Goal: Task Accomplishment & Management: Use online tool/utility

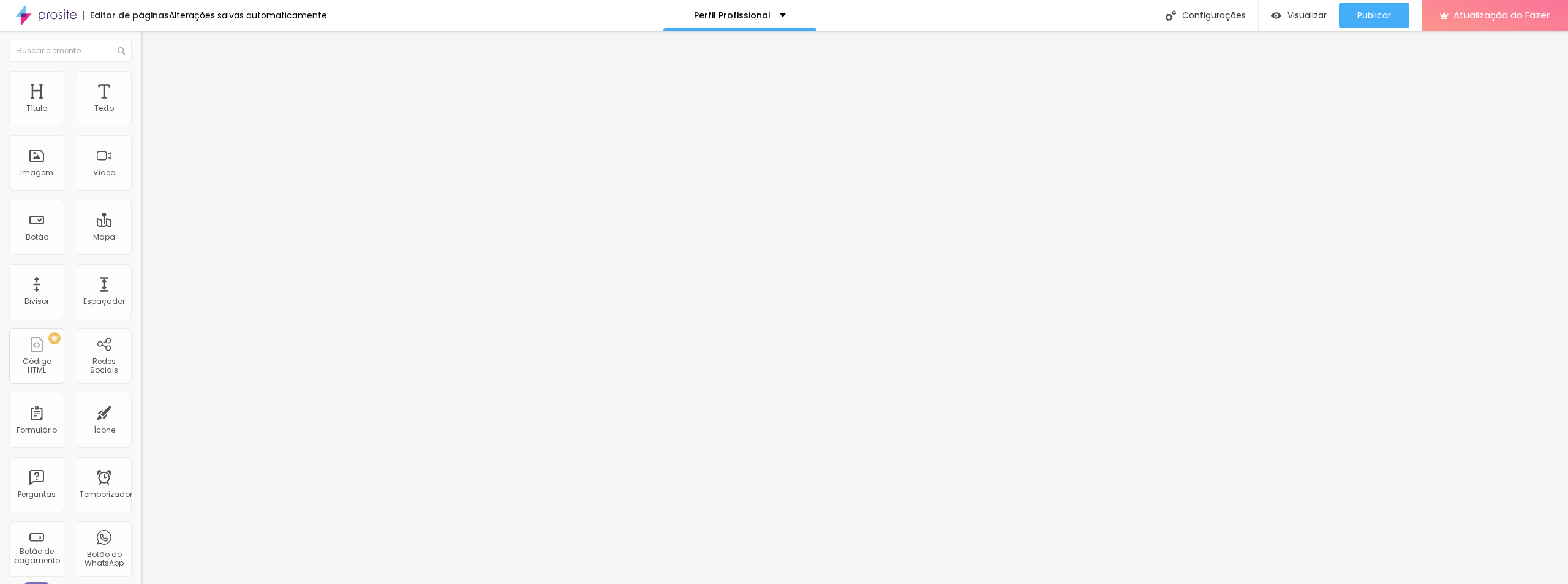
click at [141, 78] on img at bounding box center [147, 76] width 11 height 11
click at [152, 82] on font "Estilo" at bounding box center [162, 79] width 19 height 10
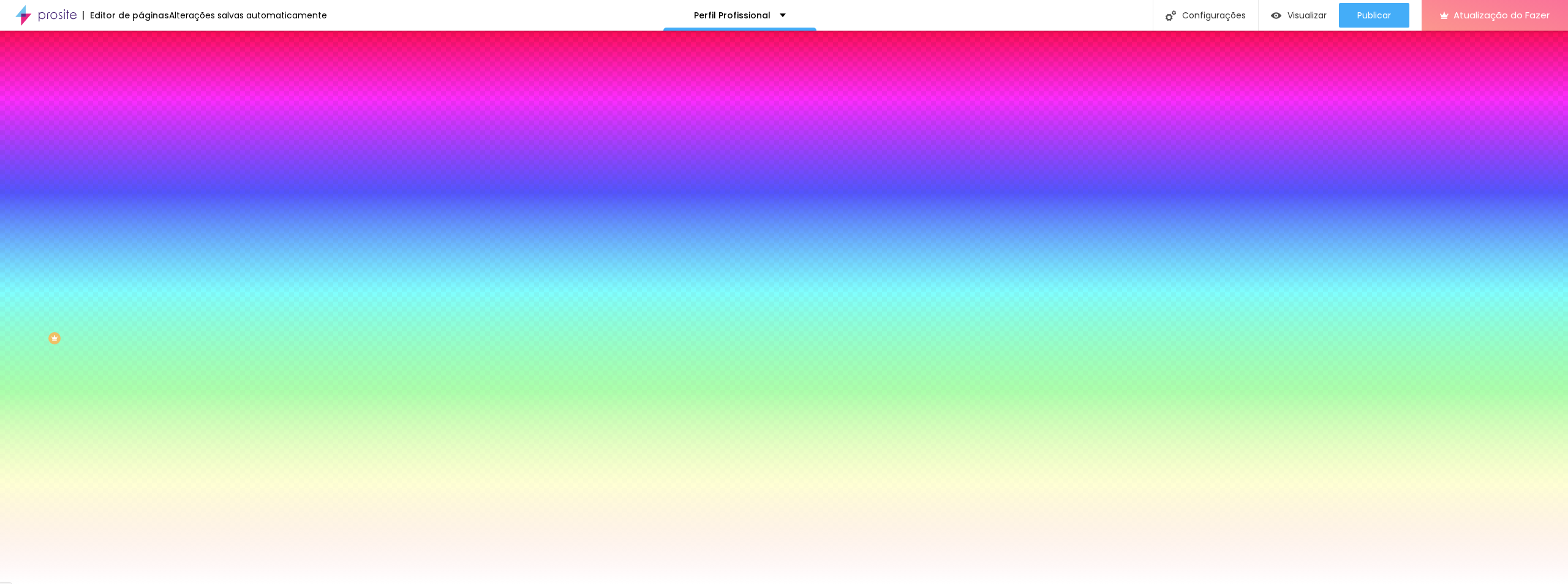
click at [152, 86] on font "Avançado" at bounding box center [172, 91] width 41 height 10
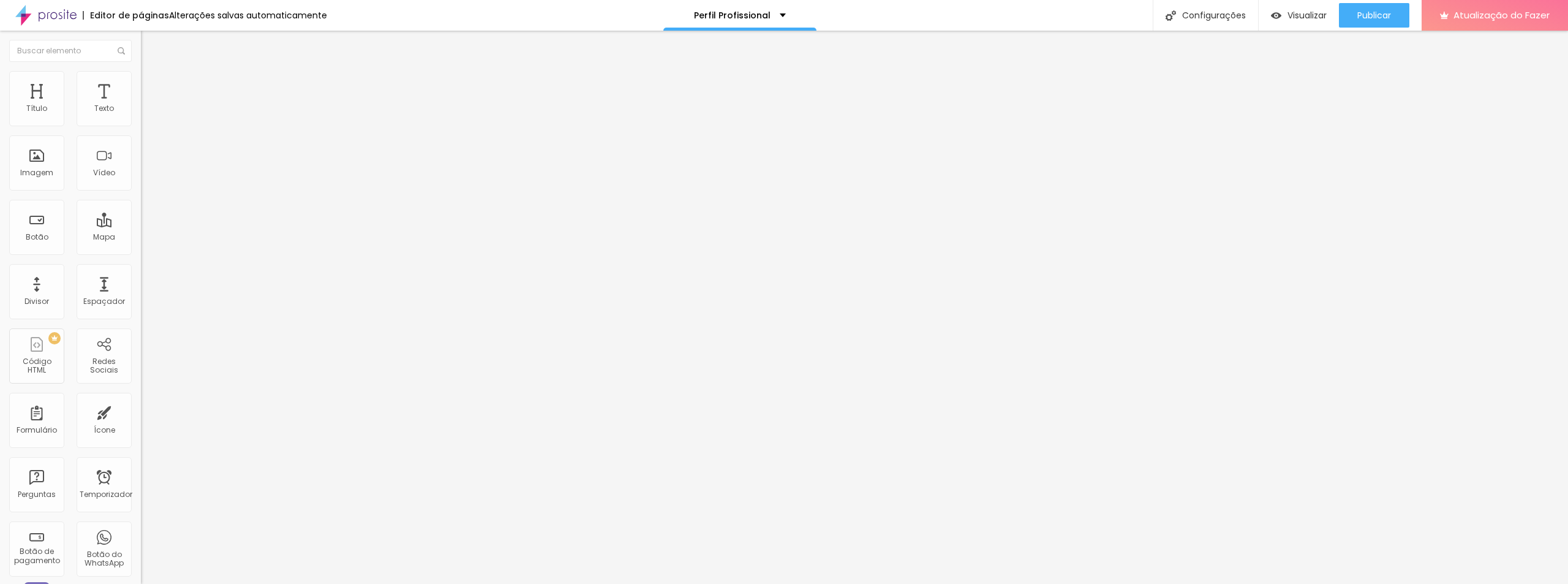
click at [152, 73] on font "Conteúdo" at bounding box center [171, 67] width 38 height 10
click at [152, 84] on font "Estilo" at bounding box center [162, 79] width 19 height 10
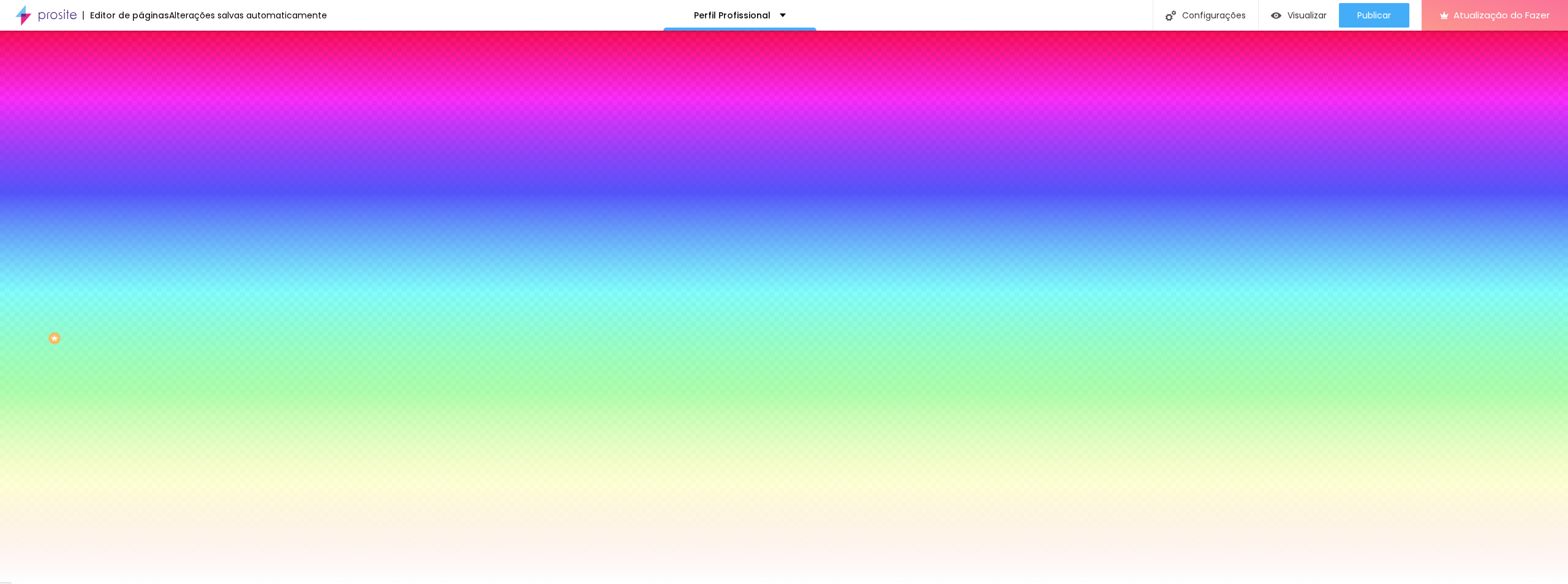
click at [141, 84] on li "Avançado" at bounding box center [211, 89] width 141 height 12
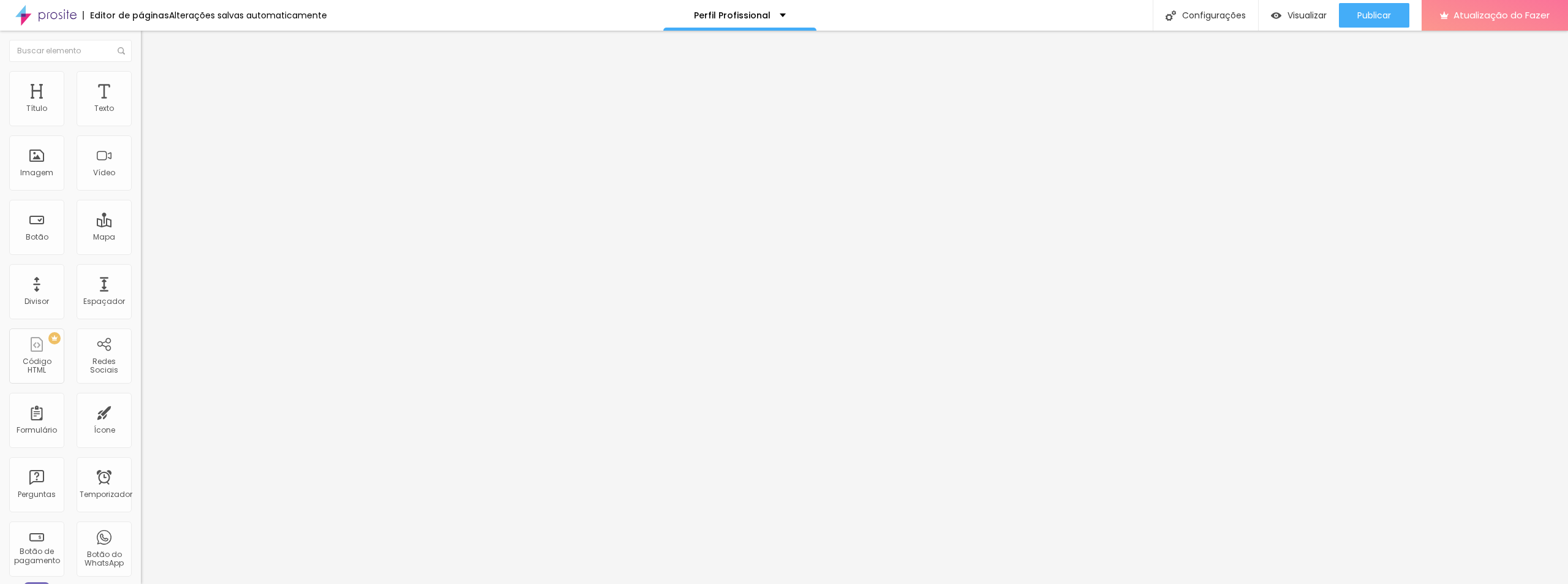
click at [152, 82] on font "Estilo" at bounding box center [162, 79] width 19 height 10
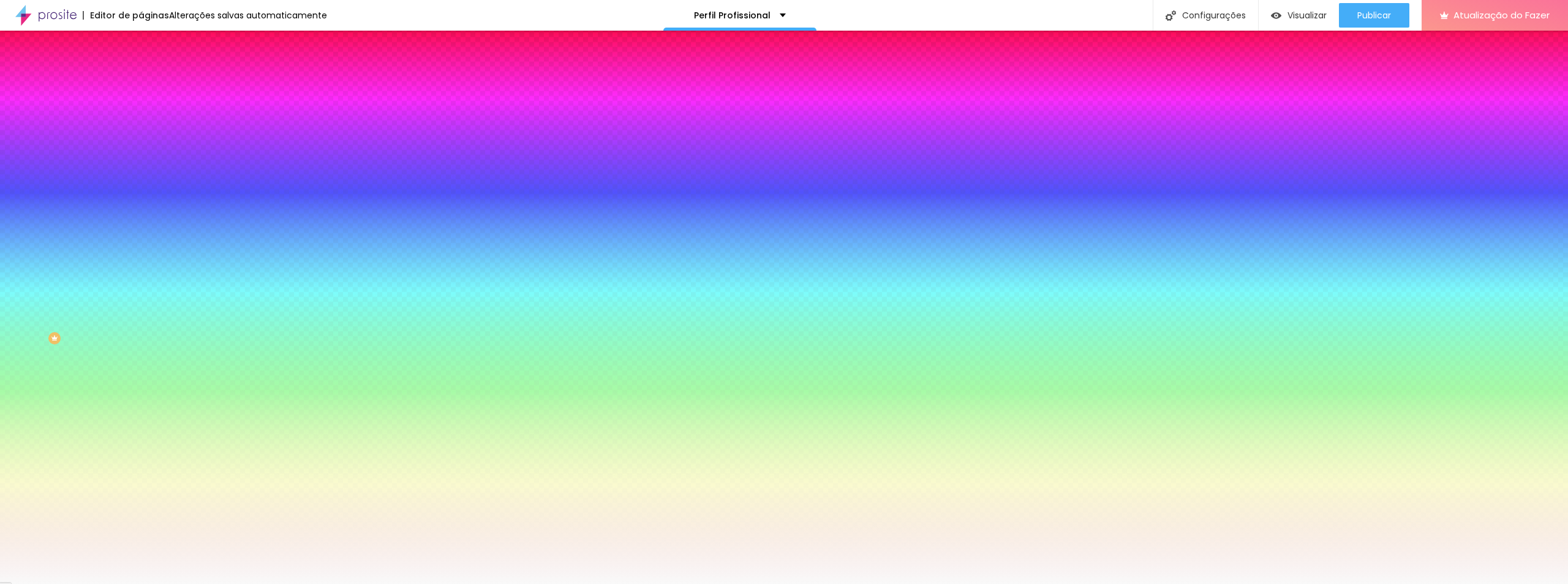
click at [141, 71] on li "Conteúdo" at bounding box center [211, 65] width 141 height 12
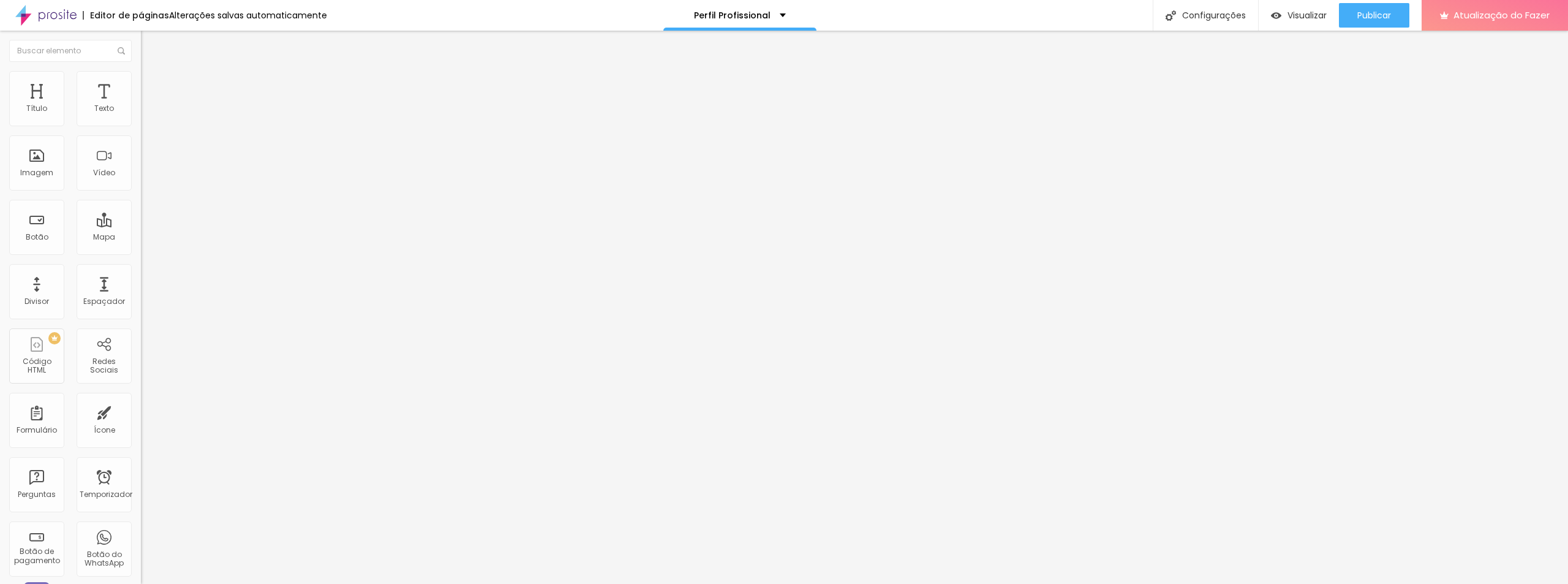
click at [141, 84] on img at bounding box center [147, 89] width 11 height 11
type input "25"
type input "30"
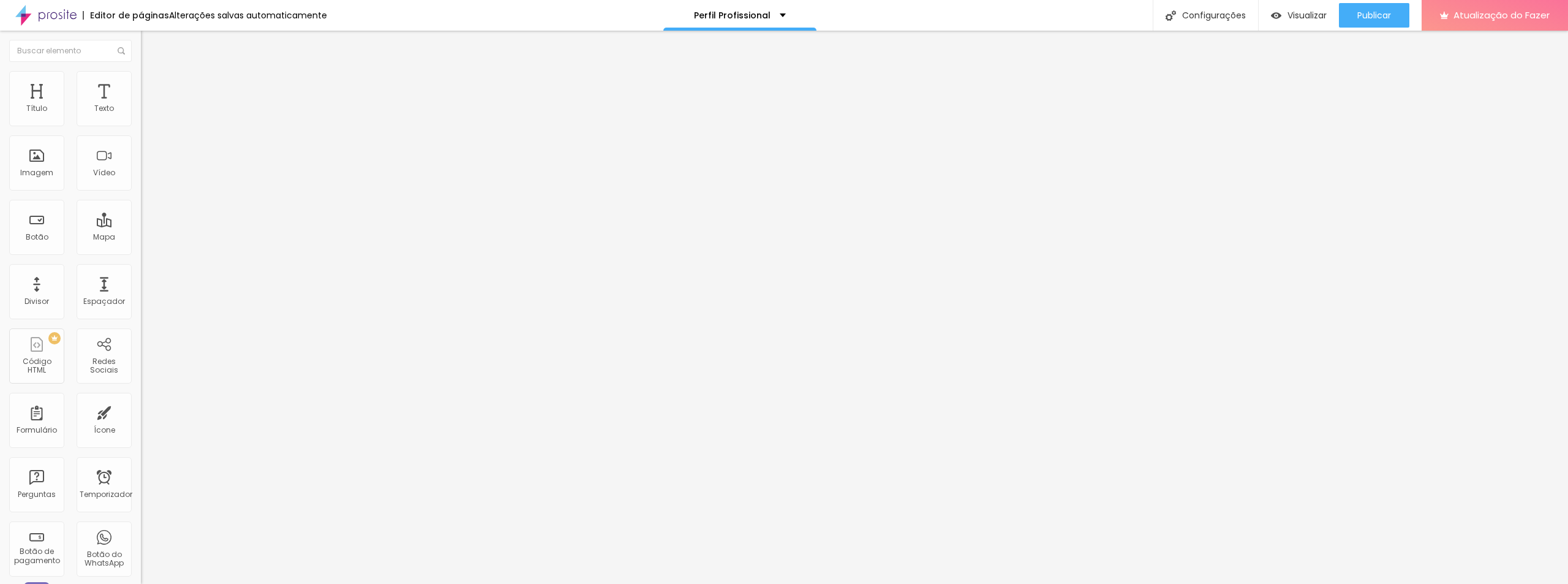
type input "25"
type input "40"
type input "45"
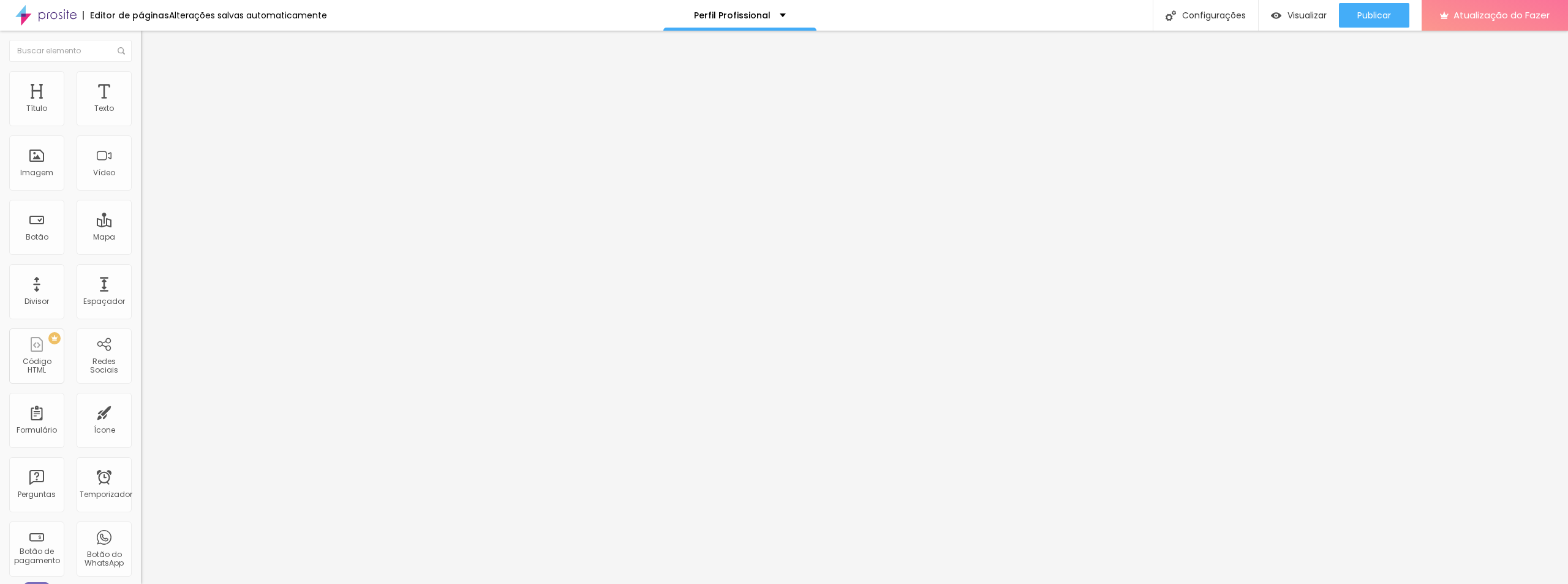
type input "45"
type input "50"
drag, startPoint x: 51, startPoint y: 120, endPoint x: 86, endPoint y: 120, distance: 35.0
type input "50"
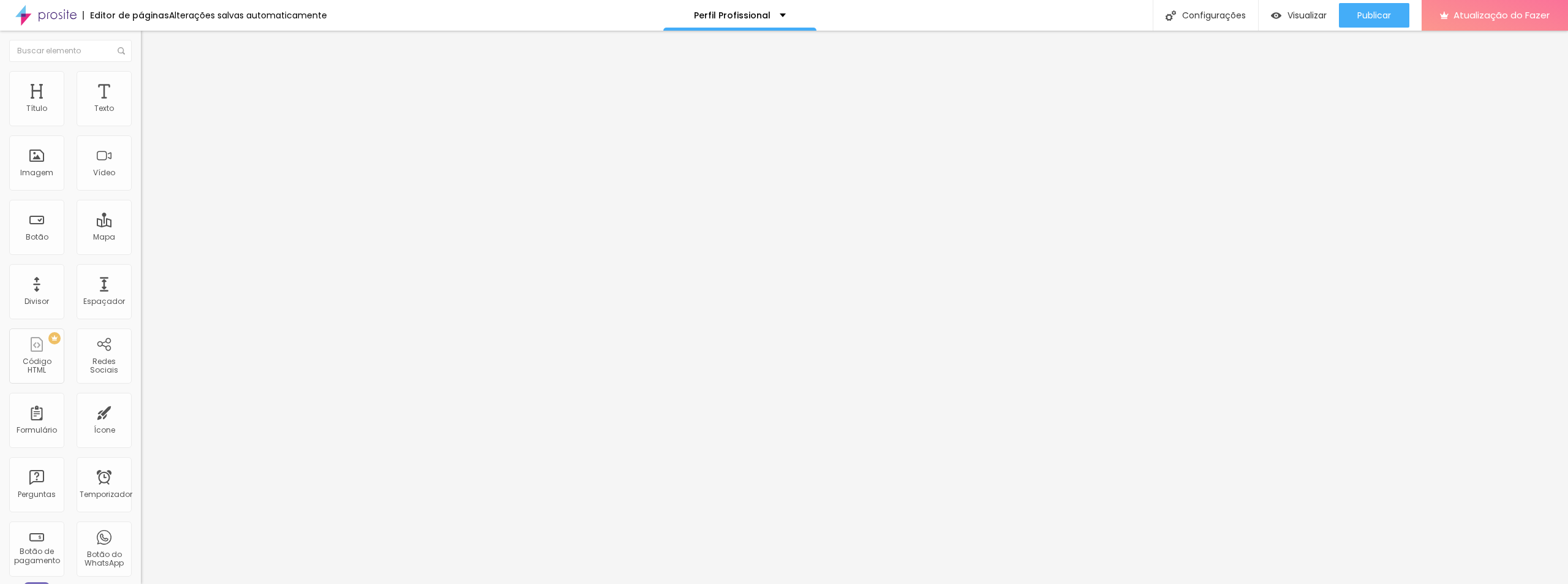
click at [141, 237] on input "range" at bounding box center [180, 242] width 79 height 10
click at [35, 172] on font "Imagem" at bounding box center [37, 172] width 33 height 10
click at [141, 192] on span "Original" at bounding box center [155, 186] width 29 height 10
click at [141, 81] on li "Estilo" at bounding box center [211, 76] width 141 height 12
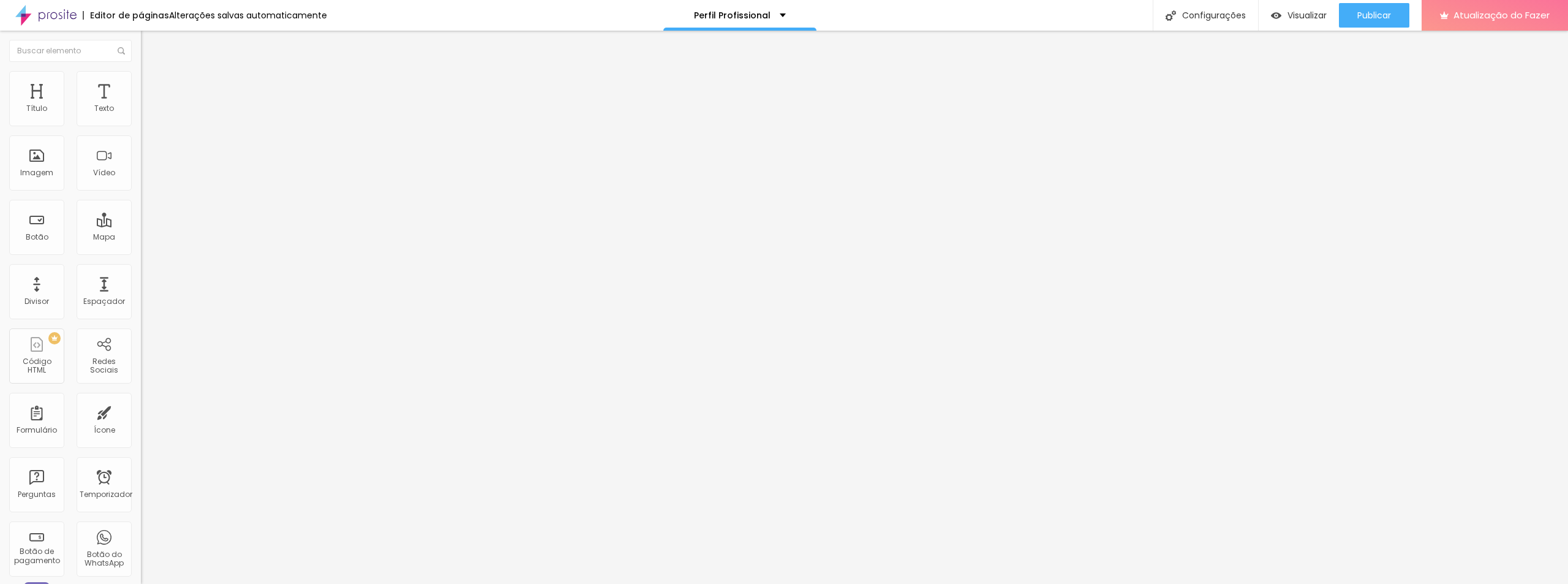
click at [152, 86] on font "Avançado" at bounding box center [172, 91] width 41 height 10
click at [141, 71] on li "Conteúdo" at bounding box center [211, 65] width 141 height 12
click at [773, 16] on div "Perfil Profissional" at bounding box center [740, 15] width 92 height 9
click at [773, 9] on div "Perfil Profissional" at bounding box center [740, 4] width 71 height 9
click at [1308, 15] on font "Visualizar" at bounding box center [1307, 15] width 39 height 12
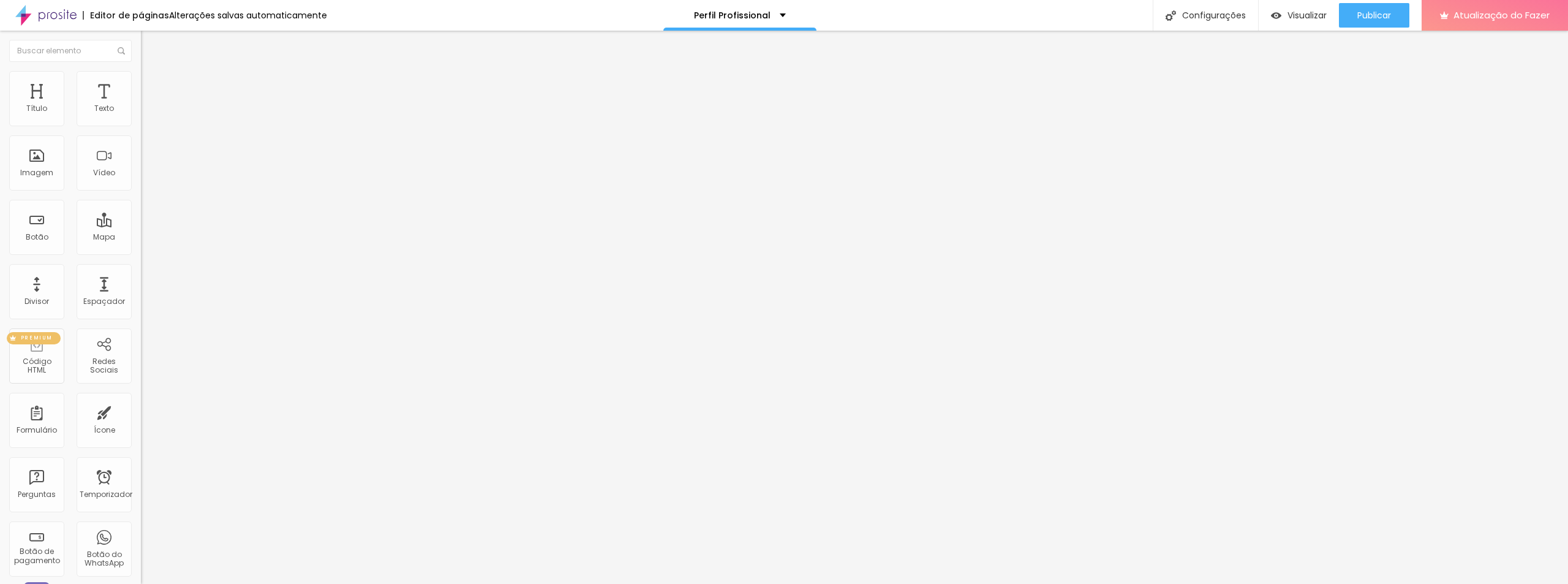
click at [35, 360] on font "Código HTML" at bounding box center [37, 366] width 29 height 19
click at [35, 359] on div "PREMIUM Código HTML" at bounding box center [37, 355] width 55 height 55
click at [45, 163] on div "Imagem" at bounding box center [37, 163] width 55 height 55
click at [152, 83] on font "Estilo" at bounding box center [162, 79] width 19 height 10
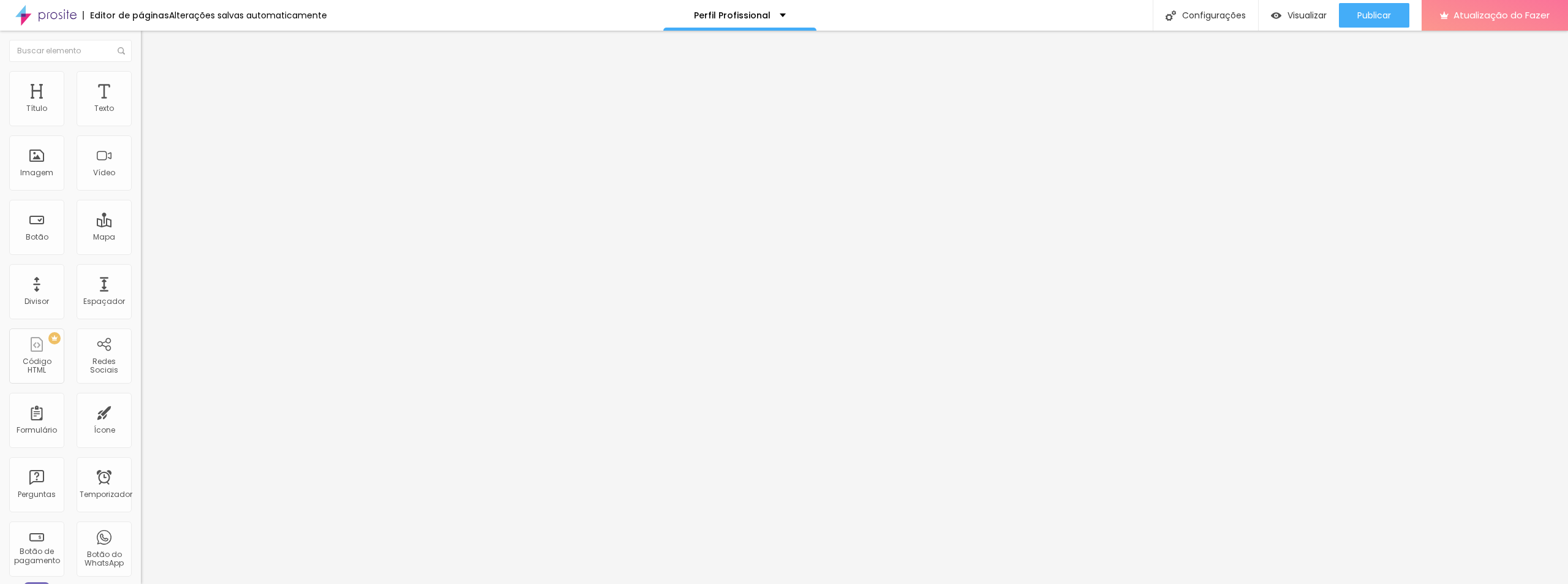
type input "95"
type input "90"
type input "80"
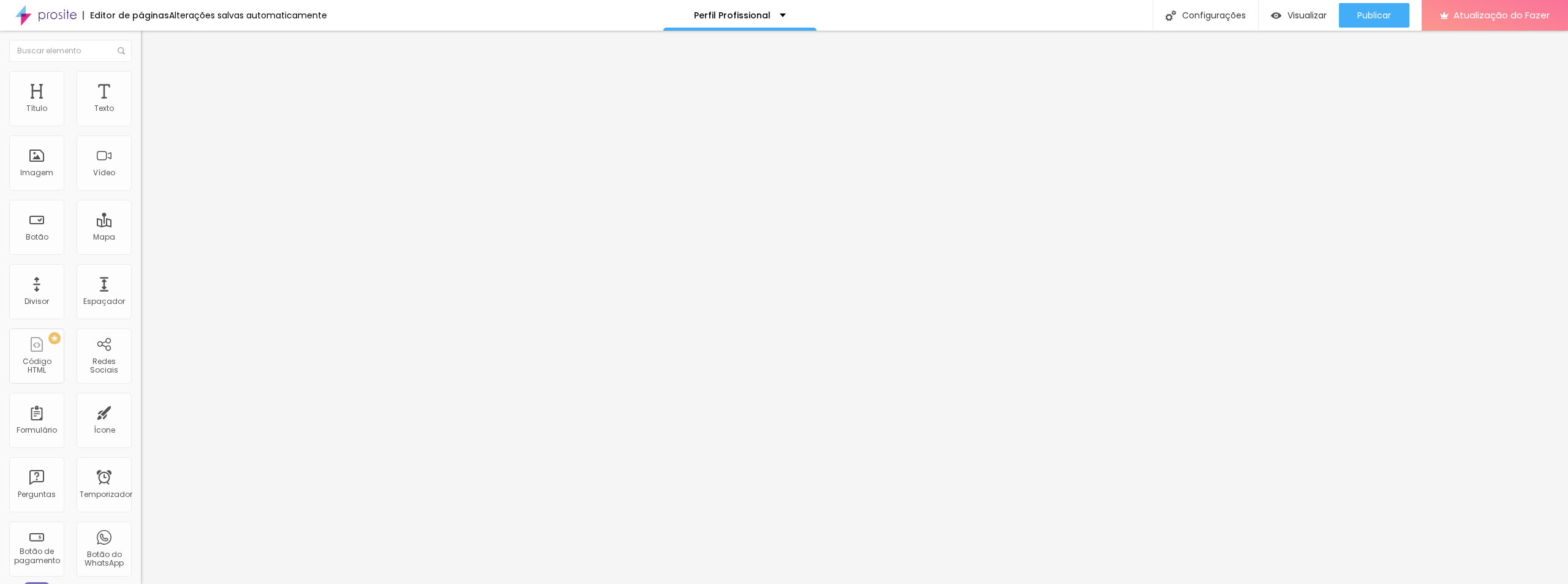
type input "80"
type input "75"
type input "70"
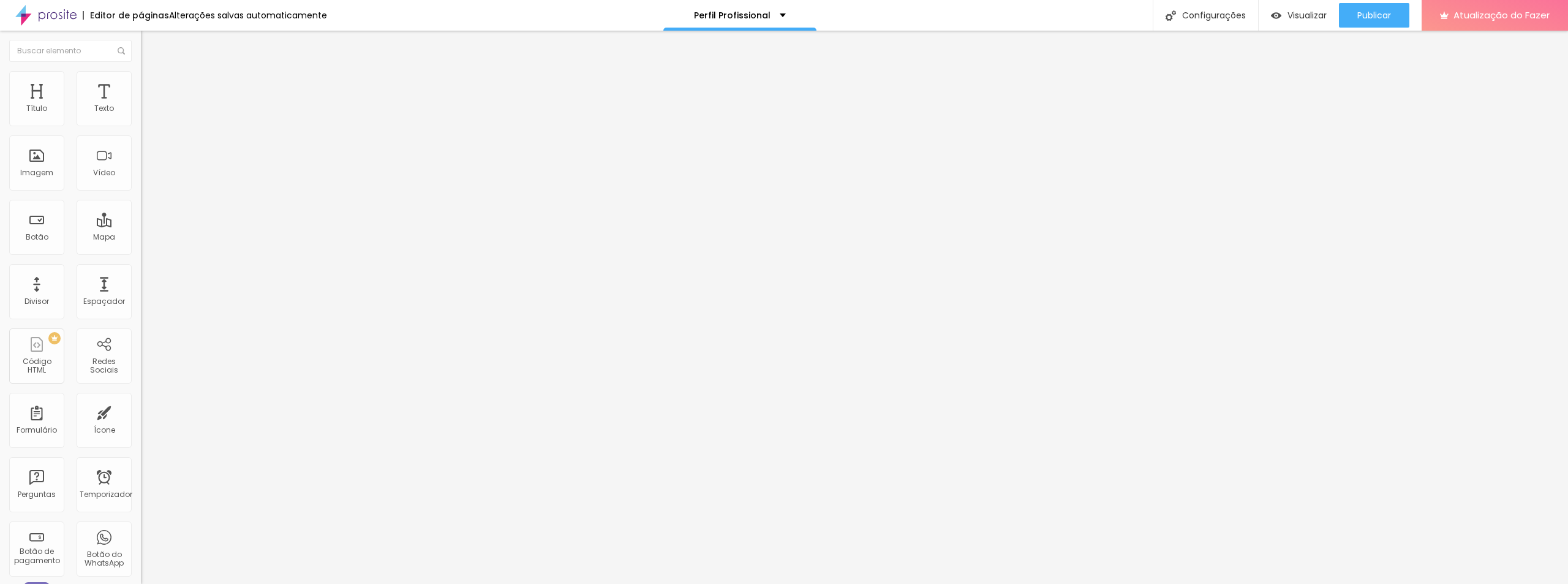
type input "65"
type input "60"
type input "55"
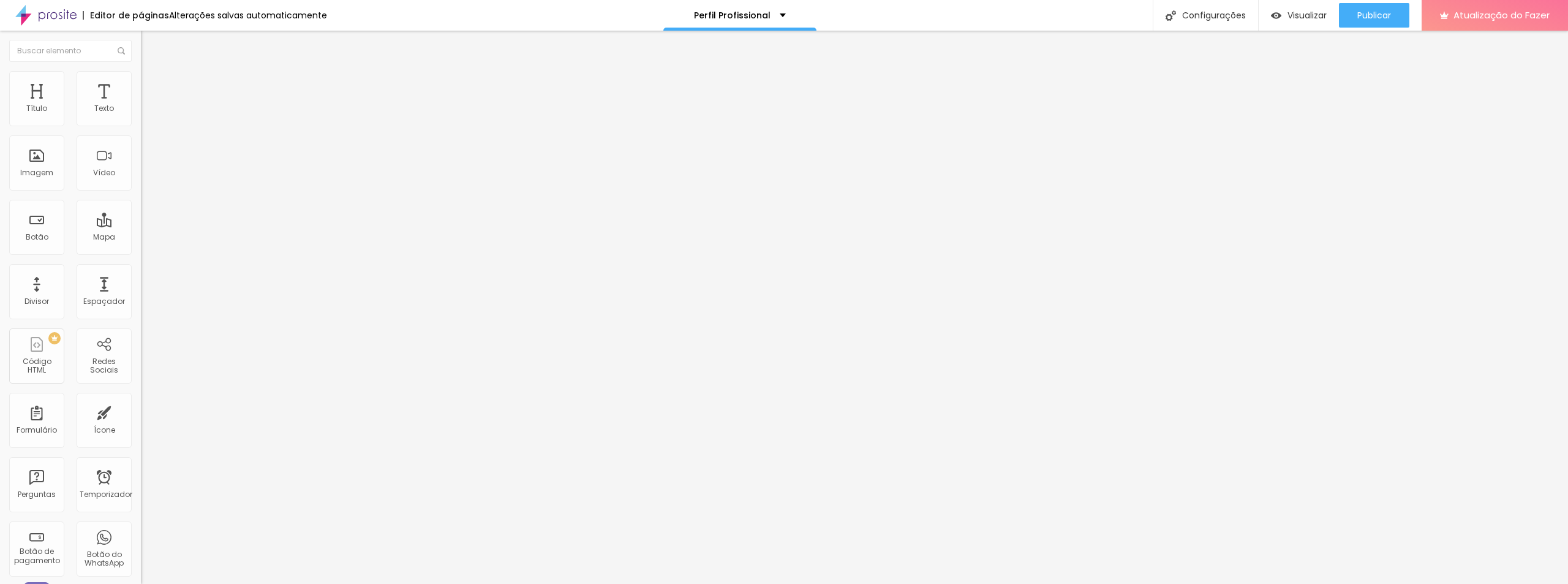
type input "55"
type input "50"
type input "45"
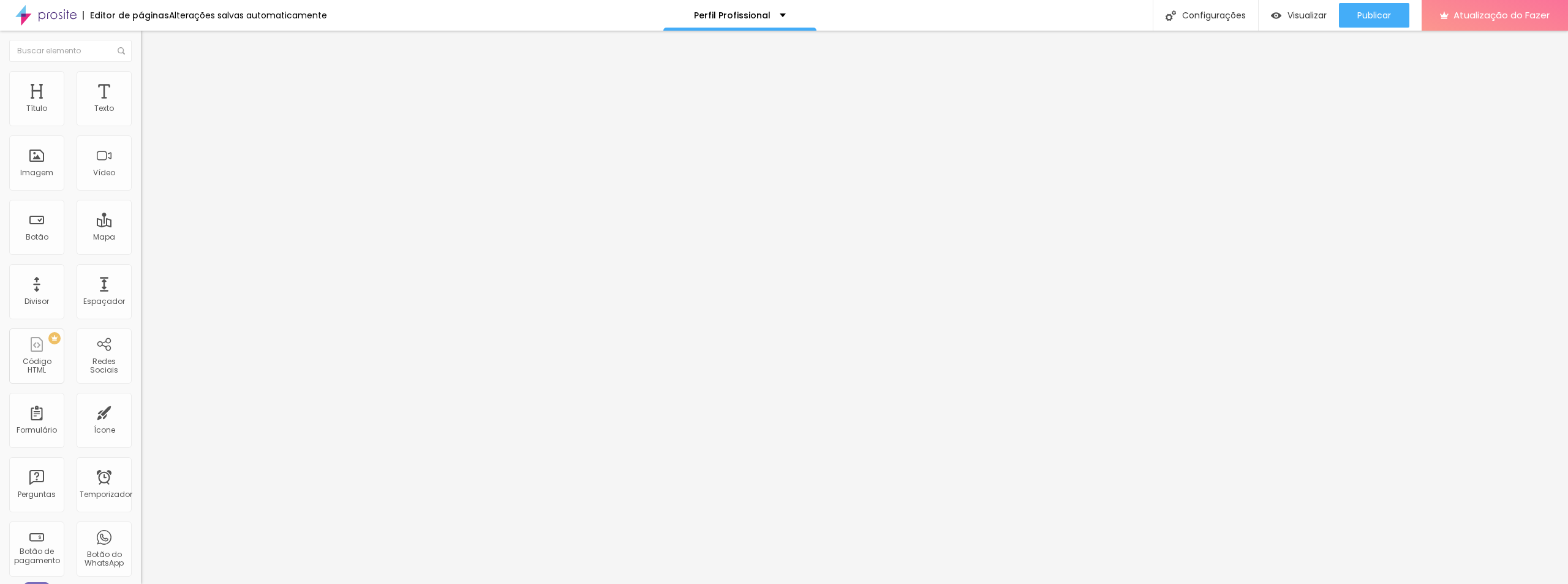
type input "50"
type input "55"
type input "60"
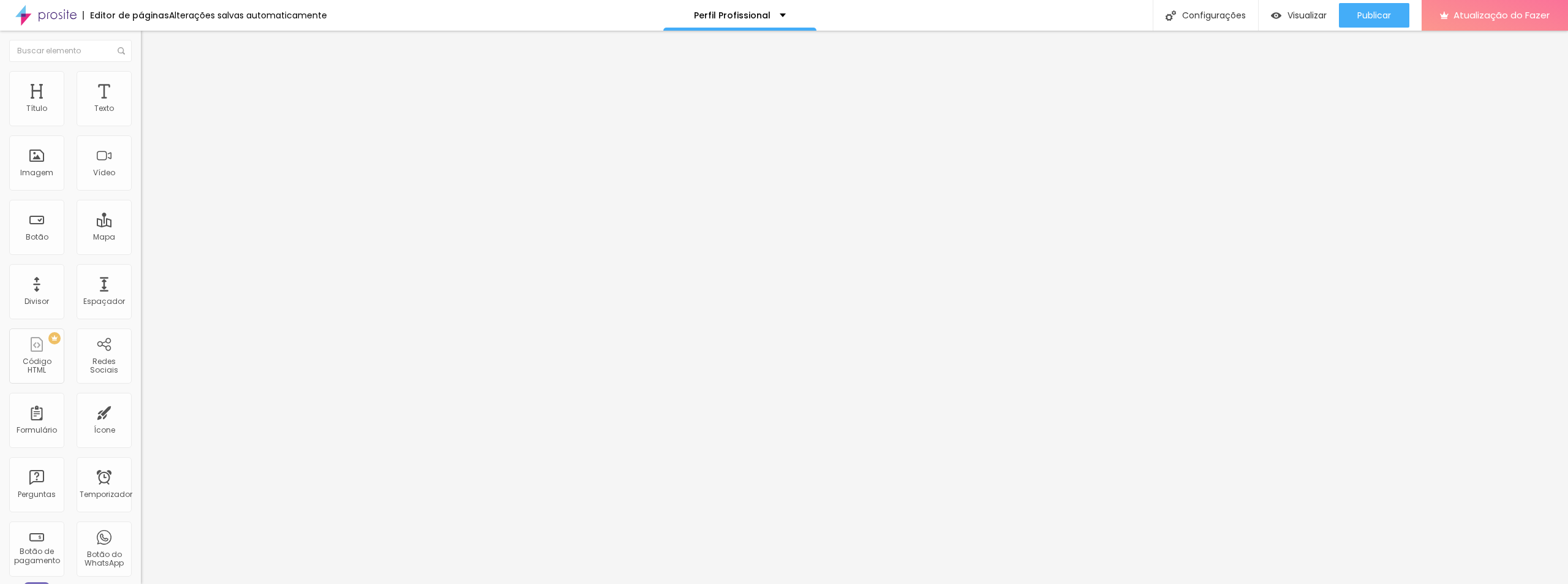
type input "60"
type input "65"
type input "80"
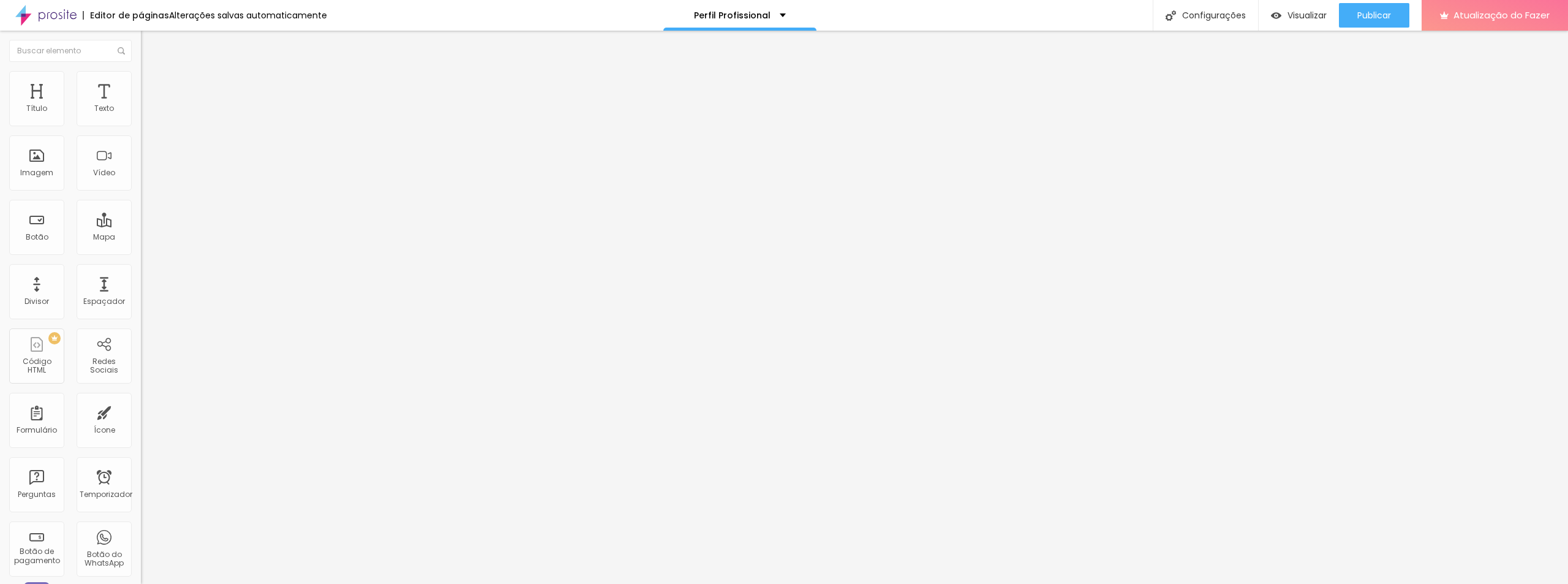
type input "85"
type input "95"
type input "100"
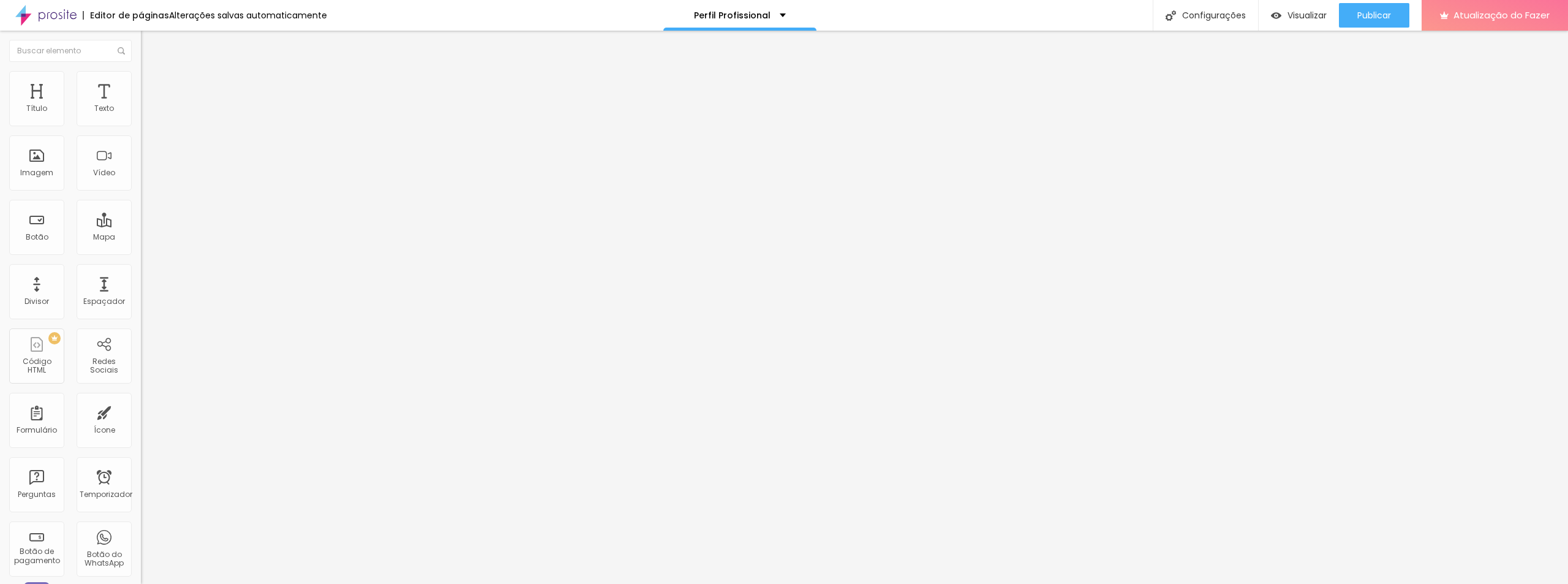
type input "100"
drag, startPoint x: 125, startPoint y: 132, endPoint x: 142, endPoint y: 130, distance: 17.1
click at [142, 126] on input "range" at bounding box center [180, 120] width 79 height 10
type input "8"
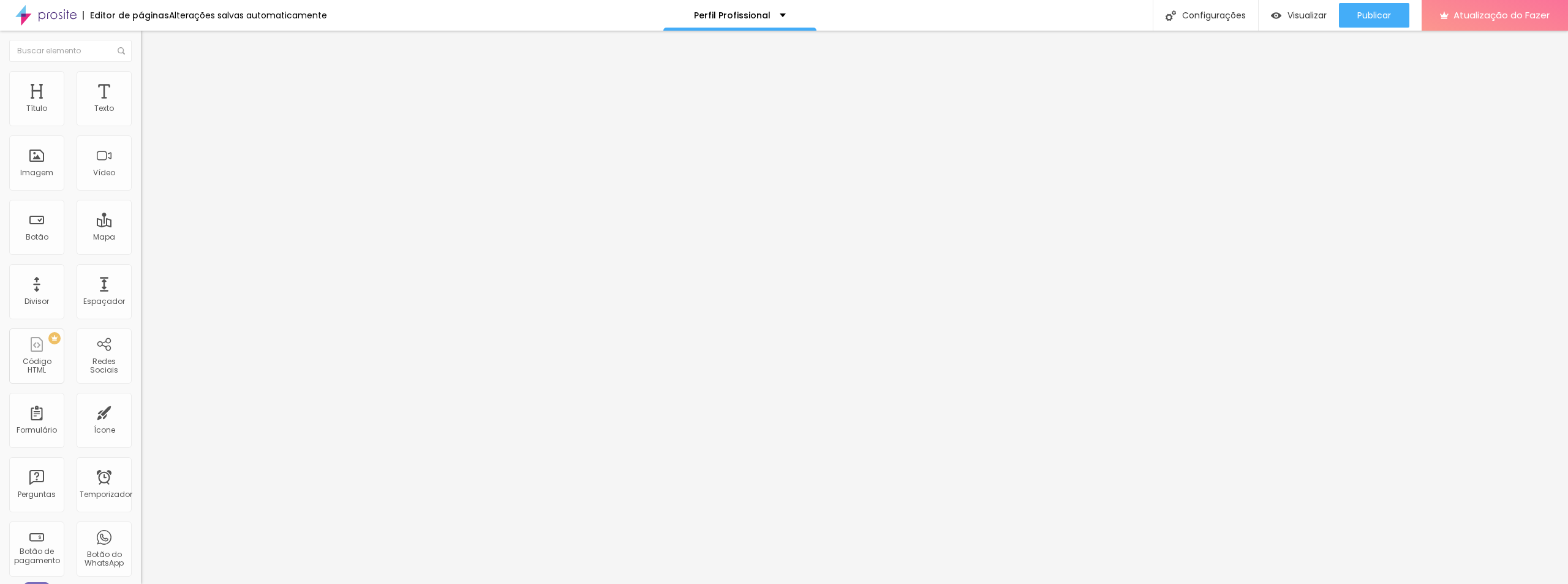
type input "16"
type input "18"
type input "26"
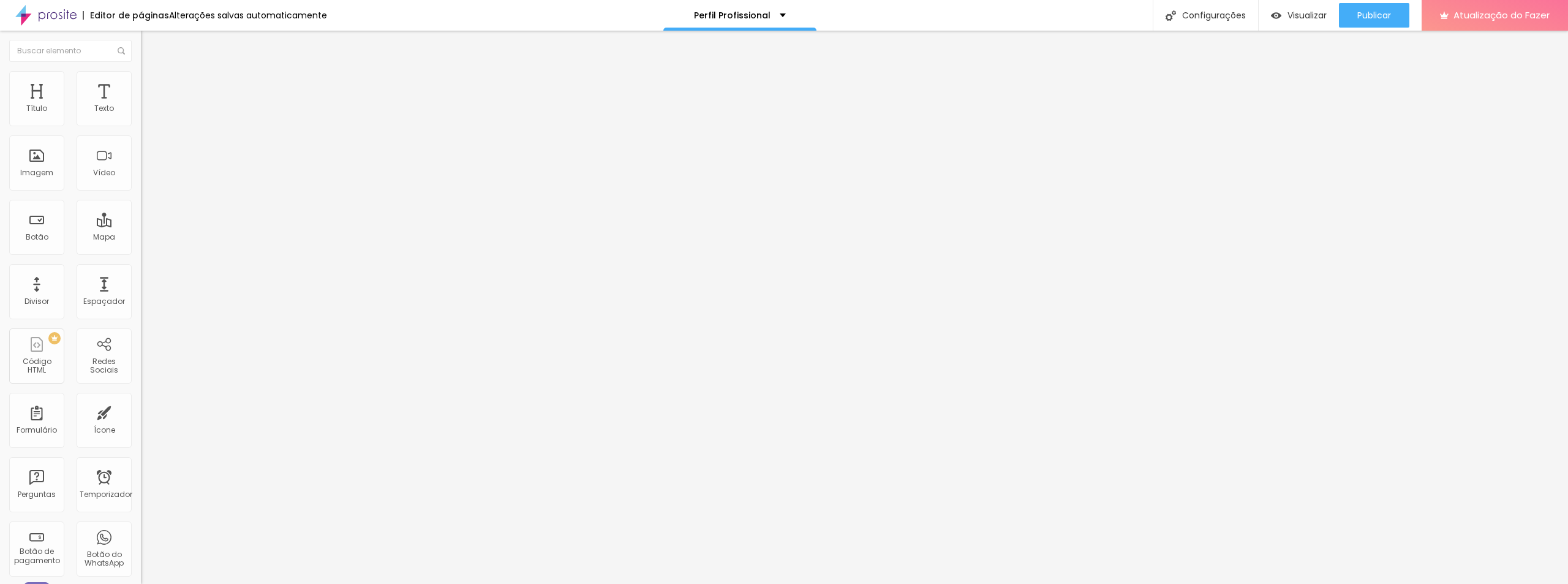
type input "26"
type input "35"
type input "46"
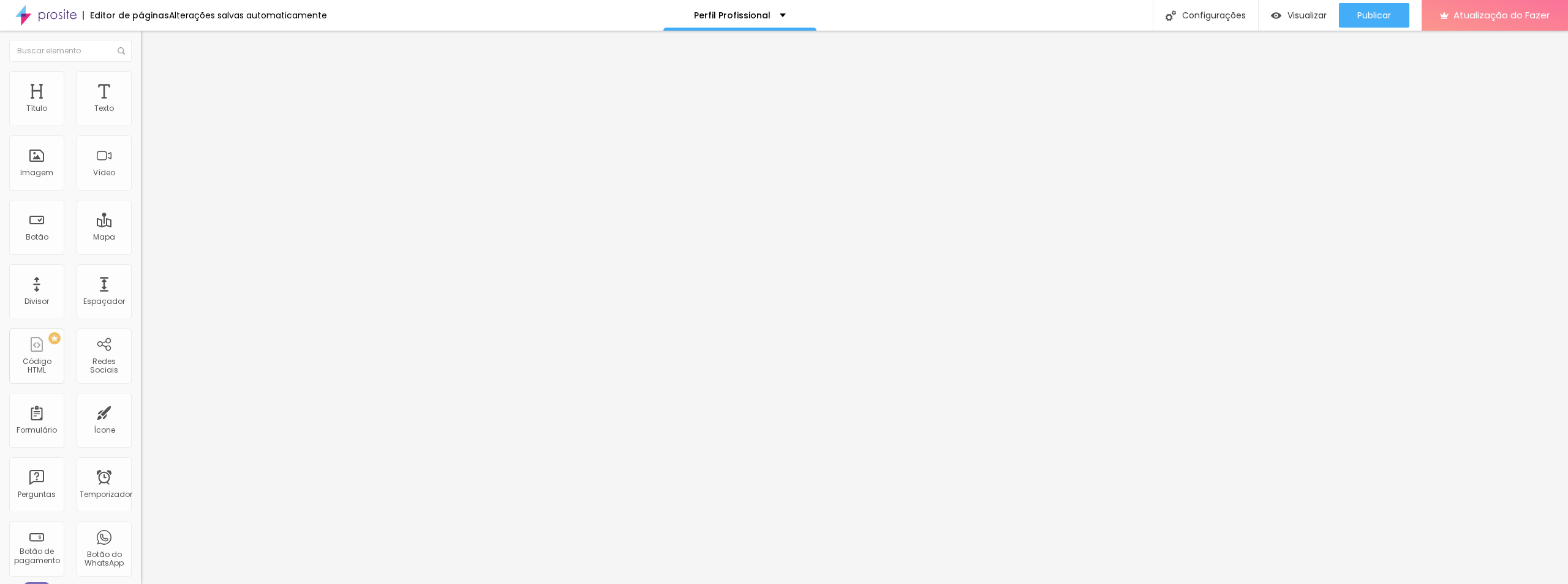
type input "53"
type input "56"
type input "59"
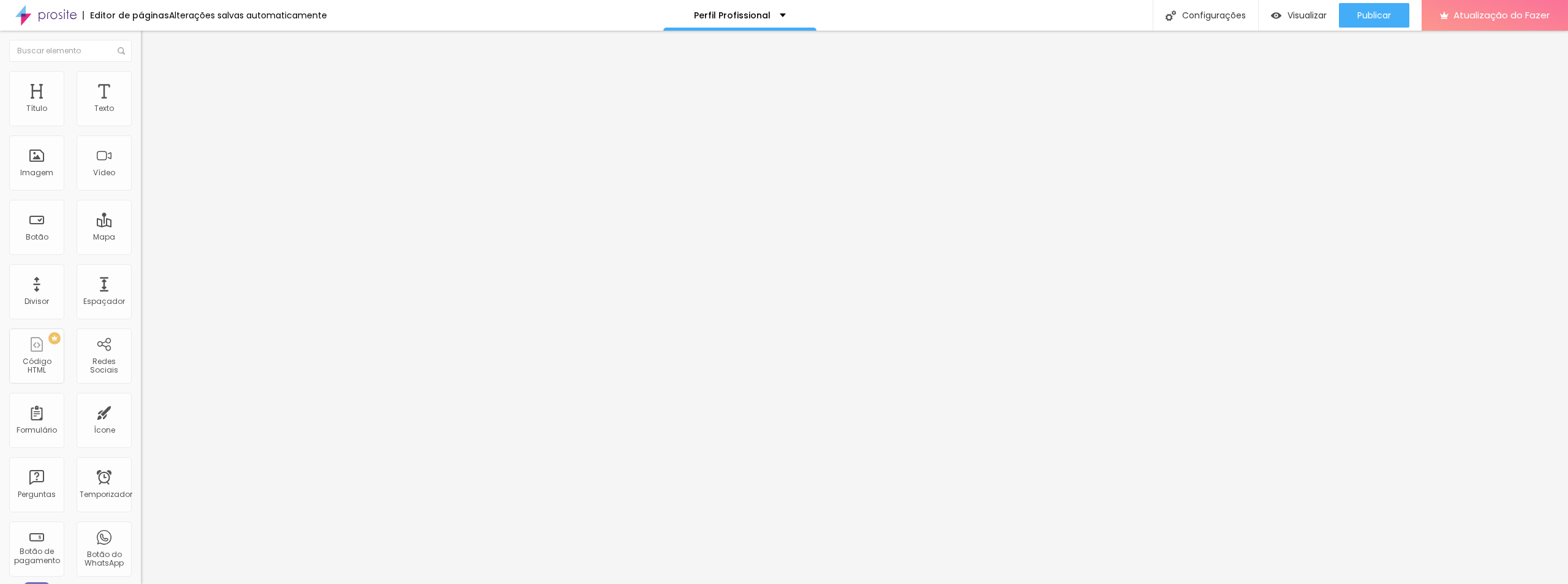
type input "59"
type input "63"
type input "64"
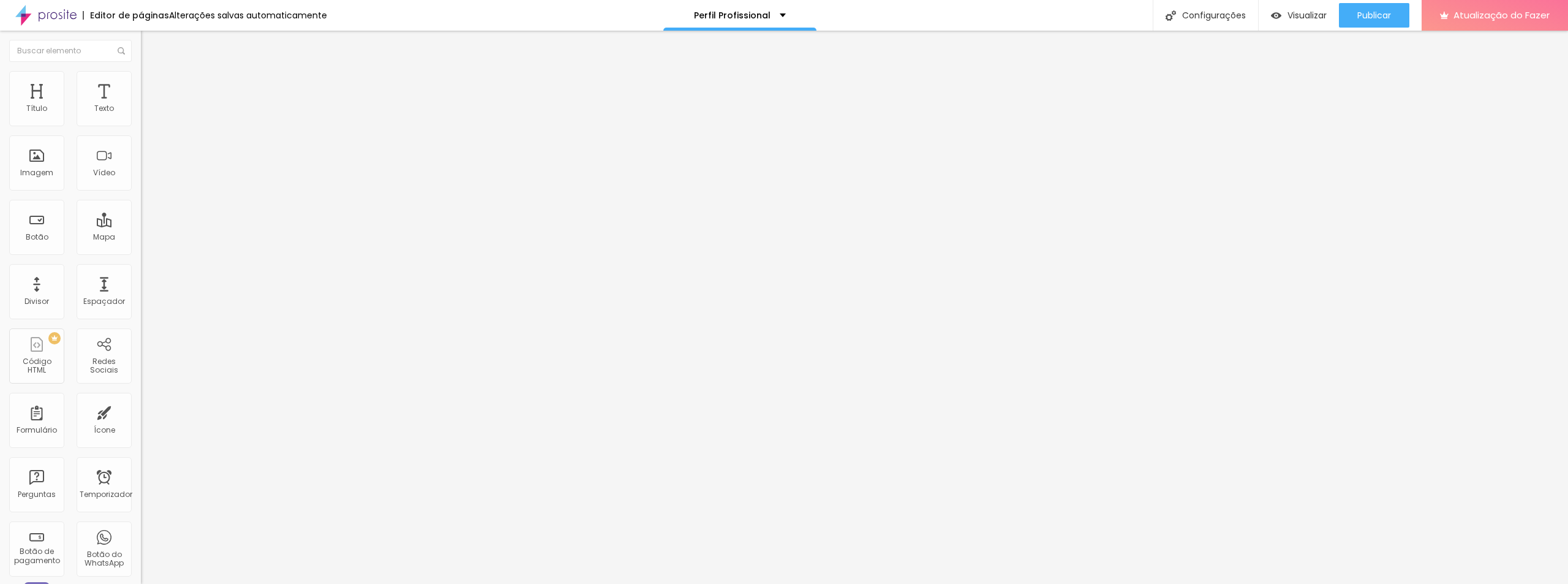
type input "67"
type input "74"
type input "77"
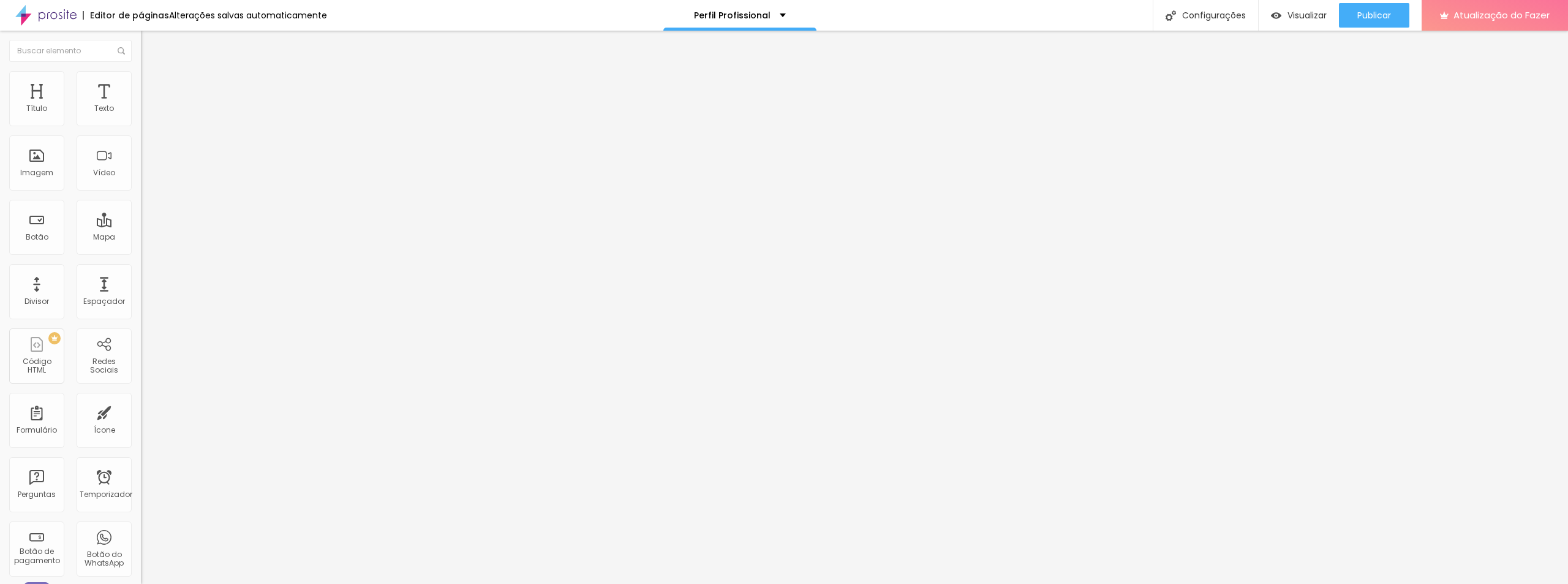
type input "77"
type input "79"
type input "84"
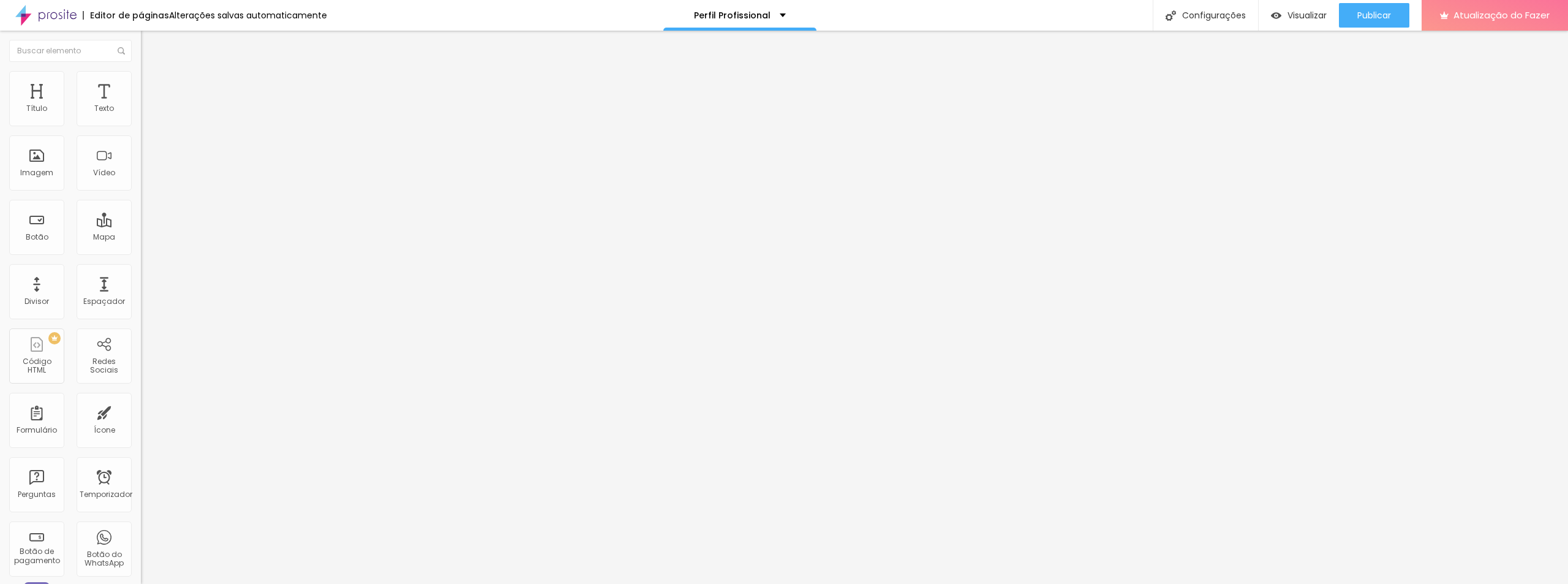
type input "82"
type input "79"
type input "77"
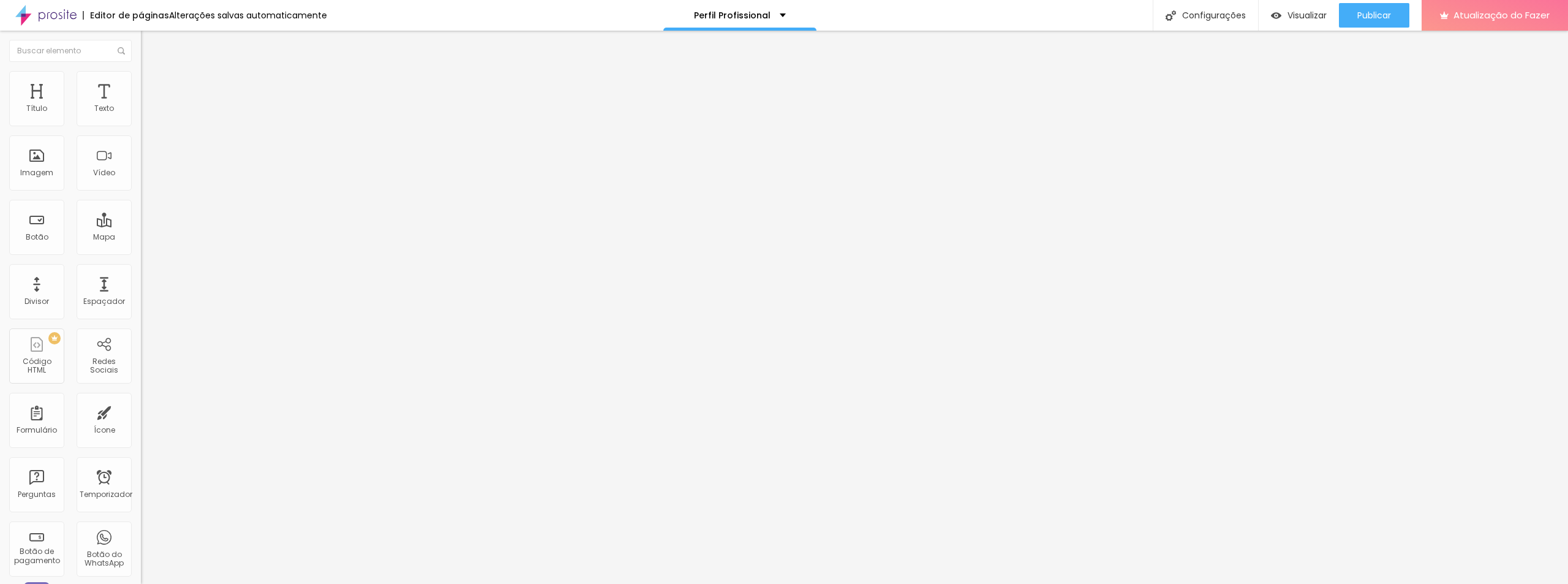
type input "77"
type input "74"
type input "67"
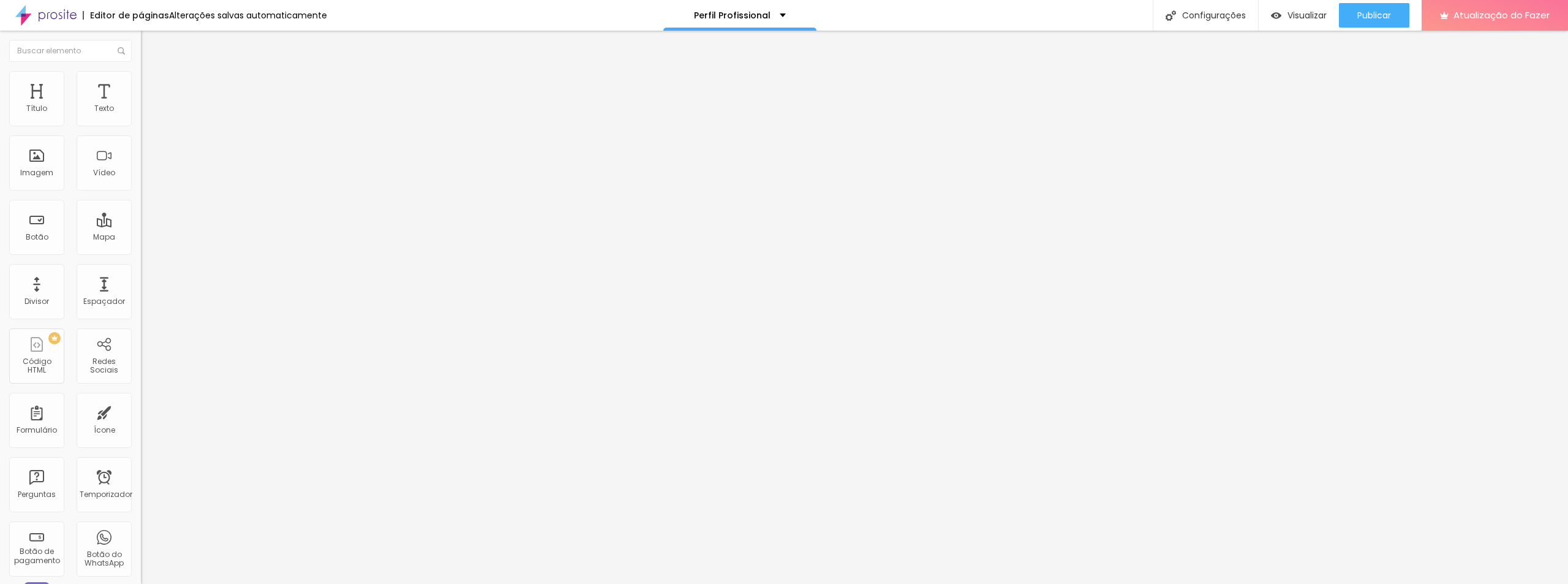
type input "58"
type input "49"
type input "44"
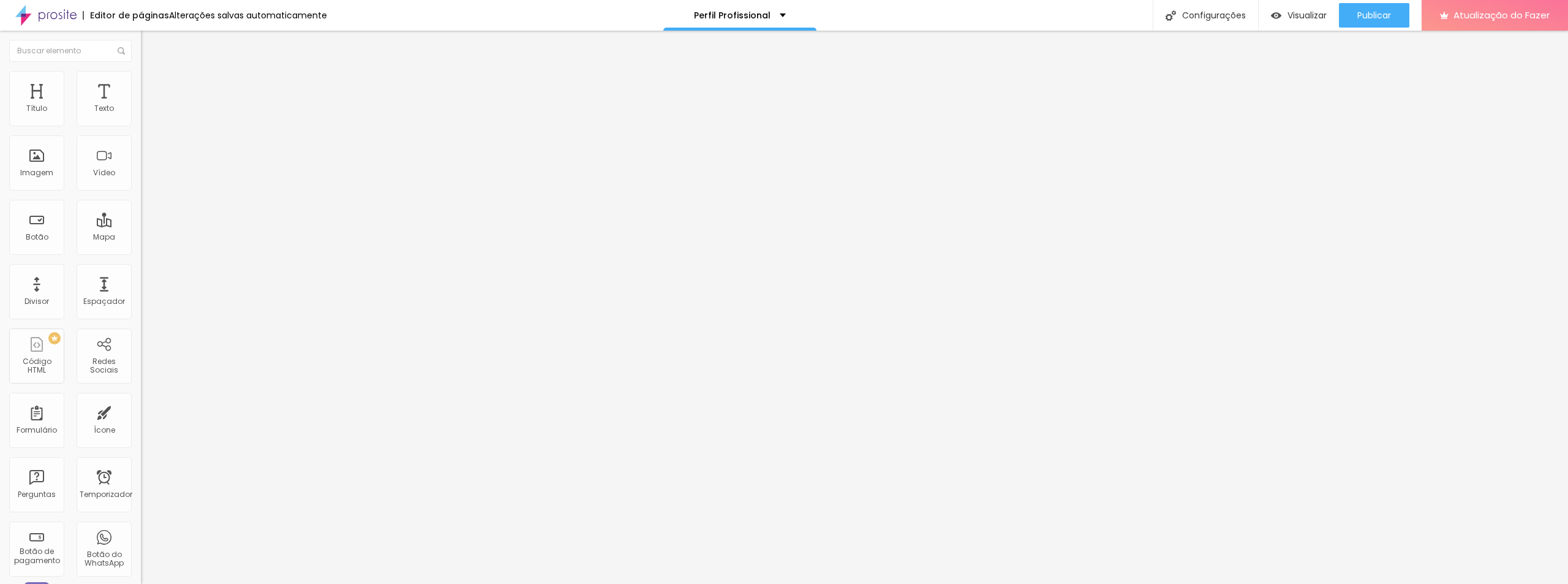
type input "44"
type input "35"
type input "25"
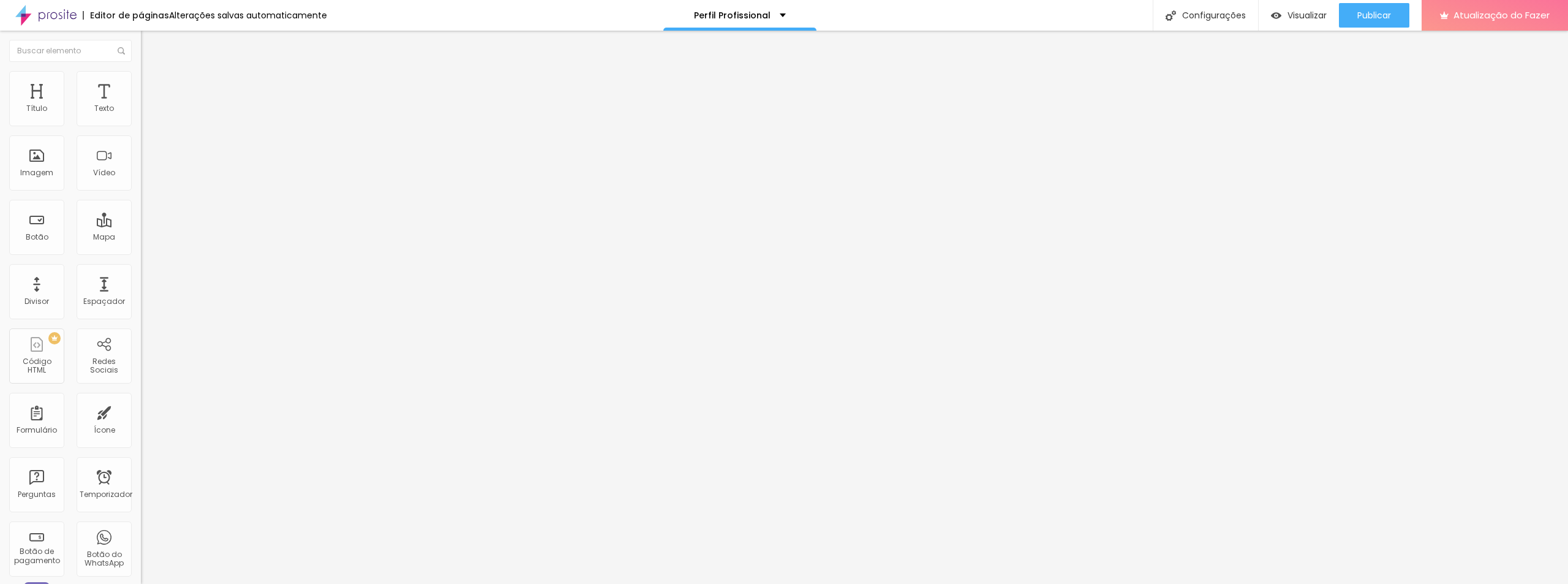
type input "13"
type input "0"
drag, startPoint x: 31, startPoint y: 155, endPoint x: 17, endPoint y: 153, distance: 14.1
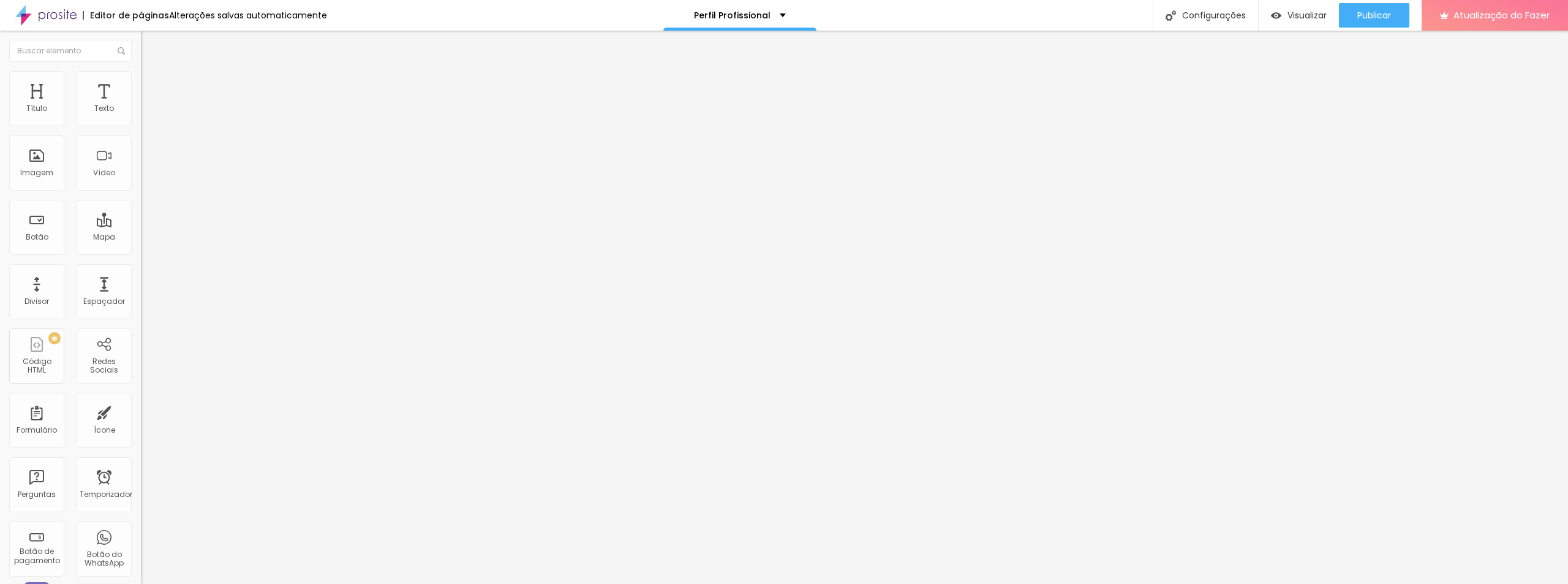
click at [141, 269] on input "range" at bounding box center [180, 274] width 79 height 10
click at [147, 332] on icon "button" at bounding box center [150, 335] width 5 height 5
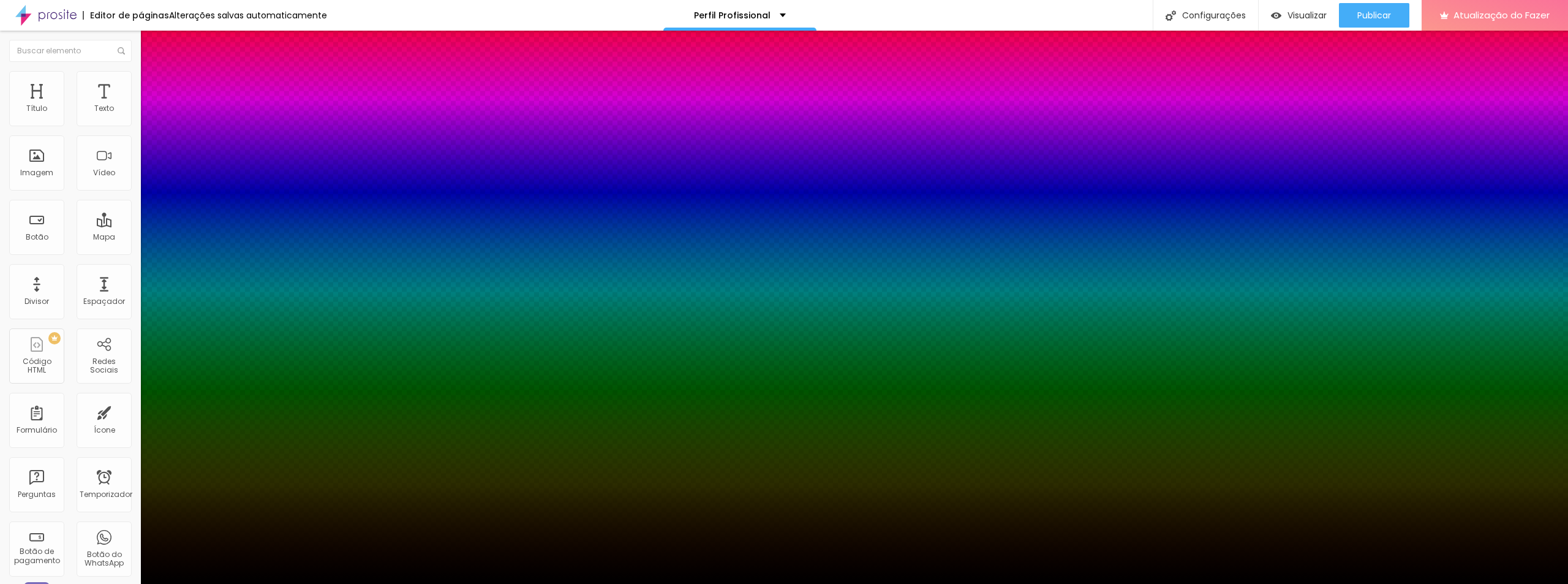
click at [216, 583] on div at bounding box center [784, 591] width 1568 height 0
click at [224, 583] on div at bounding box center [784, 591] width 1568 height 0
click at [29, 583] on div at bounding box center [784, 584] width 1568 height 0
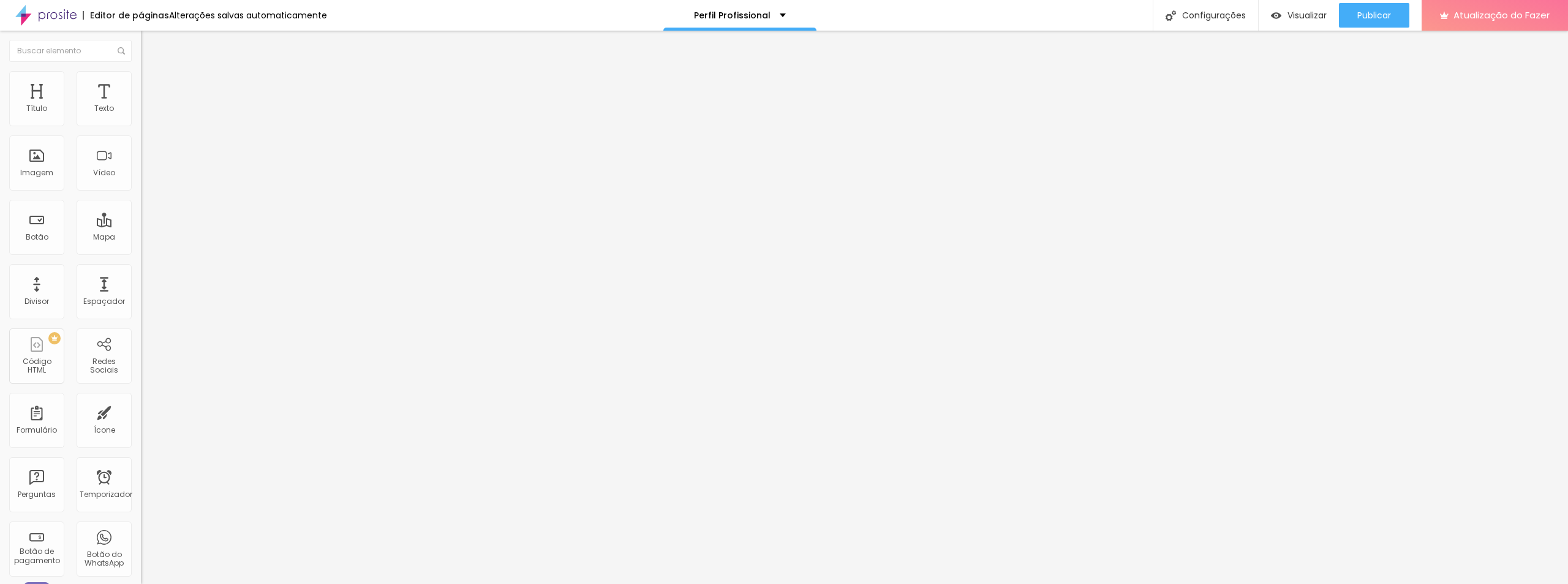
click at [141, 71] on li "Conteúdo" at bounding box center [211, 65] width 141 height 12
click at [141, 272] on img at bounding box center [144, 270] width 6 height 6
click at [39, 229] on div "Botão" at bounding box center [37, 227] width 55 height 55
click at [152, 83] on font "Estilo" at bounding box center [162, 79] width 19 height 10
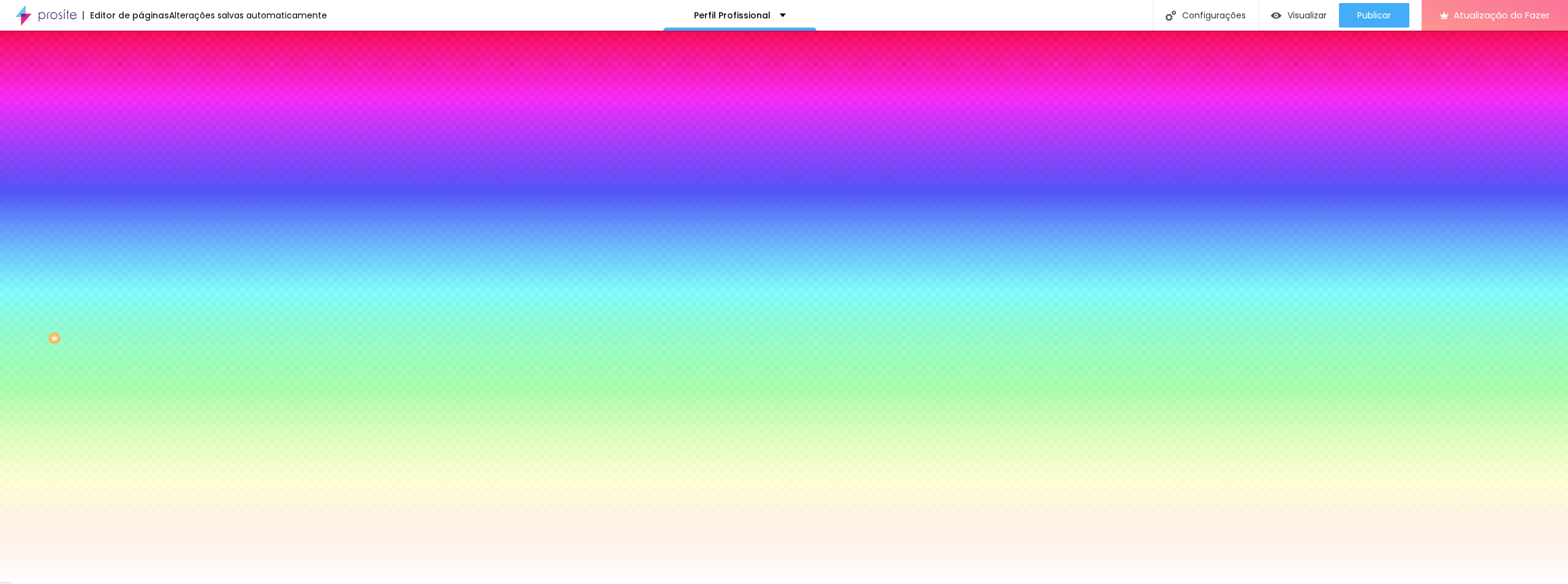
click at [141, 84] on li "Avançado" at bounding box center [211, 89] width 141 height 12
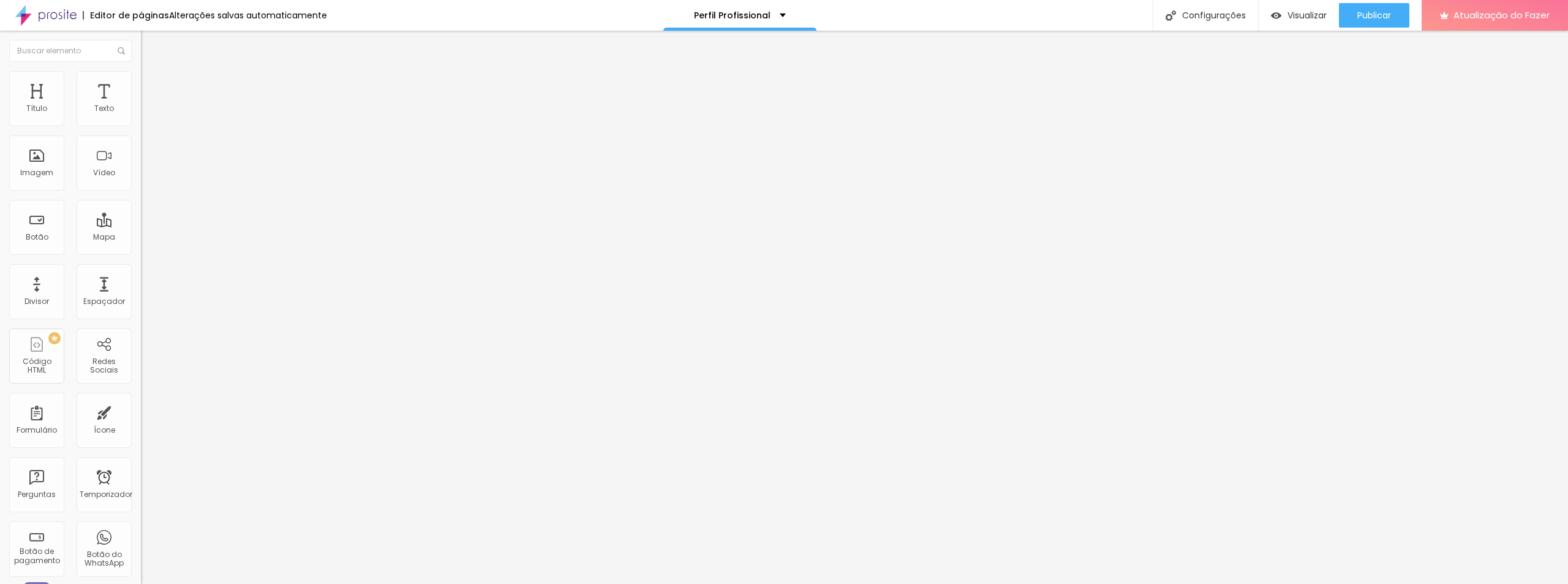
click at [141, 113] on div "Modo Encaixotado Encaixotado Completo" at bounding box center [211, 112] width 141 height 33
click at [141, 112] on font "Encaixotado" at bounding box center [165, 106] width 48 height 10
click at [141, 131] on font "Completo" at bounding box center [159, 125] width 37 height 10
click at [141, 78] on img at bounding box center [147, 76] width 11 height 11
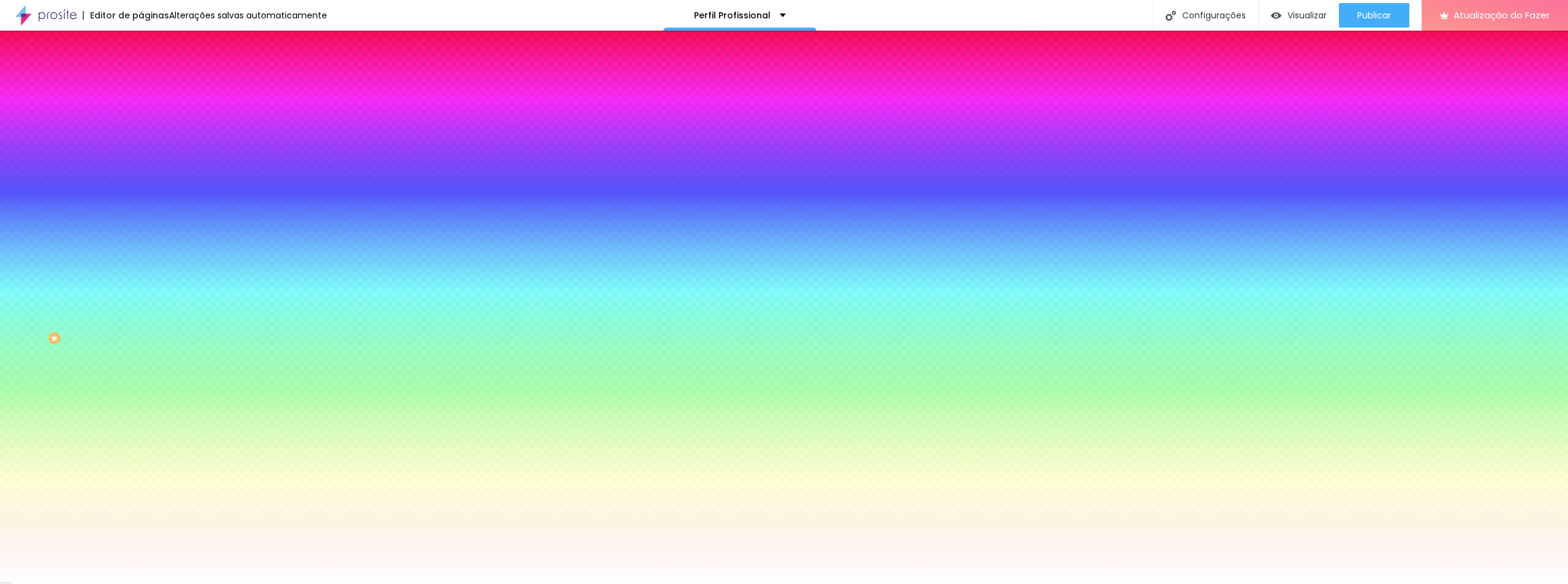
click at [141, 84] on li "Avançado" at bounding box center [211, 89] width 141 height 12
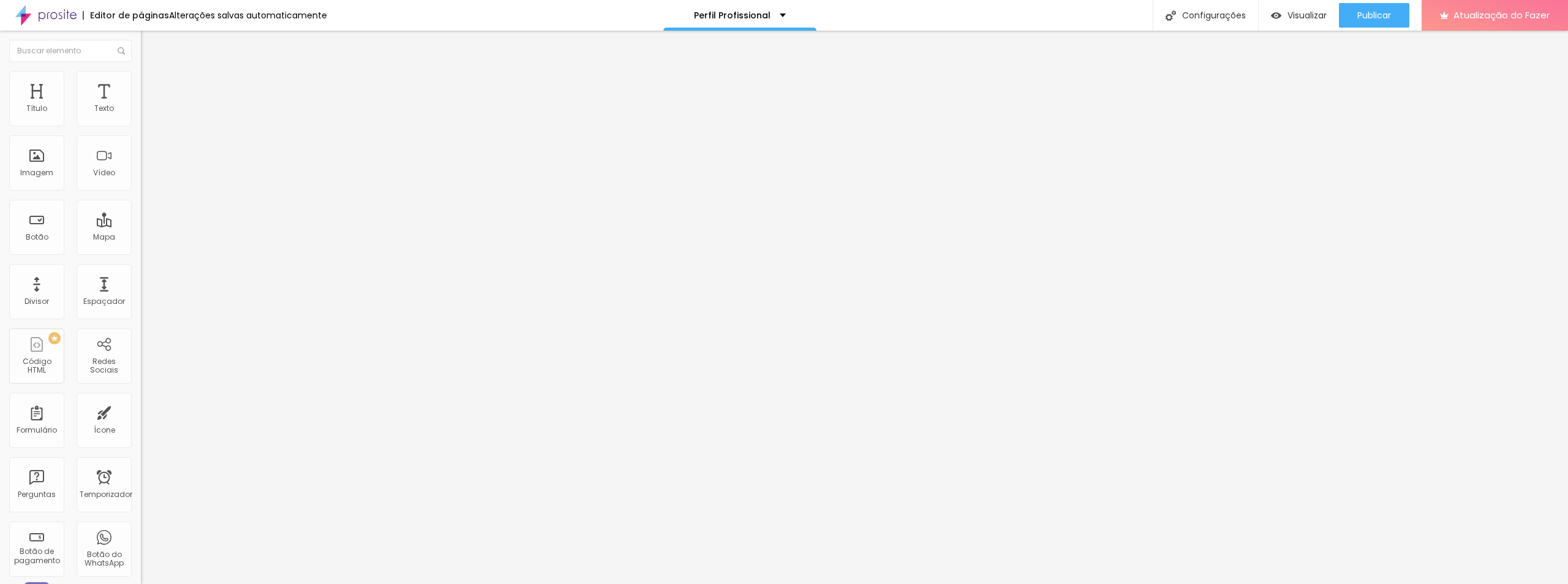
click at [152, 73] on font "Conteúdo" at bounding box center [171, 67] width 38 height 10
click at [152, 84] on font "Estilo" at bounding box center [162, 79] width 19 height 10
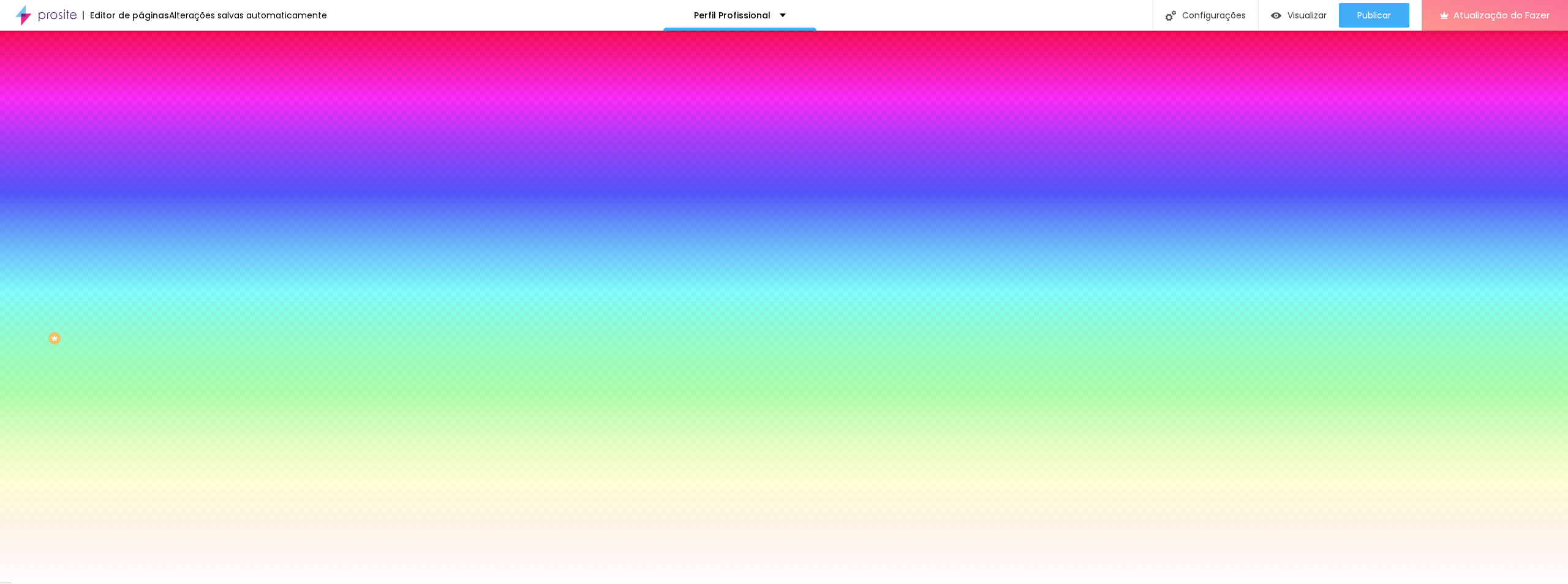
click at [141, 84] on li "Avançado" at bounding box center [211, 89] width 141 height 12
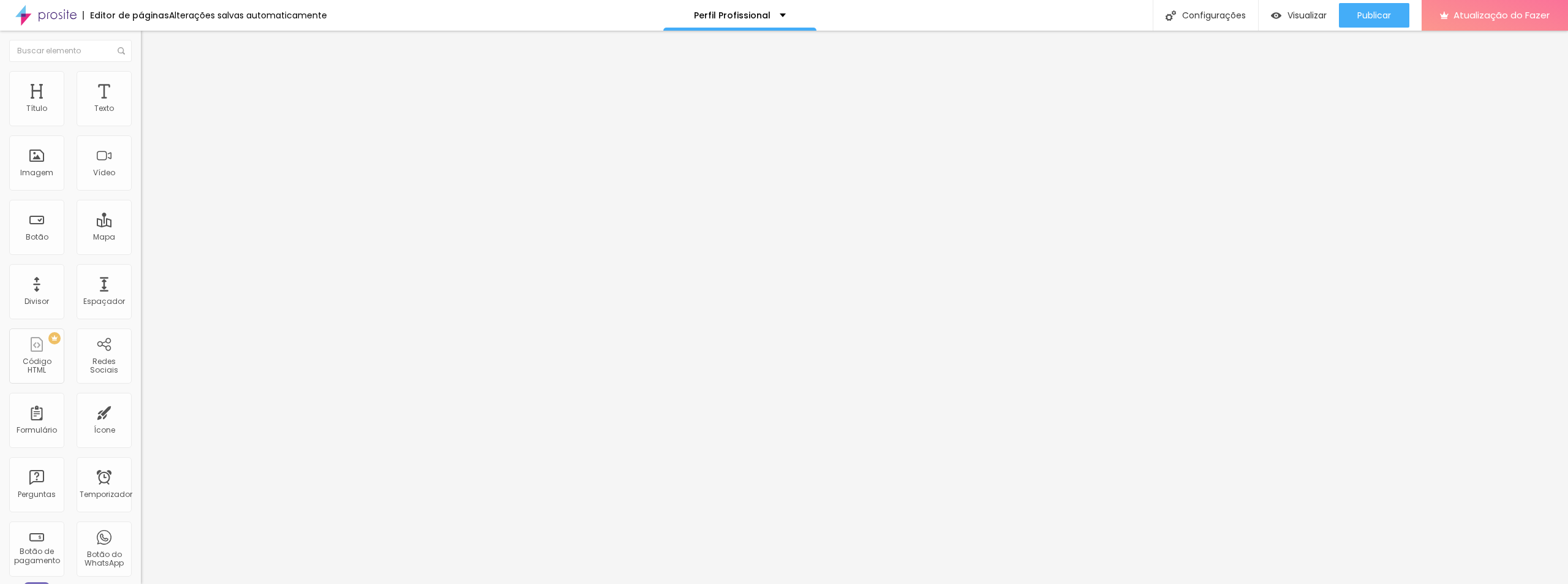
click at [141, 71] on li "Conteúdo" at bounding box center [211, 65] width 141 height 12
click at [152, 84] on font "Avançado" at bounding box center [172, 79] width 41 height 10
type input "11"
type input "38"
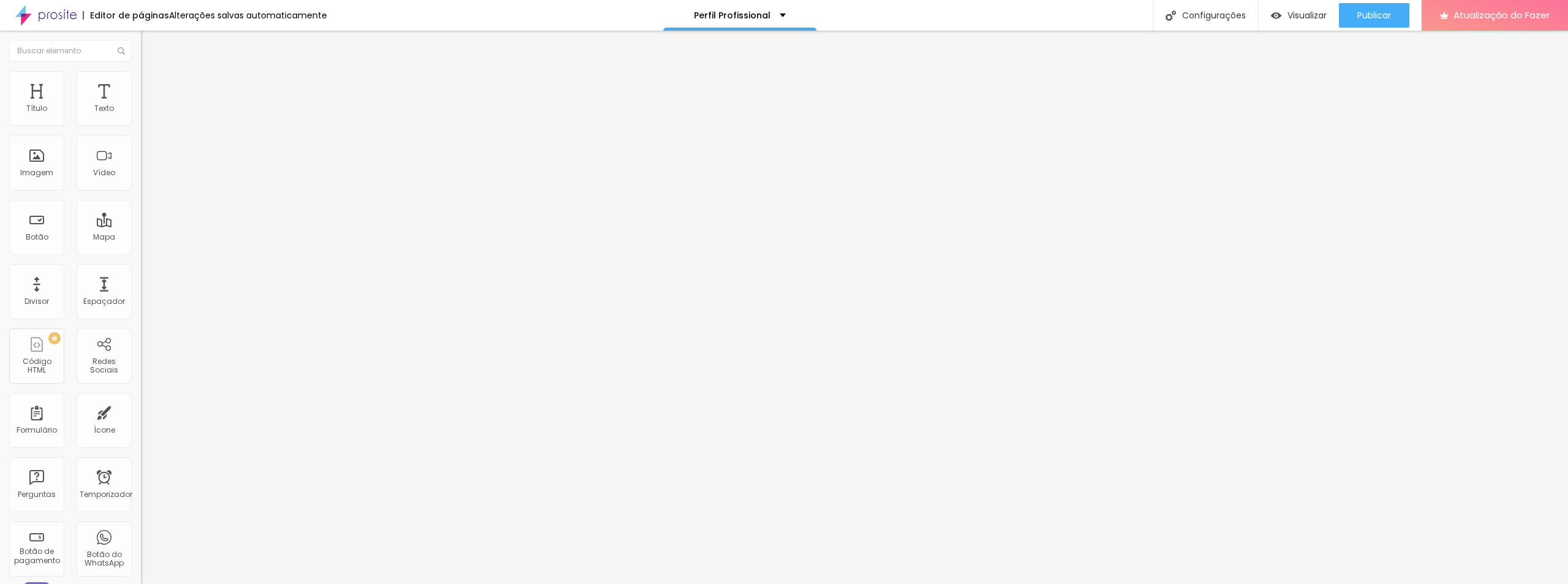
type input "38"
type input "44"
type input "52"
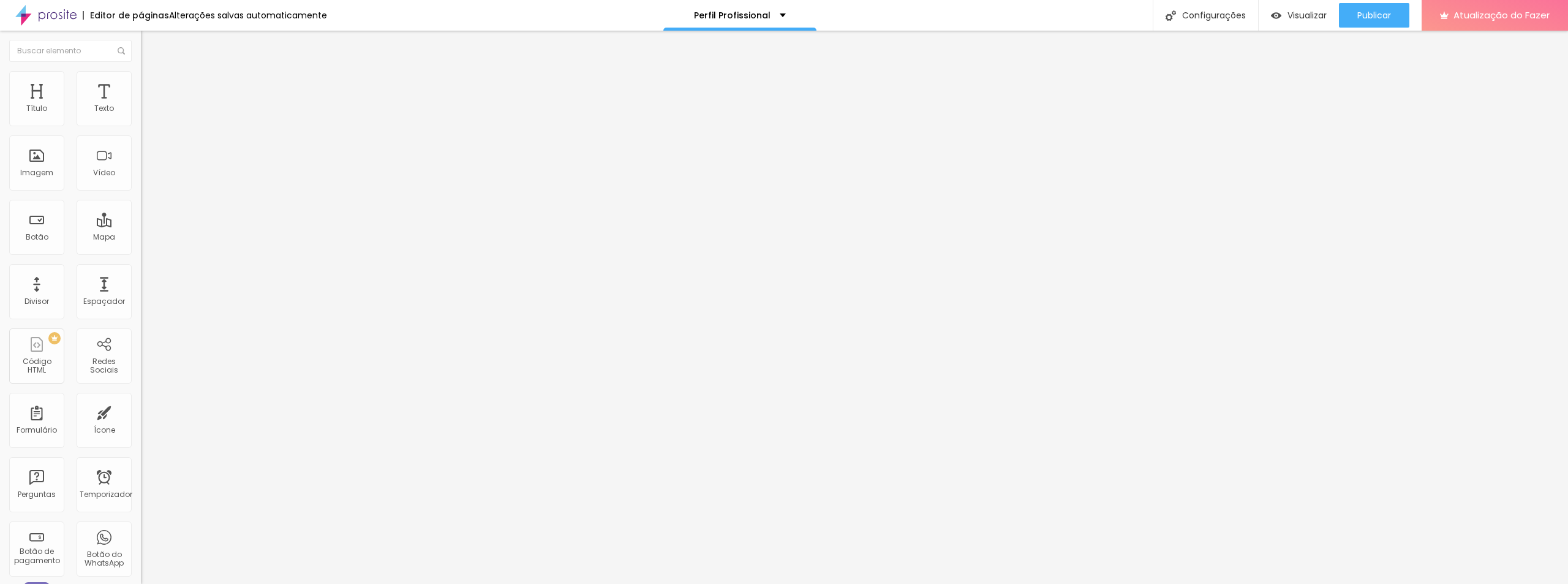
type input "57"
type input "61"
type input "63"
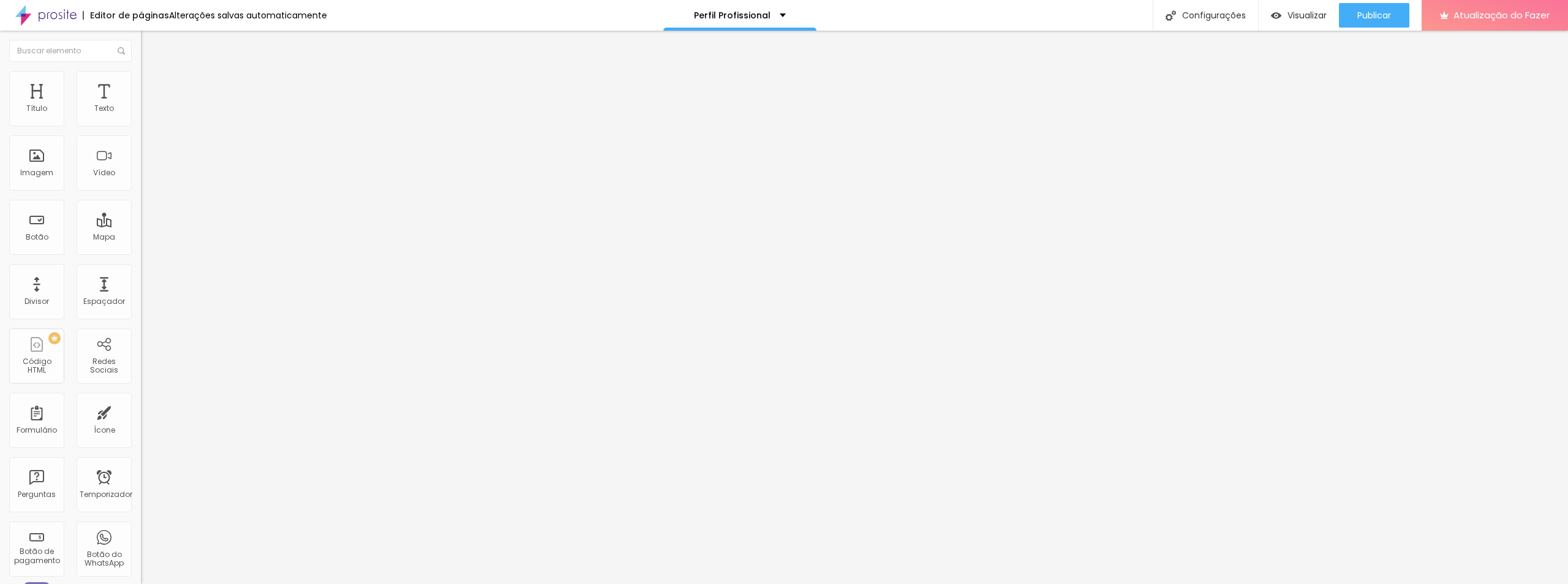
type input "63"
type input "65"
type input "63"
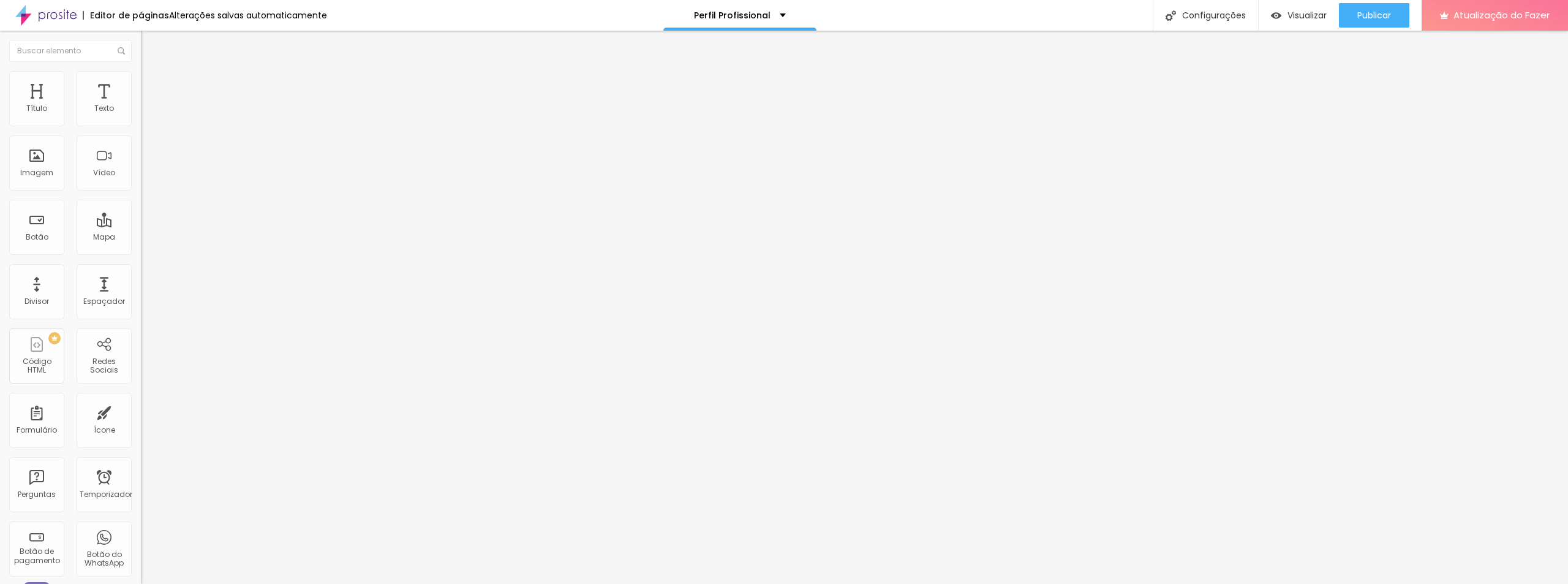
type input "62"
type input "61"
type input "60"
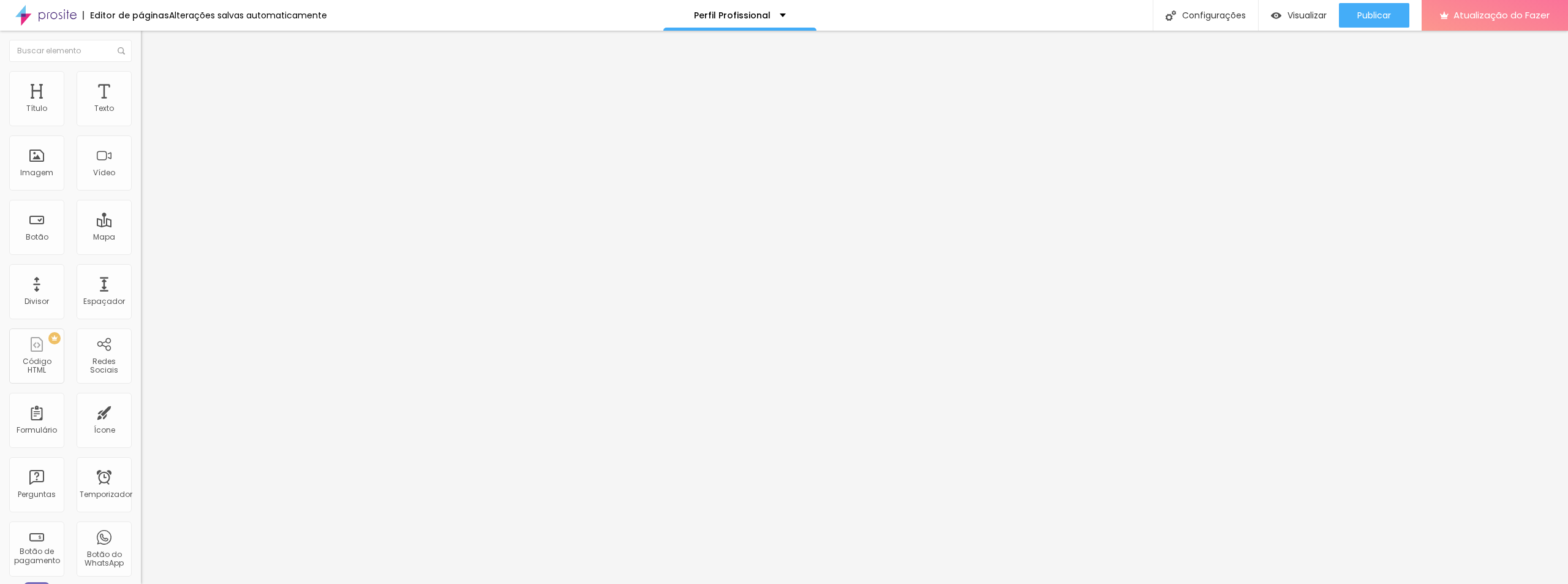
type input "60"
type input "59"
type input "58"
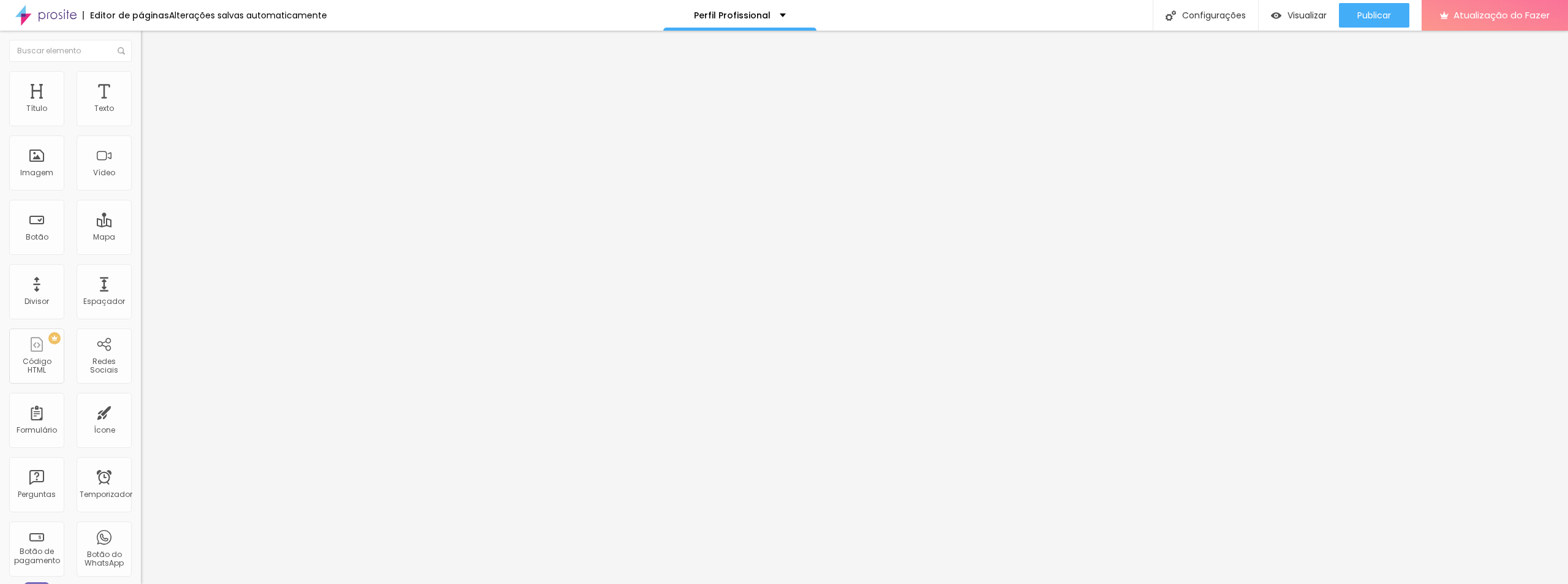
type input "57"
type input "54"
type input "53"
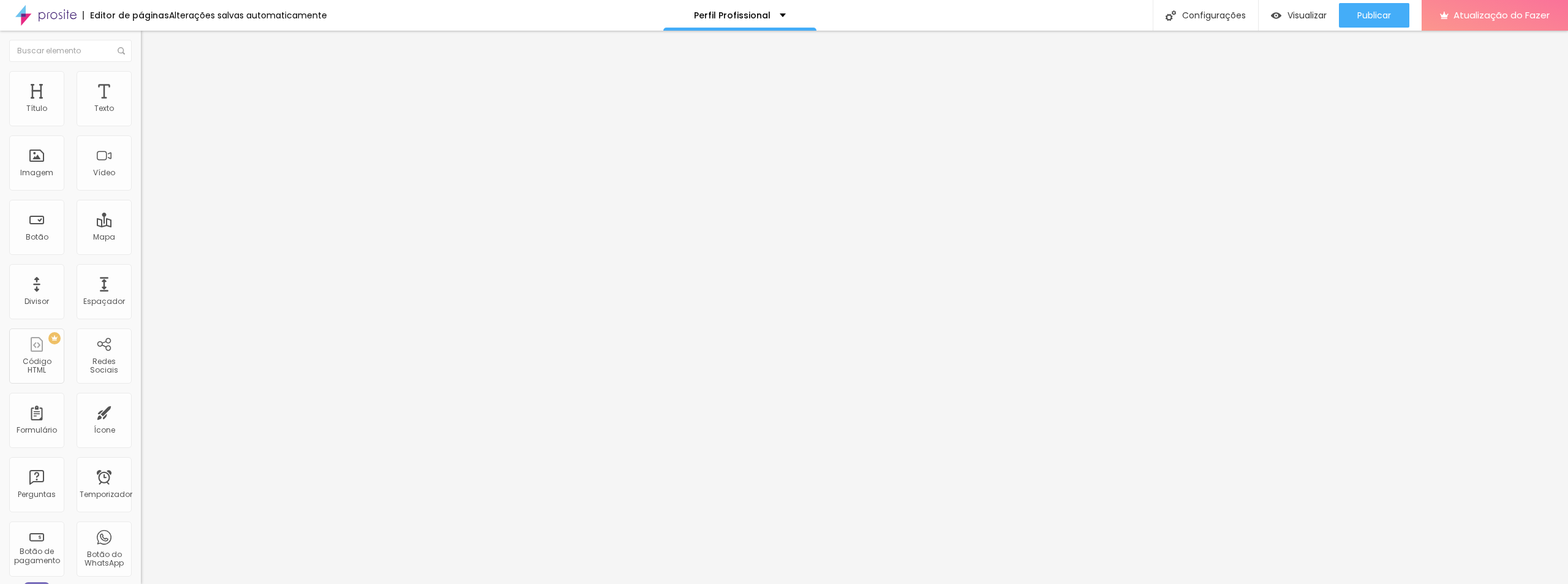
type input "53"
drag, startPoint x: 37, startPoint y: 121, endPoint x: 68, endPoint y: 121, distance: 31.0
type input "53"
click at [141, 225] on input "range" at bounding box center [180, 230] width 79 height 10
type input "13"
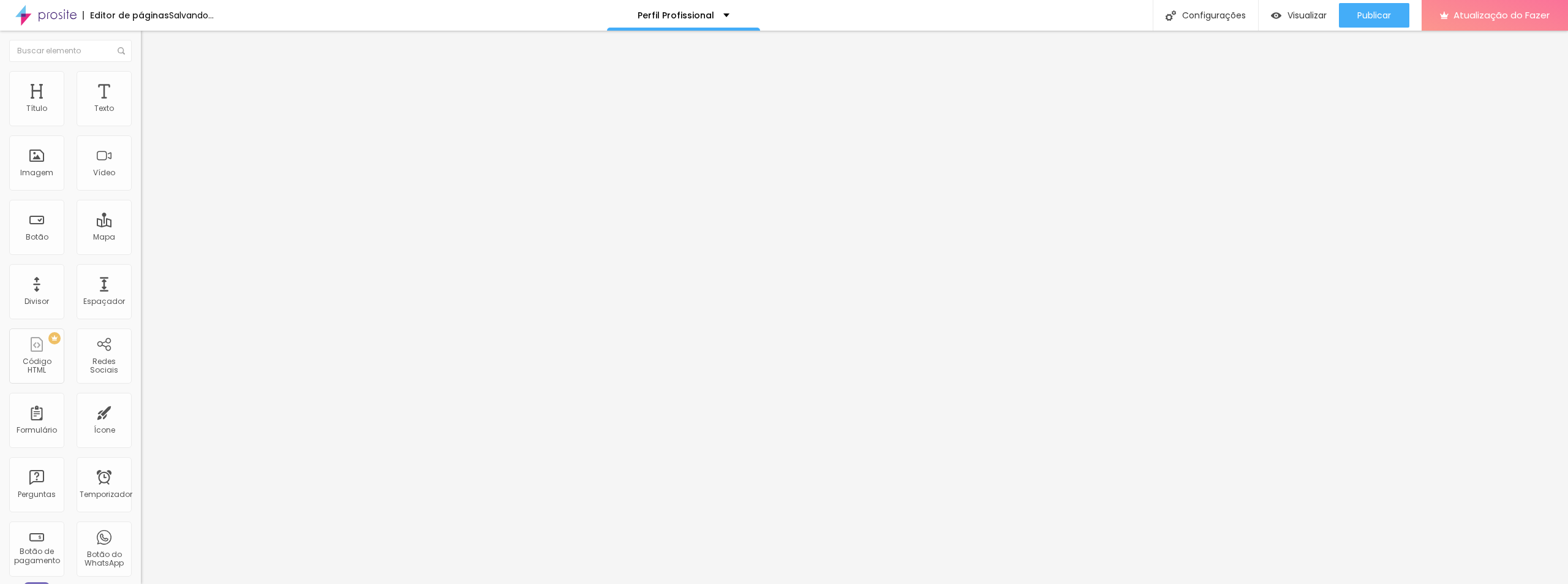
type input "13"
type input "16"
type input "22"
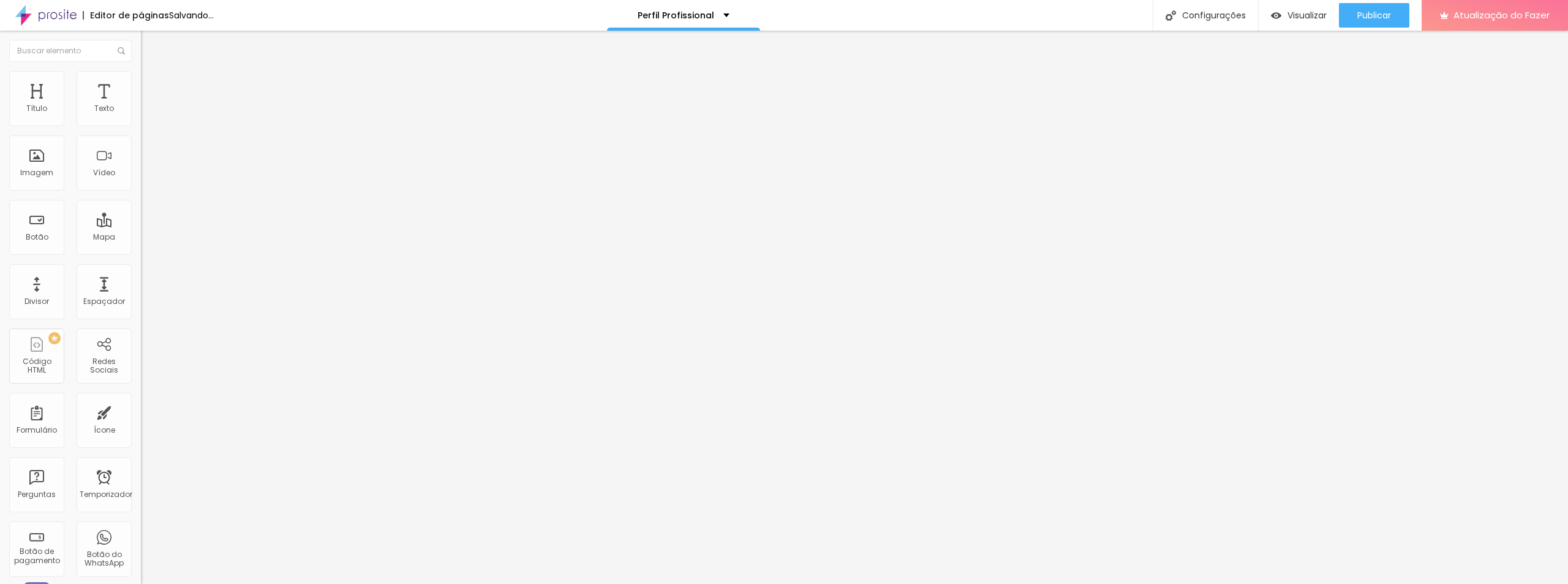
type input "28"
type input "37"
type input "44"
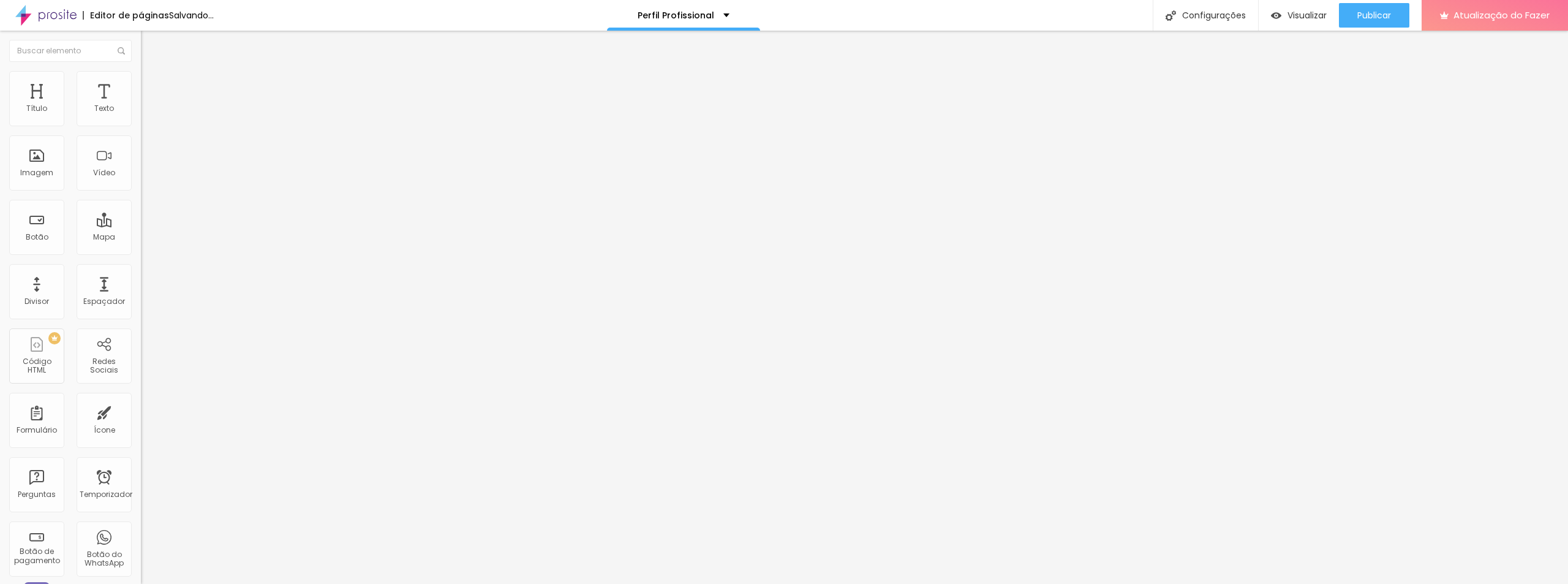
type input "44"
type input "49"
type input "51"
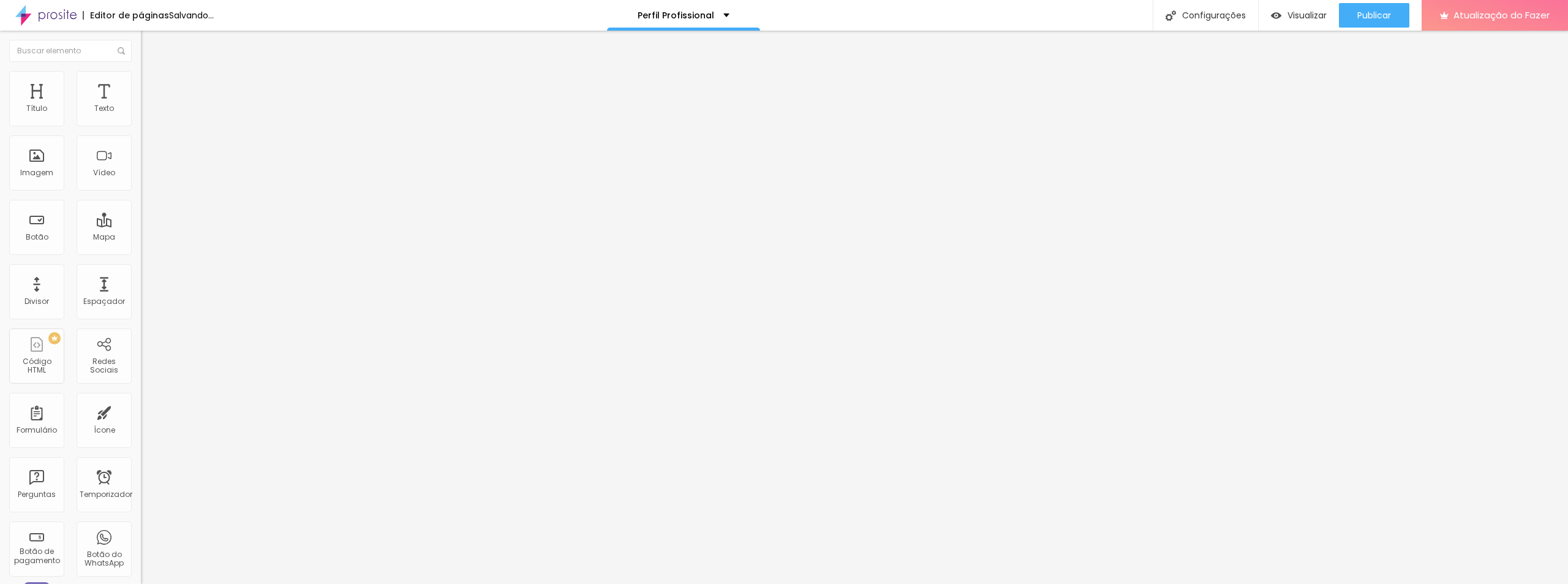
type input "53"
type input "51"
type input "49"
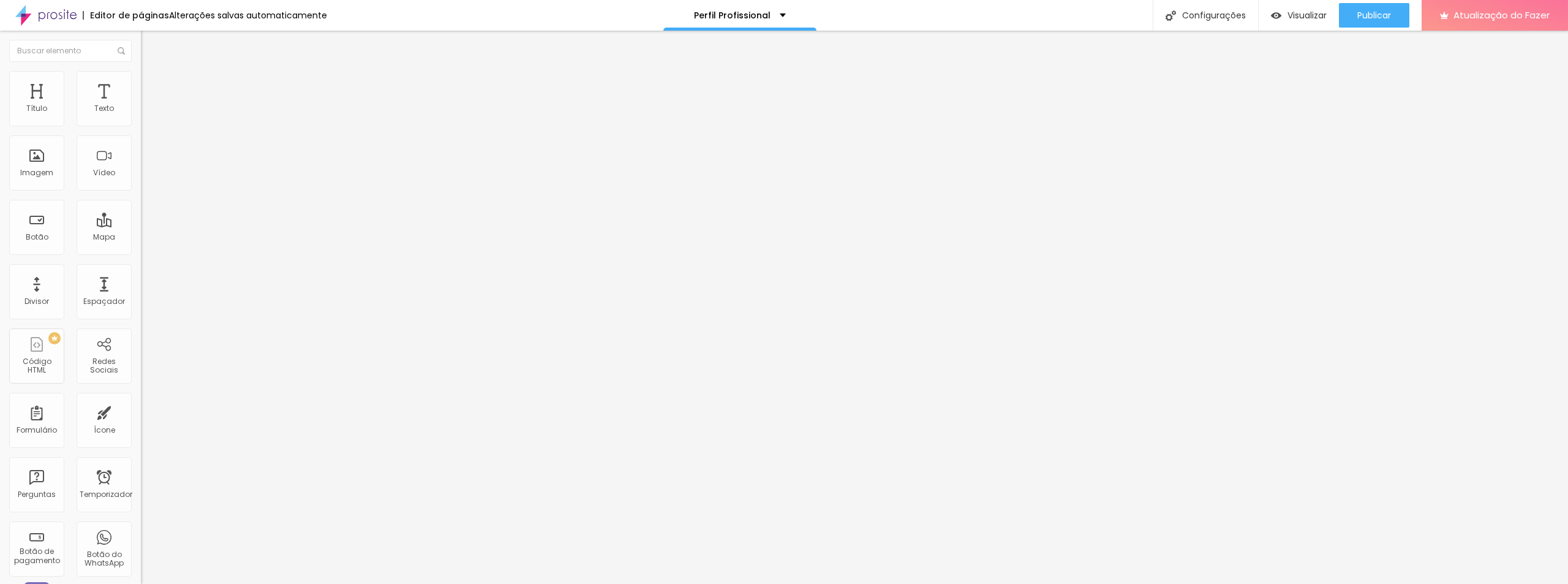
type input "49"
type input "48"
type input "46"
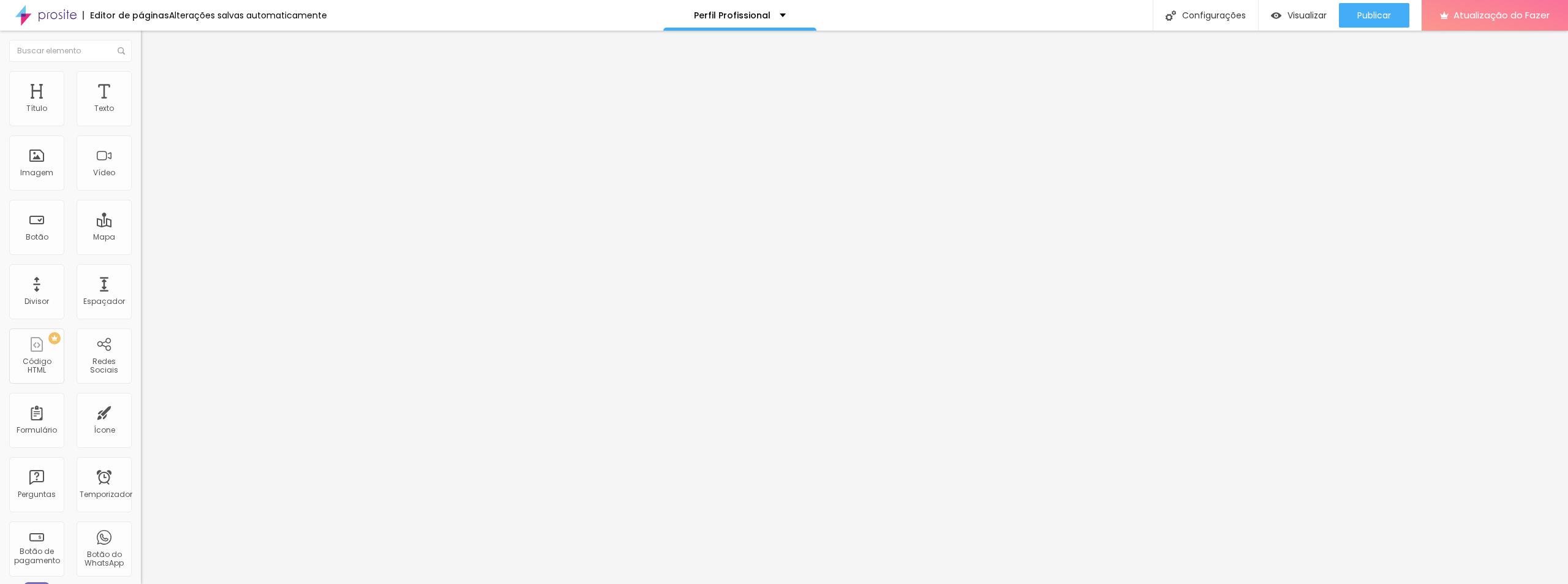
type input "47"
type input "49"
type input "50"
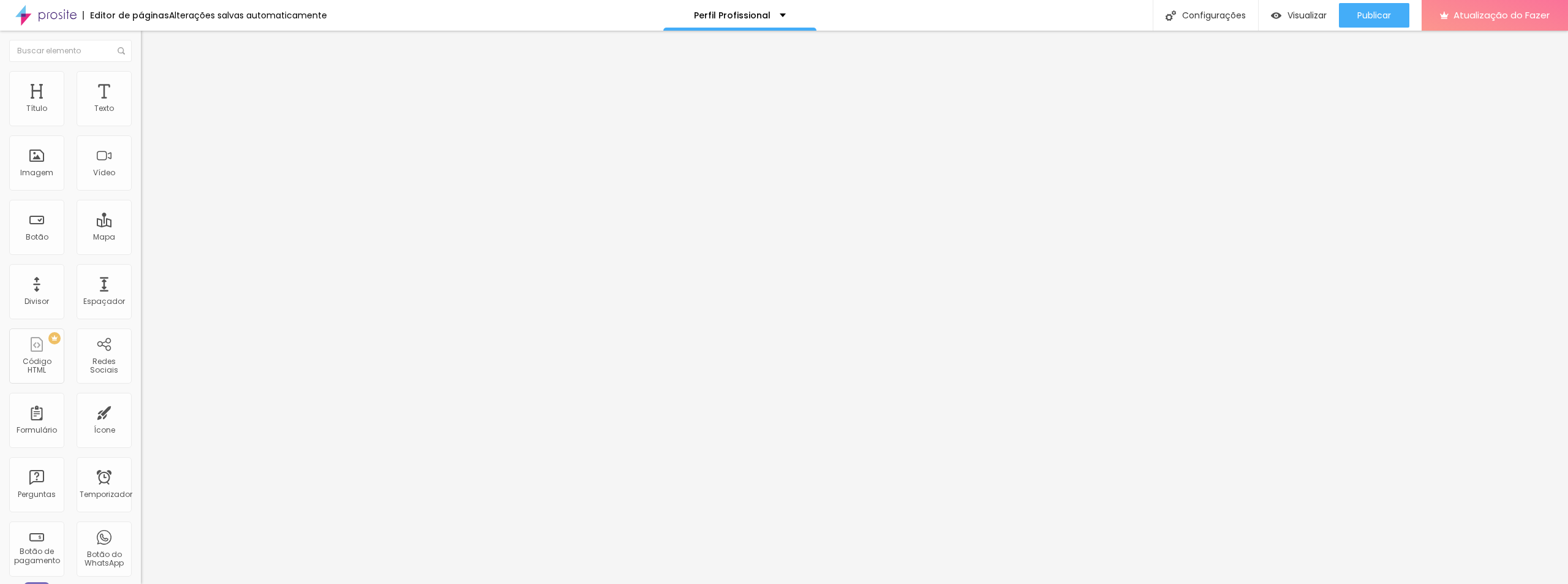
type input "50"
type input "51"
type input "52"
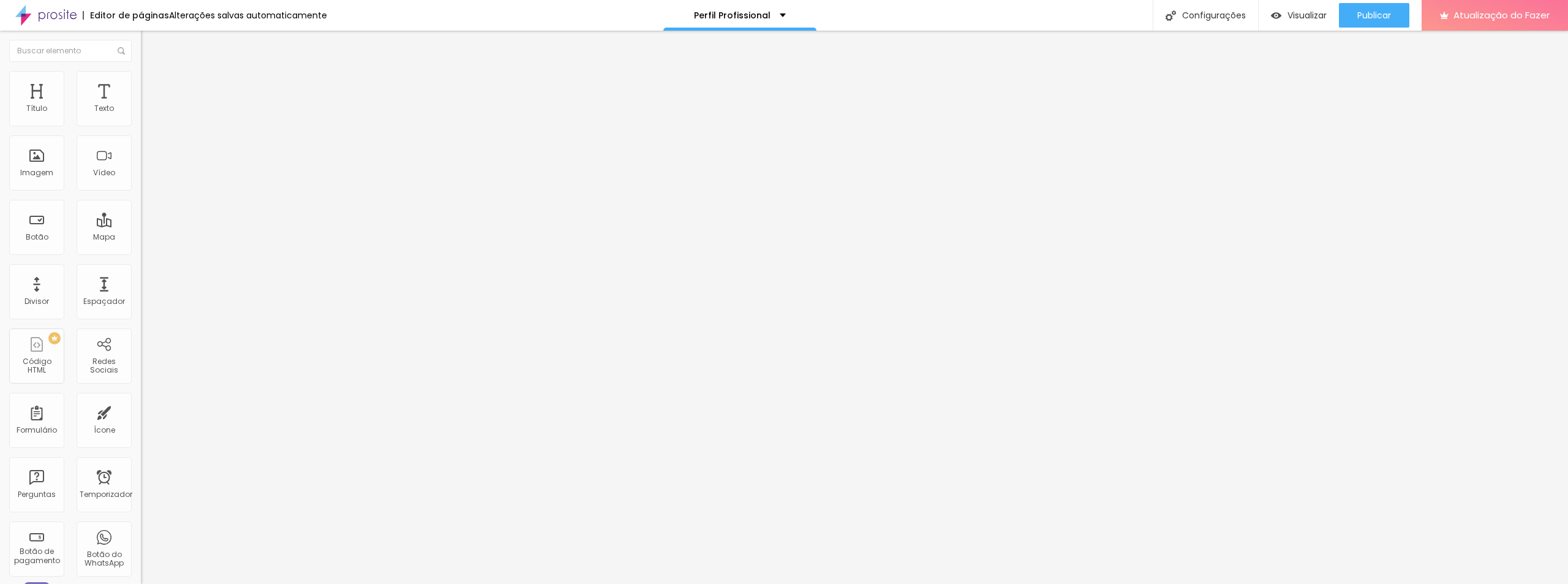
type input "53"
type input "54"
type input "53"
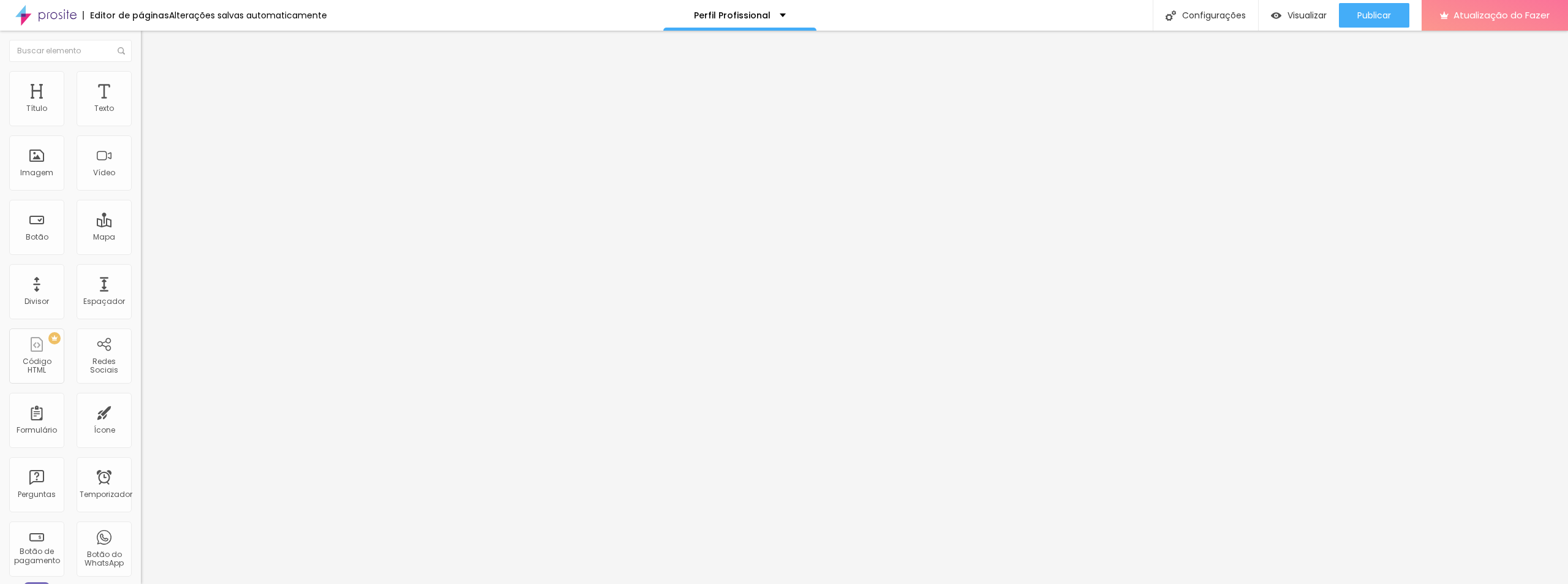
type input "53"
type input "52"
type input "51"
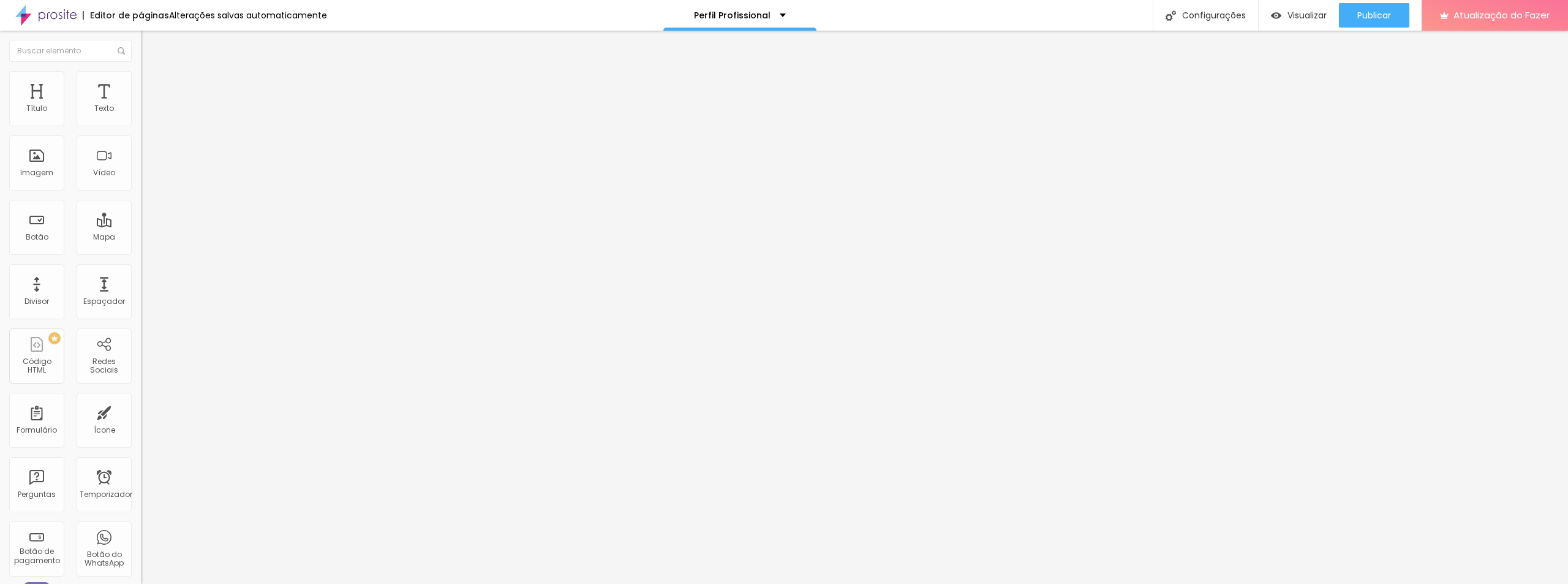
type input "50"
type input "49"
drag, startPoint x: 36, startPoint y: 147, endPoint x: 65, endPoint y: 146, distance: 29.0
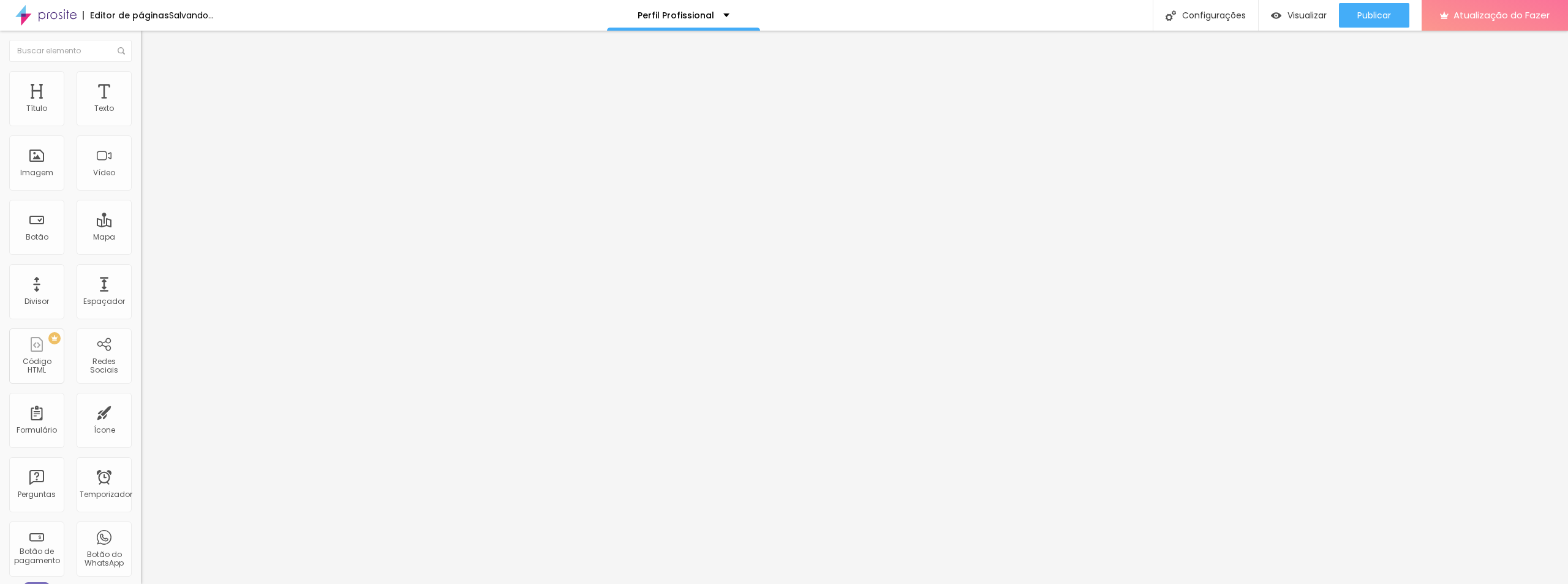
click at [141, 399] on input "range" at bounding box center [180, 404] width 79 height 10
click at [141, 410] on input "49" at bounding box center [167, 417] width 53 height 13
drag, startPoint x: 119, startPoint y: 142, endPoint x: 133, endPoint y: 142, distance: 14.0
click at [141, 257] on div "49 Espaço de baixo" at bounding box center [211, 343] width 141 height 174
type input "5"
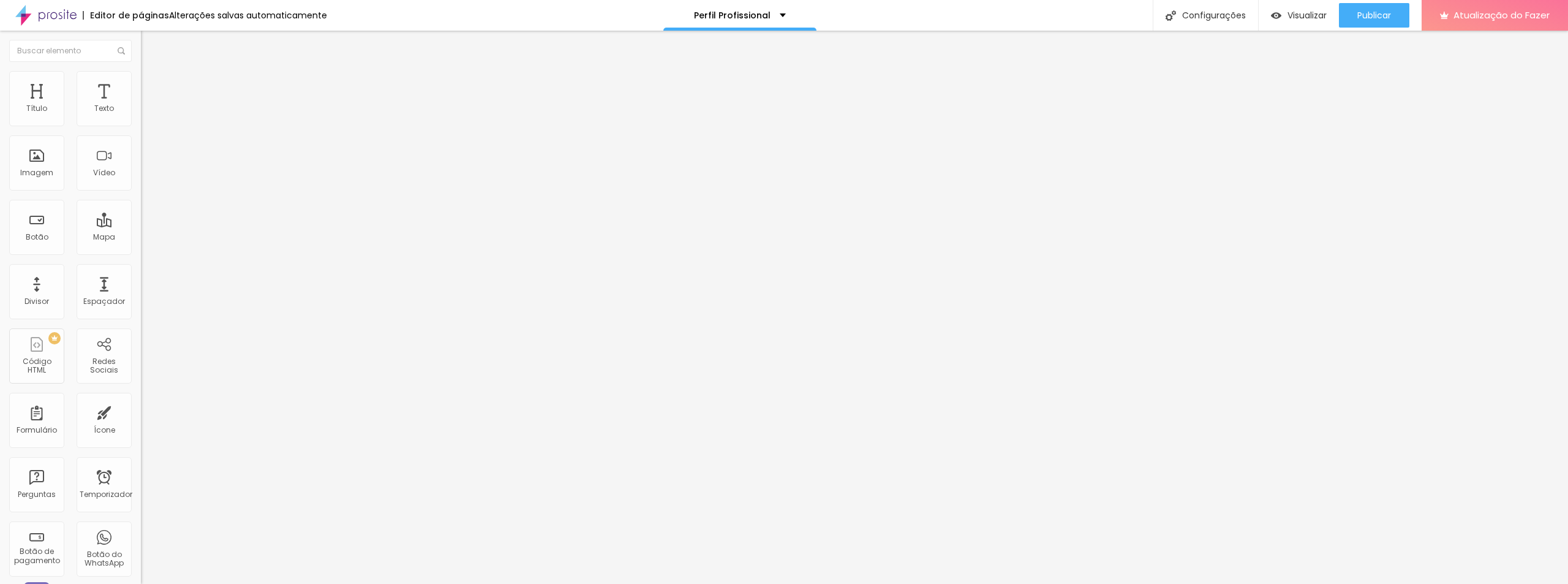
type input "5"
type input "50"
drag, startPoint x: 116, startPoint y: 123, endPoint x: 130, endPoint y: 122, distance: 14.0
click at [141, 237] on input "53" at bounding box center [167, 243] width 53 height 13
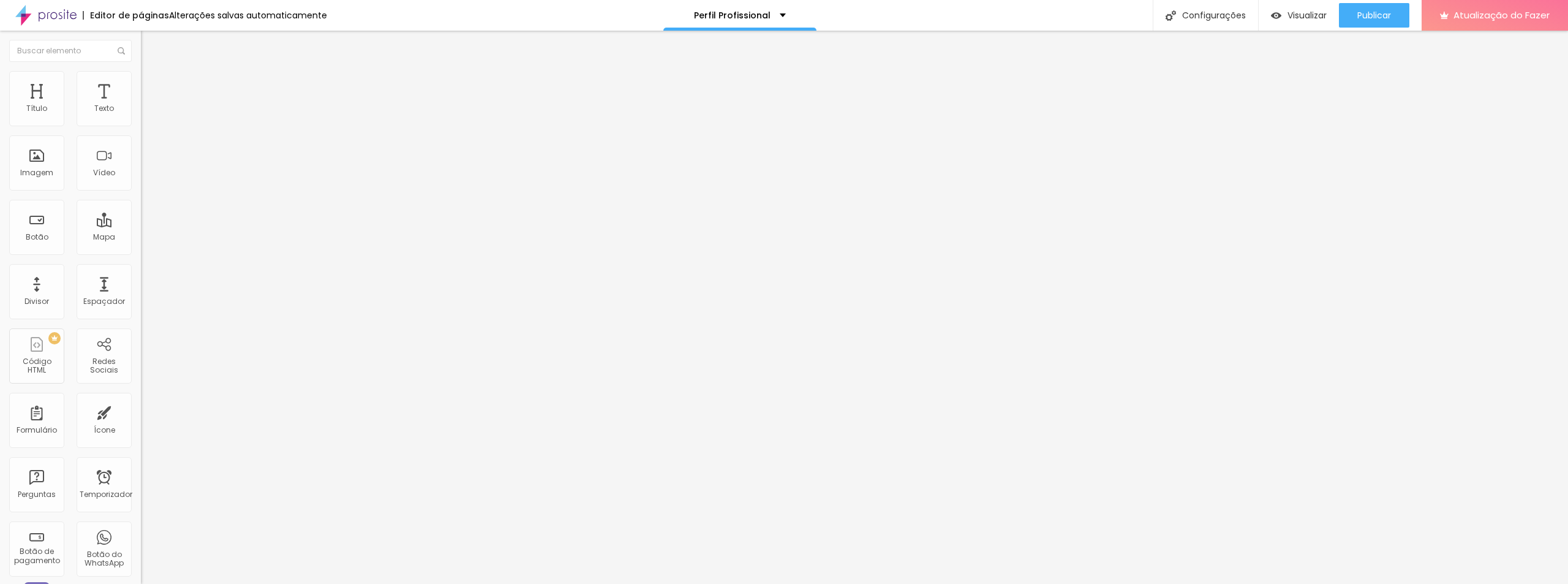
type input "5"
type input "50"
click at [141, 437] on input "text" at bounding box center [214, 443] width 147 height 12
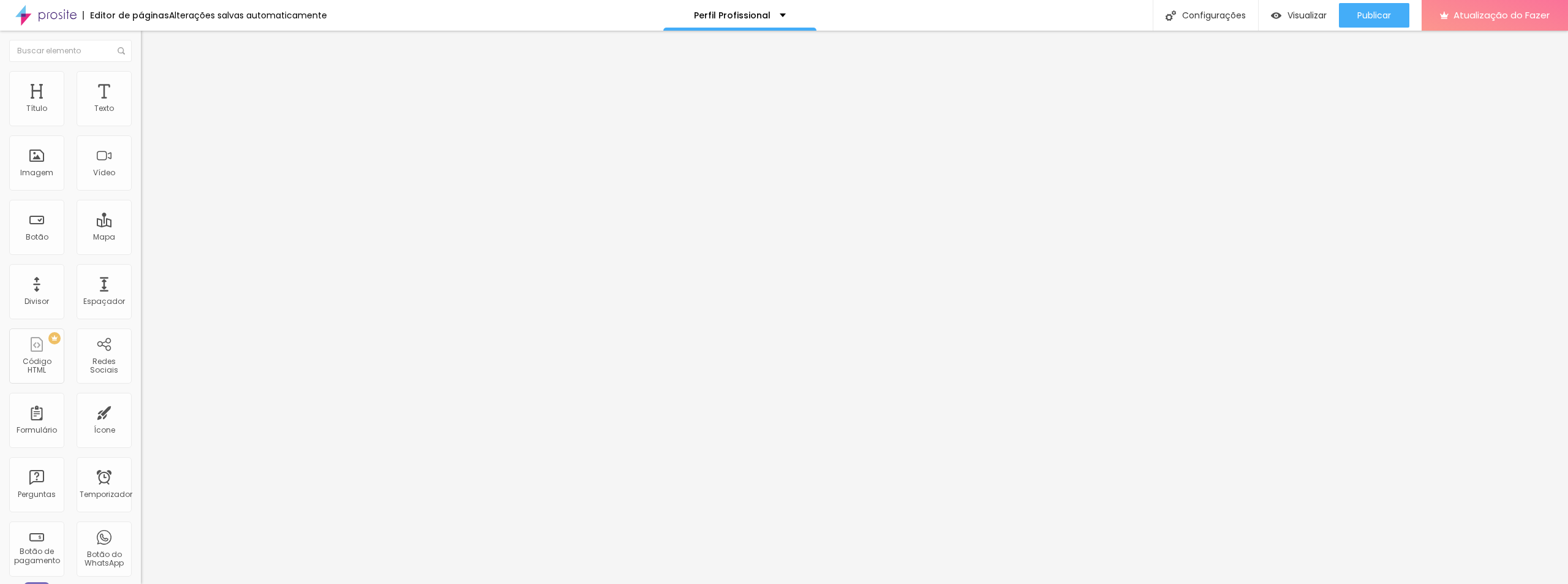
click at [141, 472] on input "text" at bounding box center [214, 478] width 147 height 12
click at [141, 71] on li "Estilo" at bounding box center [211, 65] width 141 height 12
click at [146, 114] on icon "button" at bounding box center [149, 110] width 7 height 7
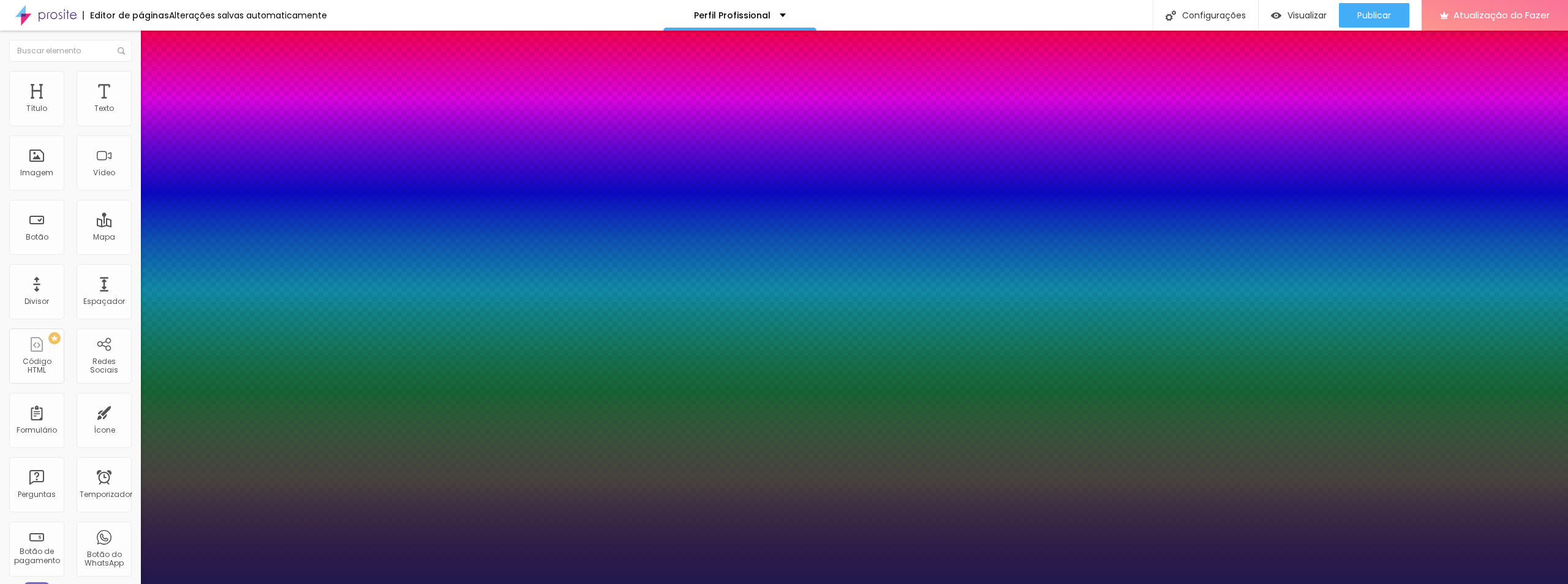
type input "1"
click at [379, 583] on div at bounding box center [784, 584] width 1568 height 0
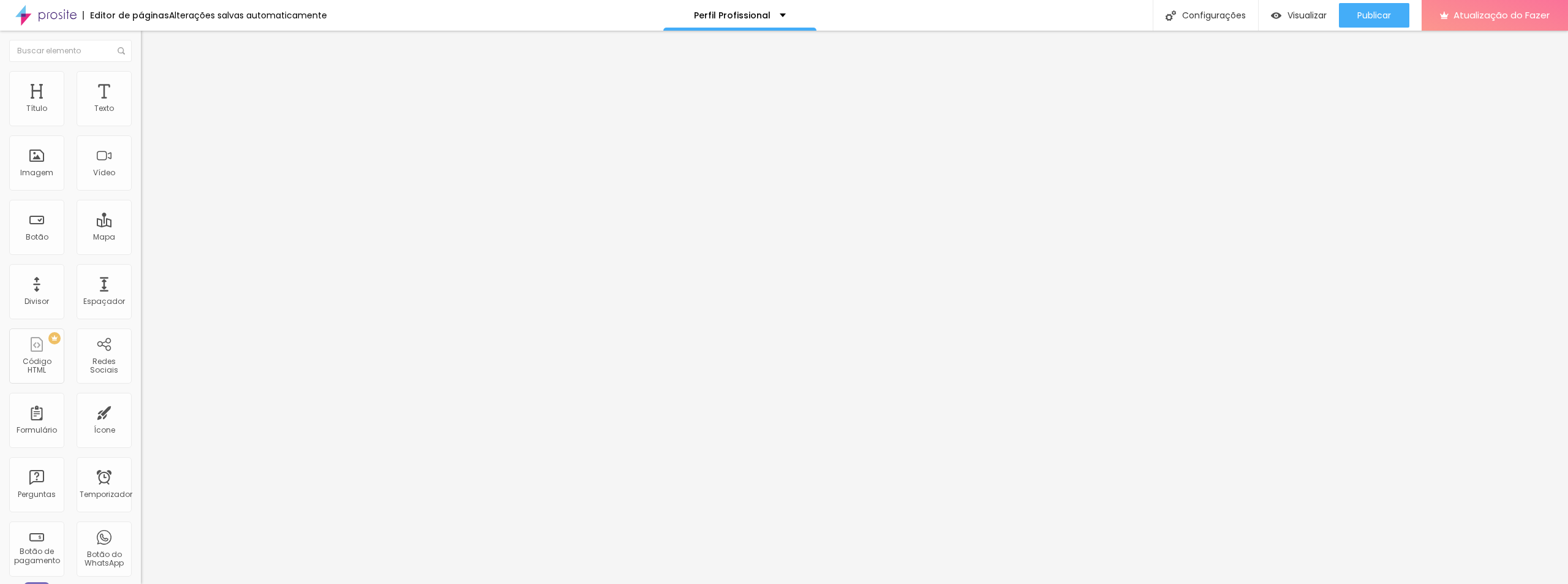
click at [146, 150] on icon "button" at bounding box center [149, 151] width 7 height 7
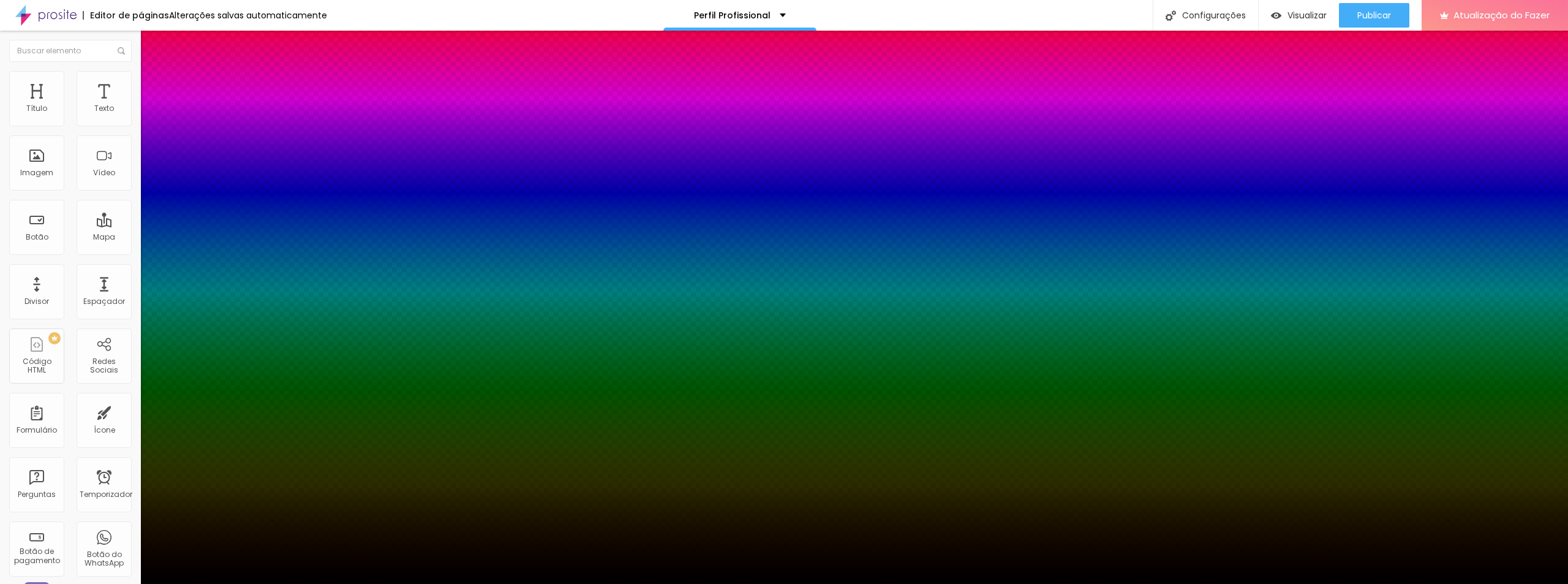
click at [212, 583] on div at bounding box center [784, 591] width 1568 height 0
click at [328, 583] on div at bounding box center [784, 584] width 1568 height 0
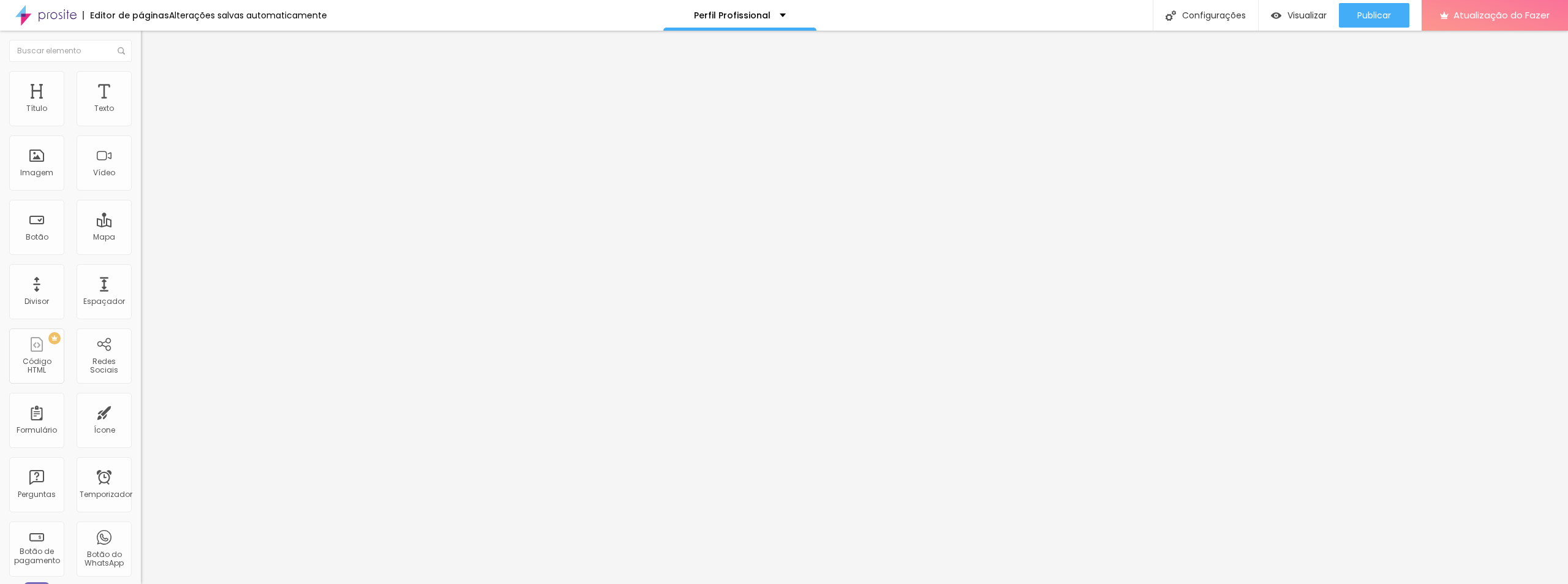
click at [141, 118] on button "button" at bounding box center [150, 112] width 18 height 13
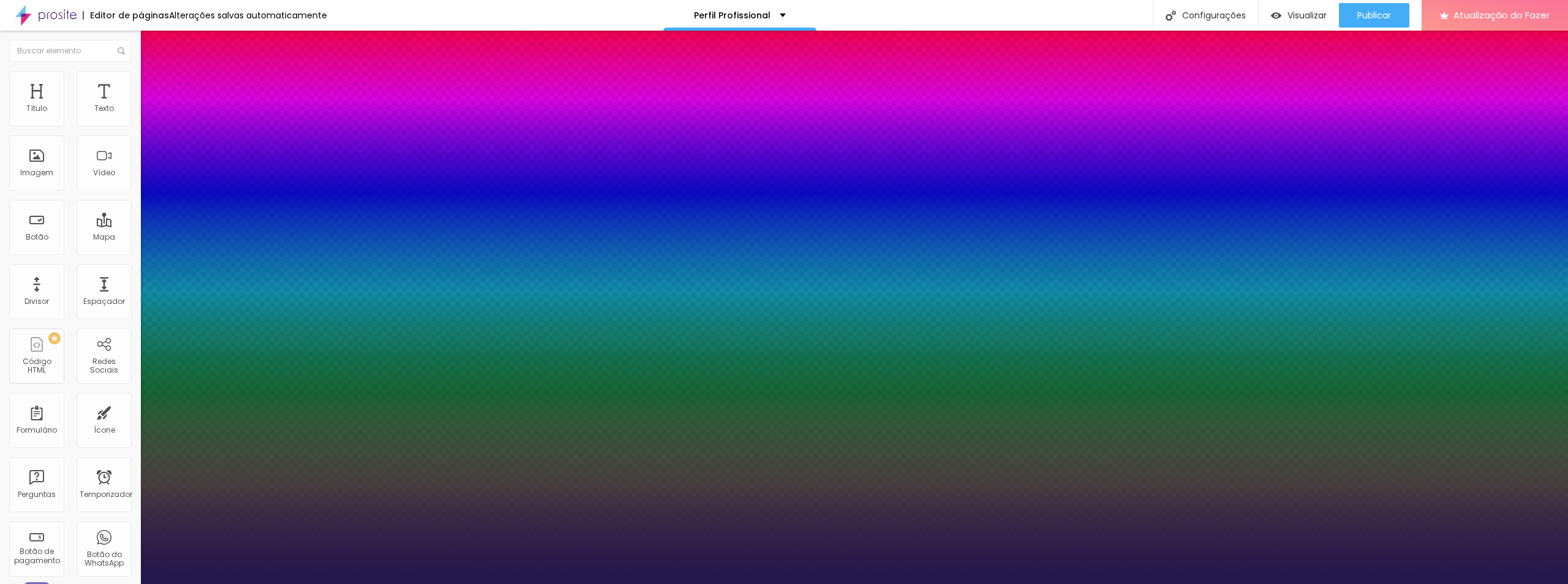
type input "1"
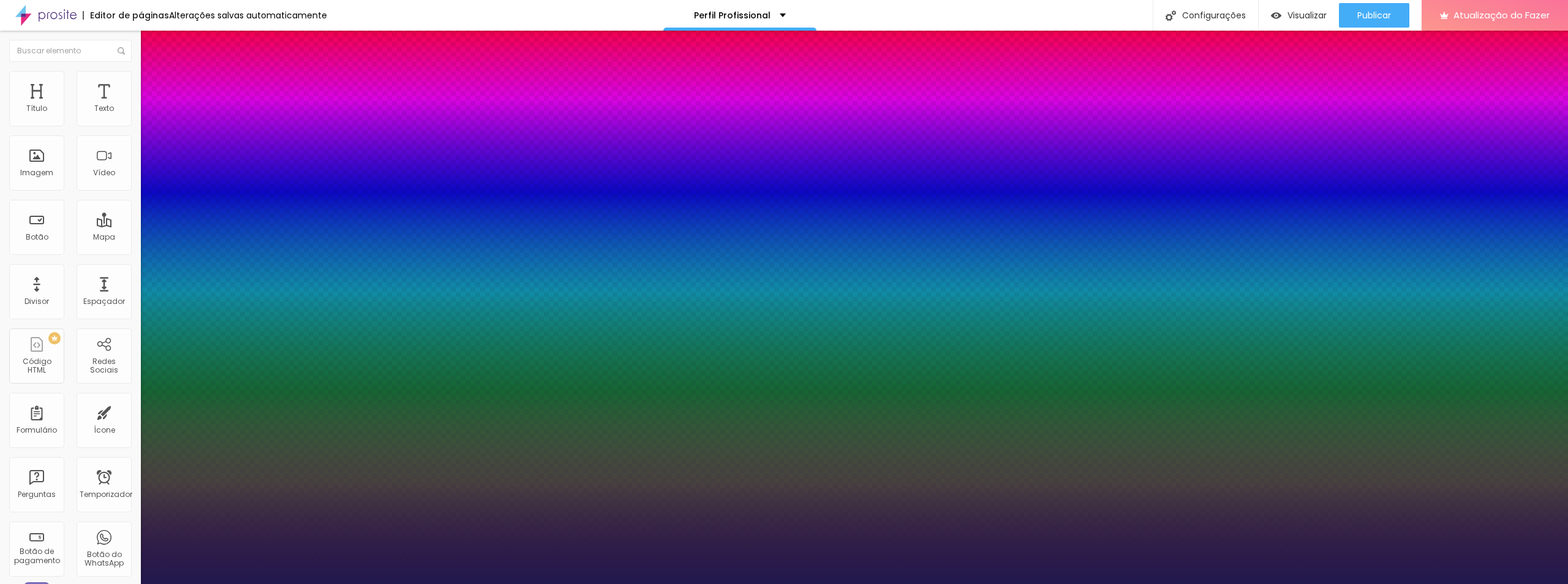
click at [299, 583] on div at bounding box center [784, 584] width 1568 height 0
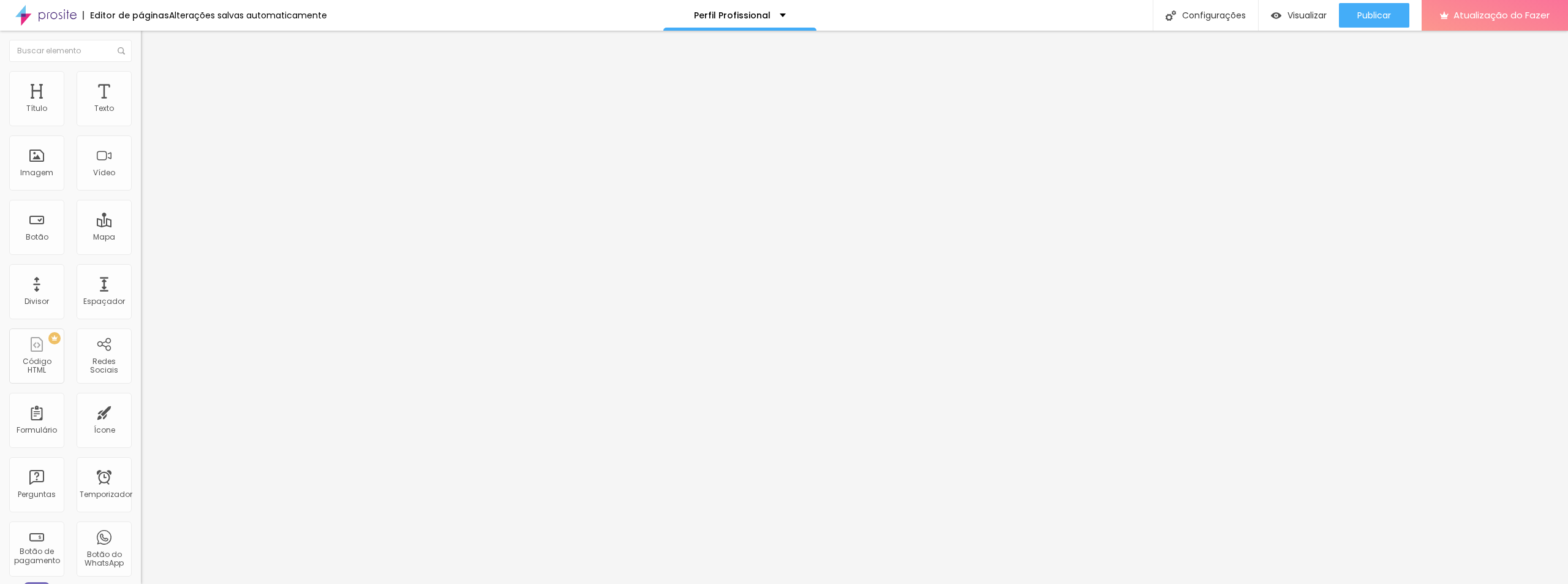
click at [141, 146] on button "button" at bounding box center [150, 152] width 18 height 13
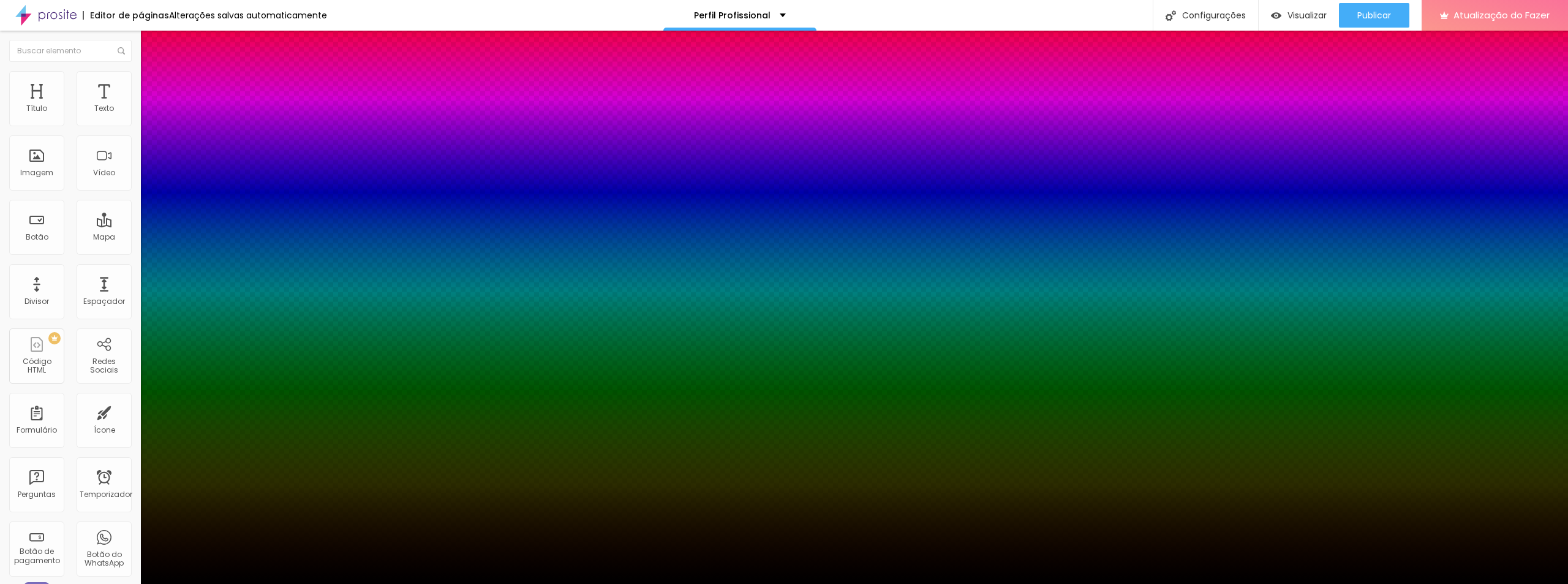
click at [120, 583] on div at bounding box center [784, 584] width 1568 height 0
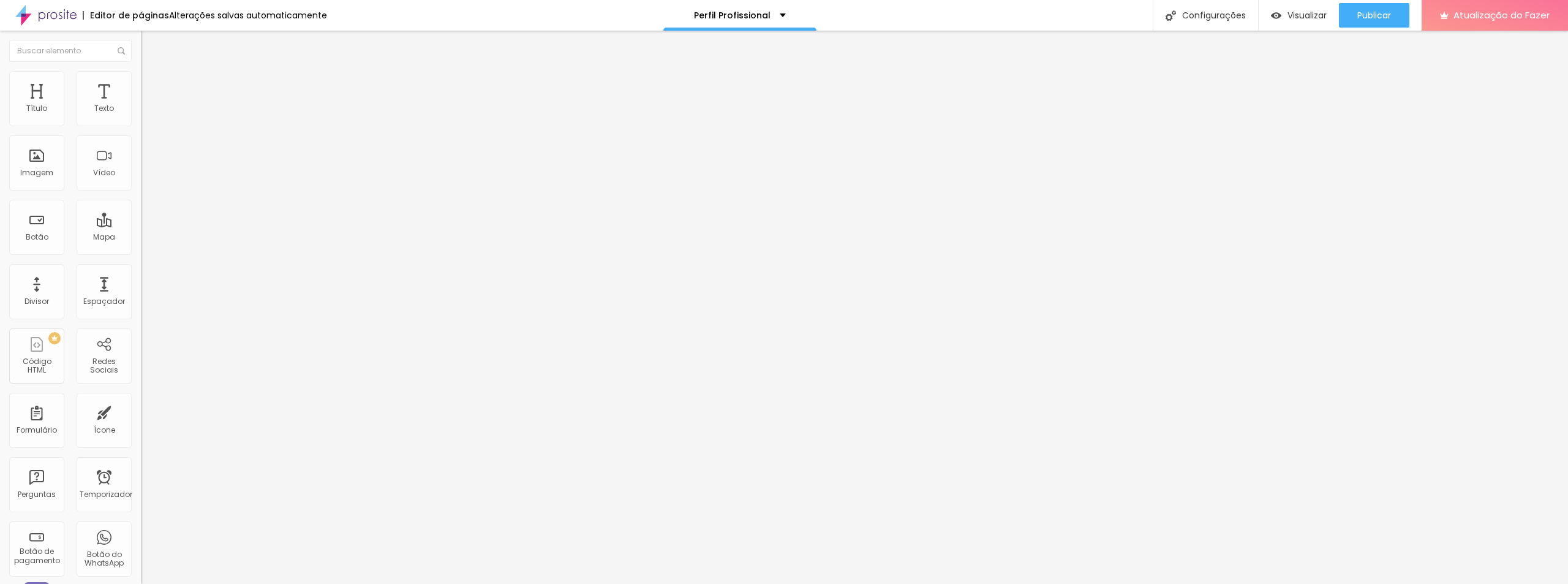
click at [146, 114] on icon "button" at bounding box center [149, 110] width 7 height 7
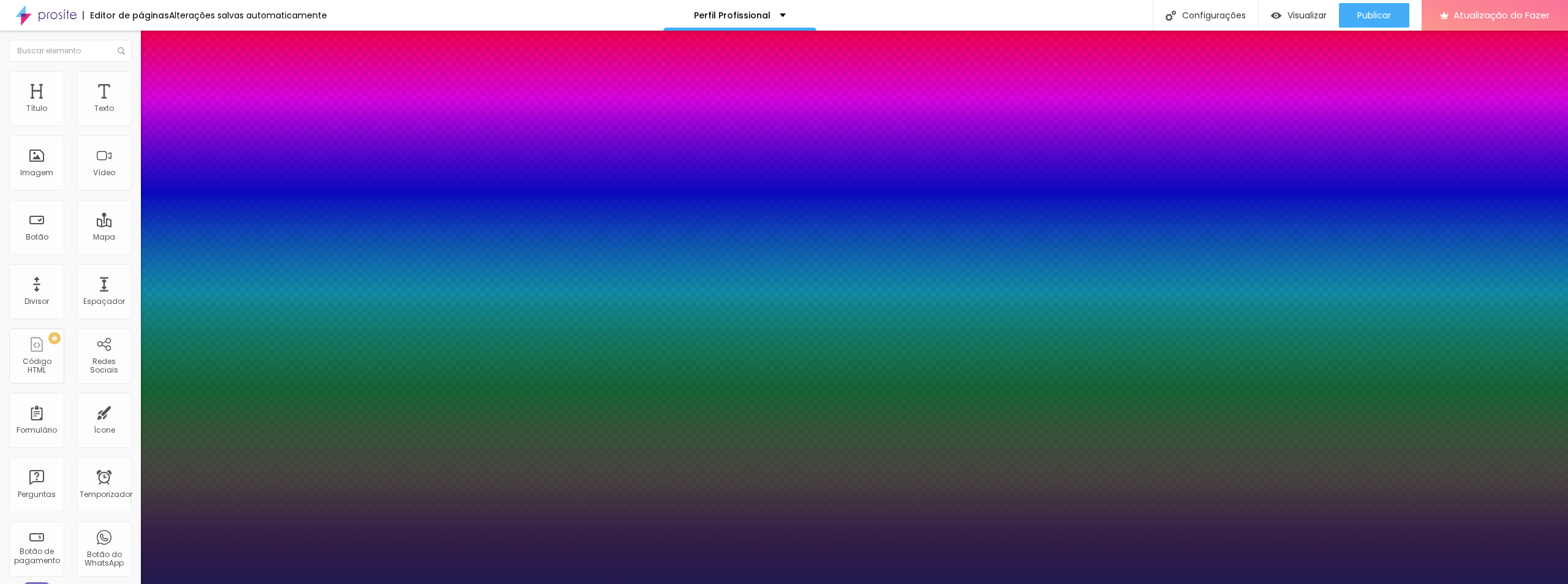
type input "1"
click at [392, 583] on div at bounding box center [784, 584] width 1568 height 0
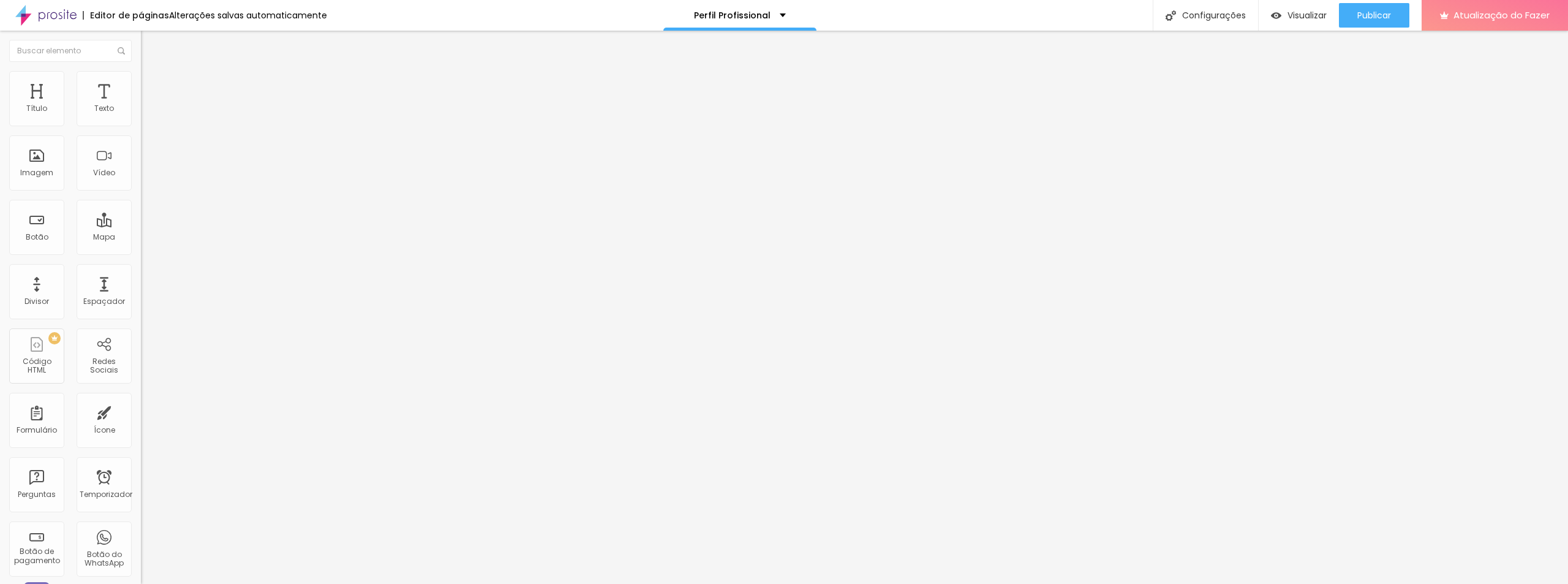
click at [141, 81] on li "Avançado" at bounding box center [211, 76] width 141 height 12
type input "49"
type input "50"
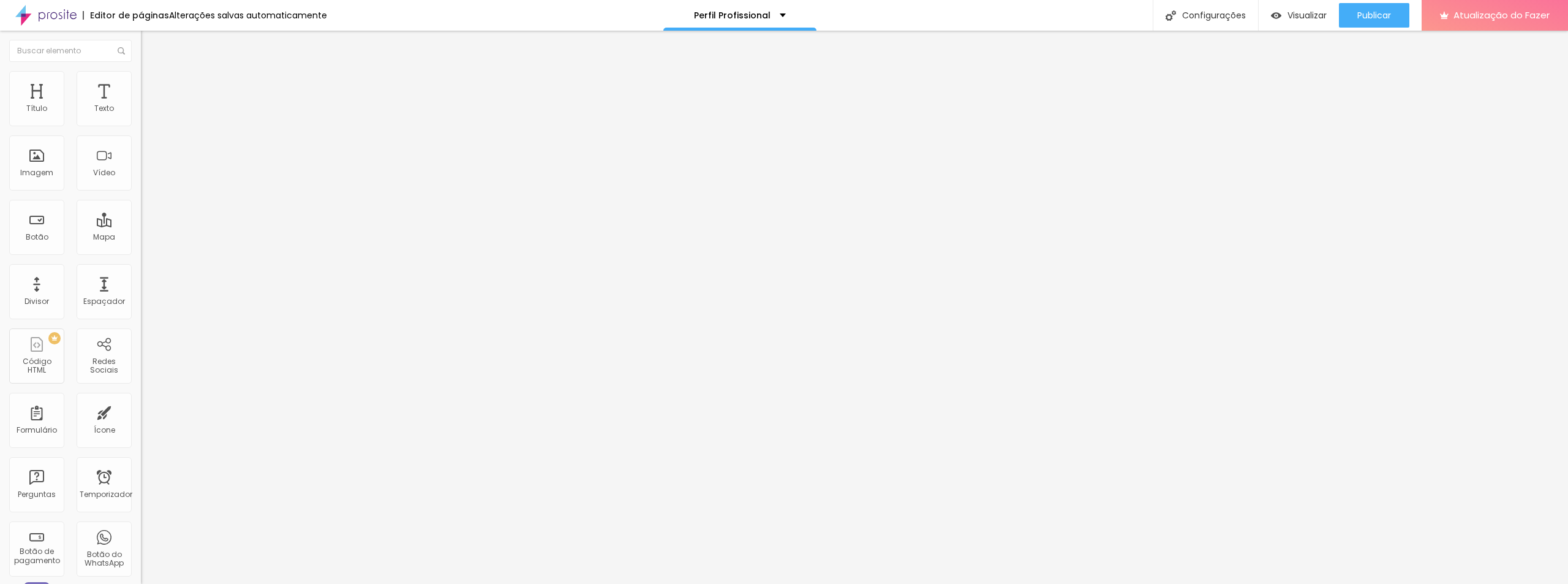
type input "51"
type input "53"
type input "56"
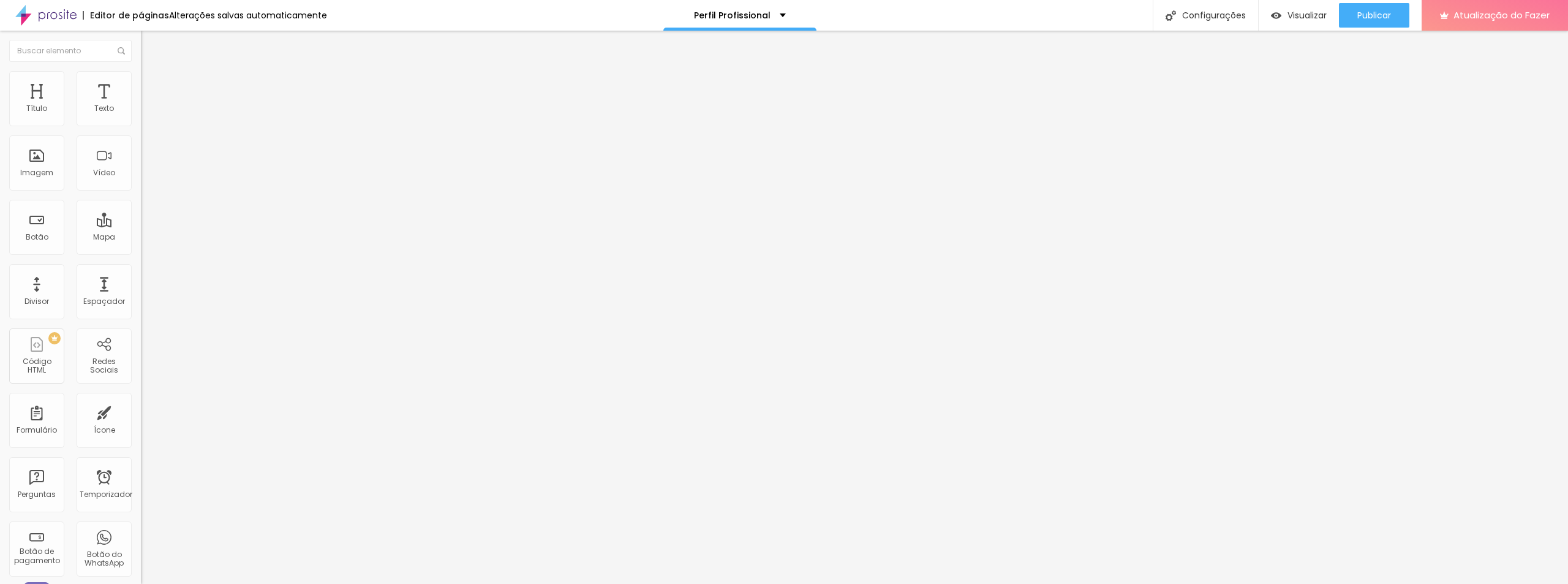
type input "56"
type input "58"
type input "59"
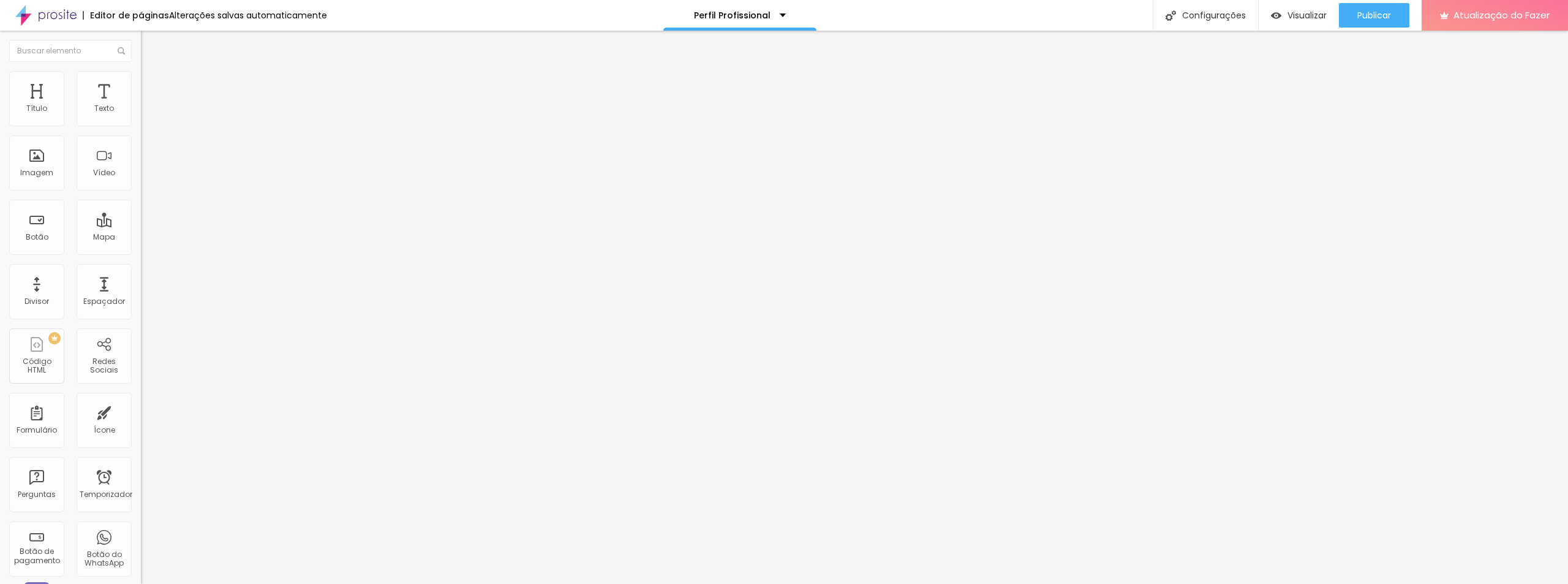
type input "62"
type input "63"
type input "64"
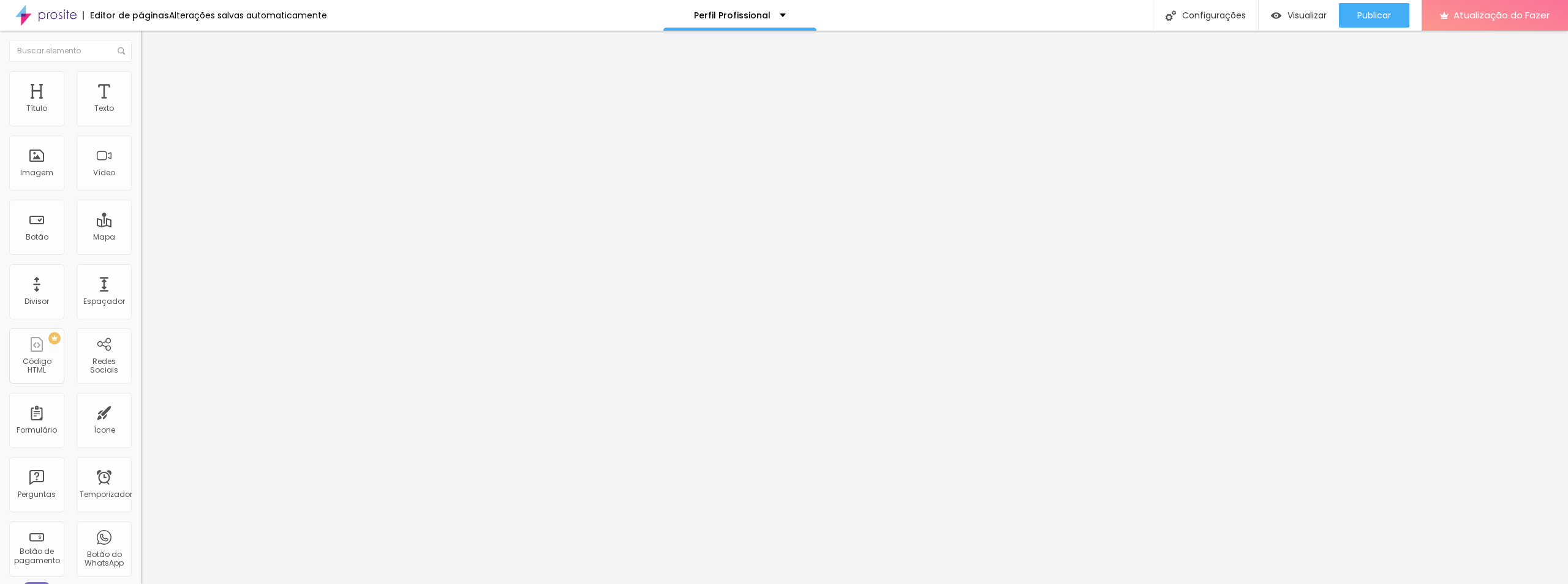
type input "64"
type input "66"
type input "67"
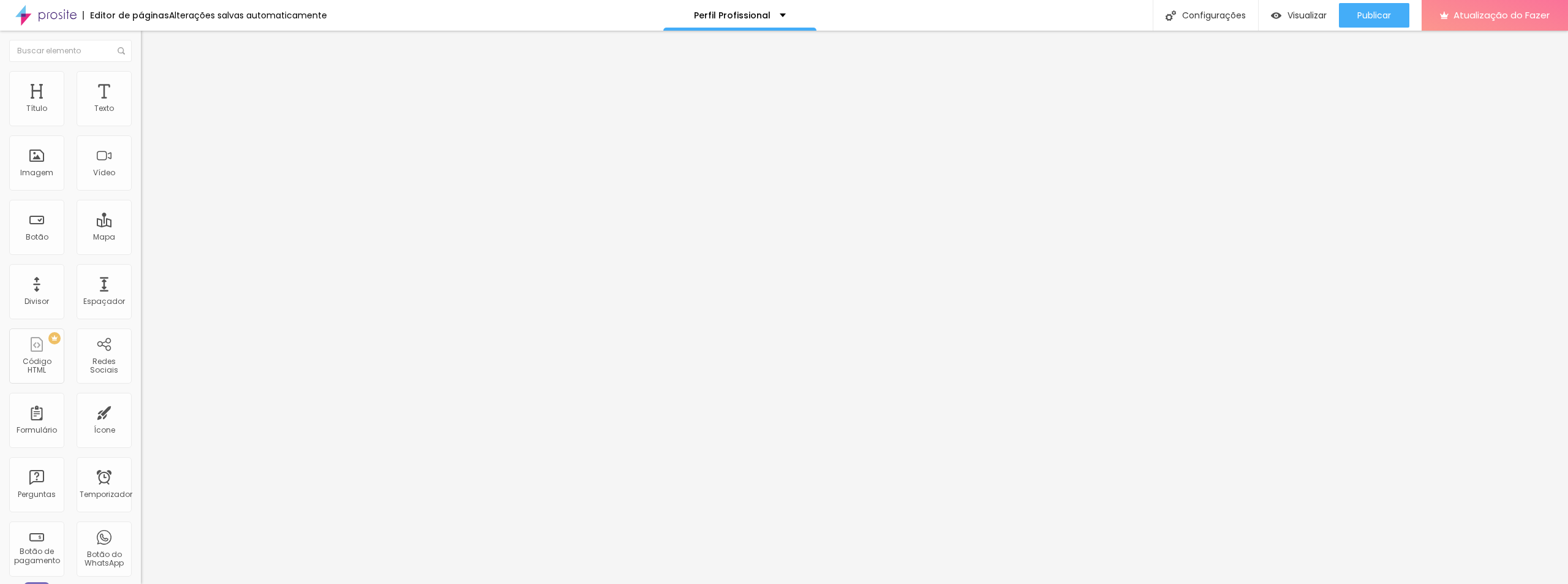
type input "68"
type input "69"
type input "68"
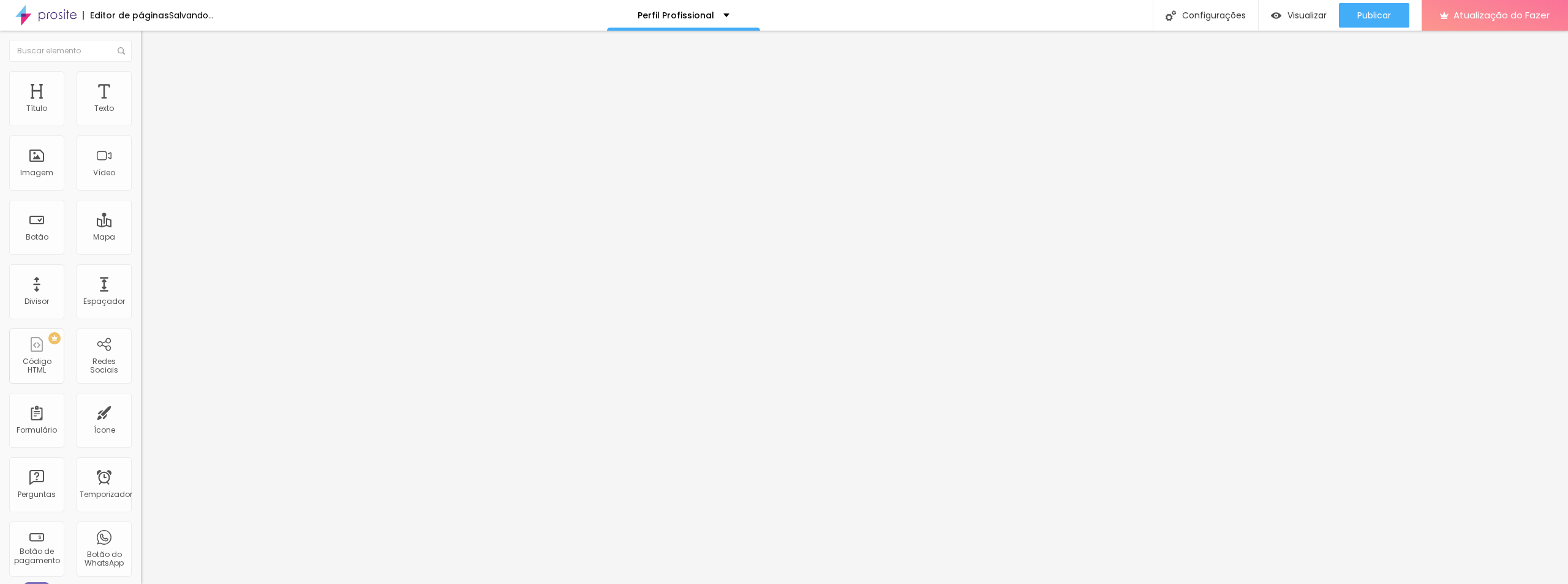
type input "68"
type input "67"
type input "66"
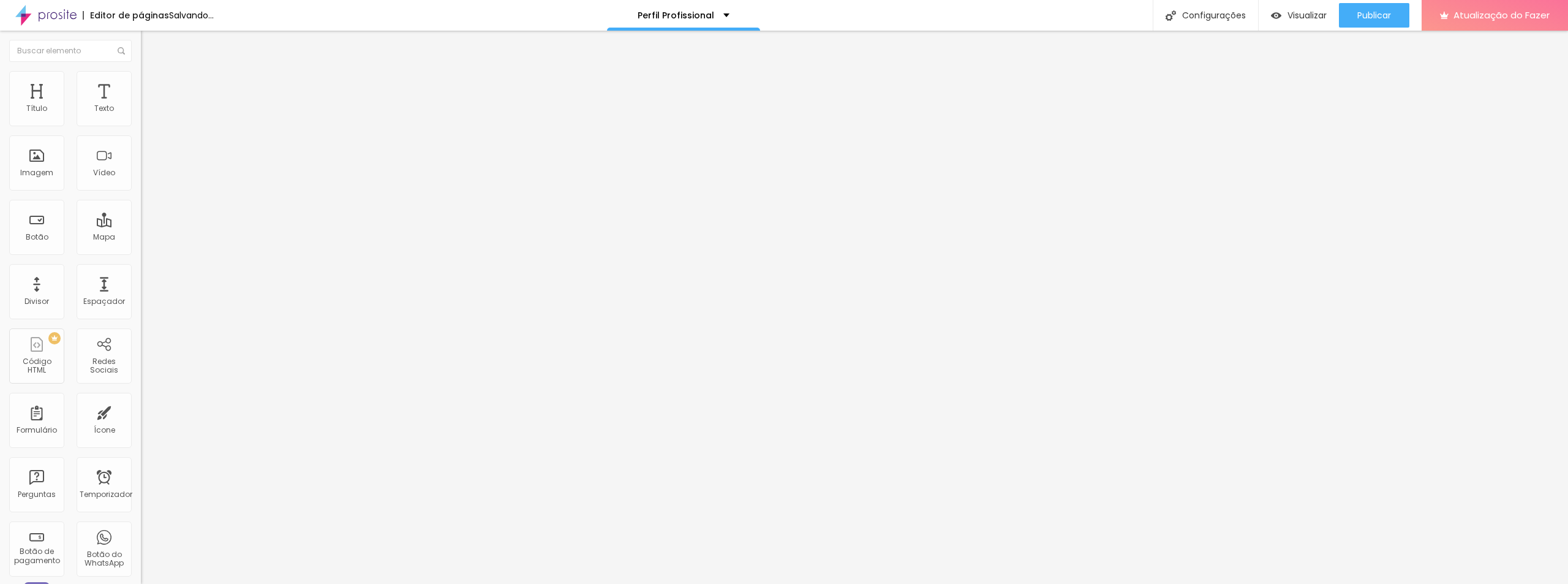
type input "64"
drag, startPoint x: 65, startPoint y: 122, endPoint x: 76, endPoint y: 120, distance: 11.2
type input "64"
click at [141, 225] on input "range" at bounding box center [180, 230] width 79 height 10
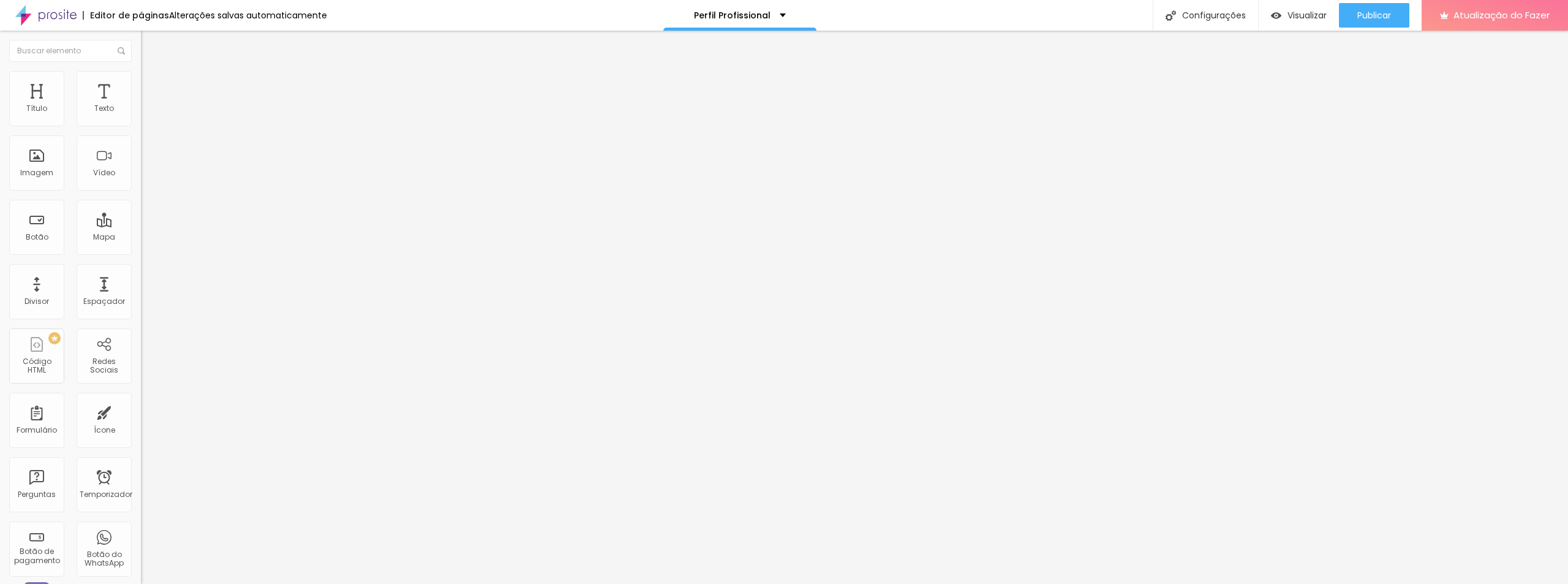
type input "53"
type input "56"
type input "60"
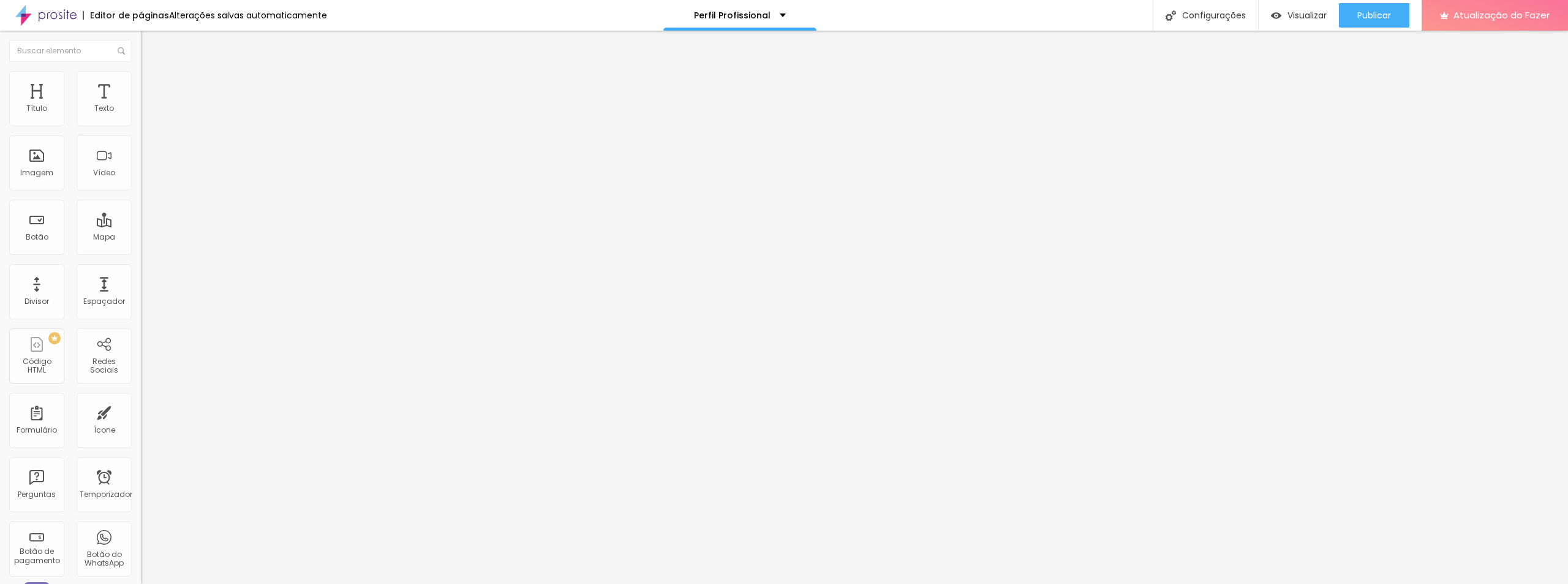
type input "60"
type input "65"
type input "68"
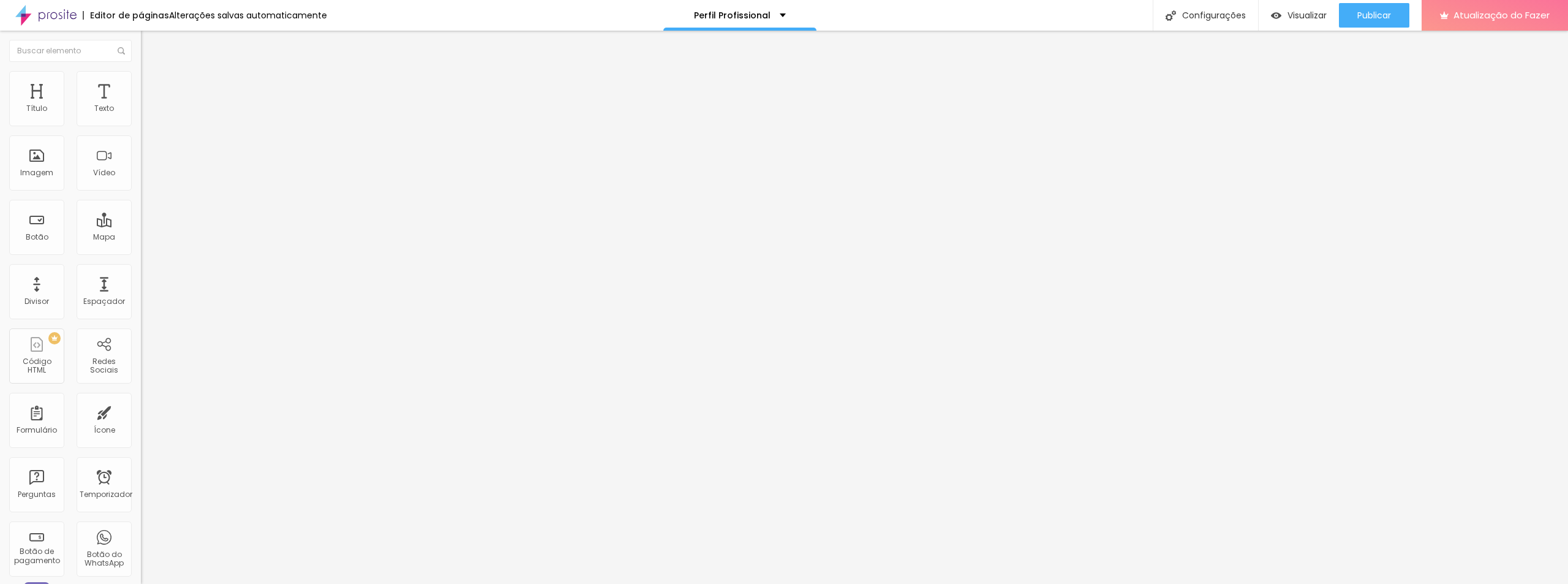
type input "71"
type input "75"
type input "79"
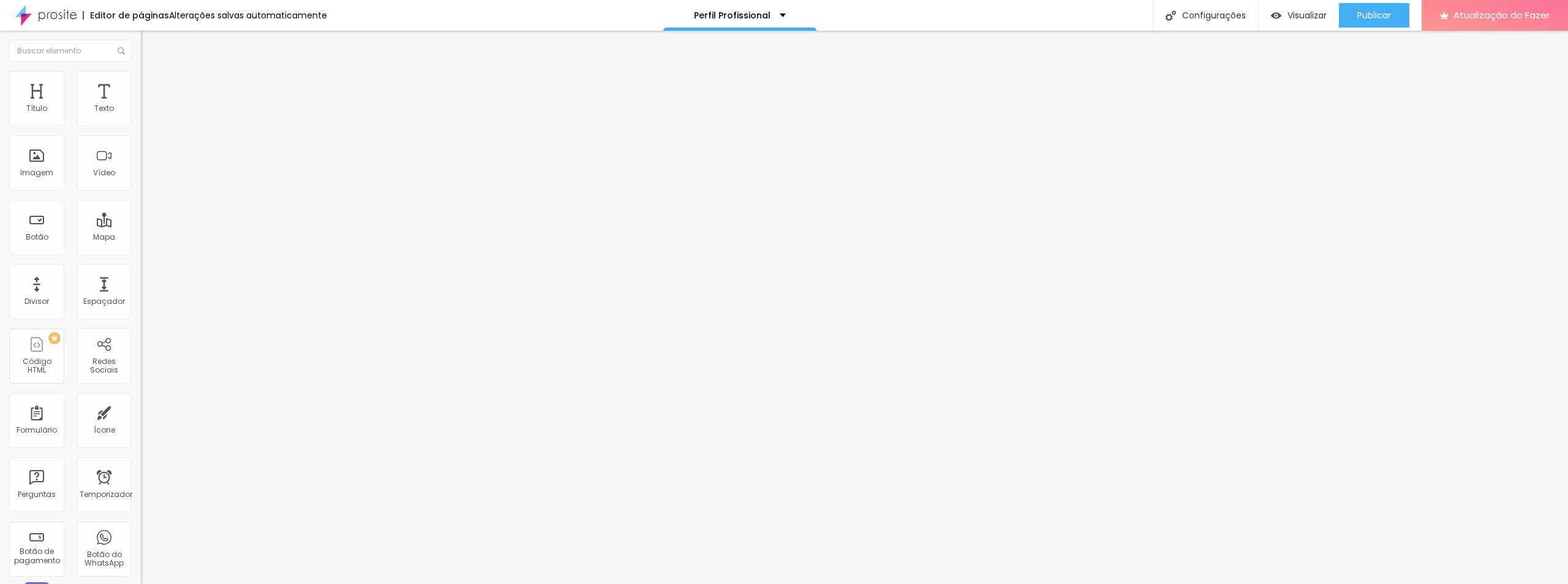
type input "79"
type input "81"
type input "83"
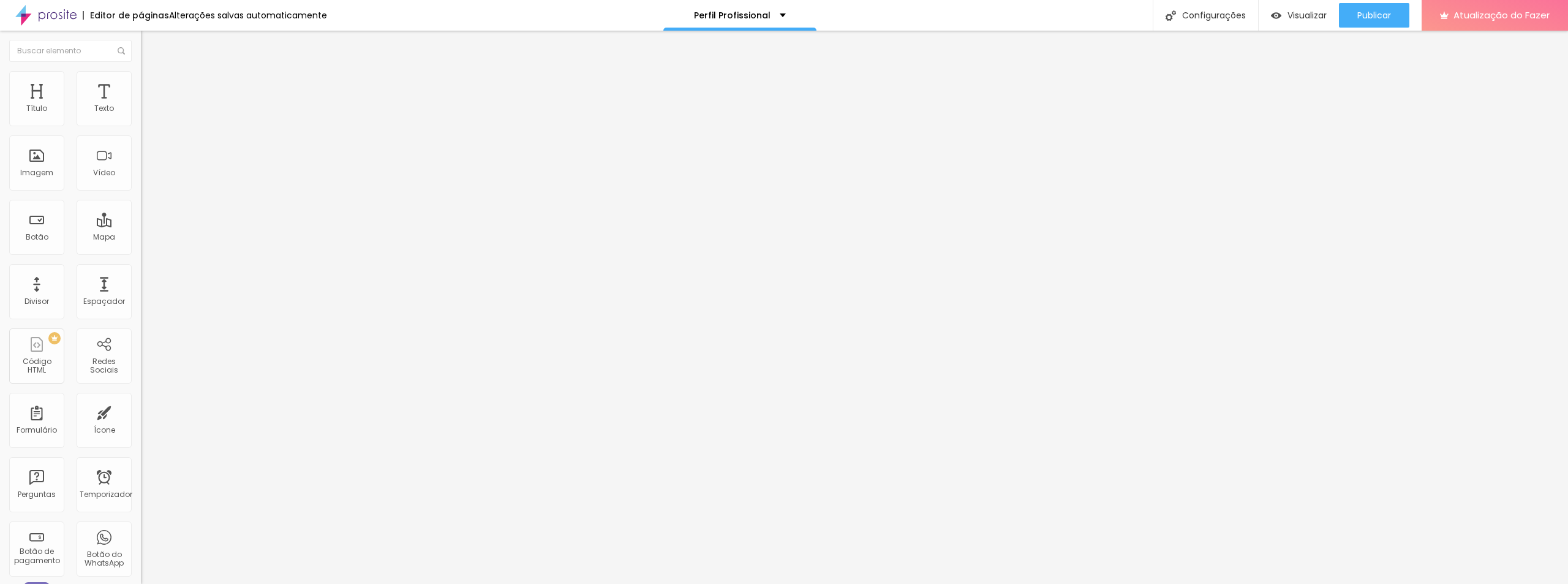
type input "84"
type input "86"
type input "85"
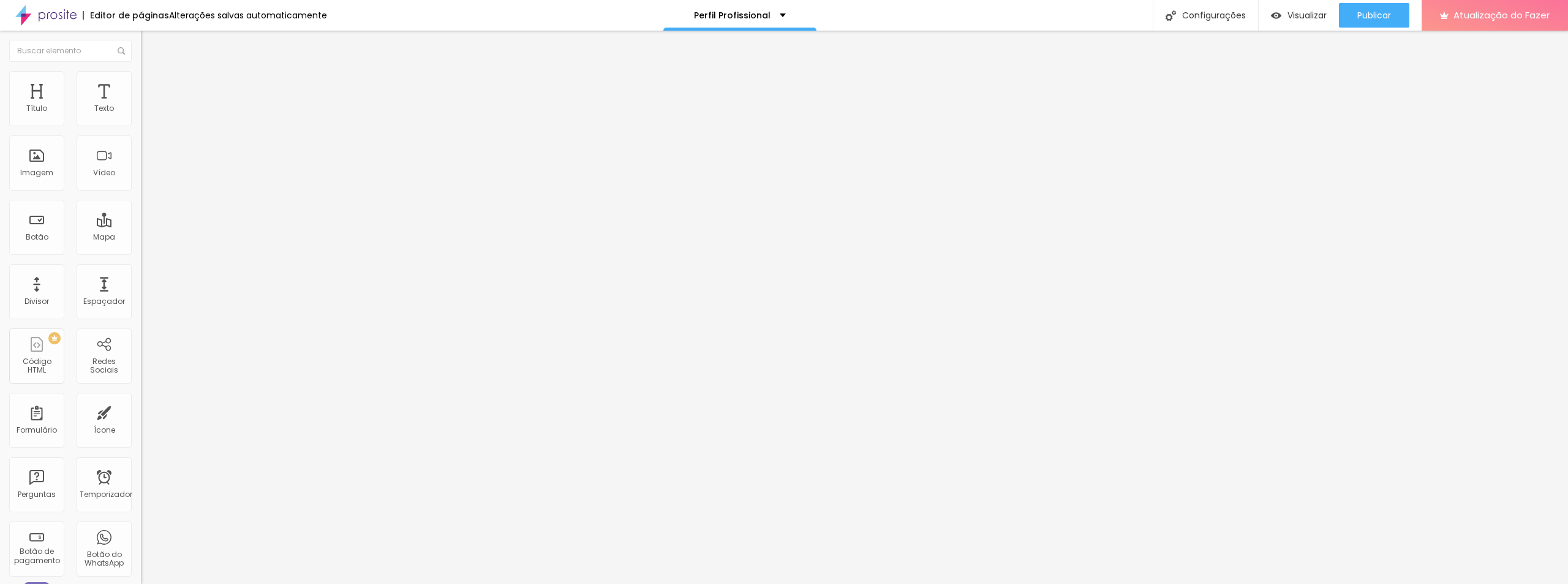
type input "85"
type input "82"
type input "80"
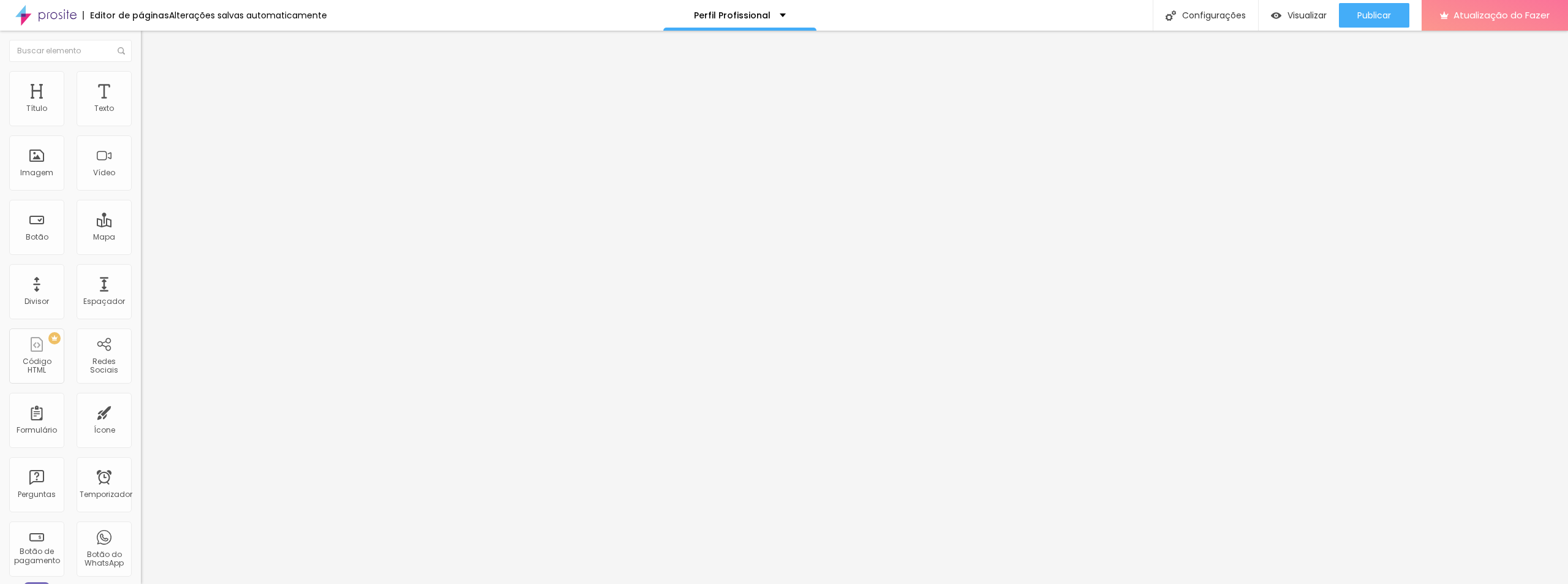
type input "77"
type input "74"
type input "72"
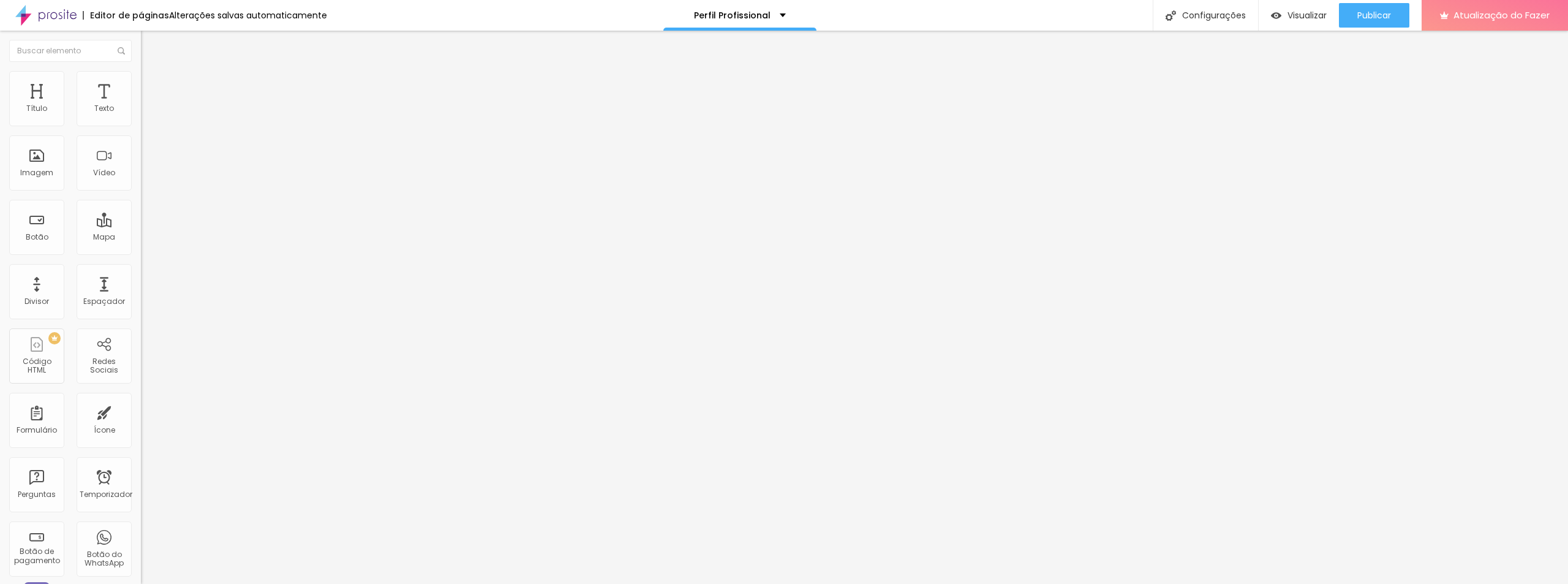
type input "72"
type input "71"
type input "69"
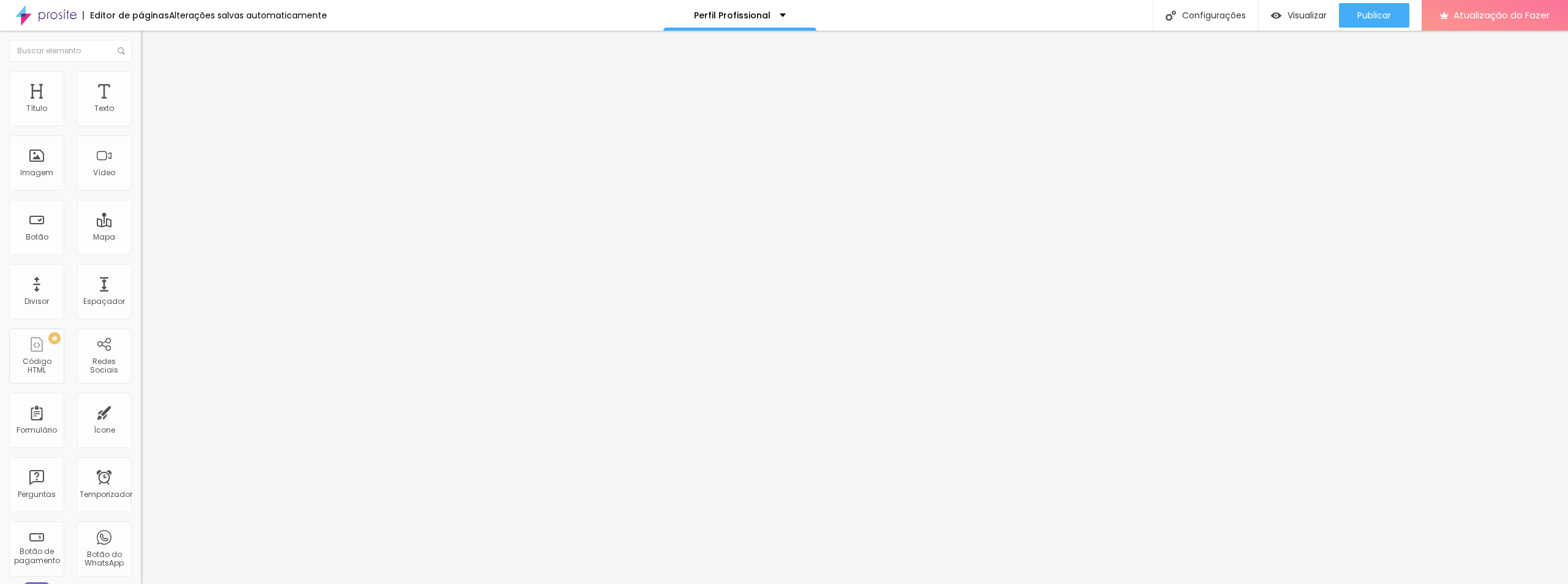
type input "67"
type input "65"
type input "64"
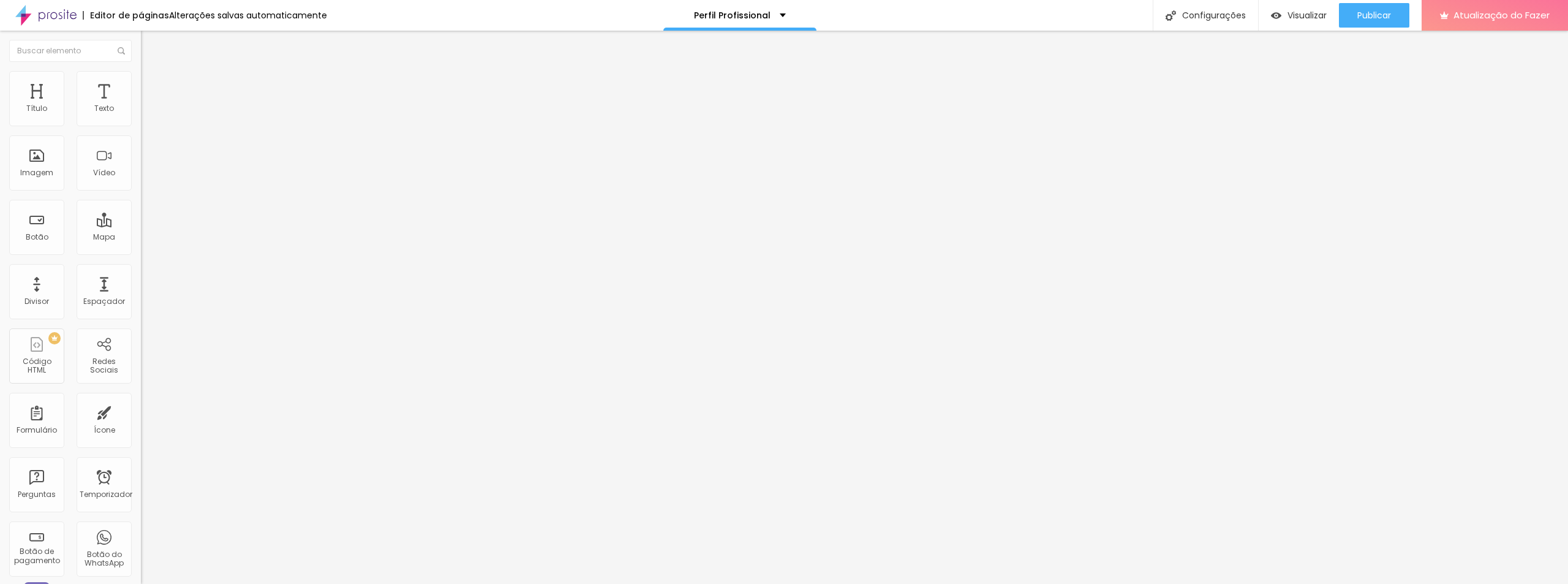
type input "64"
type input "63"
type input "62"
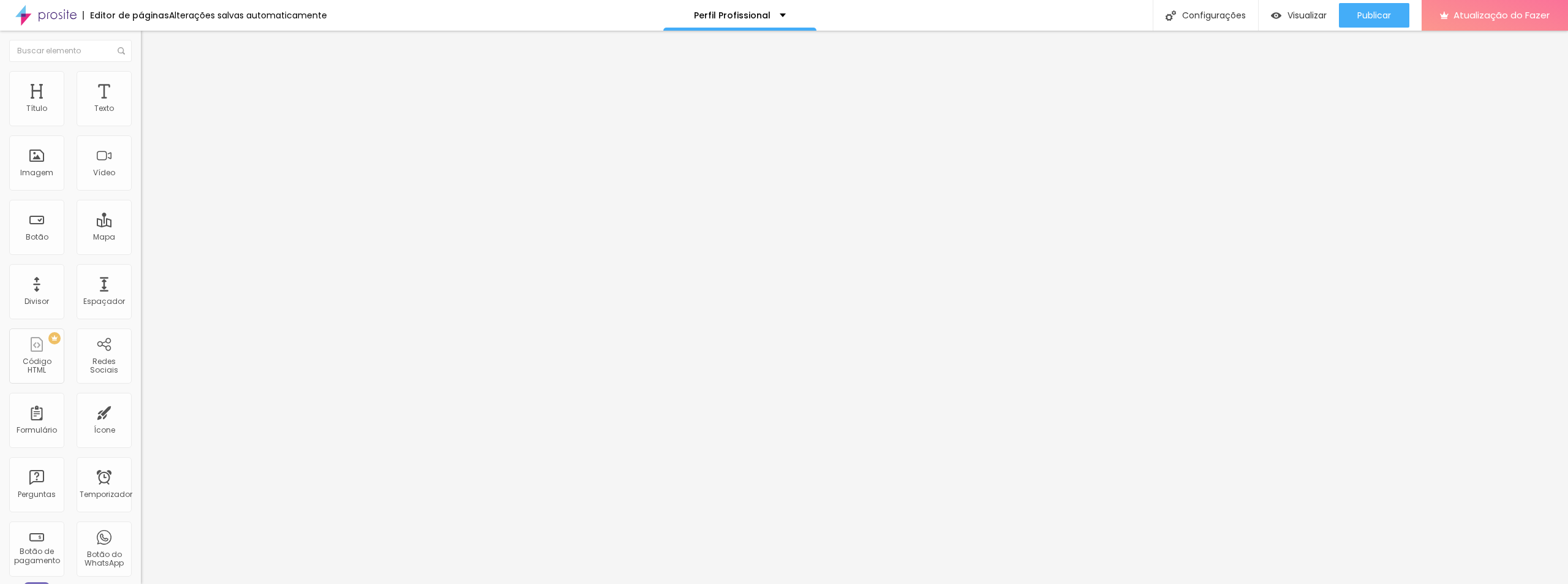
type input "61"
type input "60"
type input "58"
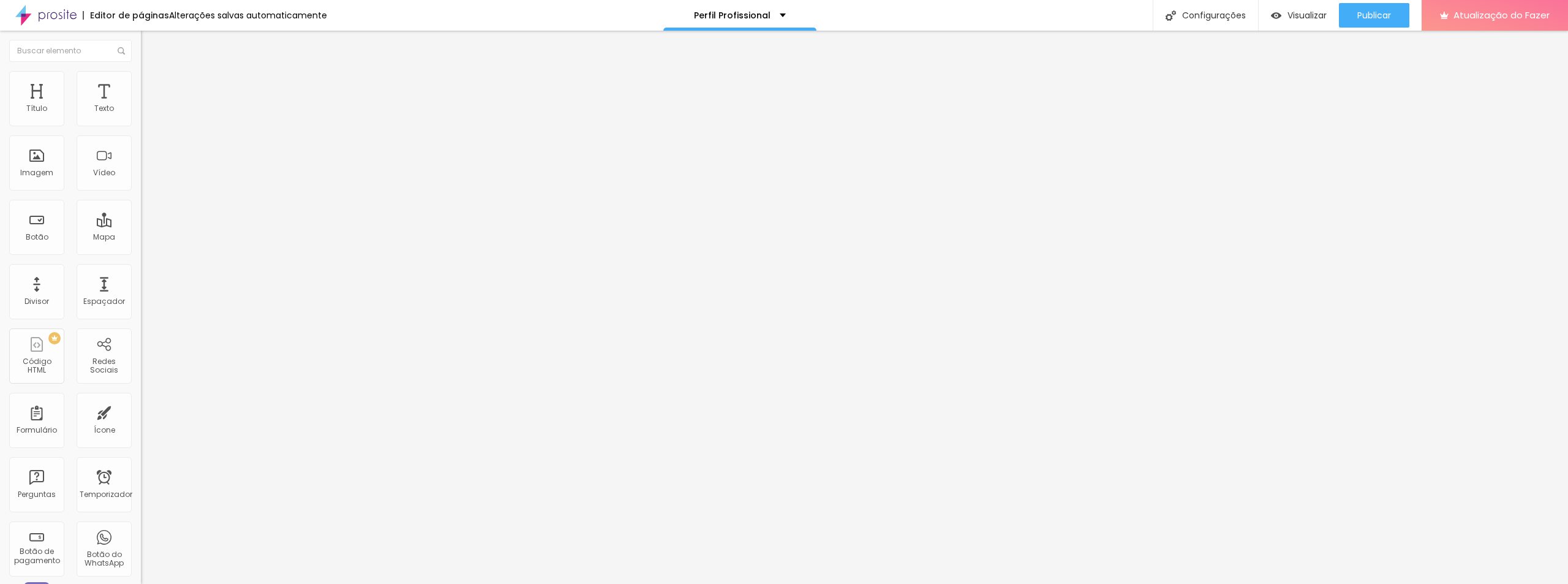
type input "58"
type input "57"
type input "55"
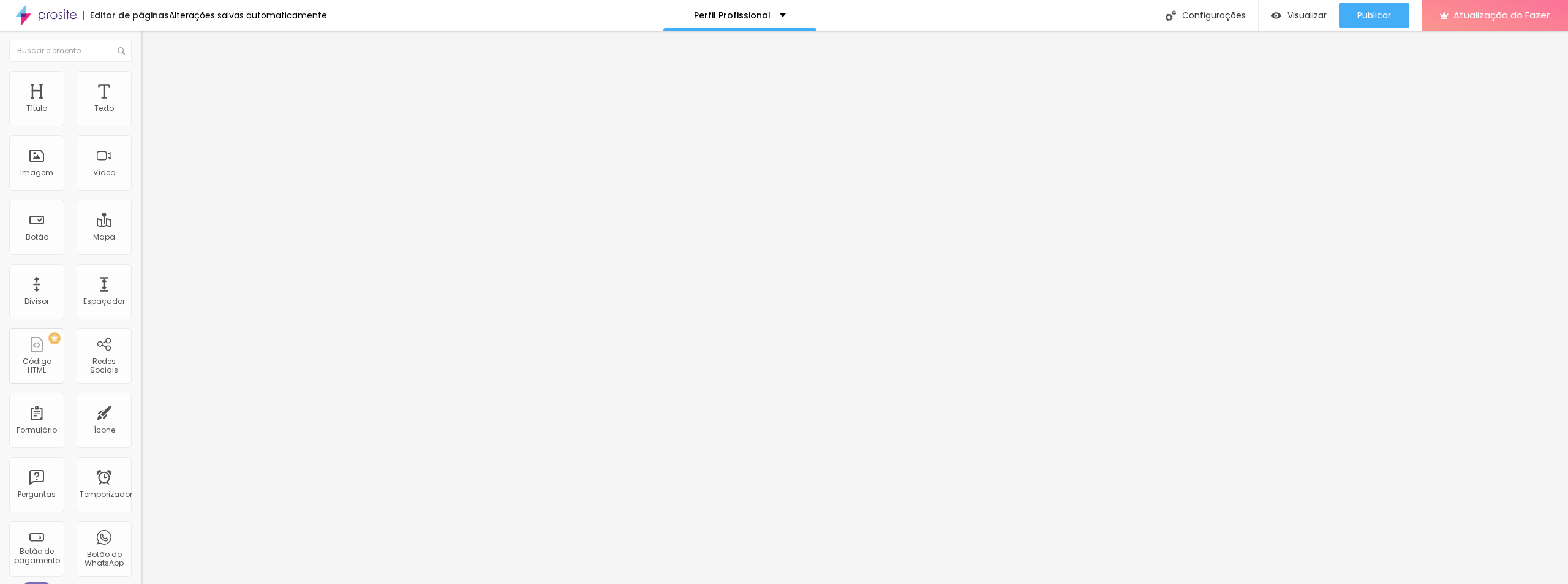
type input "54"
type input "53"
type input "52"
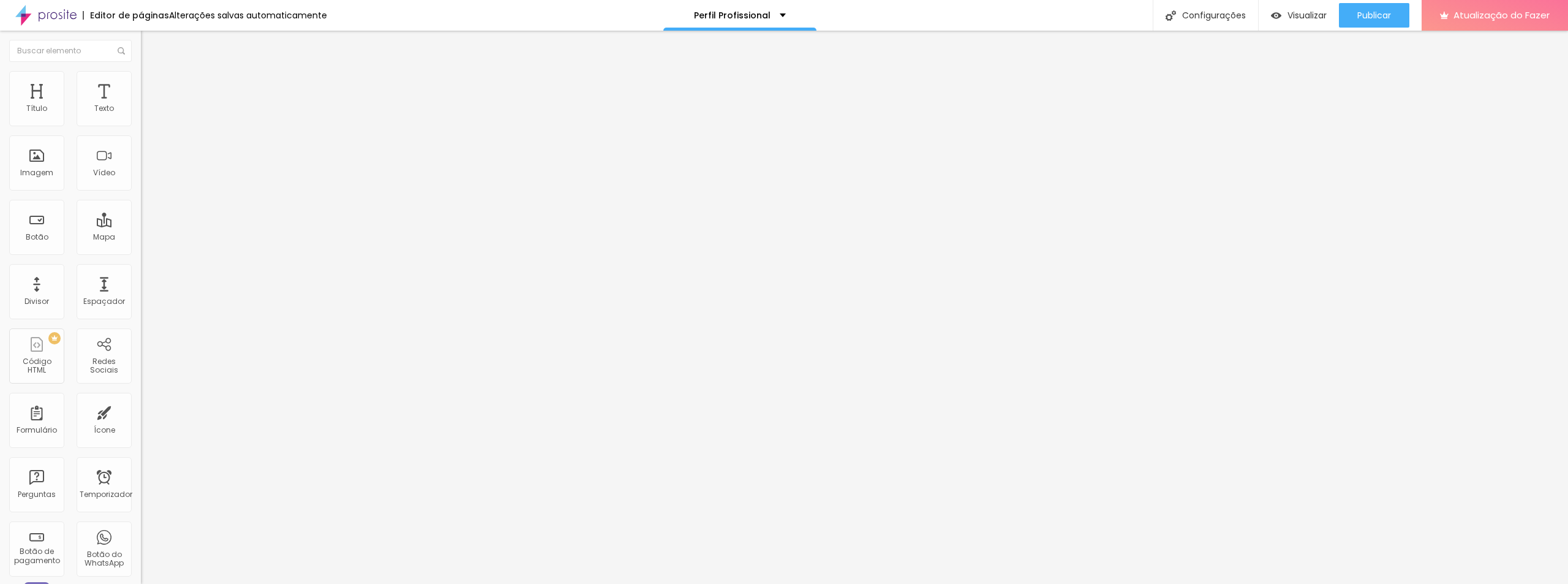
type input "52"
type input "51"
drag, startPoint x: 68, startPoint y: 145, endPoint x: 63, endPoint y: 139, distance: 7.8
click at [141, 399] on input "range" at bounding box center [180, 404] width 79 height 10
click at [141, 70] on img at bounding box center [147, 65] width 11 height 11
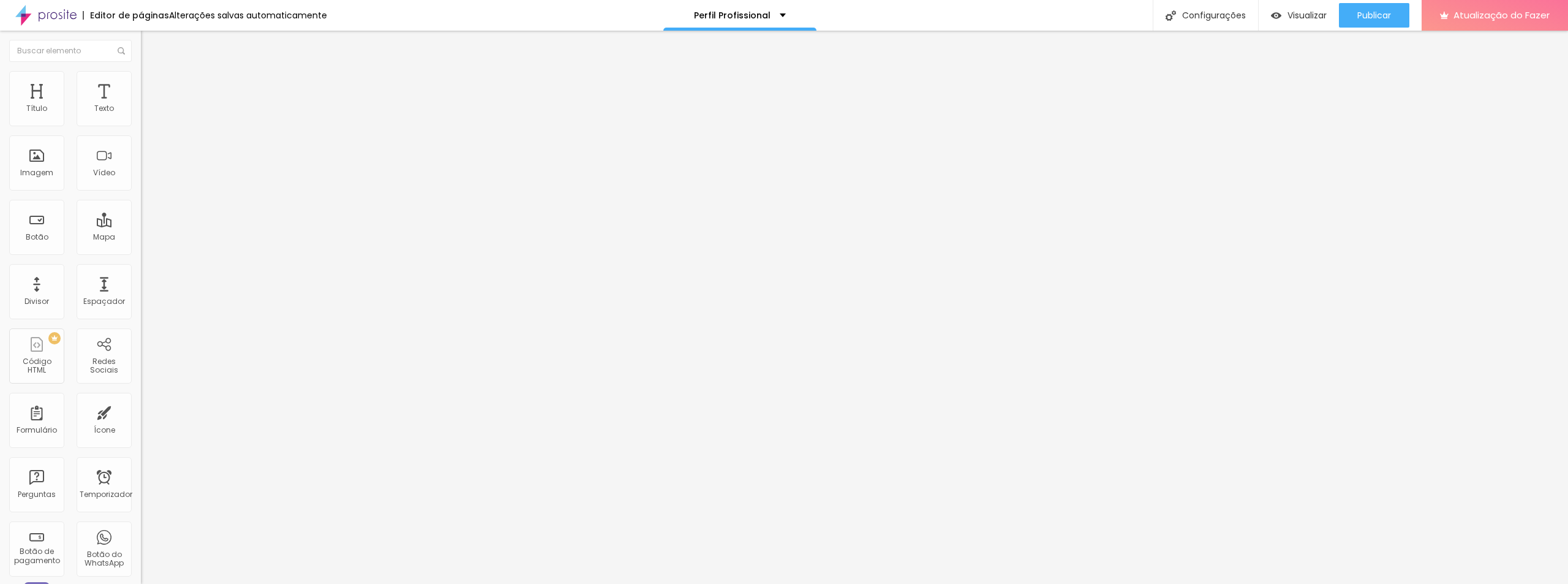
click at [147, 113] on icon "button" at bounding box center [150, 110] width 5 height 5
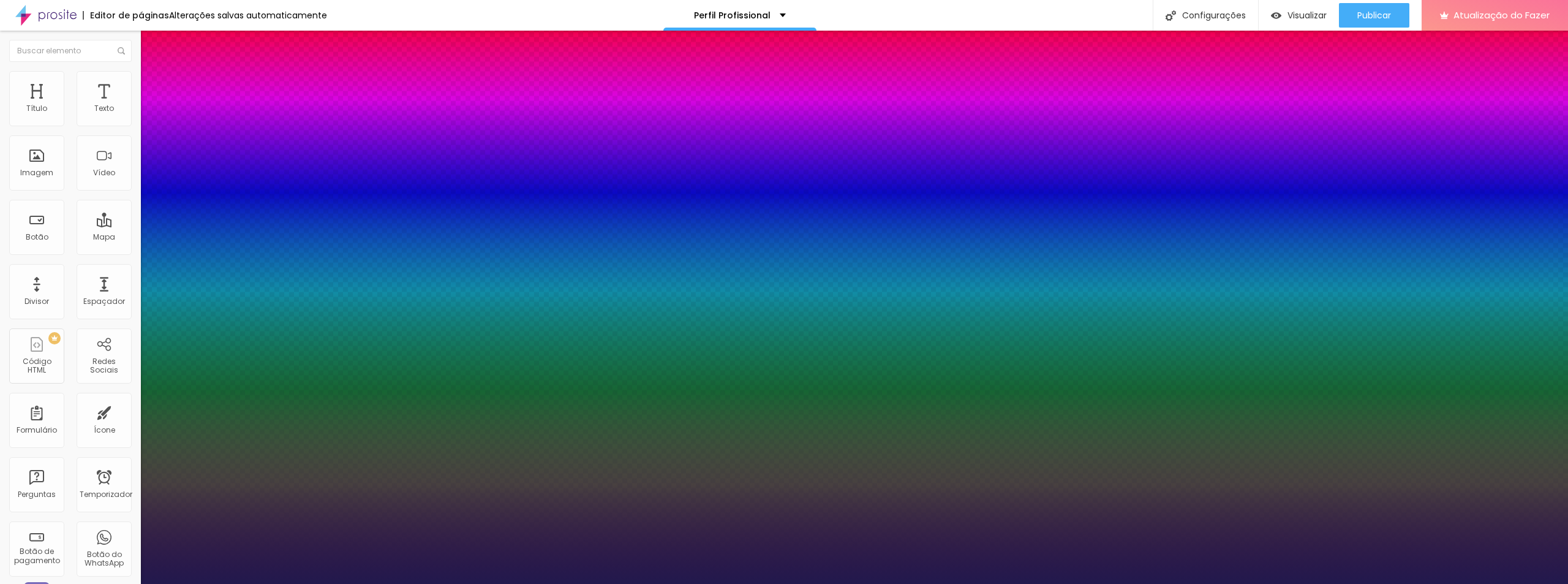
drag, startPoint x: 166, startPoint y: 209, endPoint x: 173, endPoint y: 209, distance: 7.0
drag, startPoint x: 158, startPoint y: 240, endPoint x: 169, endPoint y: 240, distance: 11.0
drag, startPoint x: 159, startPoint y: 262, endPoint x: 150, endPoint y: 265, distance: 9.5
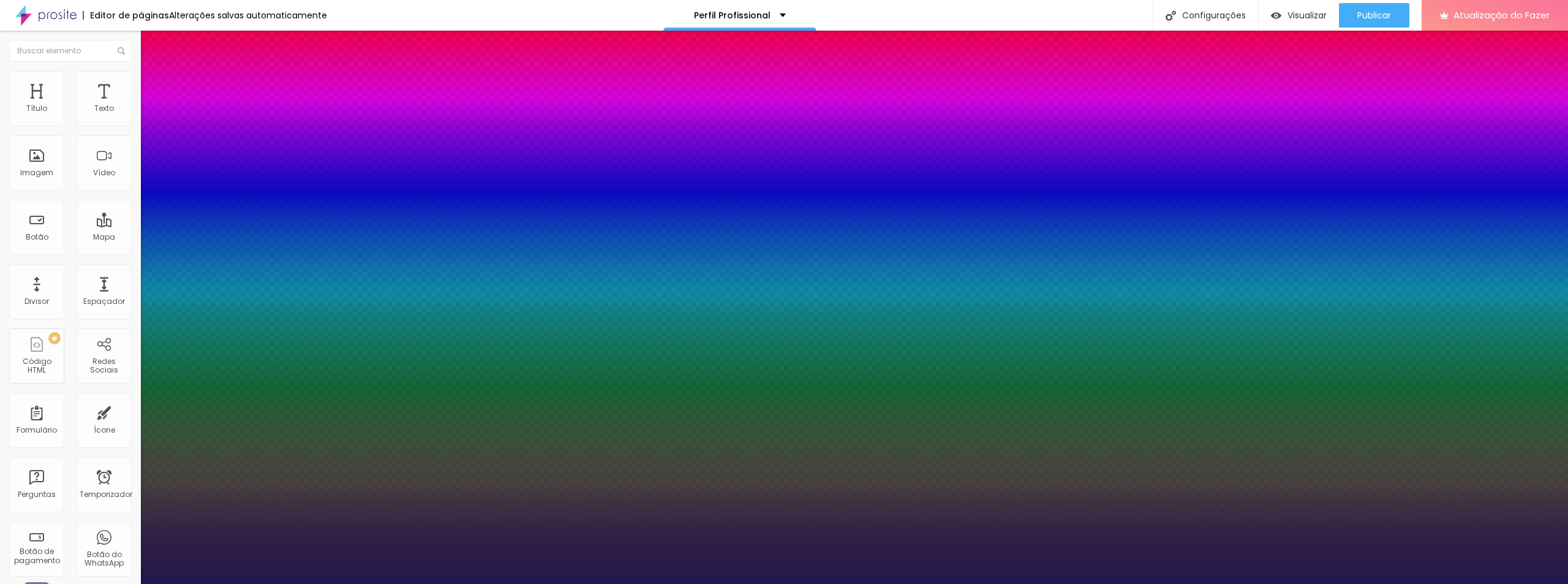
drag, startPoint x: 203, startPoint y: 292, endPoint x: 194, endPoint y: 295, distance: 9.5
click at [41, 583] on div at bounding box center [784, 584] width 1568 height 0
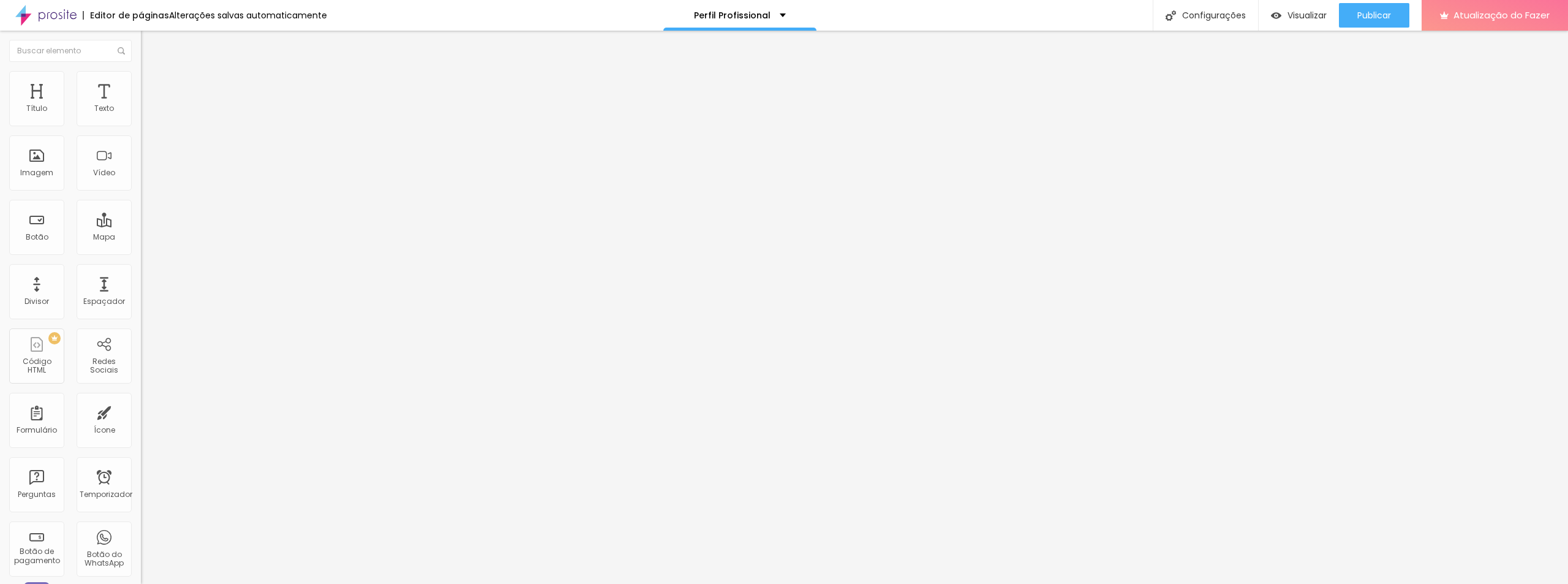
click at [141, 148] on button "button" at bounding box center [150, 152] width 18 height 13
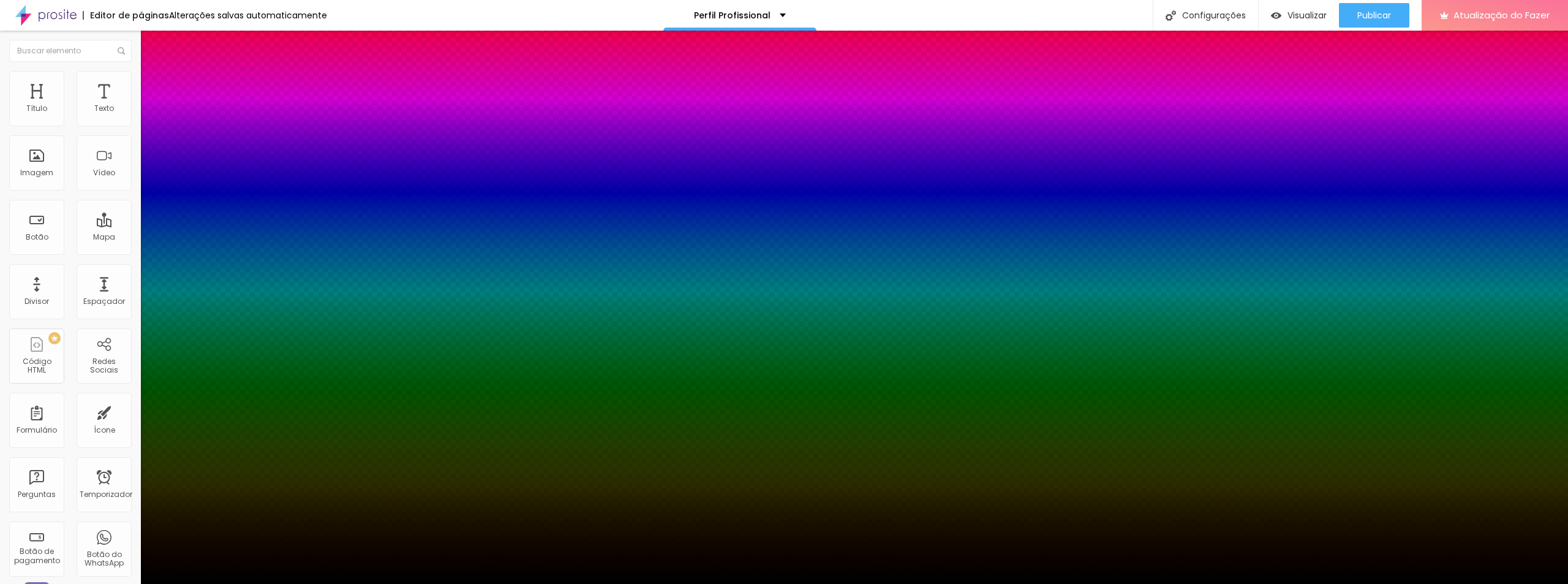
click at [221, 583] on div at bounding box center [784, 591] width 1568 height 0
drag, startPoint x: 210, startPoint y: 302, endPoint x: 201, endPoint y: 299, distance: 9.5
click at [33, 583] on div at bounding box center [784, 584] width 1568 height 0
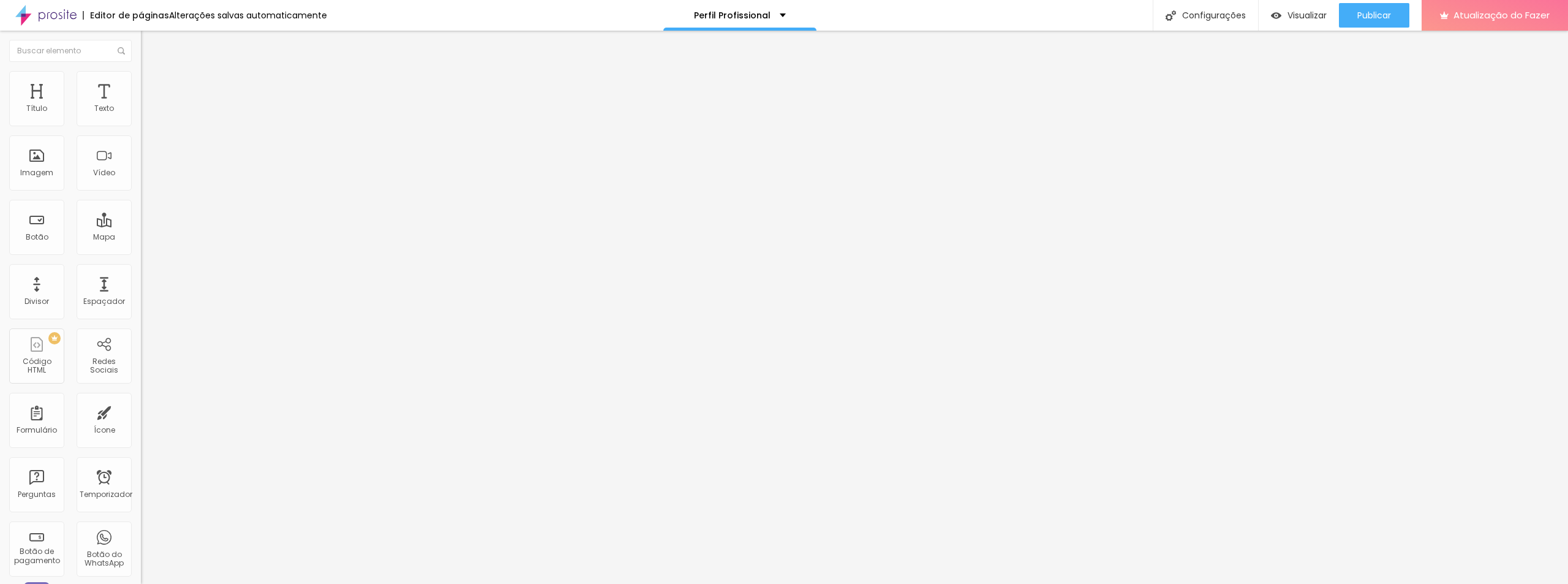
click at [152, 84] on font "Estilo" at bounding box center [162, 79] width 19 height 10
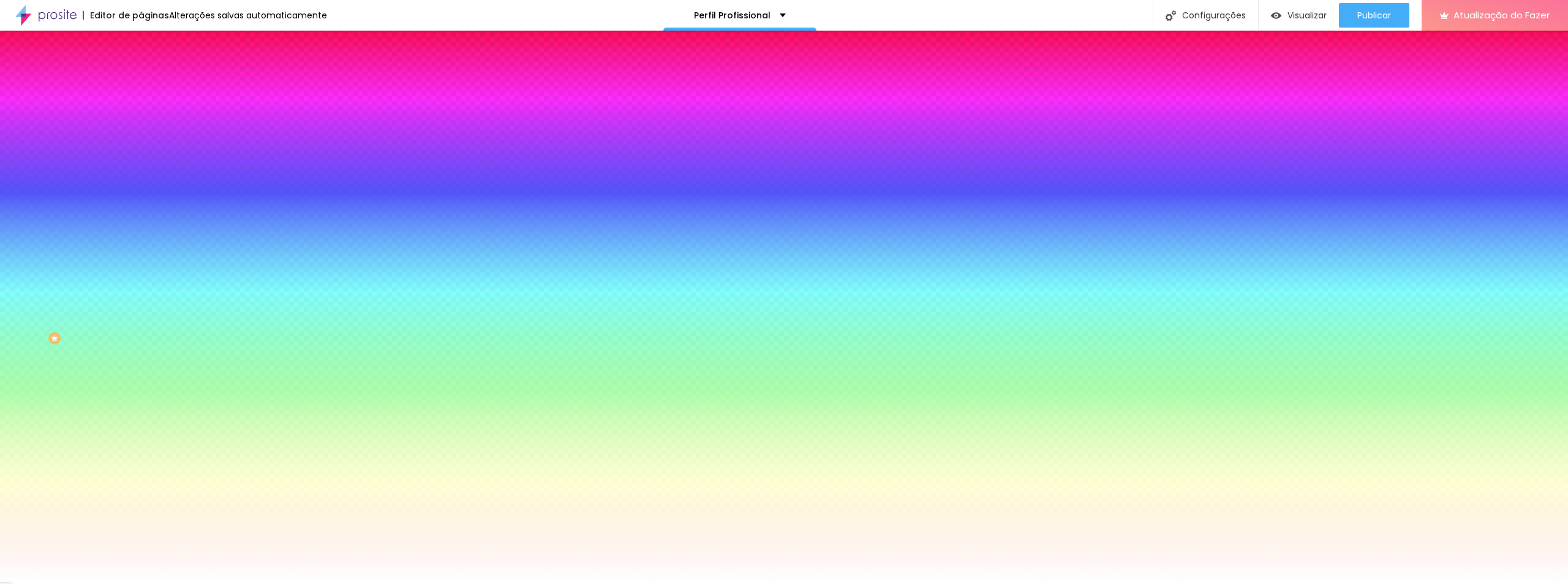
click at [141, 158] on button "button" at bounding box center [150, 164] width 18 height 13
click at [213, 583] on div at bounding box center [784, 591] width 1568 height 0
click at [76, 583] on div at bounding box center [784, 584] width 1568 height 0
click at [146, 194] on icon "button" at bounding box center [149, 197] width 7 height 7
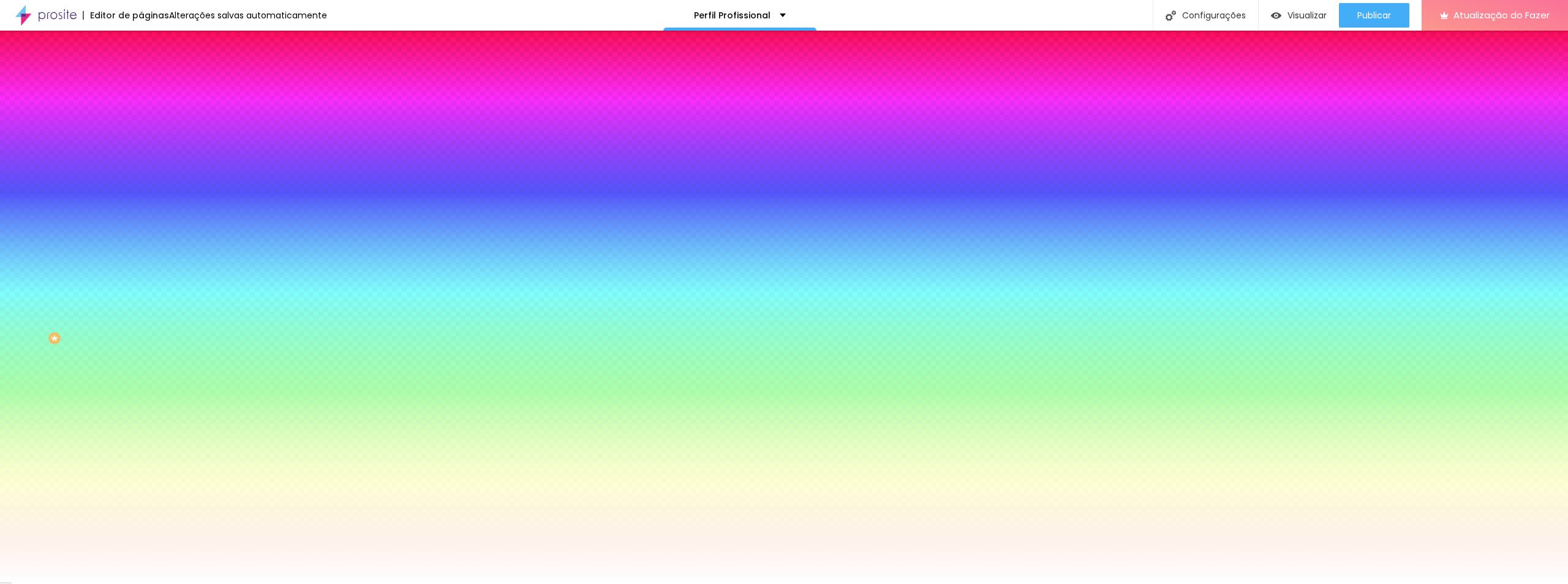
drag, startPoint x: 134, startPoint y: 261, endPoint x: 92, endPoint y: 294, distance: 53.4
click at [60, 583] on div at bounding box center [784, 584] width 1568 height 0
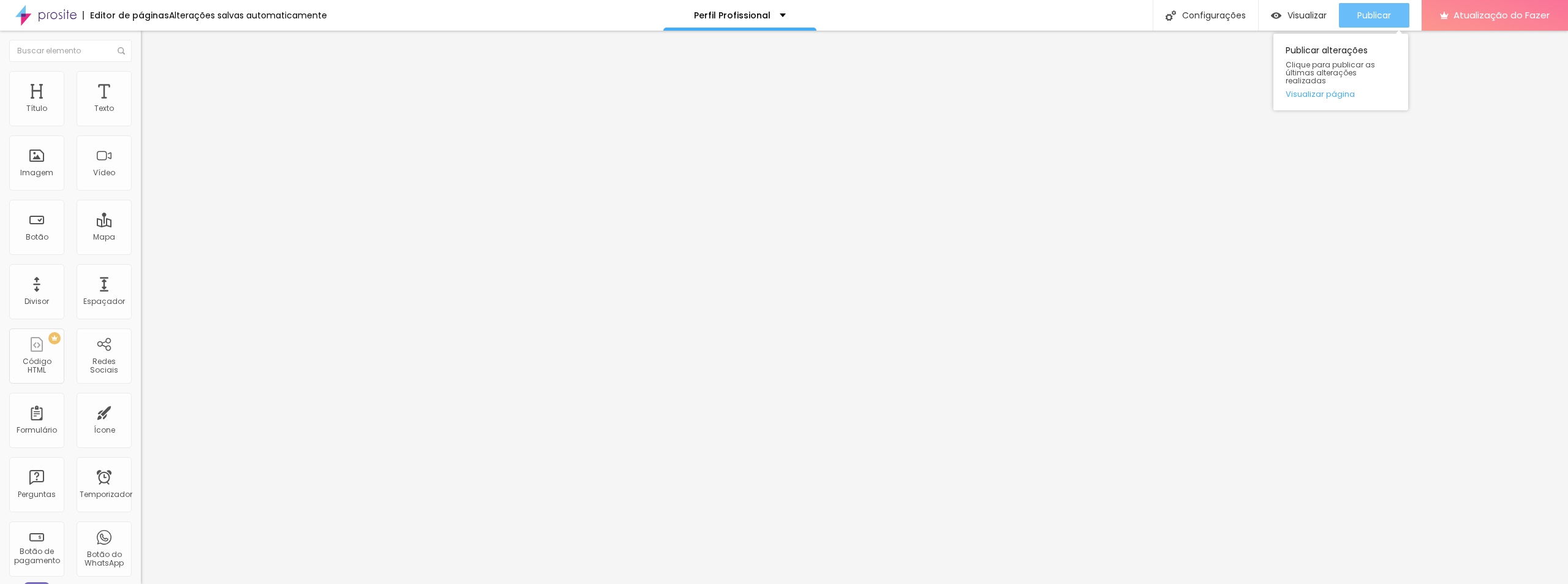
click at [1387, 18] on font "Publicar" at bounding box center [1374, 15] width 33 height 12
click at [1295, 7] on div "Visualizar" at bounding box center [1299, 15] width 56 height 25
click at [1369, 14] on font "Publicar" at bounding box center [1374, 15] width 33 height 12
click at [148, 105] on font "Adicionar imagem" at bounding box center [184, 100] width 72 height 10
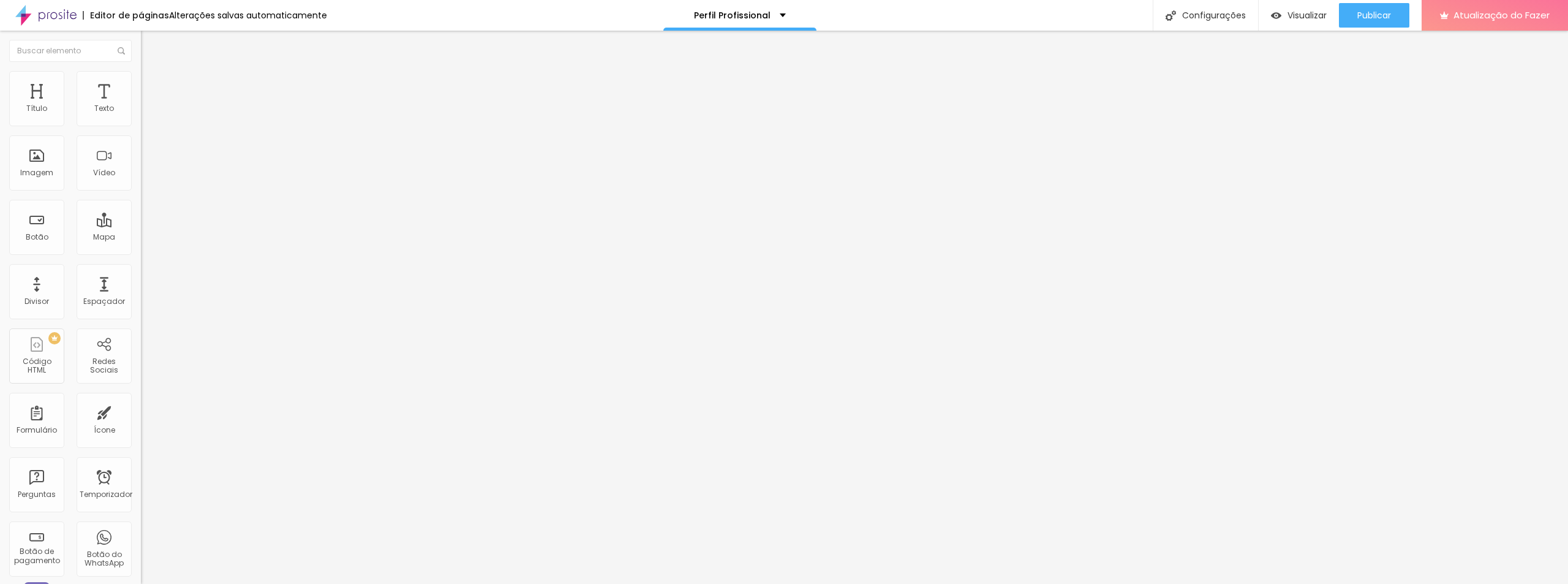
click at [141, 192] on font "Original" at bounding box center [155, 186] width 29 height 10
click at [152, 84] on font "Estilo" at bounding box center [162, 79] width 19 height 10
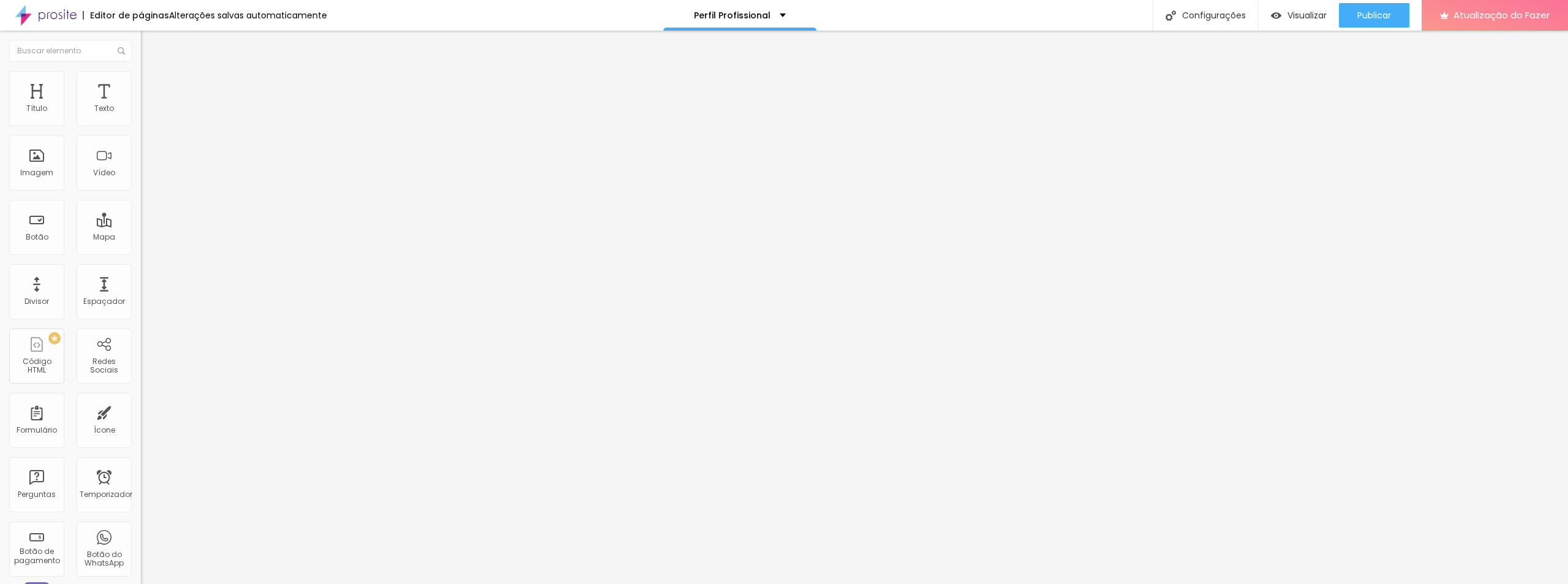
click at [152, 86] on font "Avançado" at bounding box center [172, 91] width 41 height 10
click at [141, 71] on li "Conteúdo" at bounding box center [211, 65] width 141 height 12
click at [152, 84] on font "Estilo" at bounding box center [162, 79] width 19 height 10
type input "5"
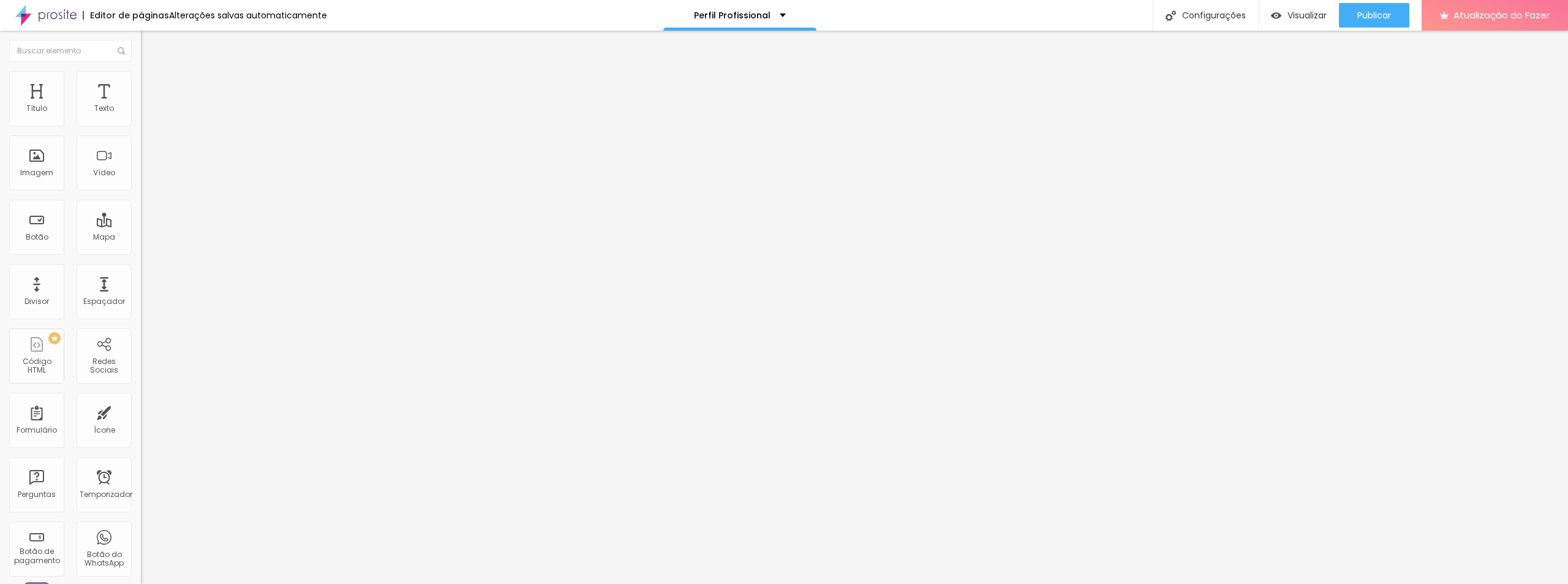
type input "11"
type input "18"
type input "23"
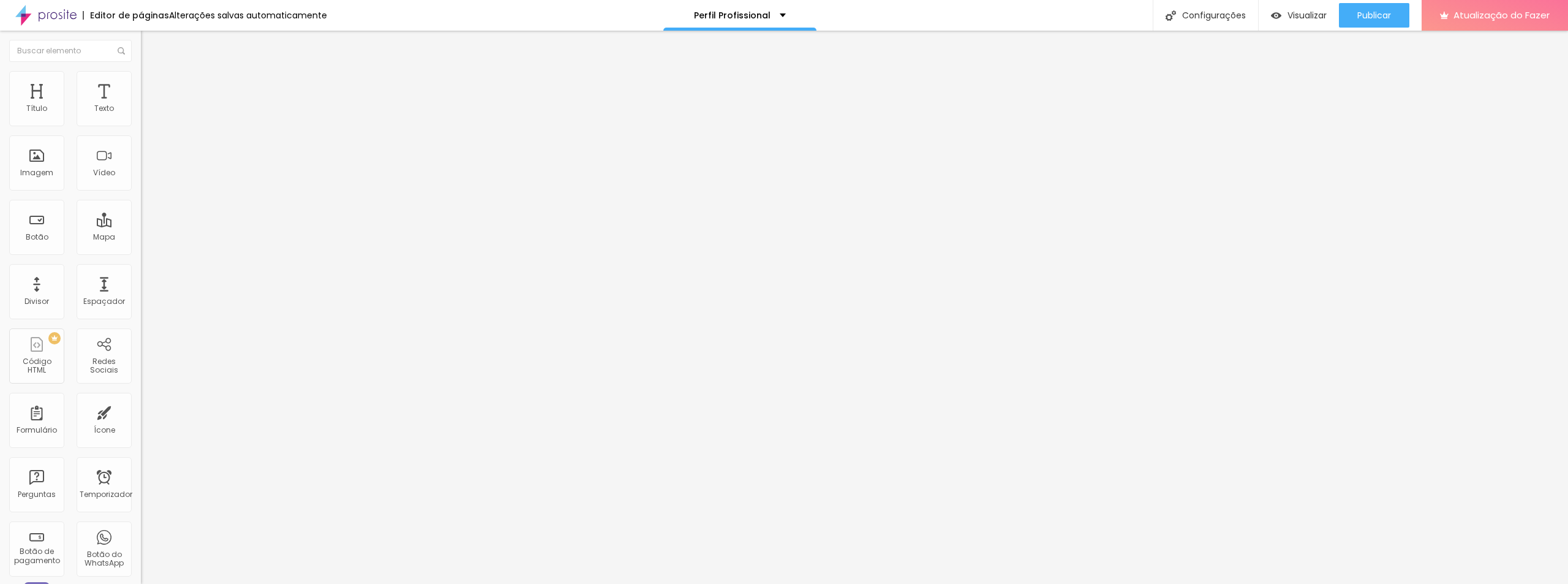
type input "23"
type input "30"
type input "35"
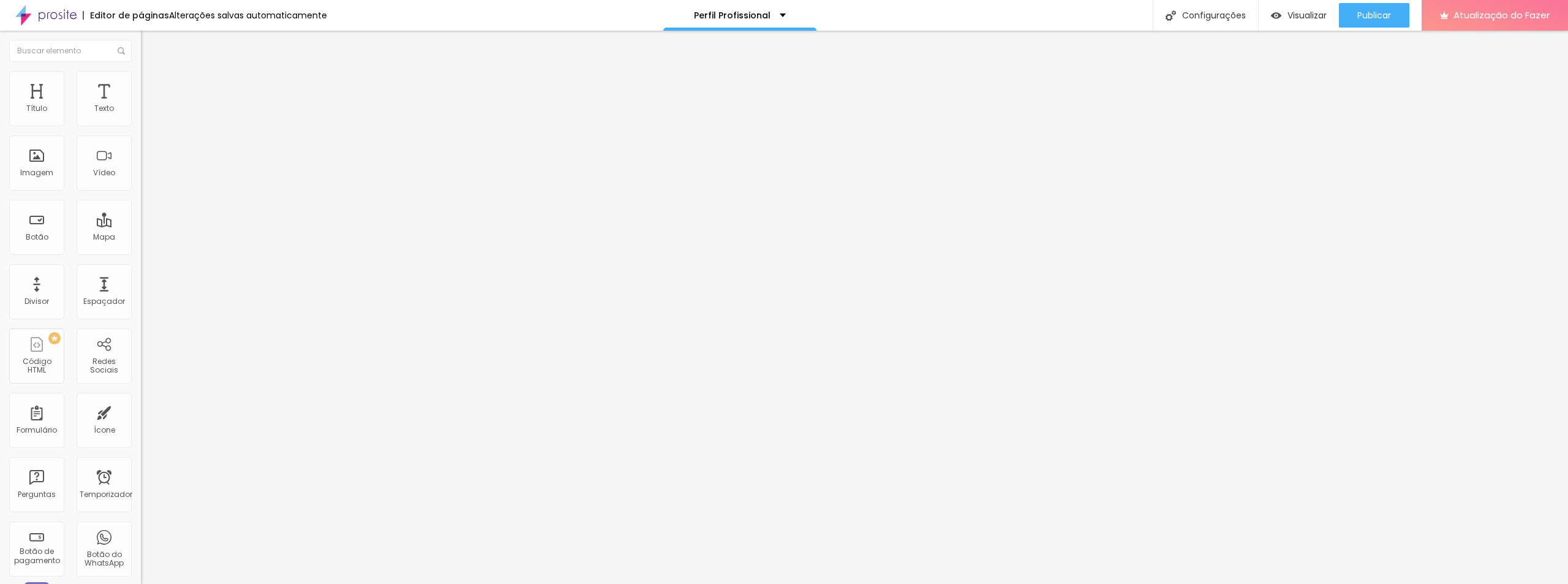
type input "39"
type input "46"
type input "51"
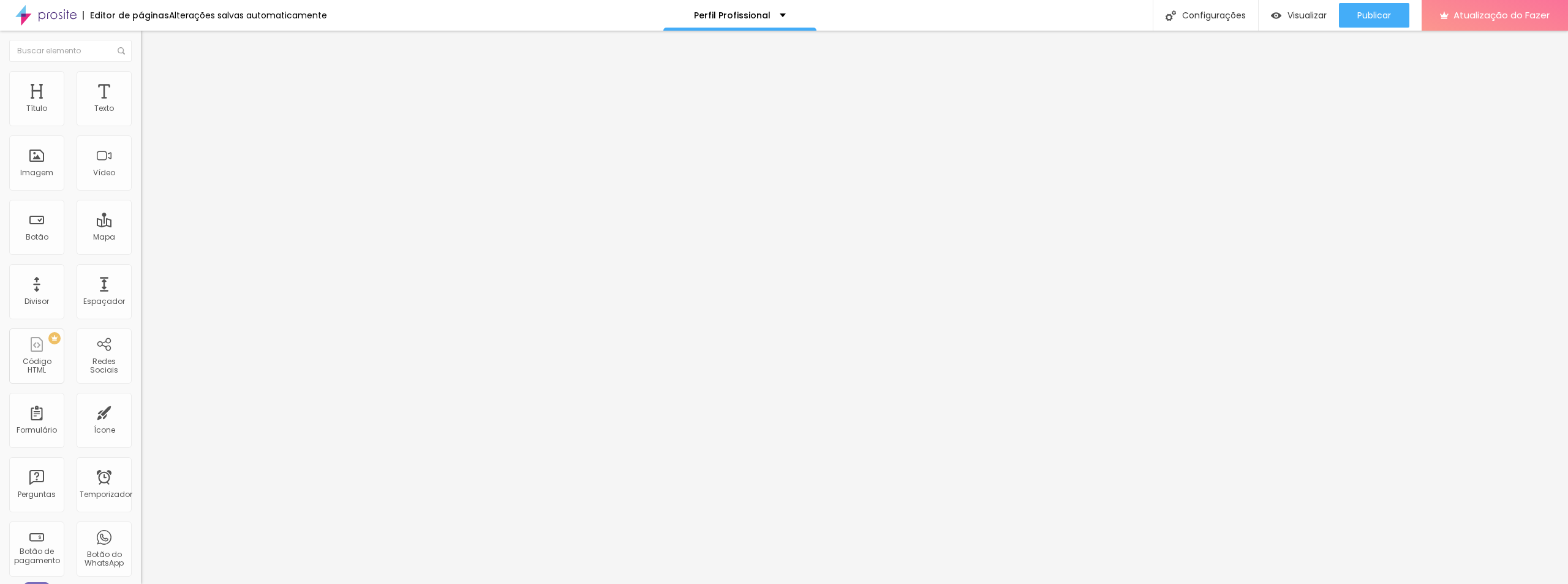
type input "51"
type input "54"
type input "59"
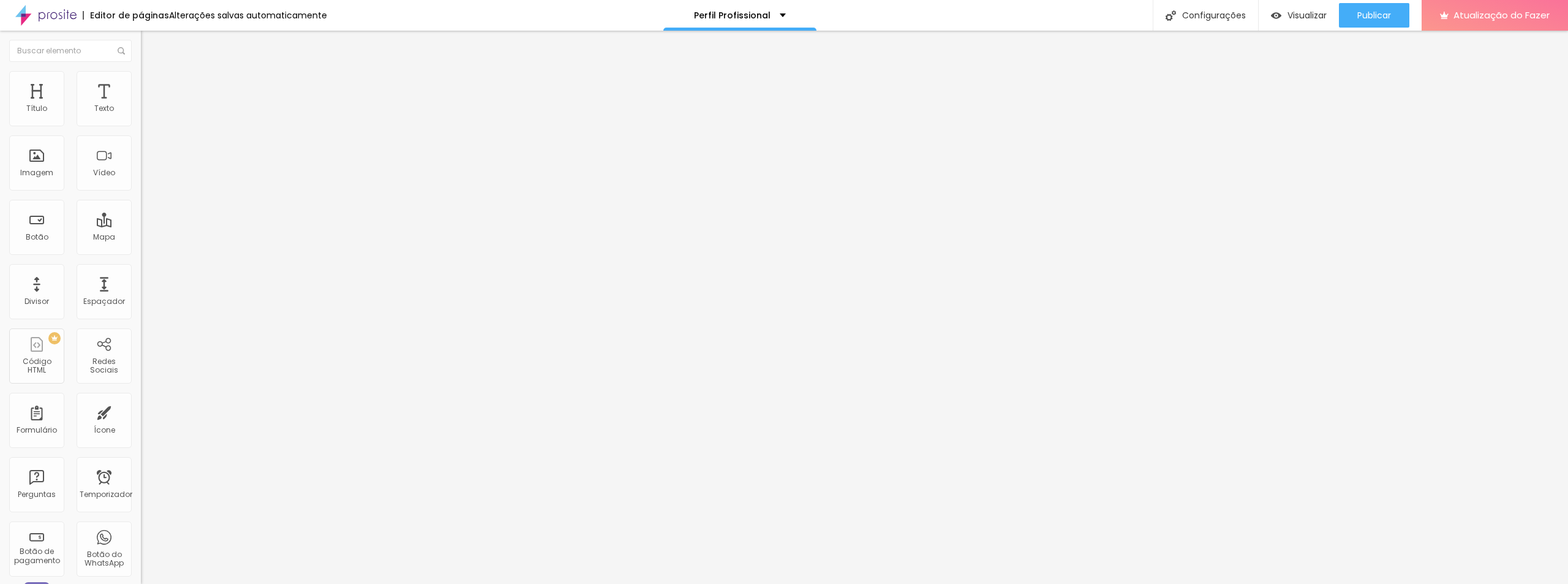
type input "64"
type input "72"
type input "76"
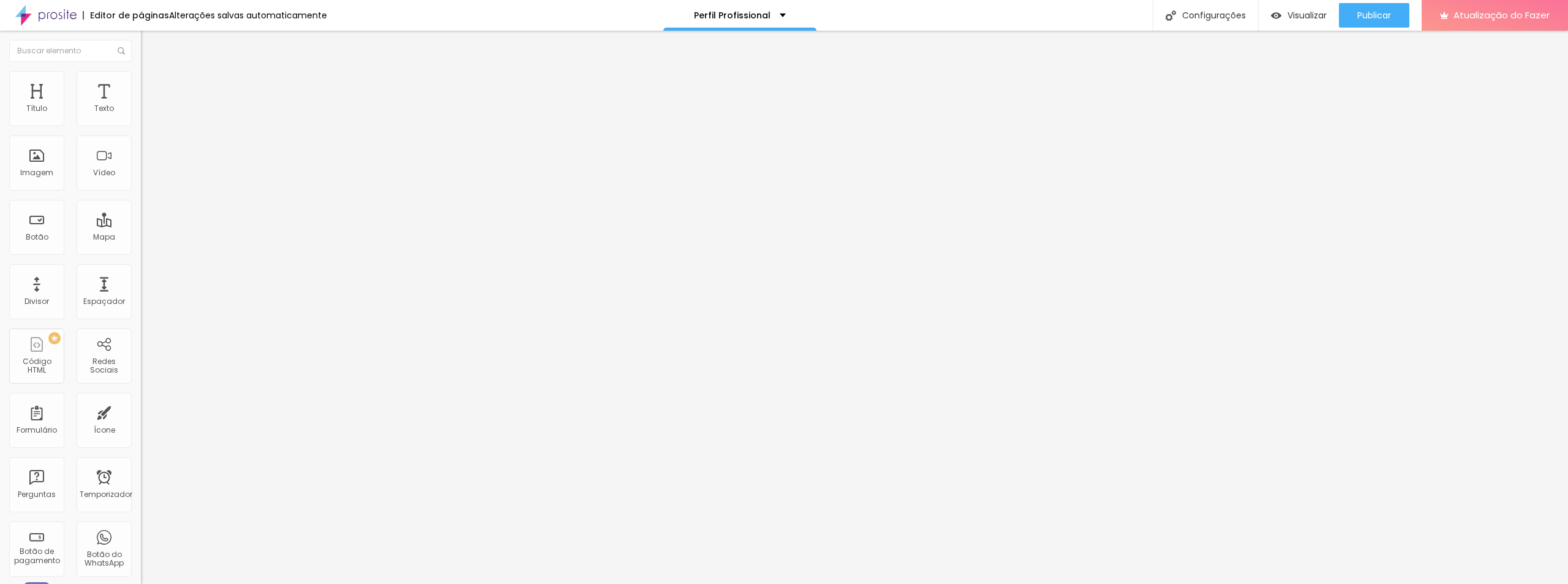
type input "76"
type input "79"
type input "82"
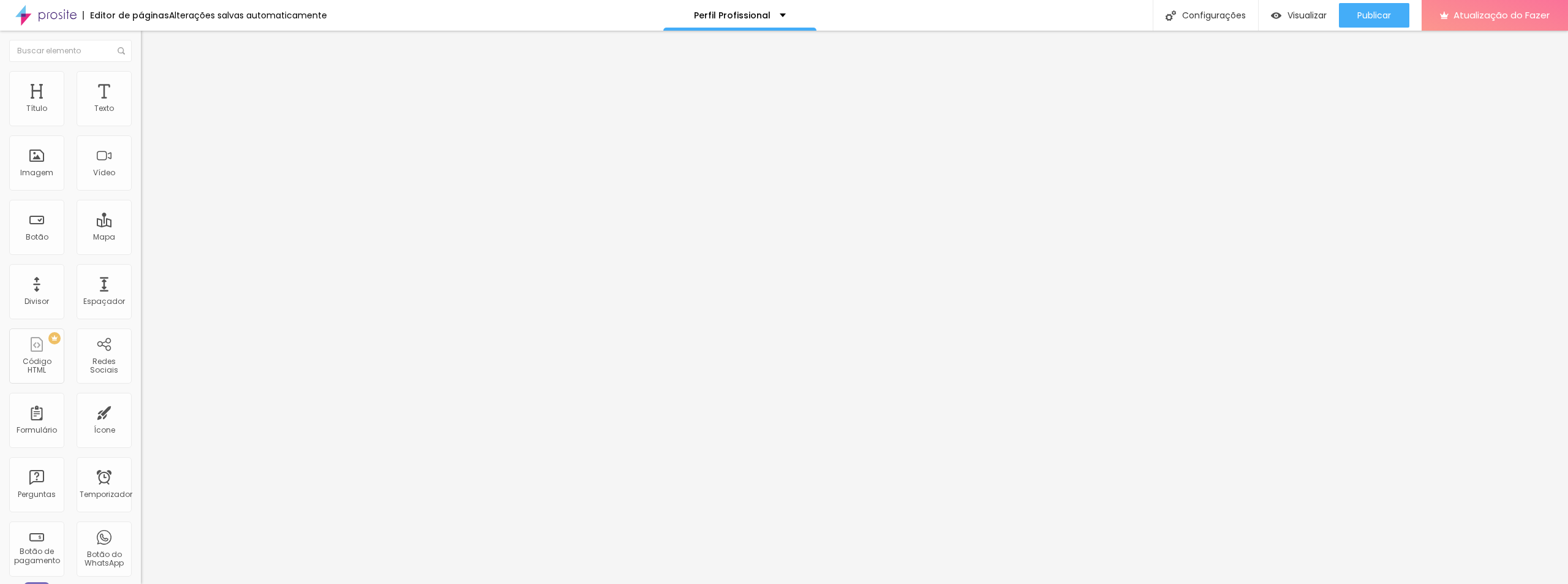
type input "79"
type input "77"
type input "74"
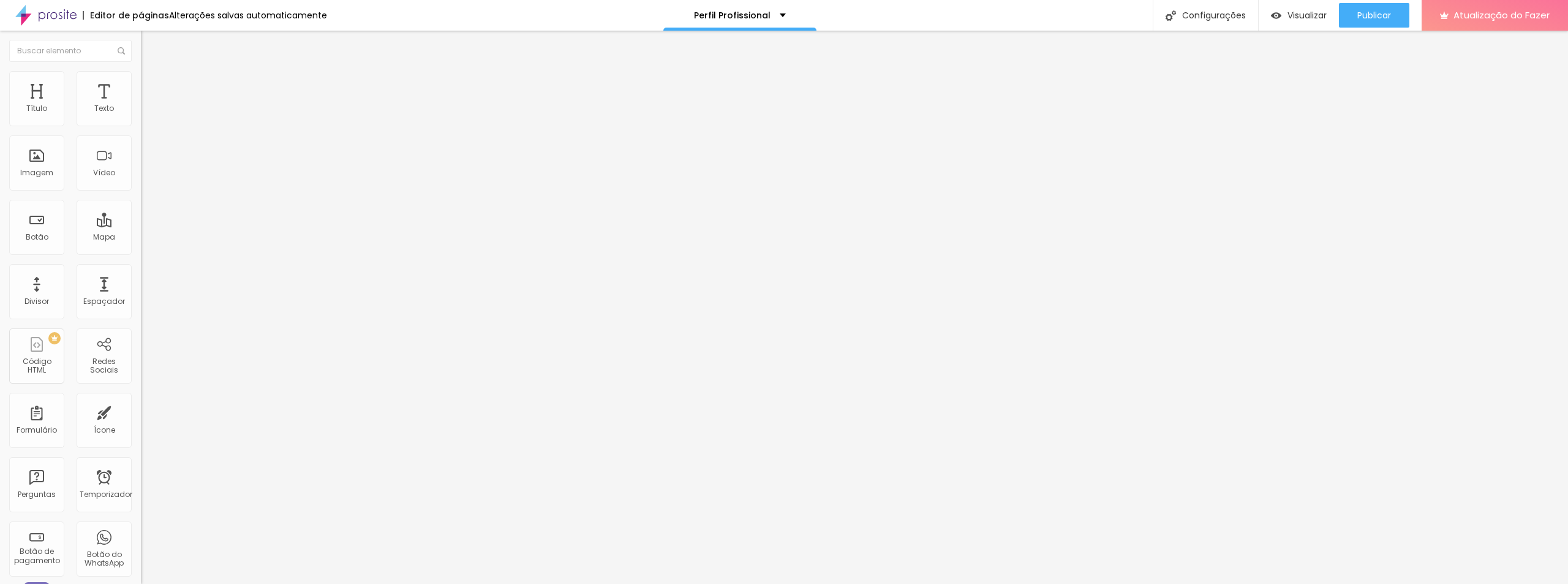
type input "74"
type input "69"
type input "67"
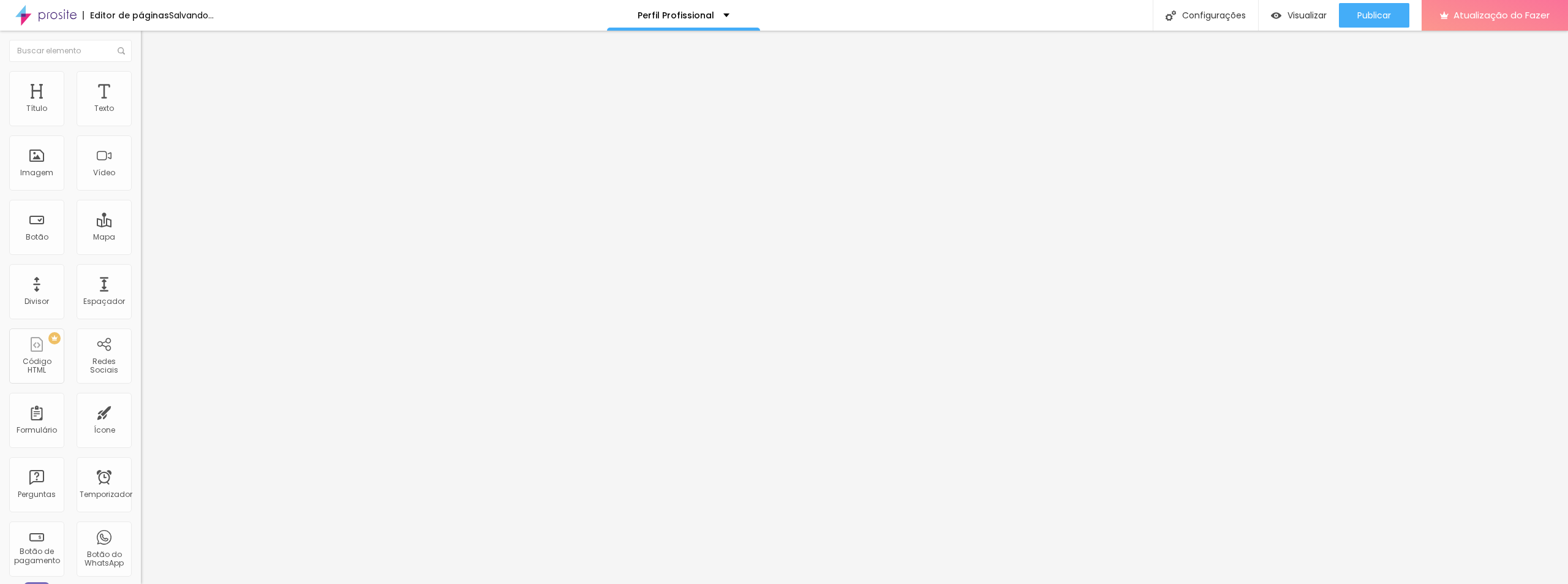
type input "64"
type input "61"
type input "58"
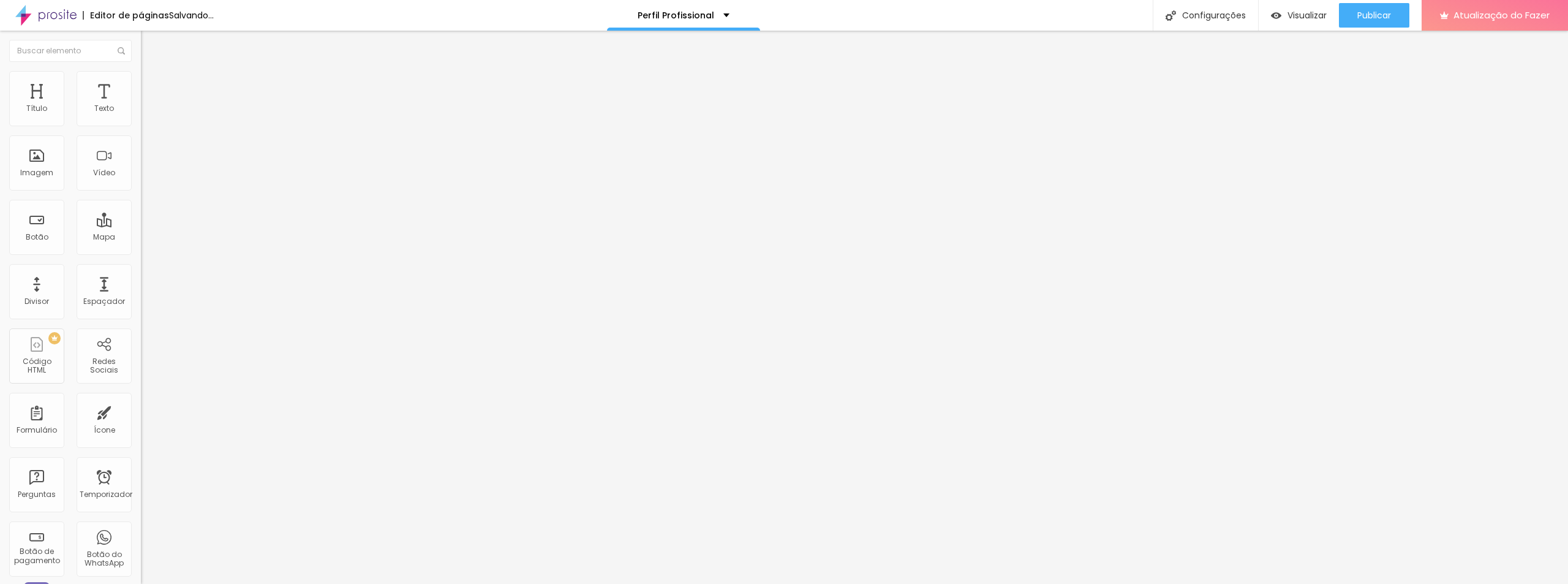
type input "58"
type input "53"
type input "48"
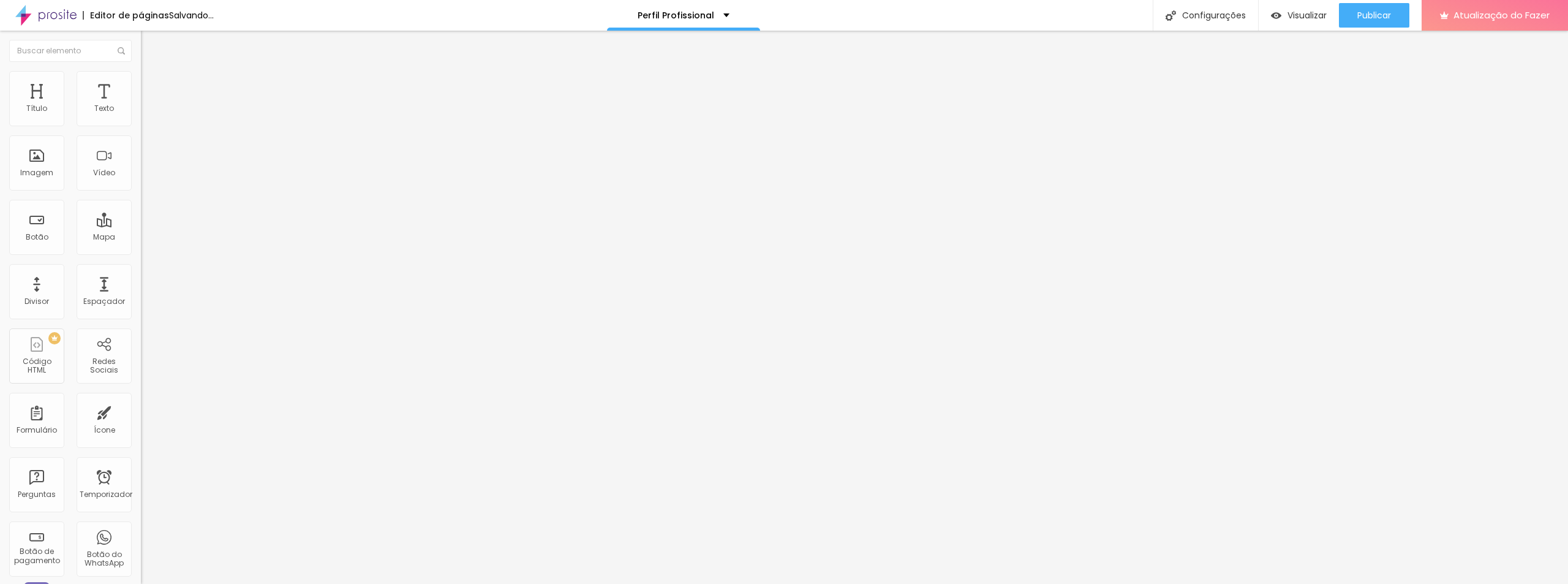
type input "44"
type input "43"
type input "41"
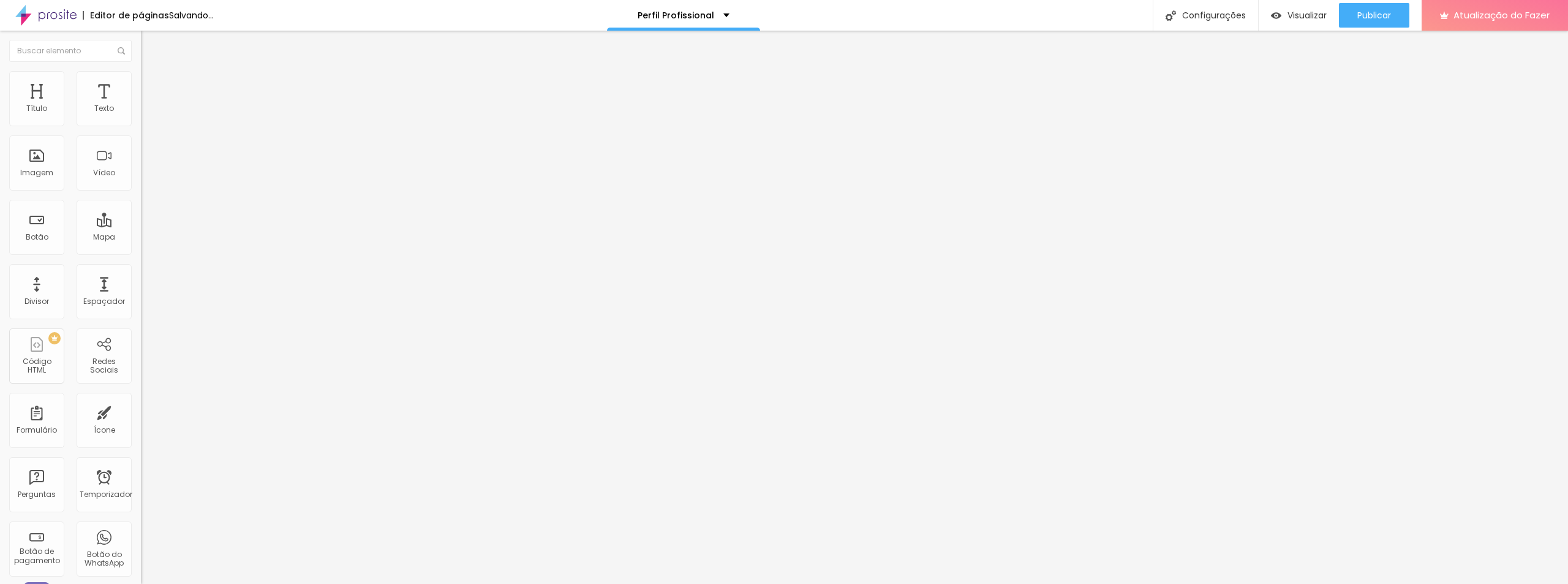
type input "41"
type input "39"
type input "36"
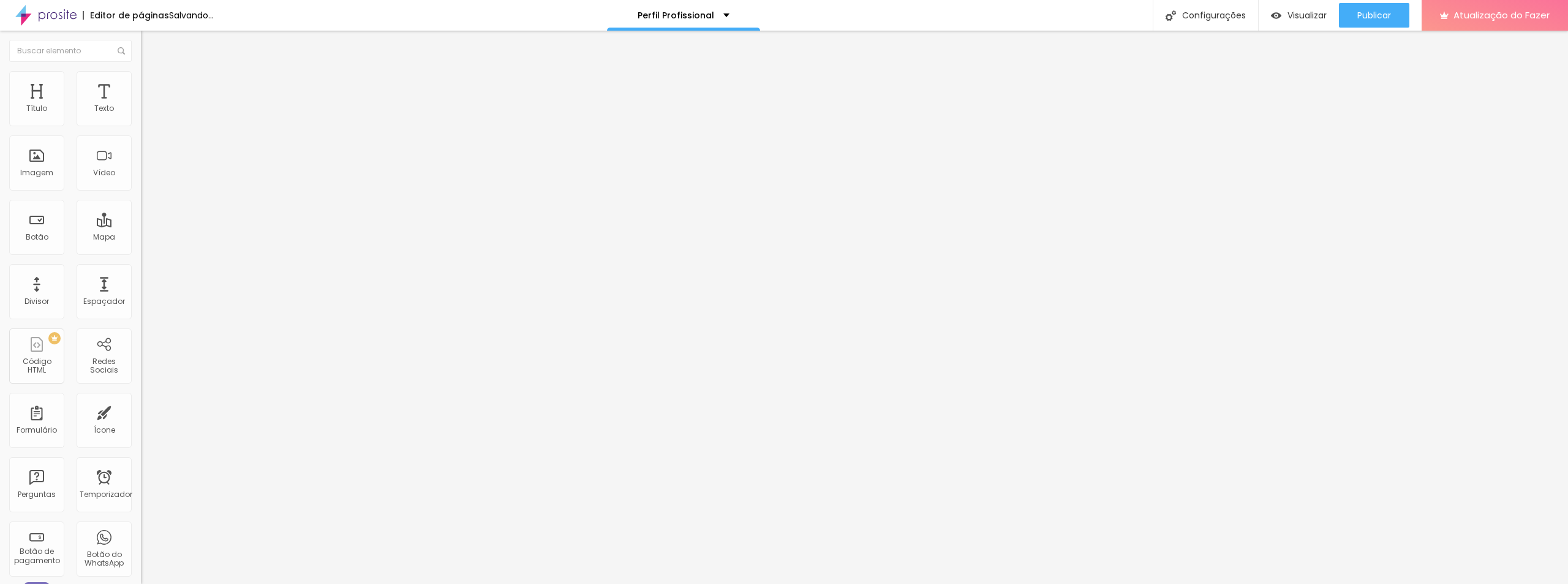
type input "33"
type input "31"
type input "28"
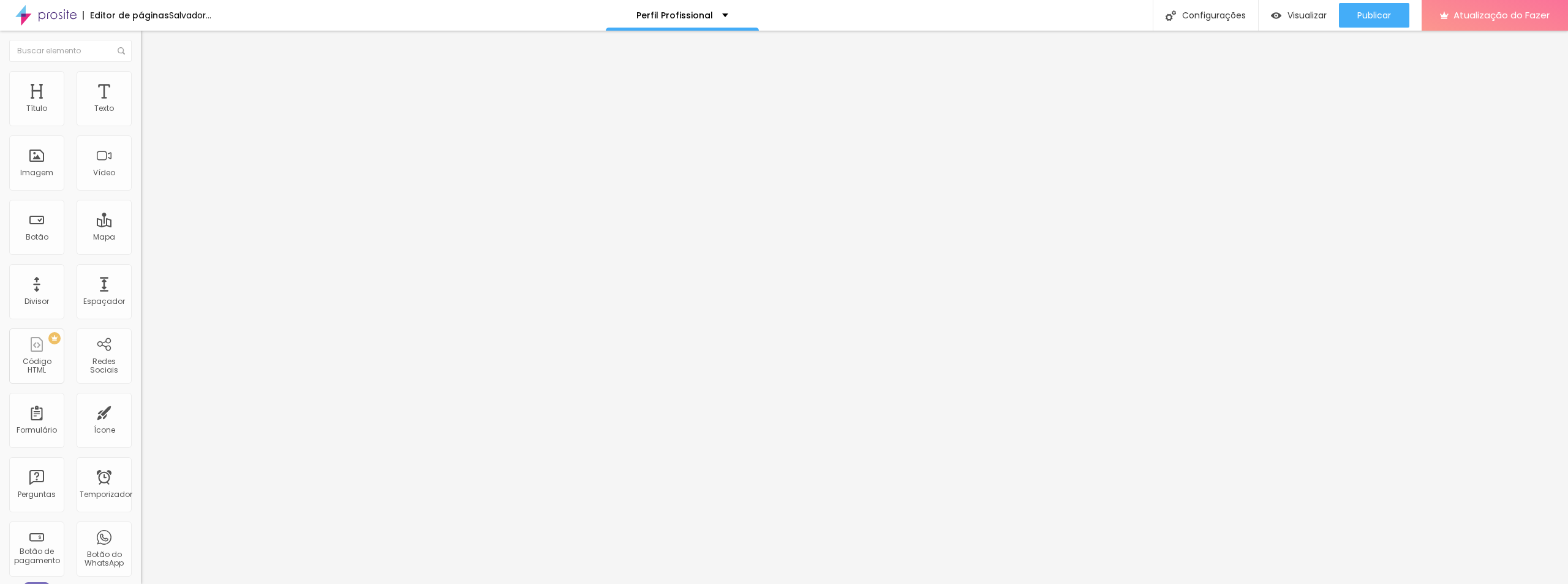
type input "28"
type input "25"
type input "21"
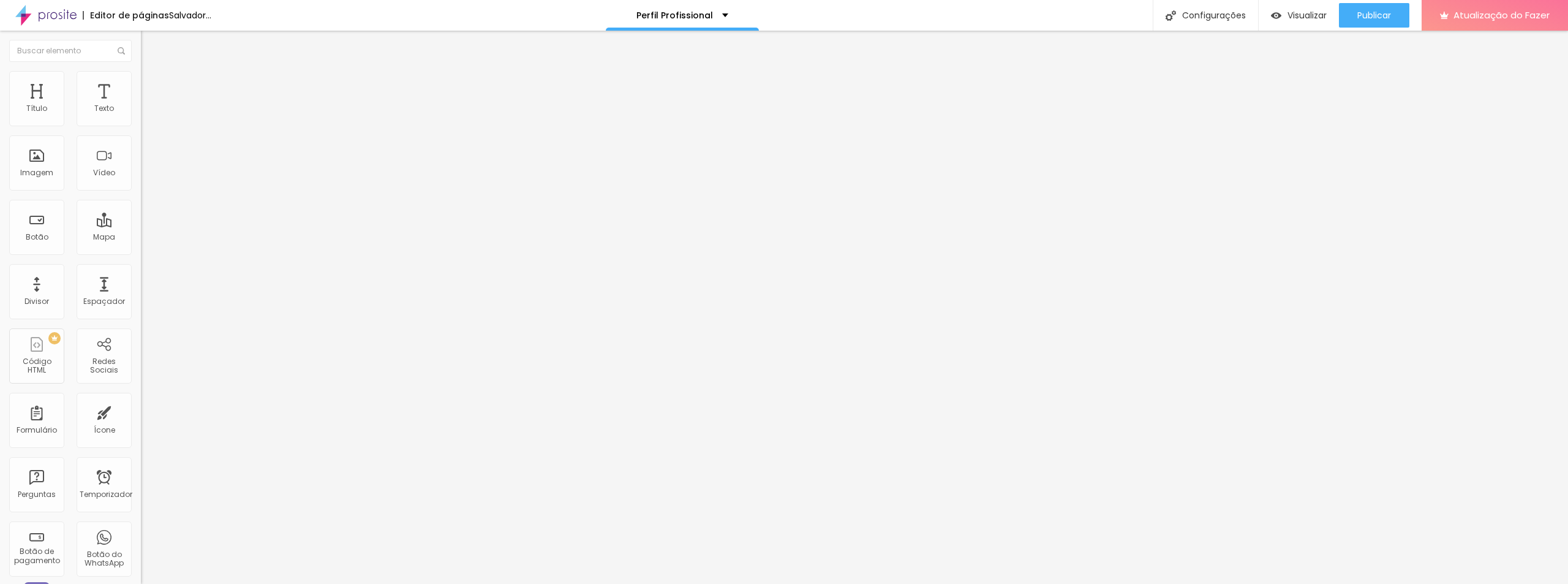
type input "16"
type input "11"
type input "8"
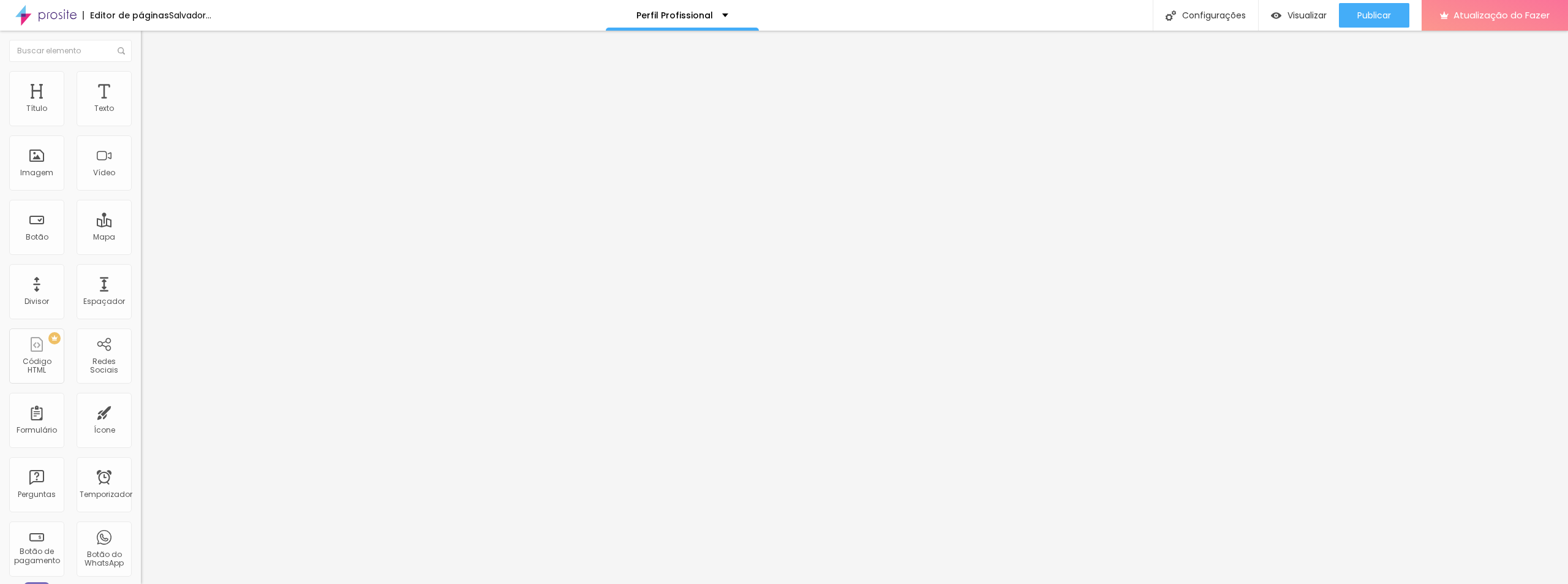
type input "8"
type input "5"
type input "2"
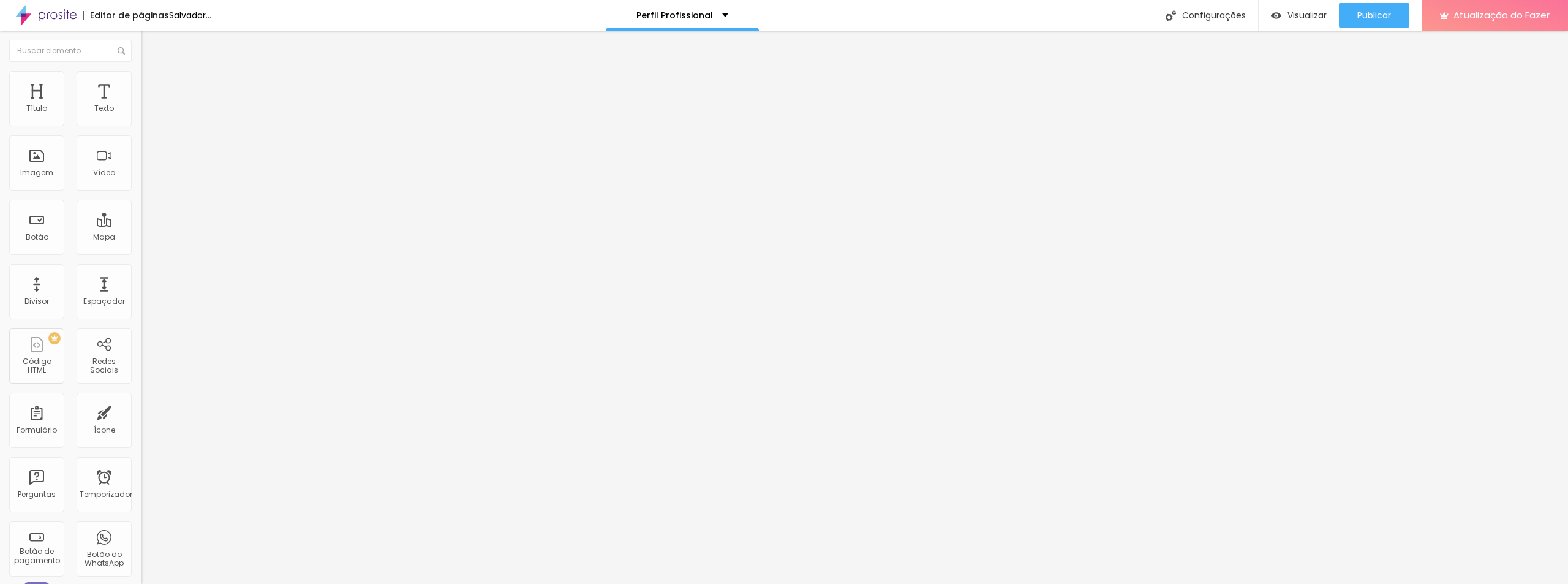
type input "0"
drag, startPoint x: 30, startPoint y: 155, endPoint x: 5, endPoint y: 160, distance: 25.5
click at [141, 269] on input "range" at bounding box center [180, 274] width 79 height 10
click at [146, 331] on icon "button" at bounding box center [149, 334] width 7 height 7
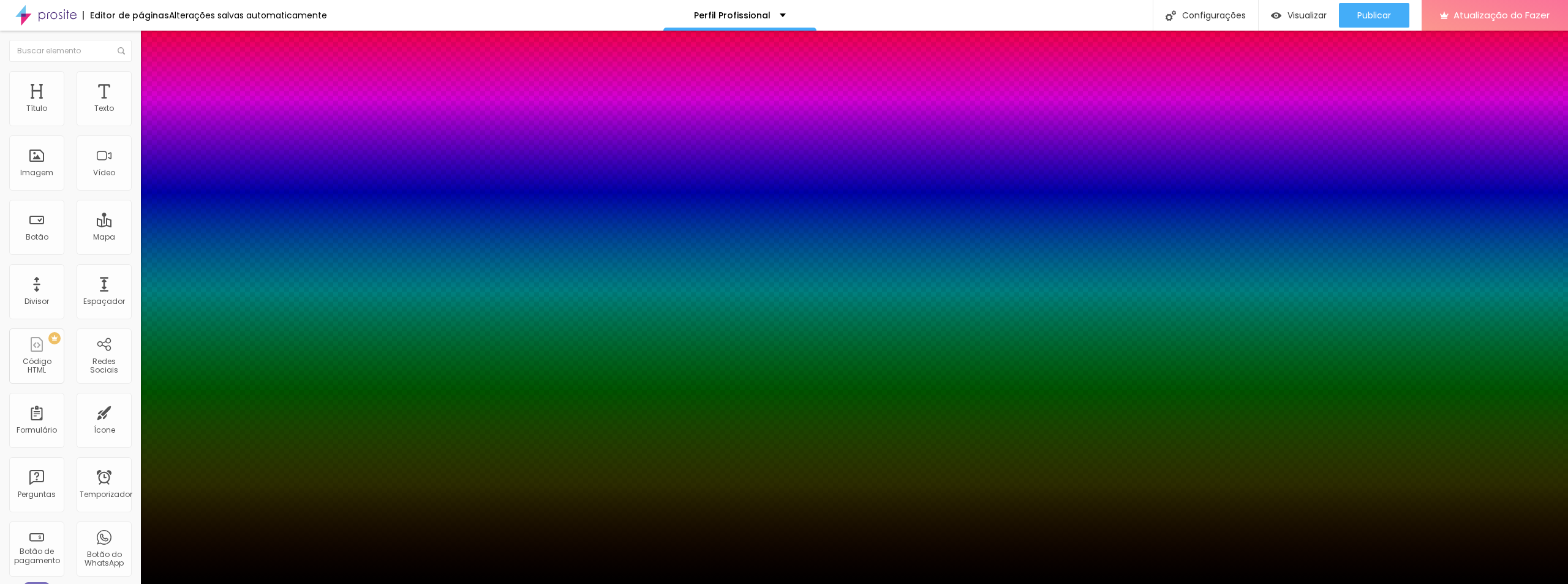
click at [218, 583] on div at bounding box center [784, 591] width 1568 height 0
type input "0"
type input "3"
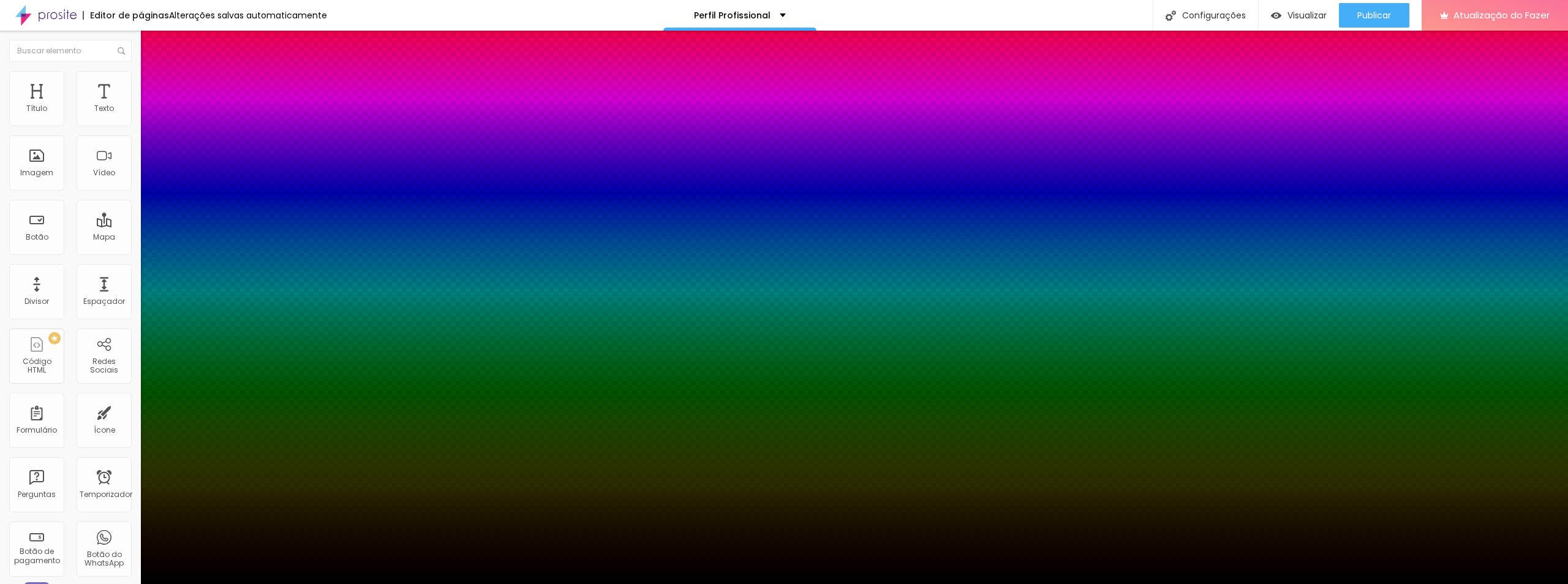
type input "21"
type input "52"
type input "77"
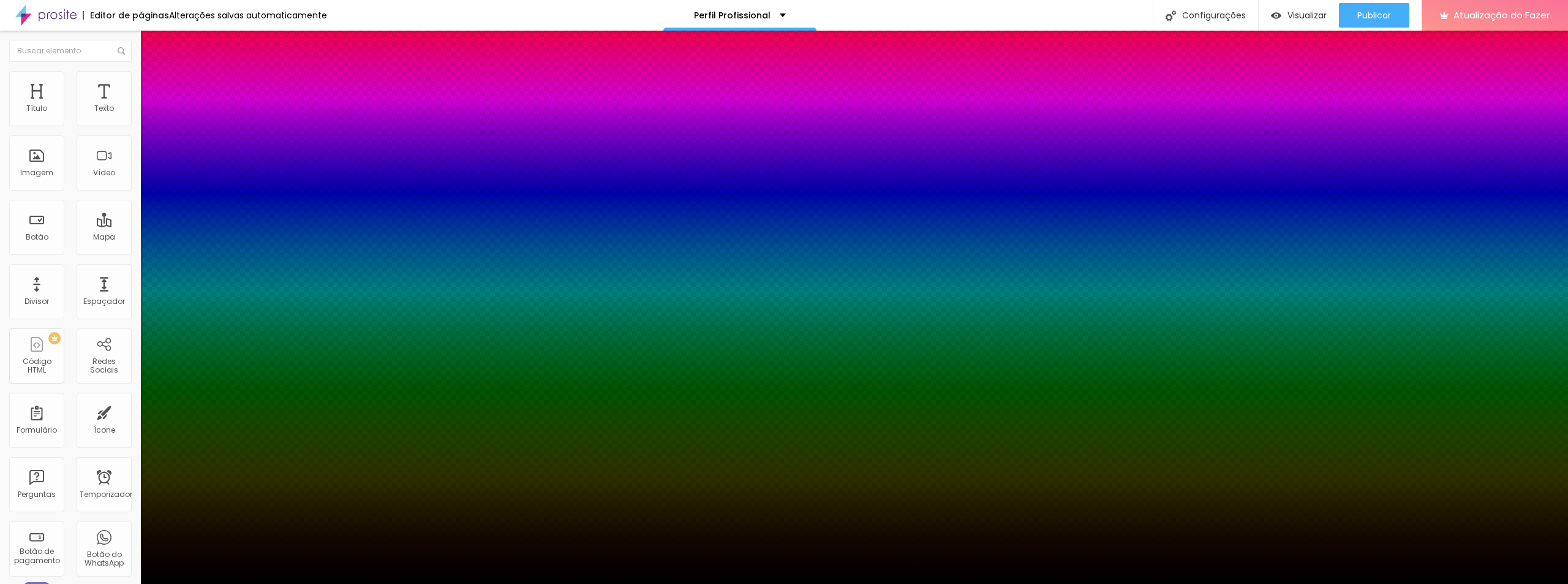
type input "77"
type input "100"
type input "83"
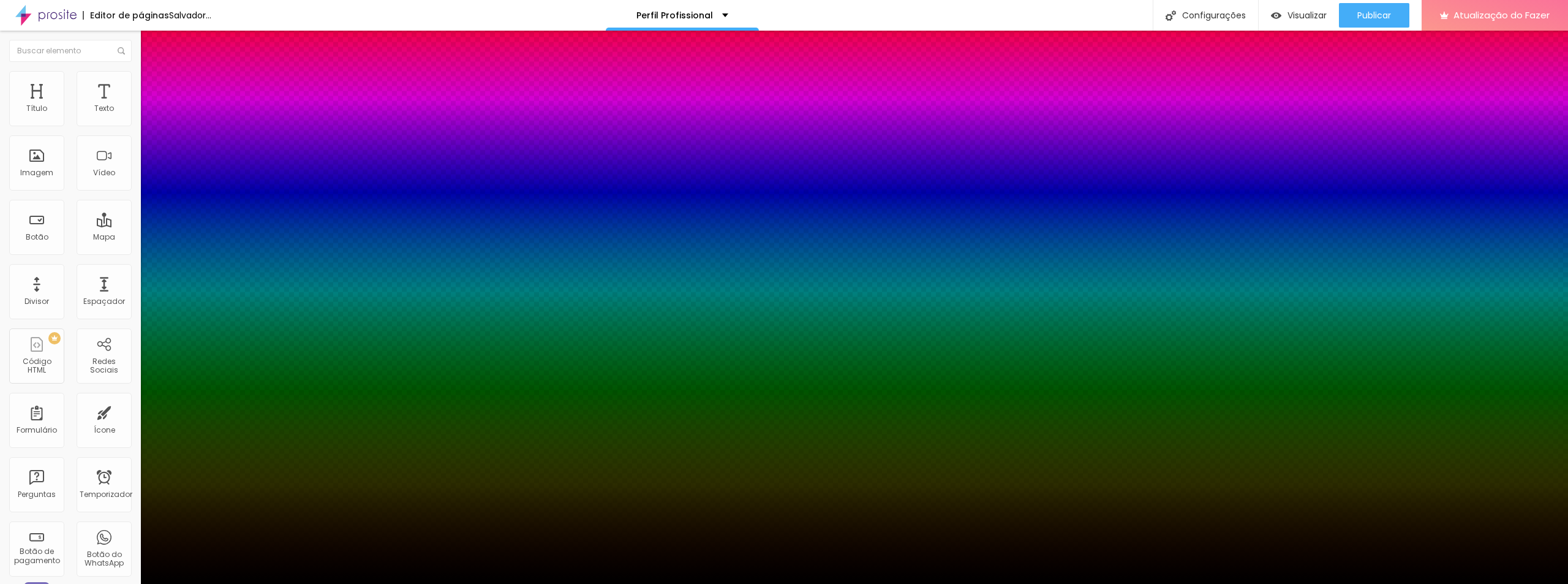
type input "61"
type input "50"
type input "34"
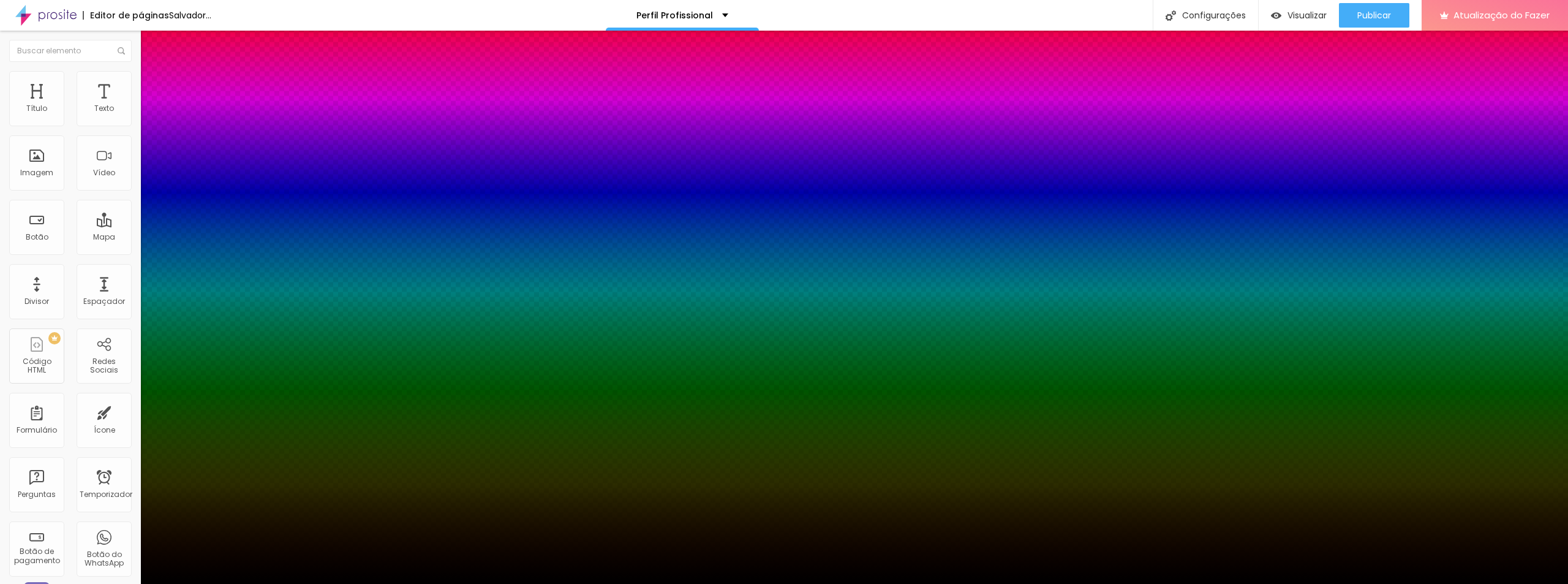
type input "34"
type input "19"
type input "0"
drag, startPoint x: 217, startPoint y: 333, endPoint x: 180, endPoint y: 336, distance: 37.1
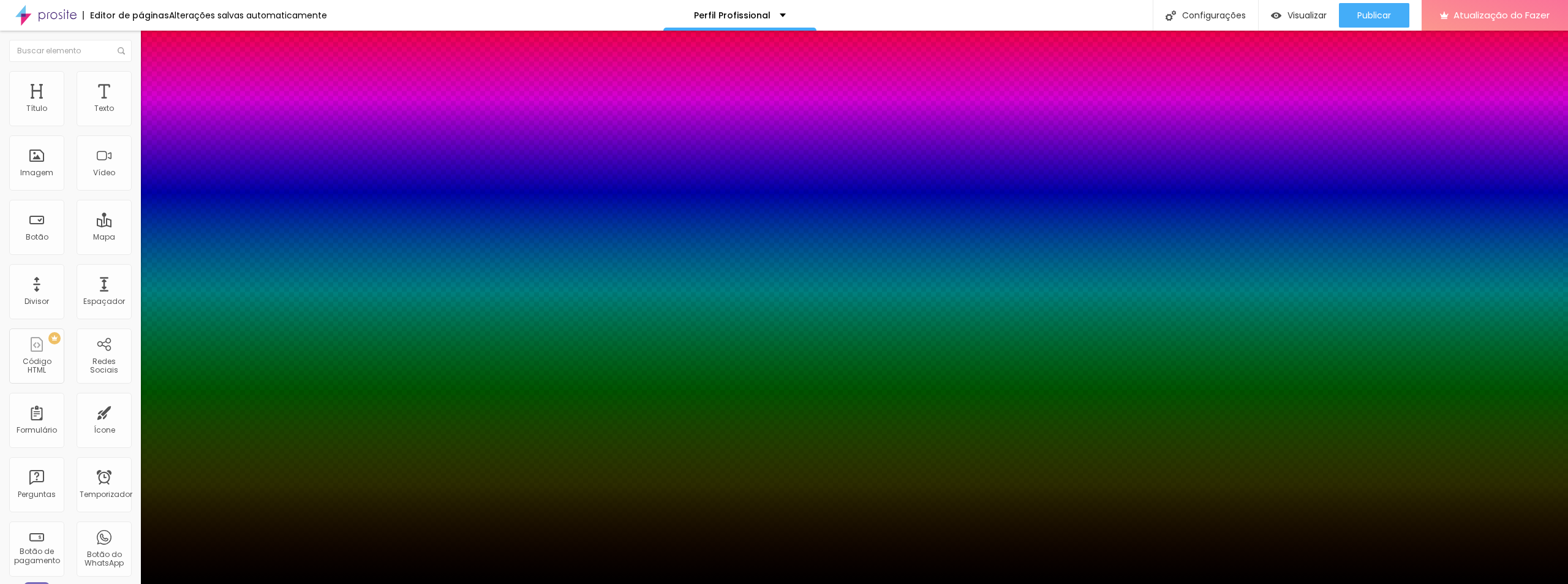
type input "0"
click at [315, 583] on div at bounding box center [784, 584] width 1568 height 0
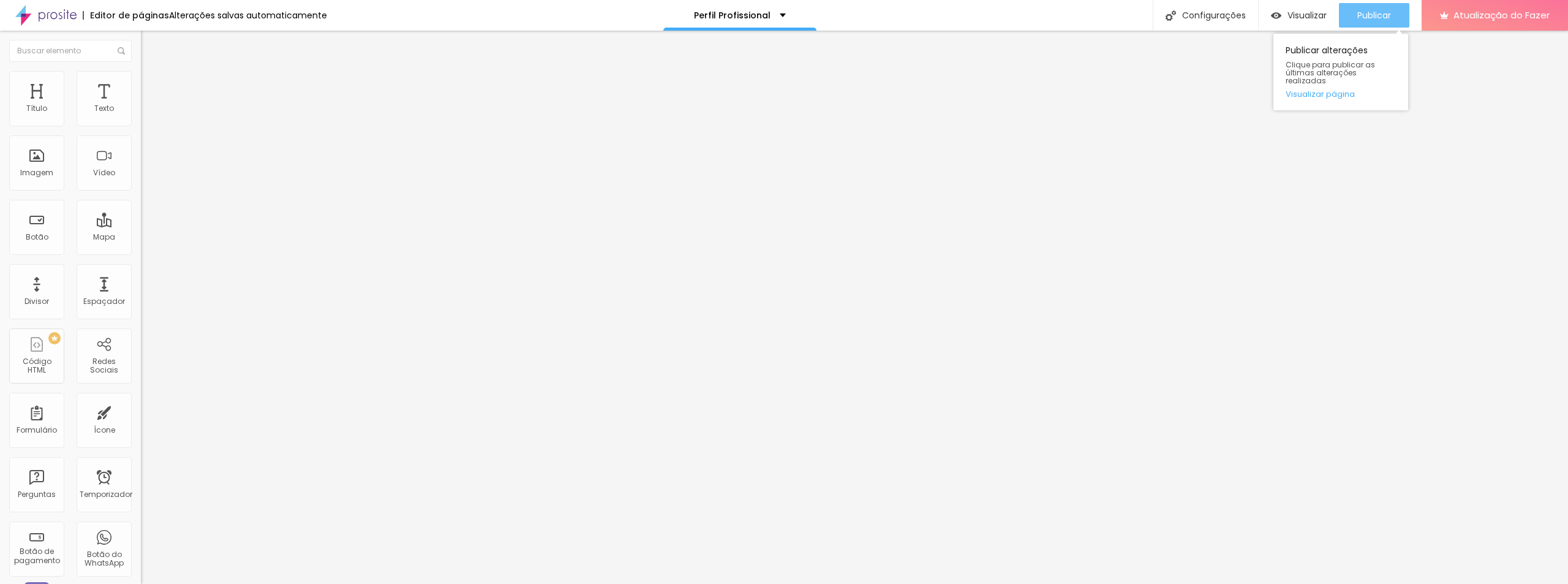
click at [1374, 18] on font "Publicar" at bounding box center [1374, 15] width 33 height 12
click at [148, 105] on font "Adicionar imagem" at bounding box center [184, 100] width 72 height 10
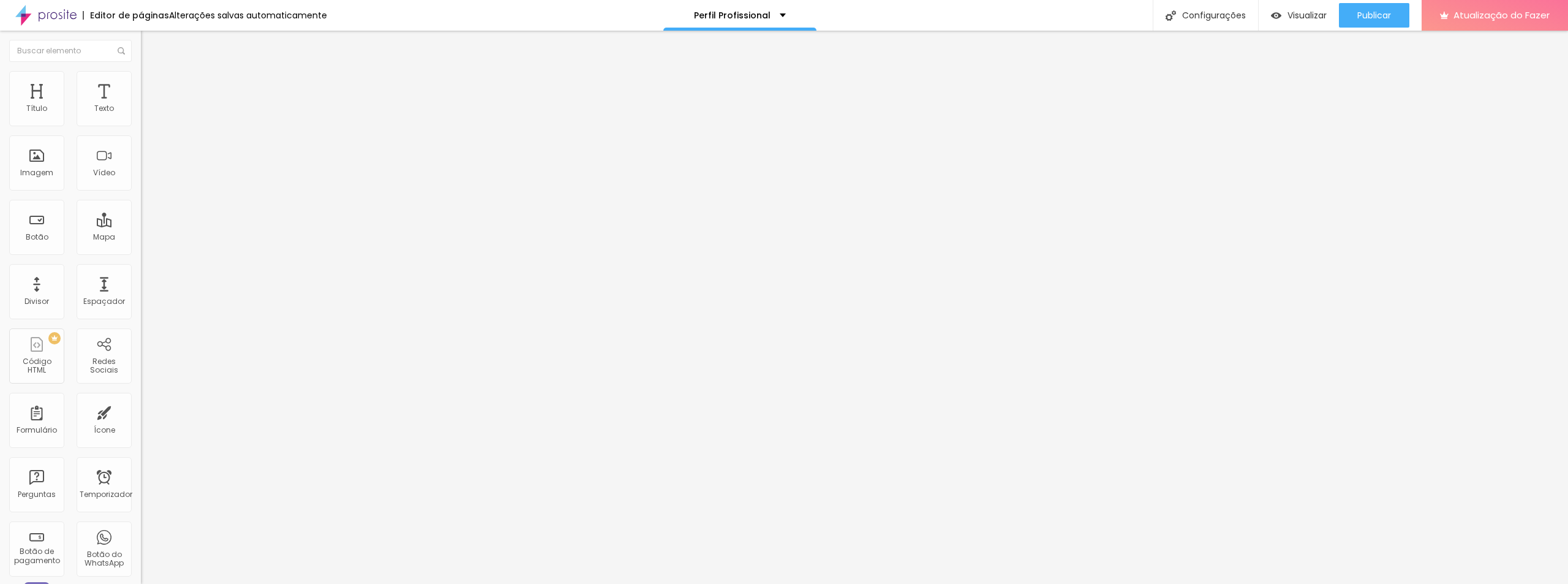
click at [141, 84] on li "Avançado" at bounding box center [211, 76] width 141 height 12
type input "47"
type input "49"
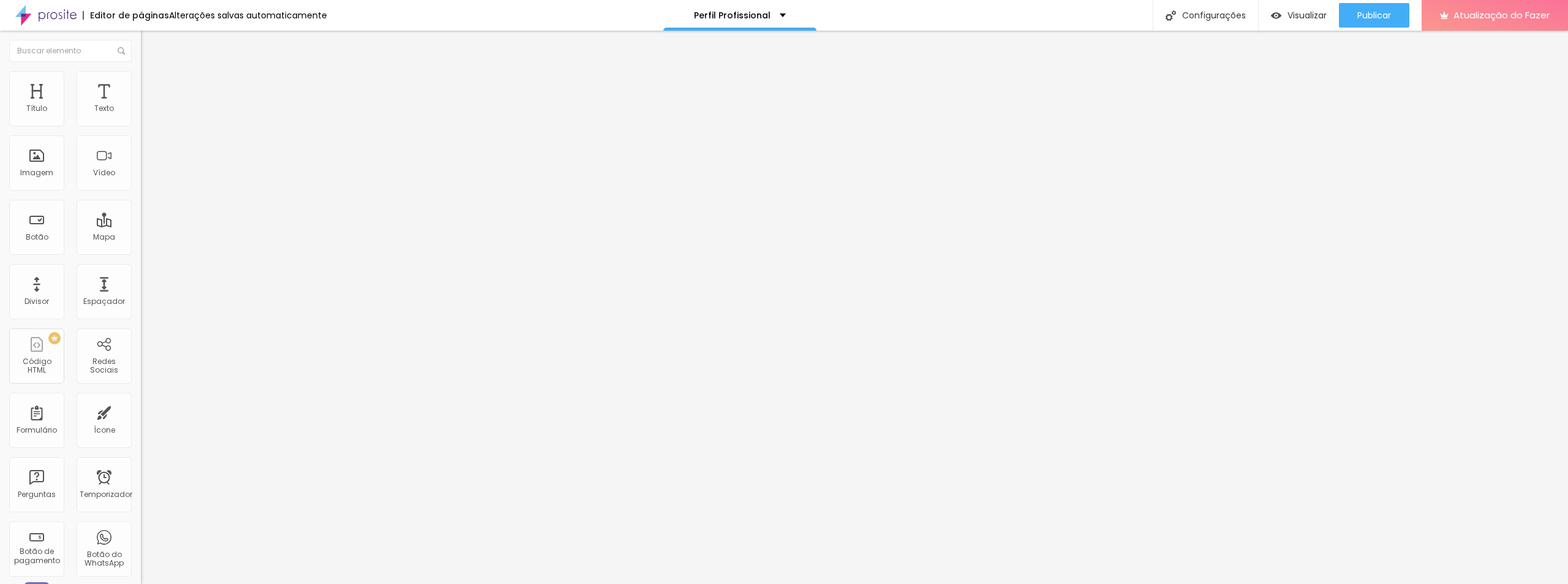
type input "51"
type input "52"
type input "53"
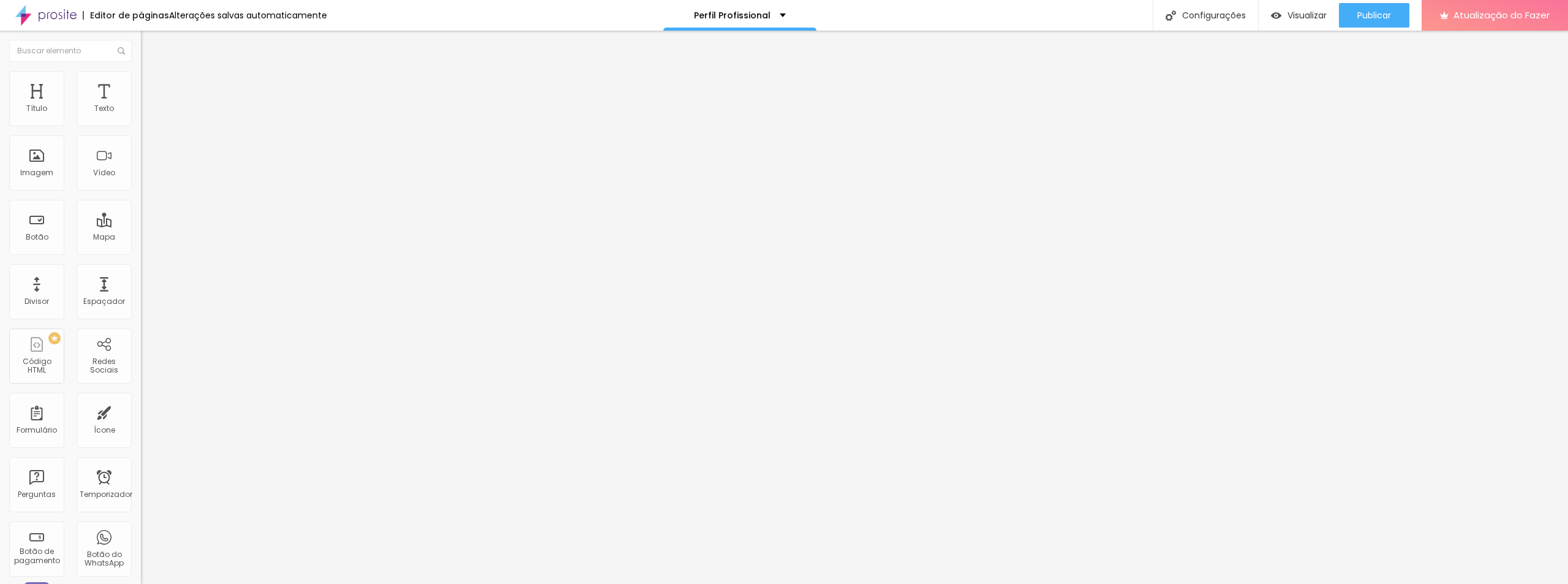
type input "53"
type input "54"
type input "53"
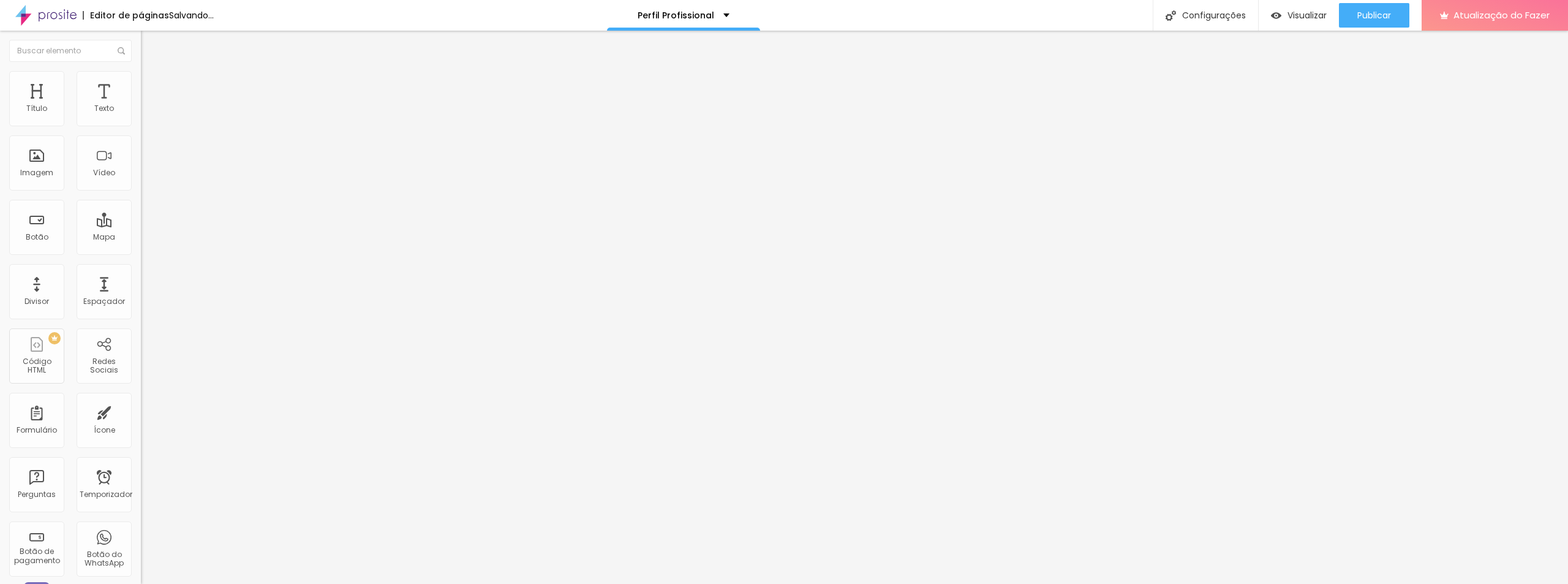
type input "51"
type input "49"
type input "47"
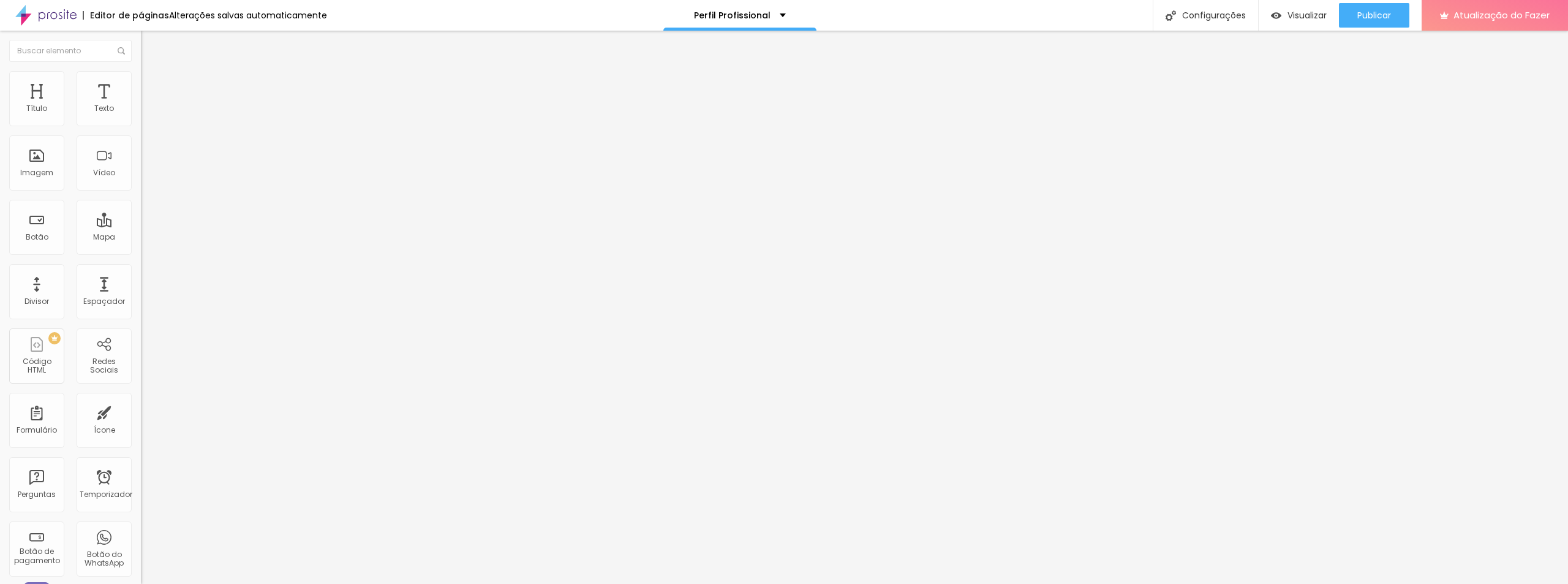
type input "47"
type input "46"
type input "44"
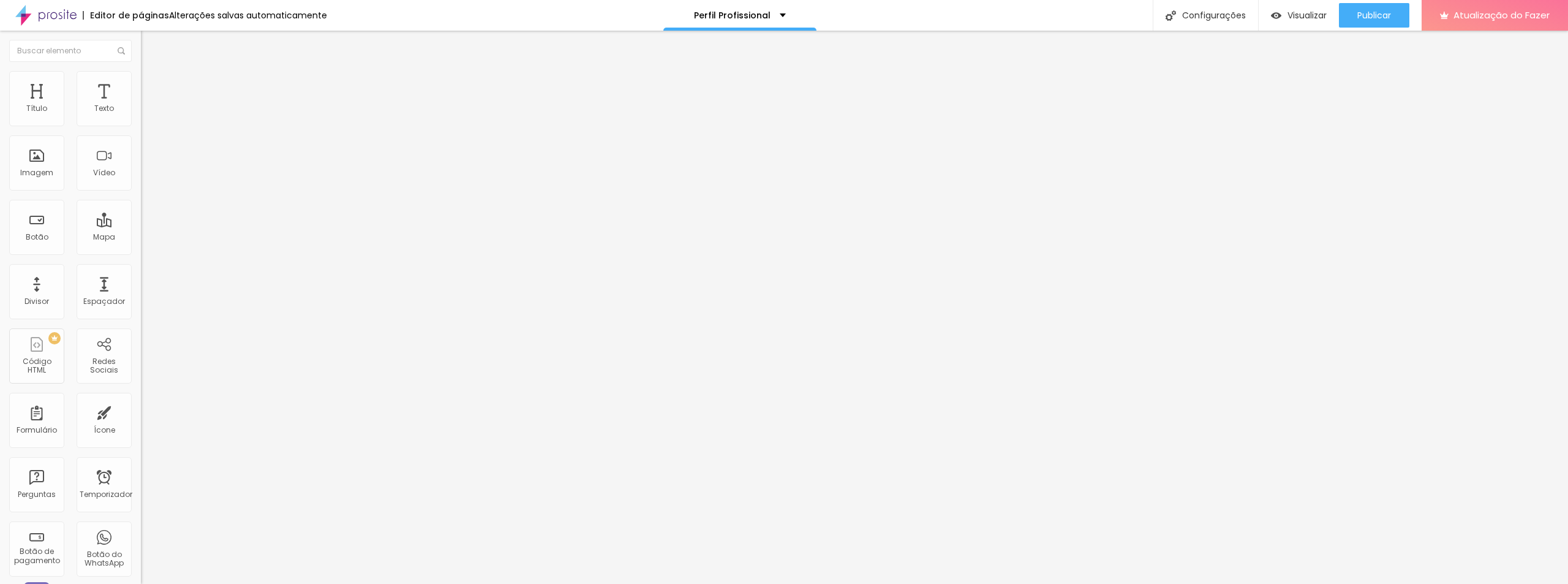
type input "42"
type input "41"
type input "40"
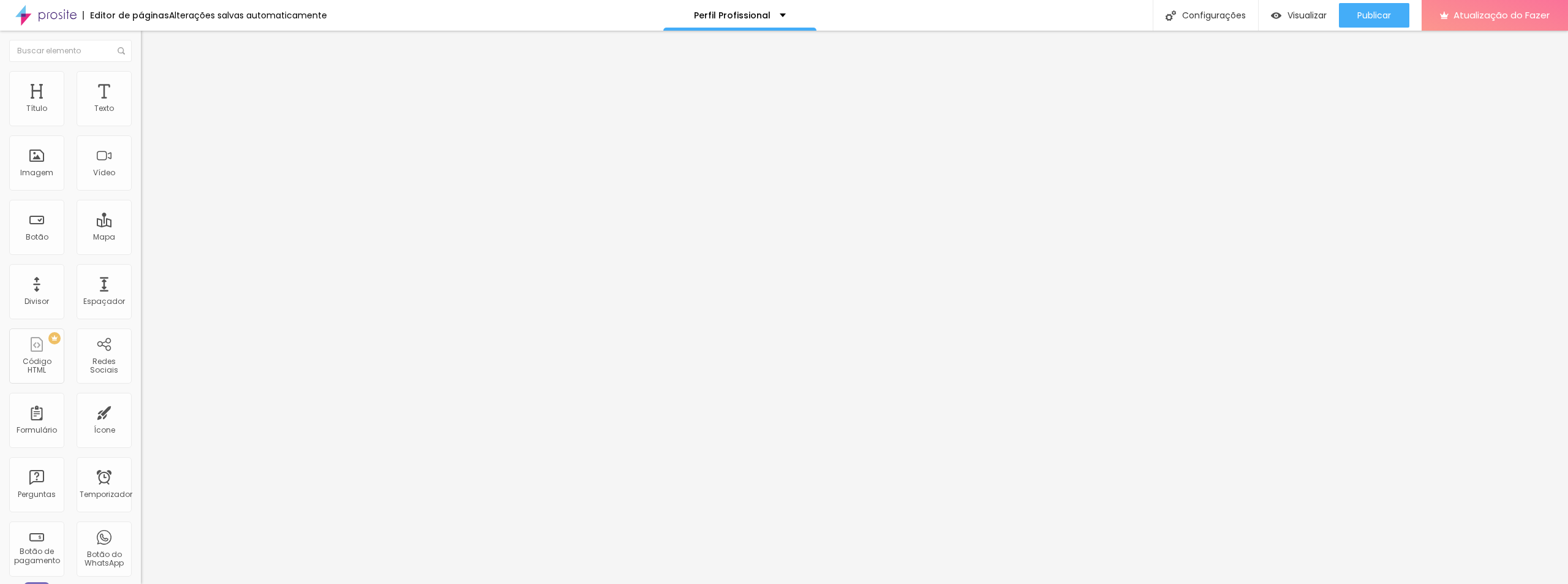
type input "40"
type input "39"
type input "37"
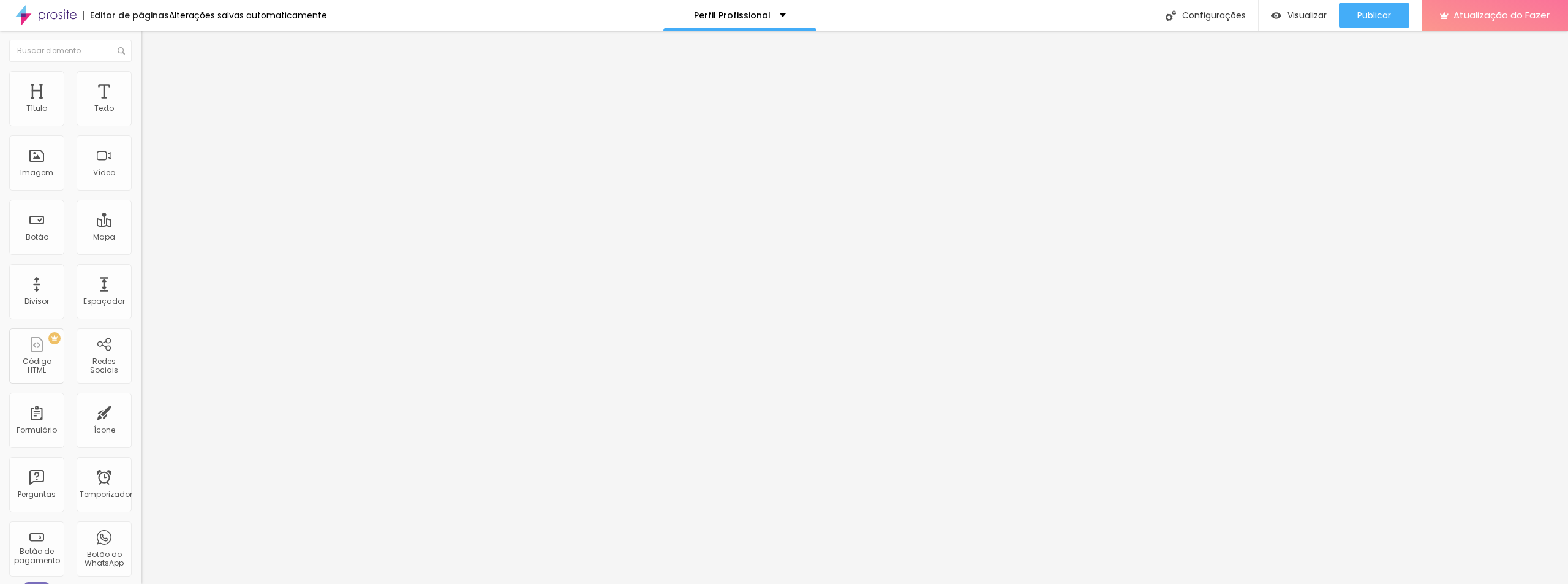
type input "36"
type input "35"
type input "34"
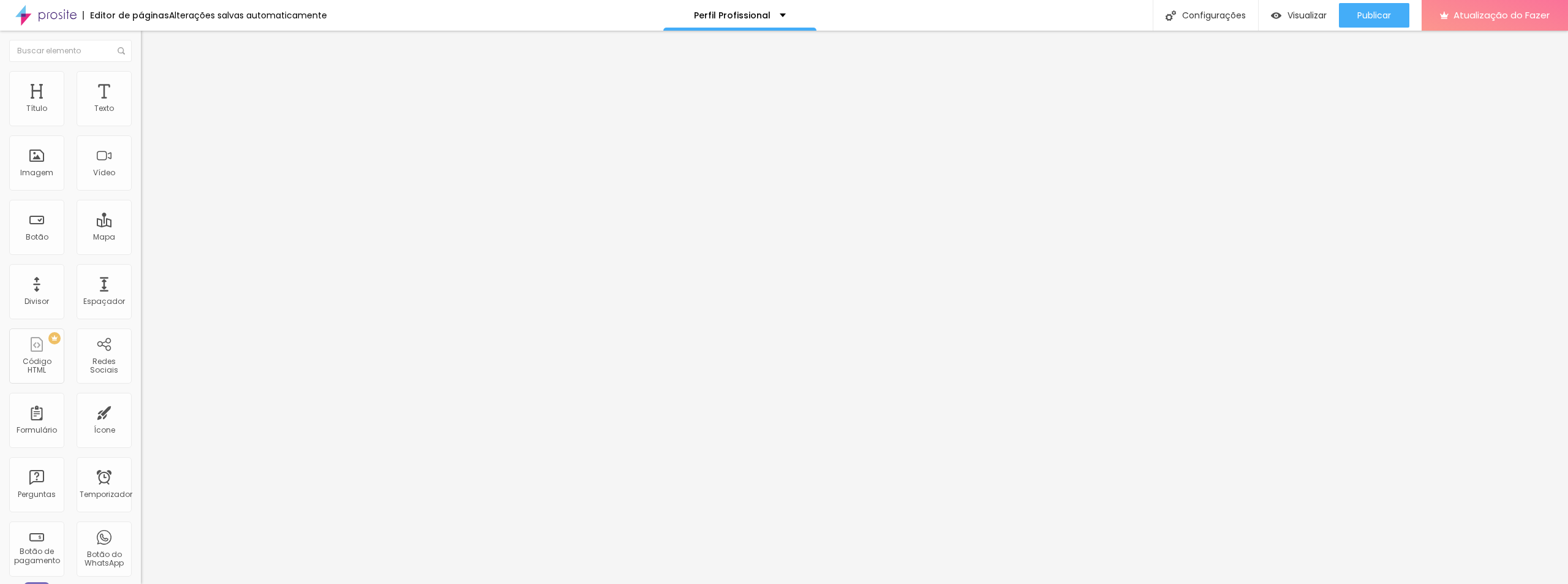
type input "34"
type input "32"
type input "31"
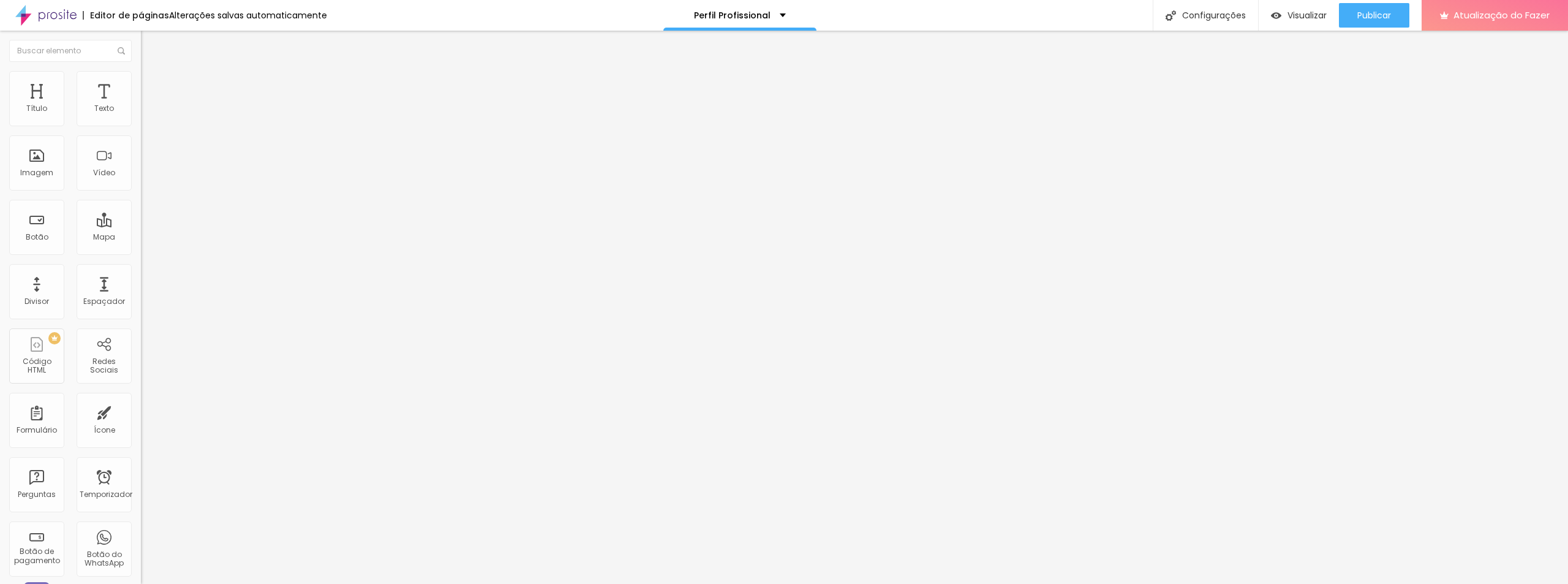
type input "29"
type input "28"
type input "27"
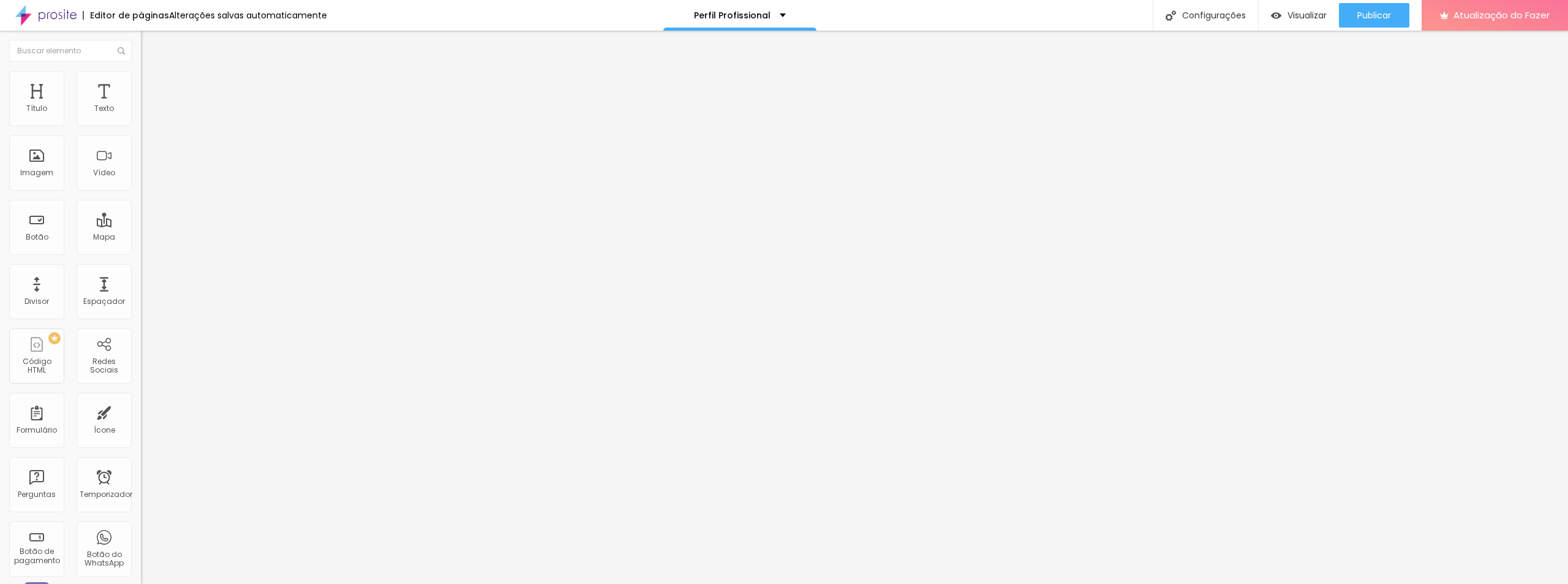
type input "27"
type input "26"
type input "25"
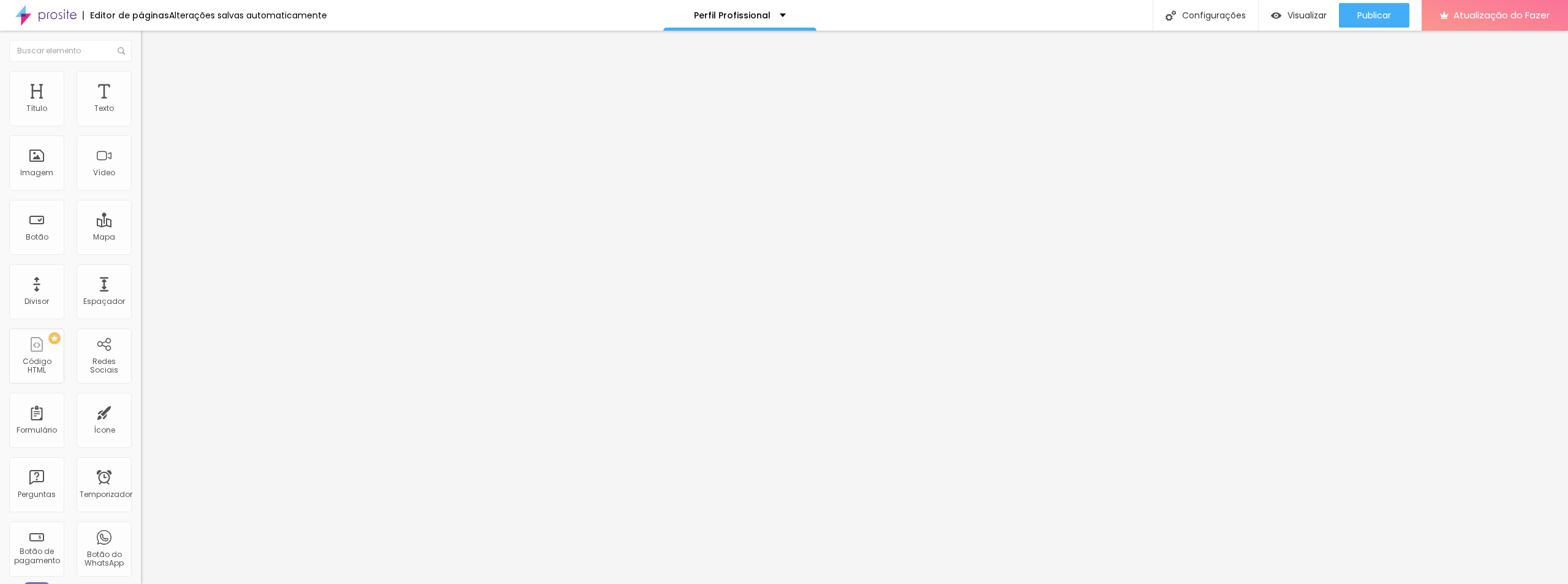
type input "24"
type input "22"
type input "21"
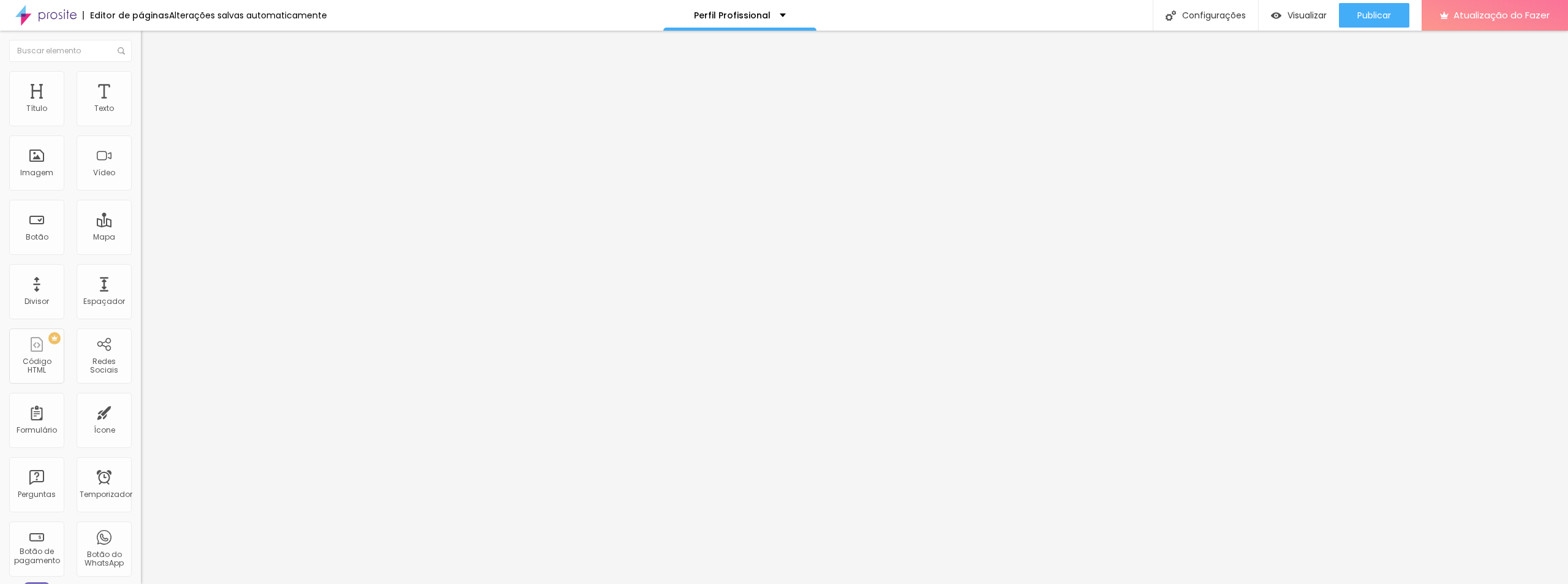
type input "21"
drag, startPoint x: 63, startPoint y: 145, endPoint x: 45, endPoint y: 142, distance: 18.2
type input "21"
click at [141, 399] on input "range" at bounding box center [180, 404] width 79 height 10
type input "65"
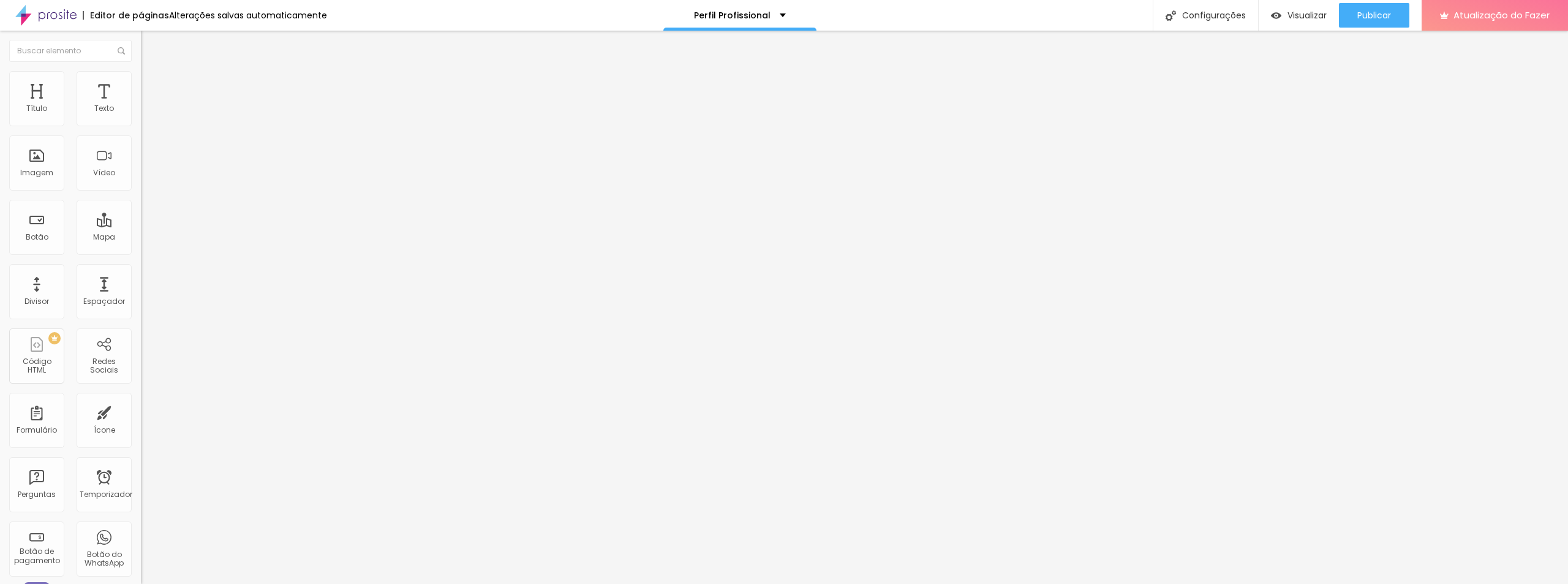
type input "65"
type input "66"
type input "67"
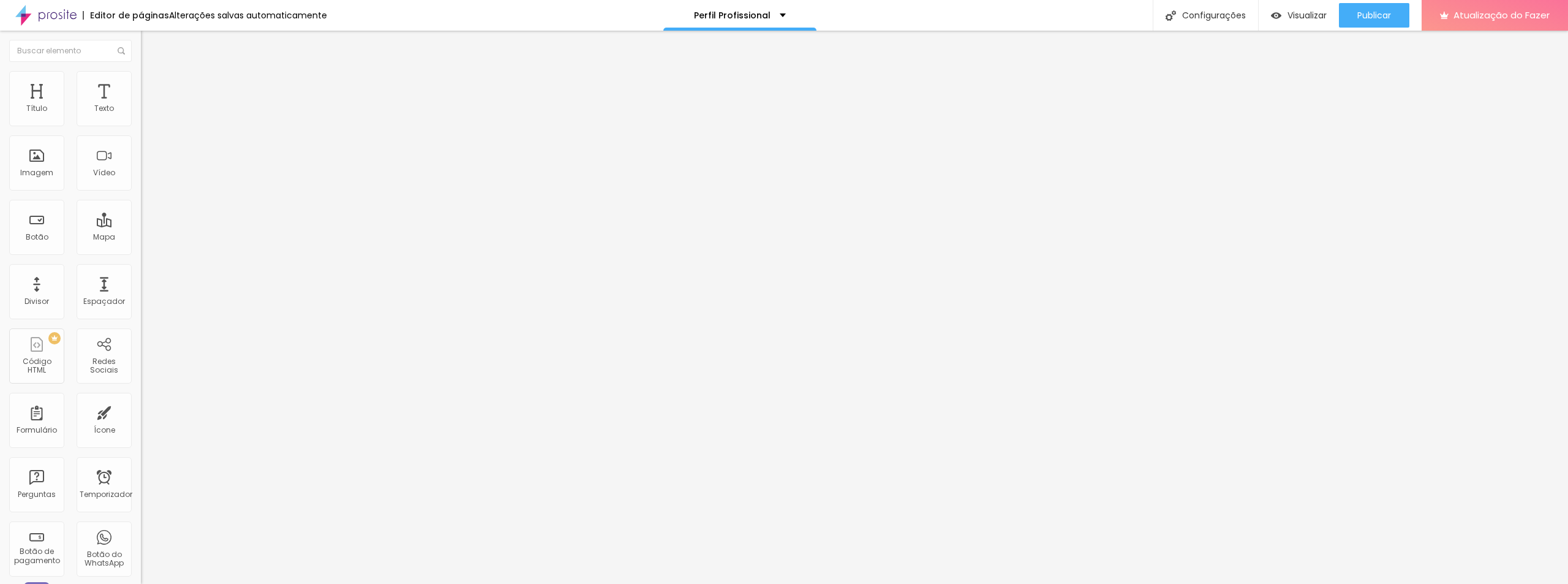
type input "69"
type input "70"
type input "71"
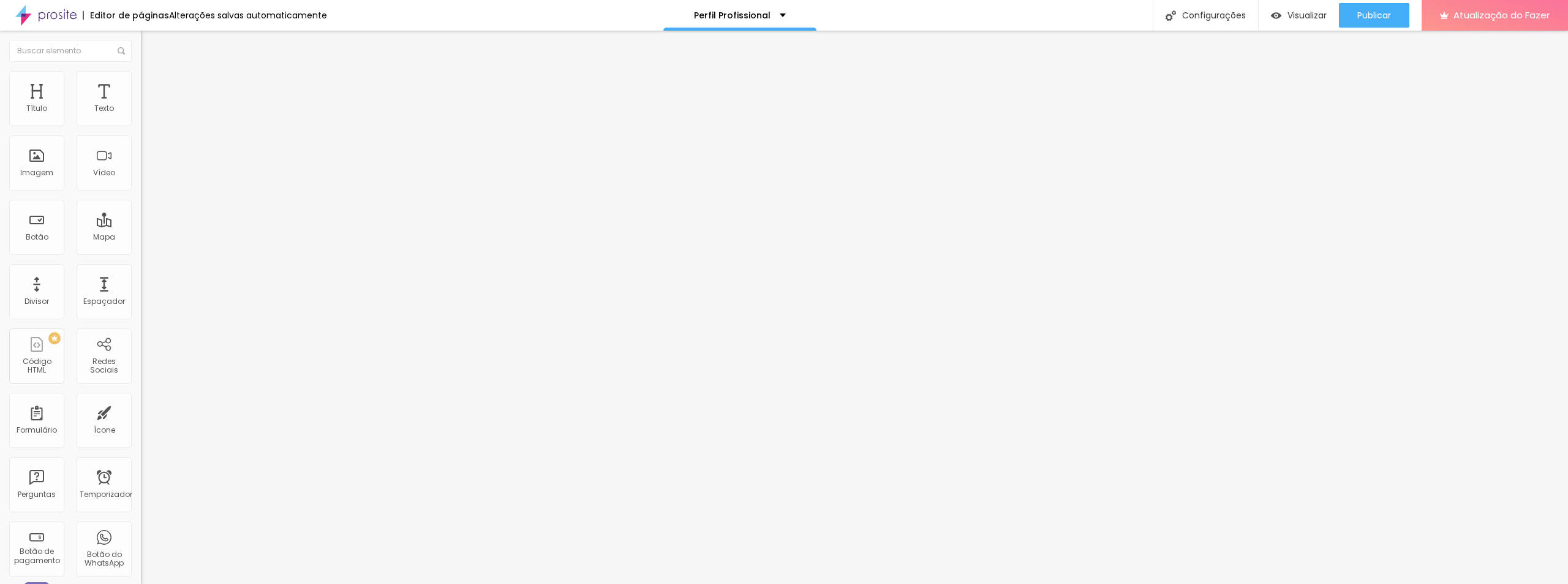
type input "71"
type input "72"
type input "75"
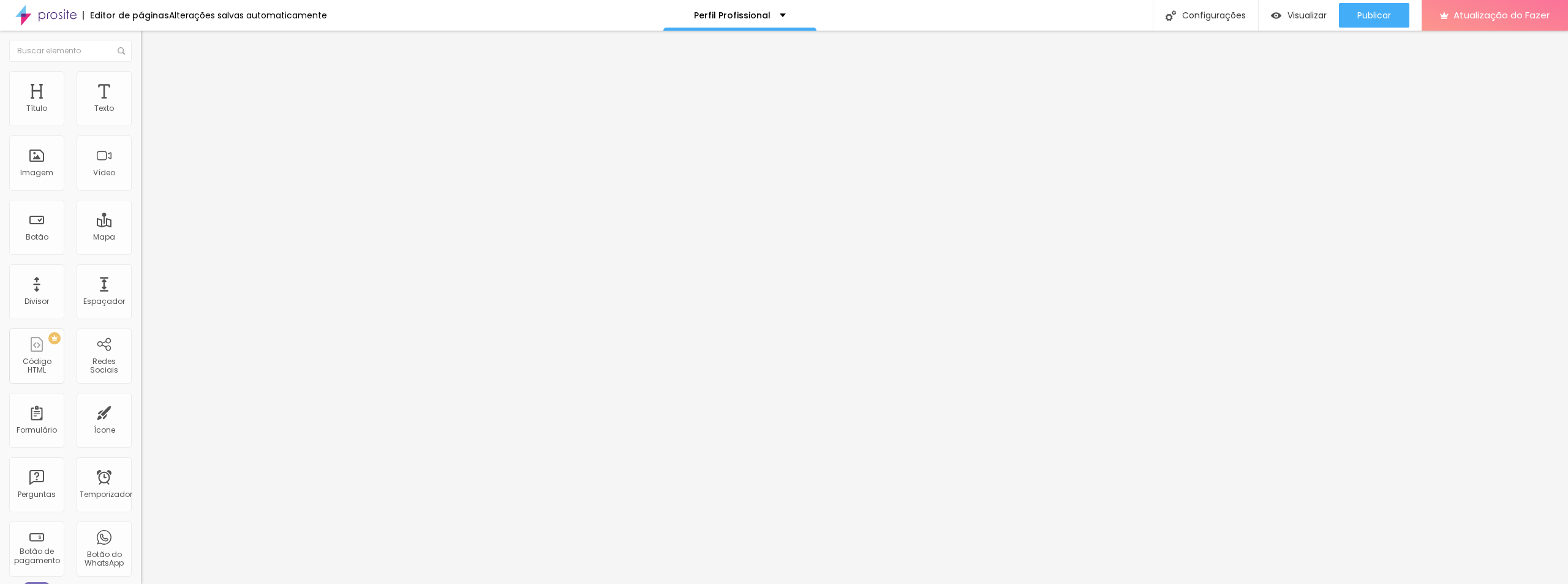
type input "76"
type input "77"
type input "78"
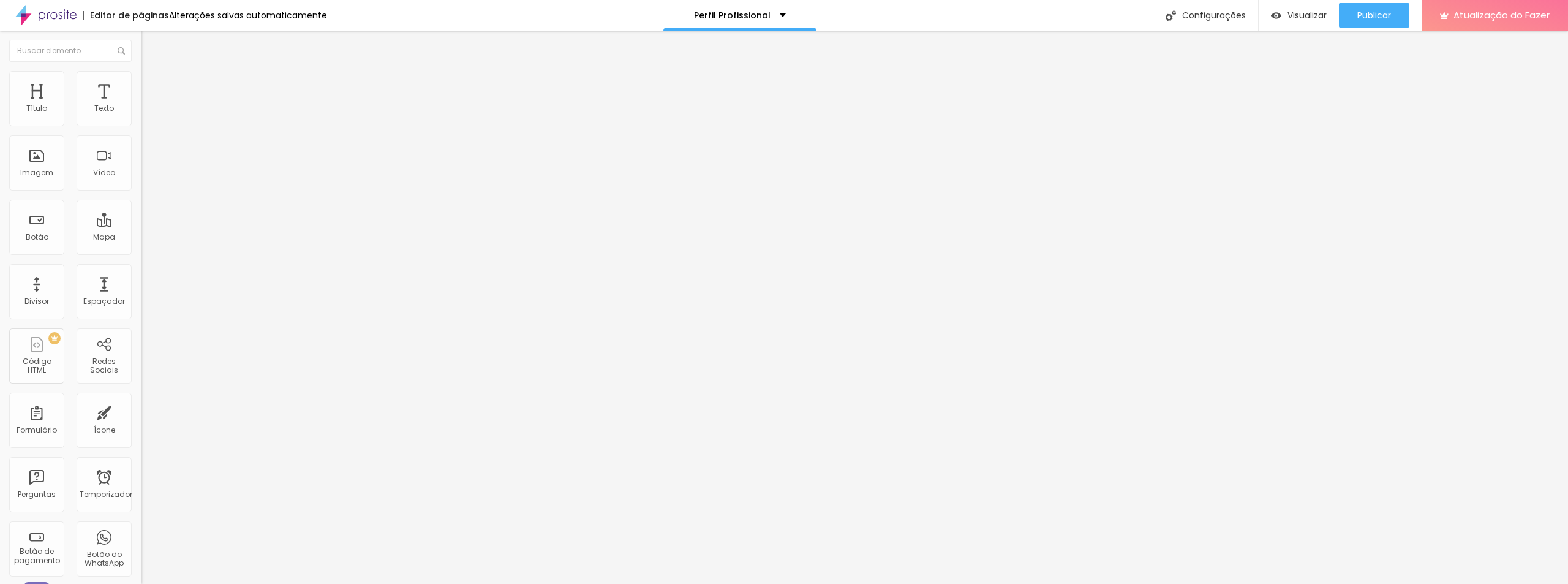
type input "78"
type input "72"
type input "70"
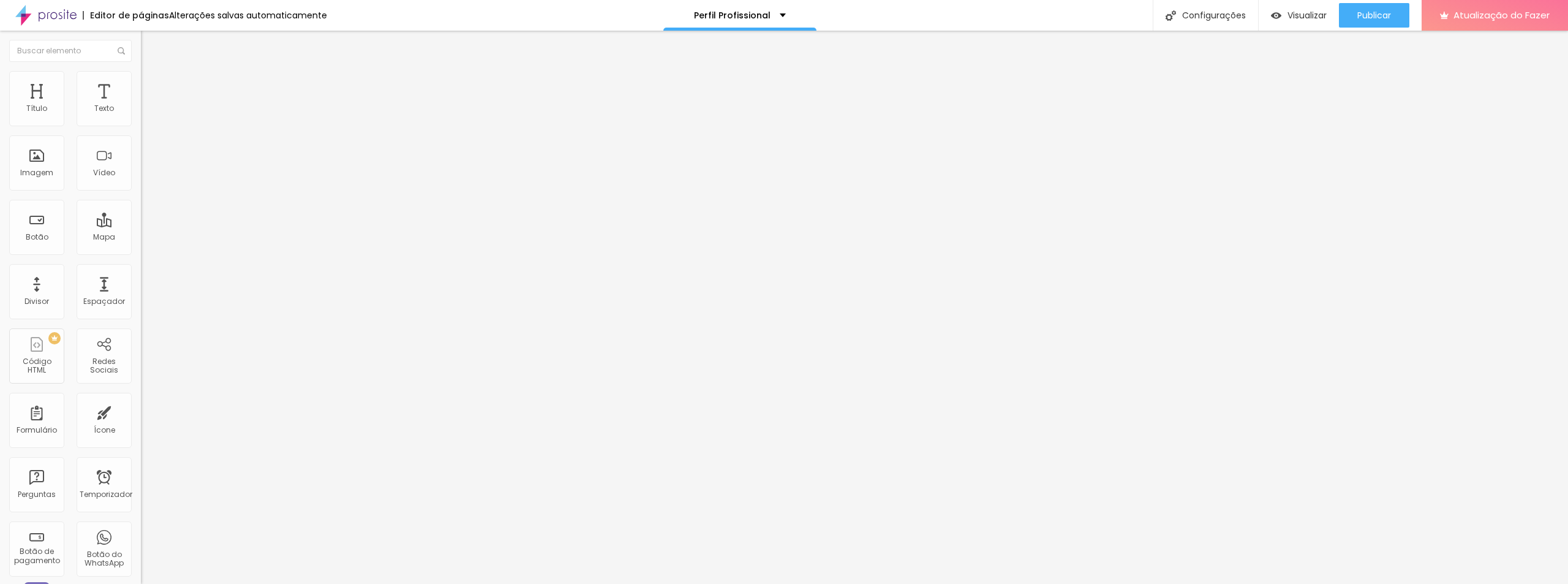
type input "68"
type input "66"
type input "65"
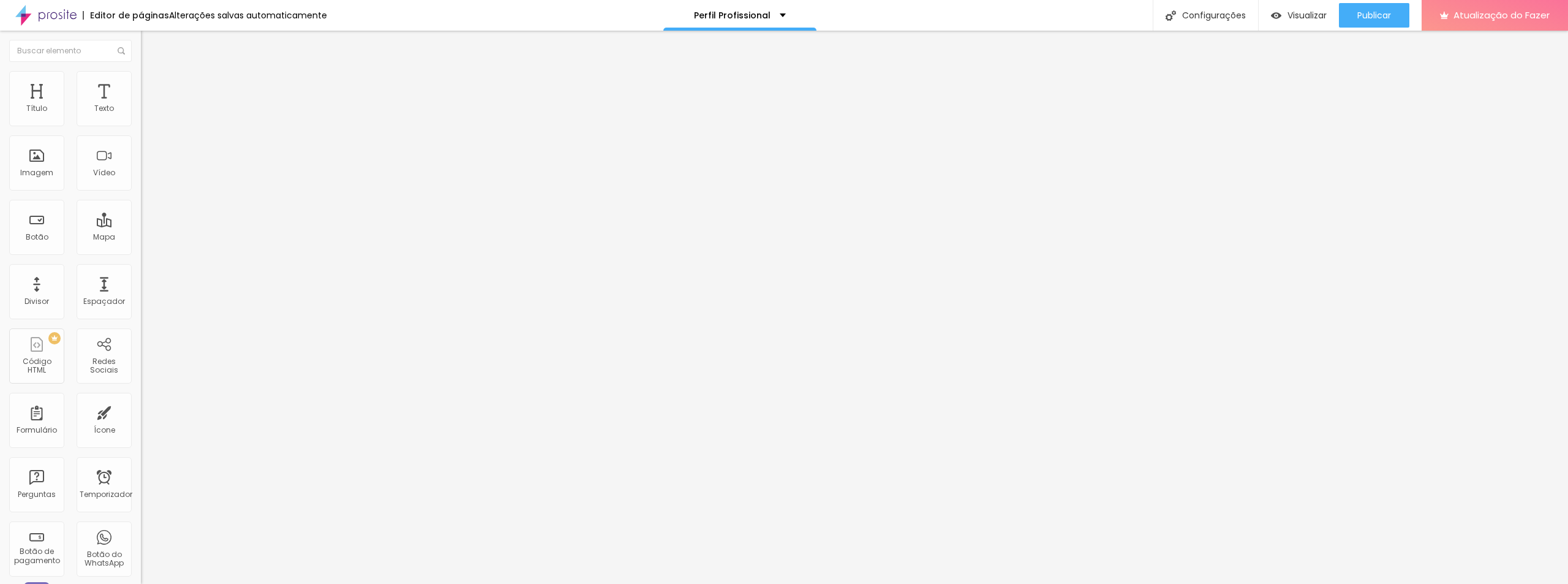
type input "65"
type input "63"
type input "60"
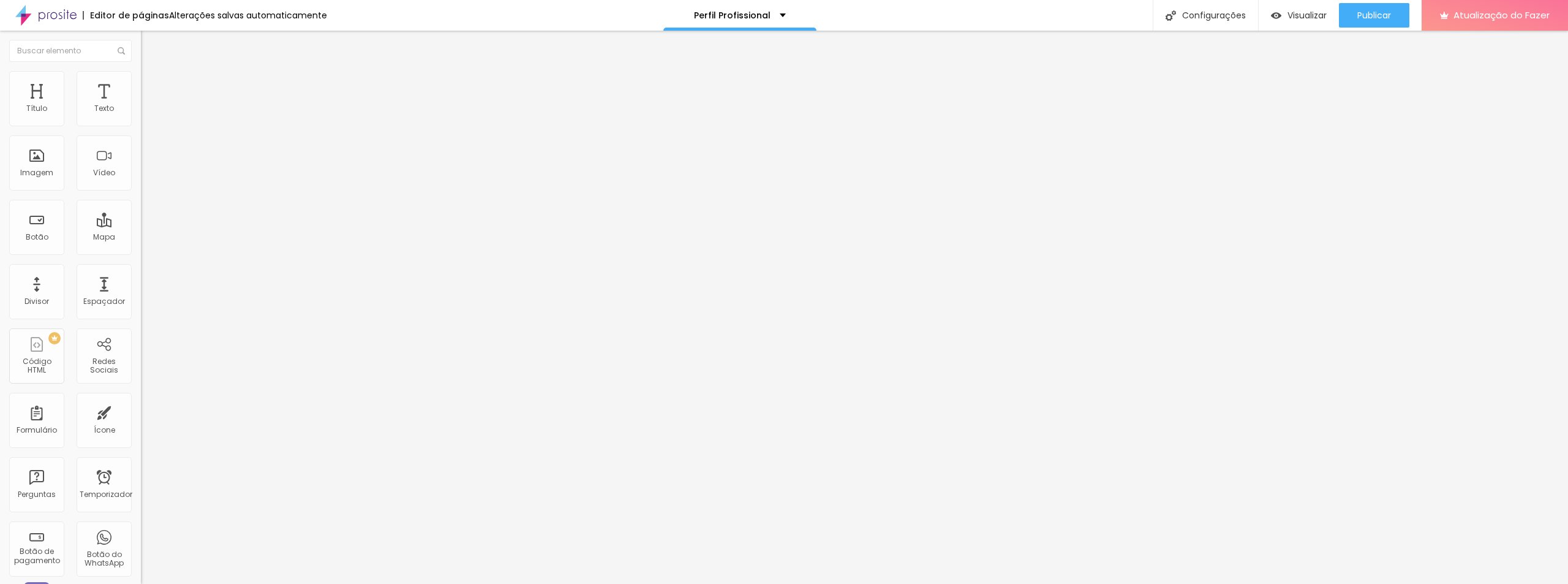
type input "58"
type input "57"
type input "56"
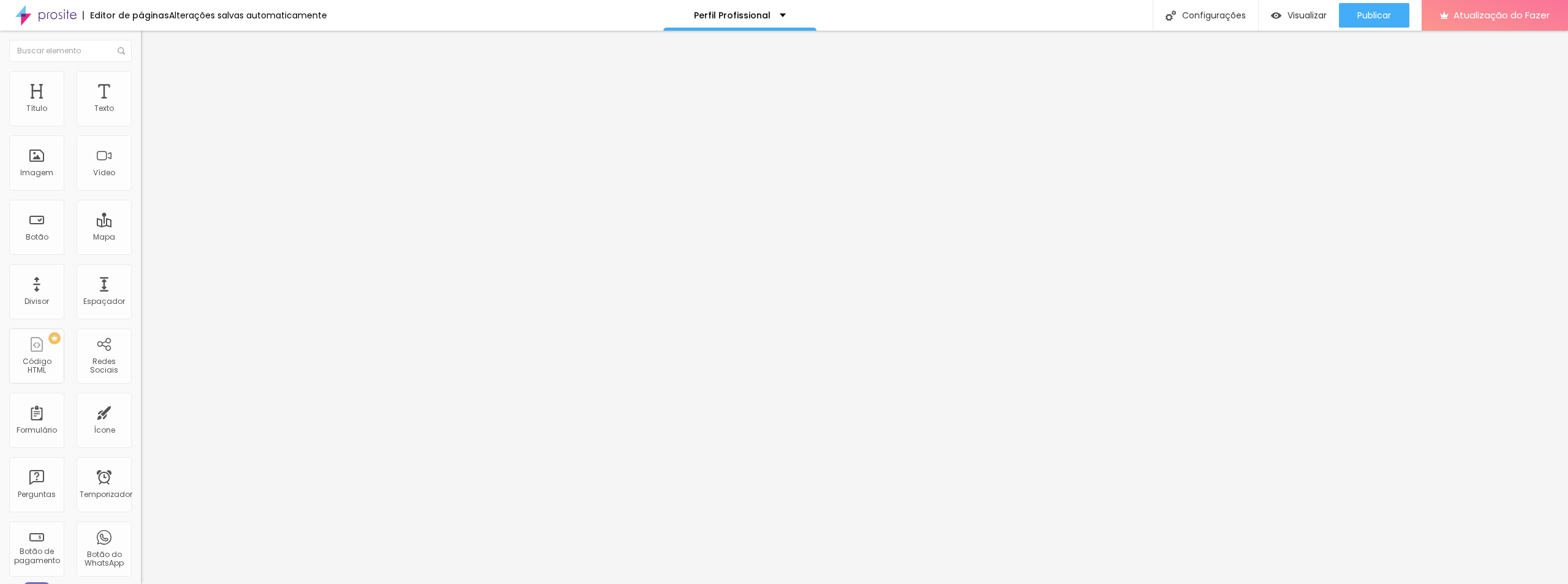
type input "56"
type input "55"
type input "53"
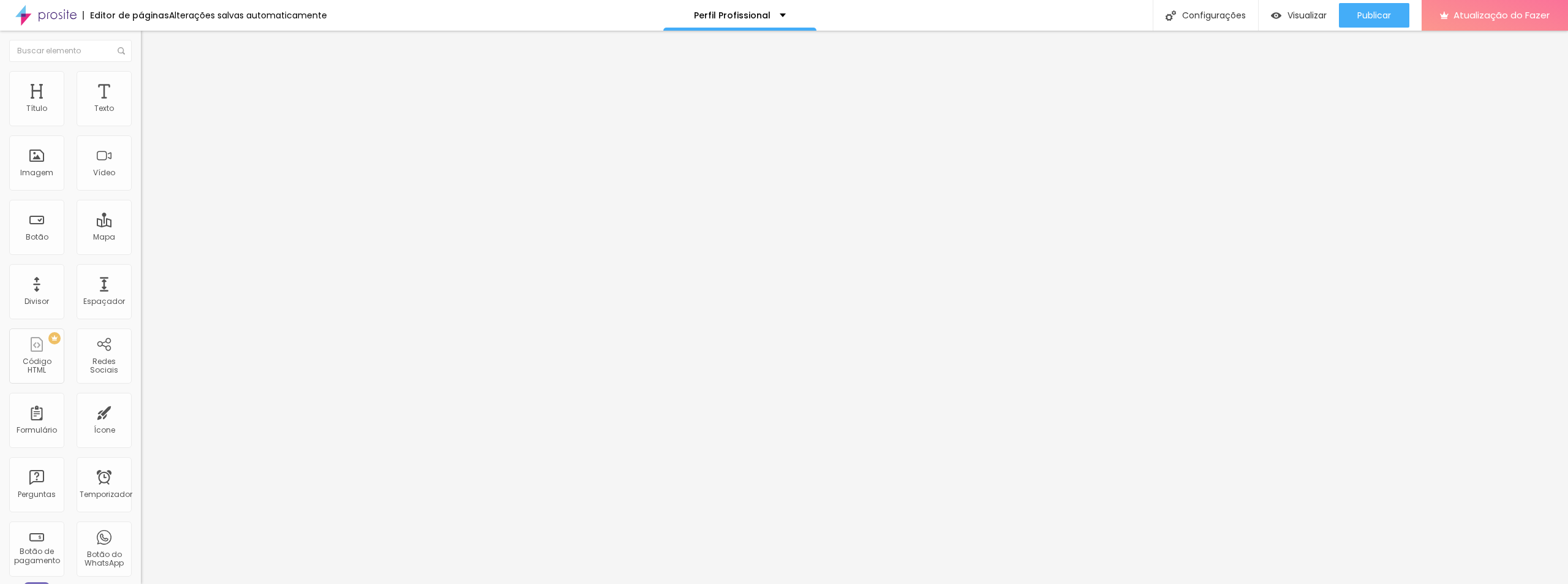
type input "52"
type input "51"
type input "50"
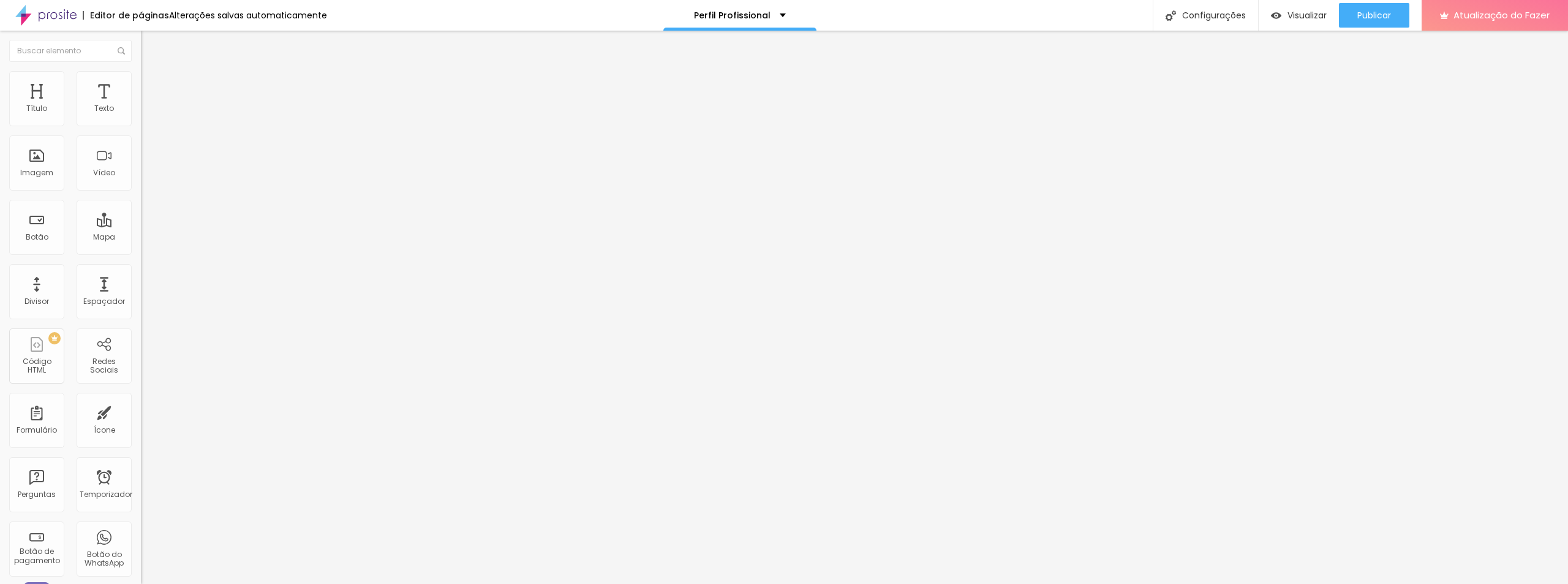
type input "50"
type input "49"
type input "48"
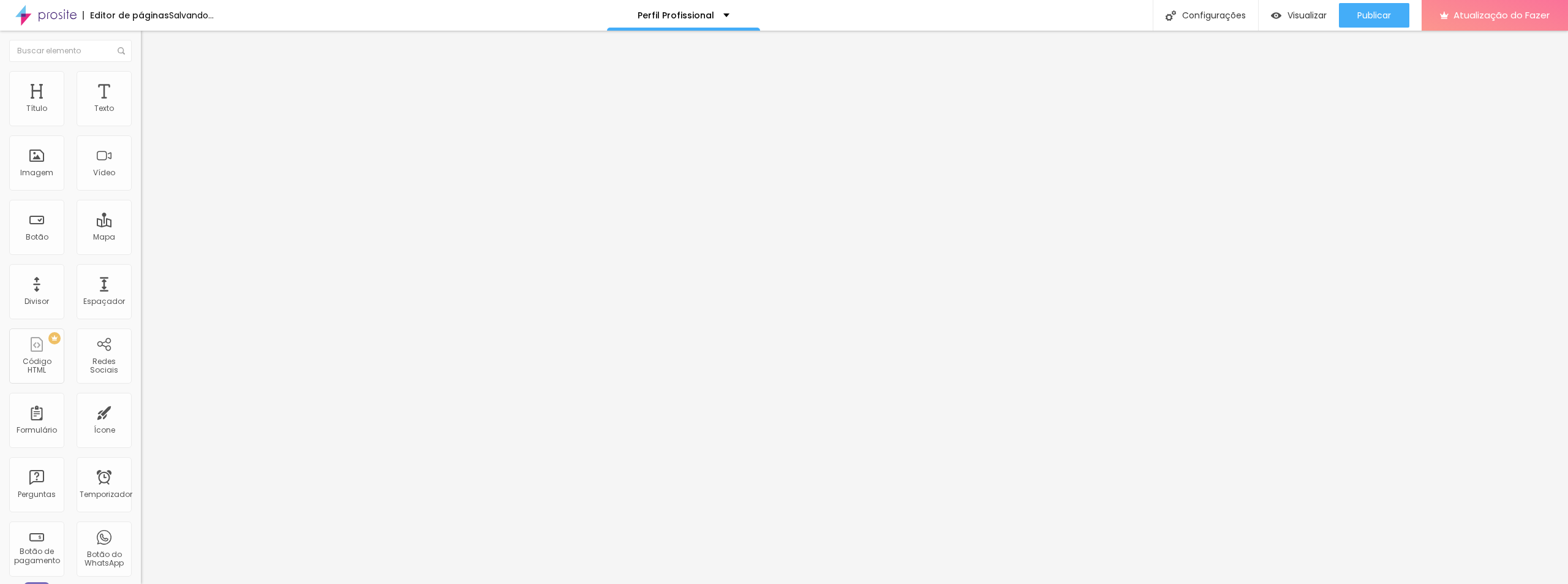
drag, startPoint x: 78, startPoint y: 121, endPoint x: 65, endPoint y: 126, distance: 13.9
type input "48"
click at [141, 225] on input "range" at bounding box center [180, 230] width 79 height 10
click at [141, 127] on div "Tipografia Voltar ao padrão Sombra ATIVO Voltar ao padrão" at bounding box center [211, 121] width 141 height 76
click at [146, 114] on icon "button" at bounding box center [149, 110] width 7 height 7
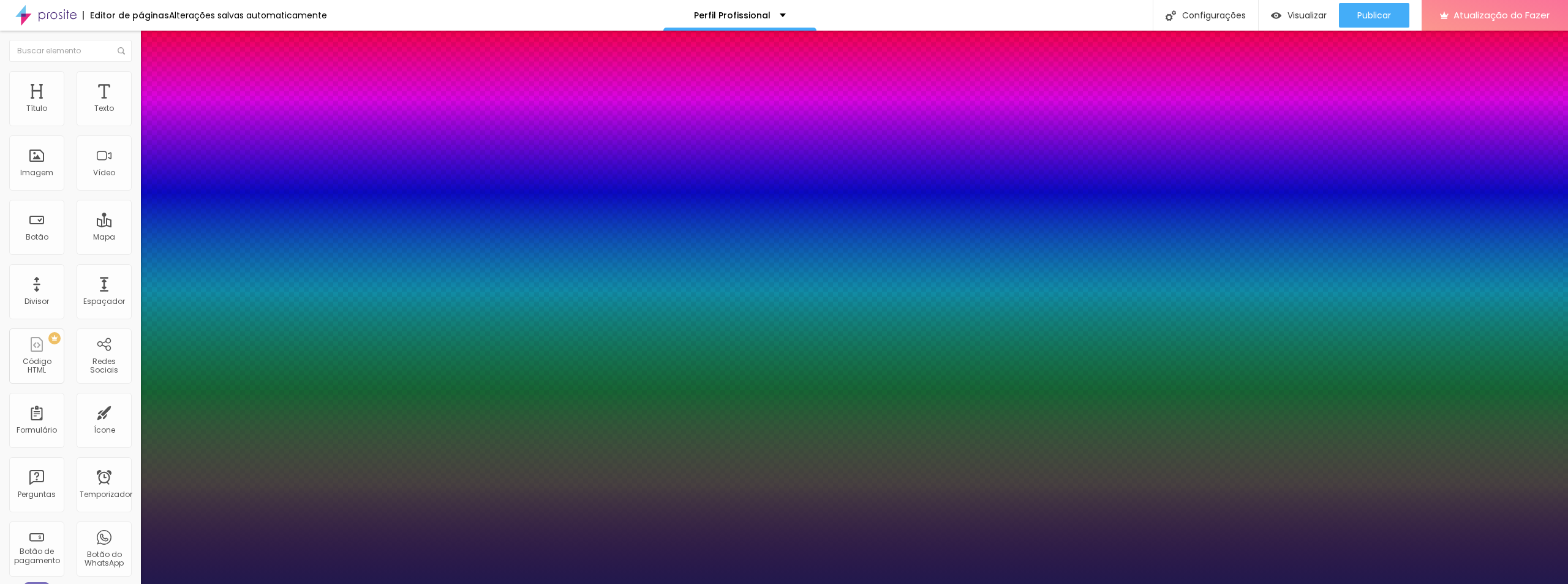
type input "23"
type input "25"
type input "26"
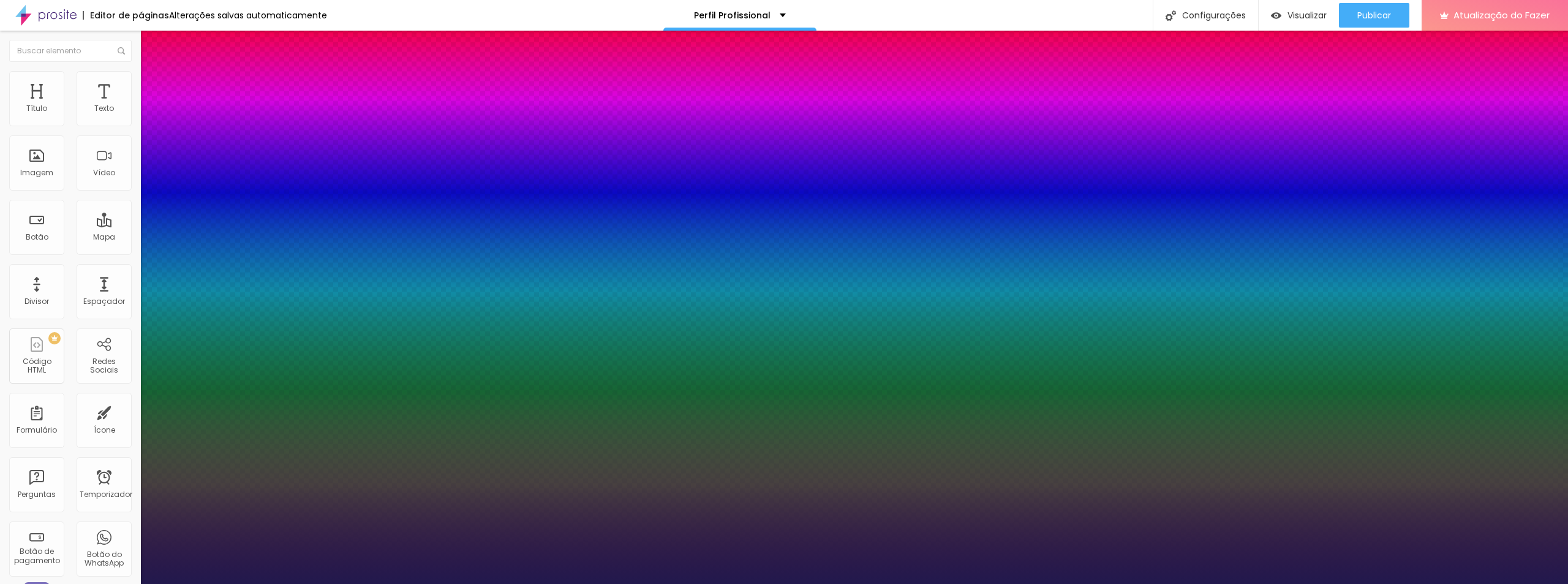
type input "26"
type input "27"
type input "28"
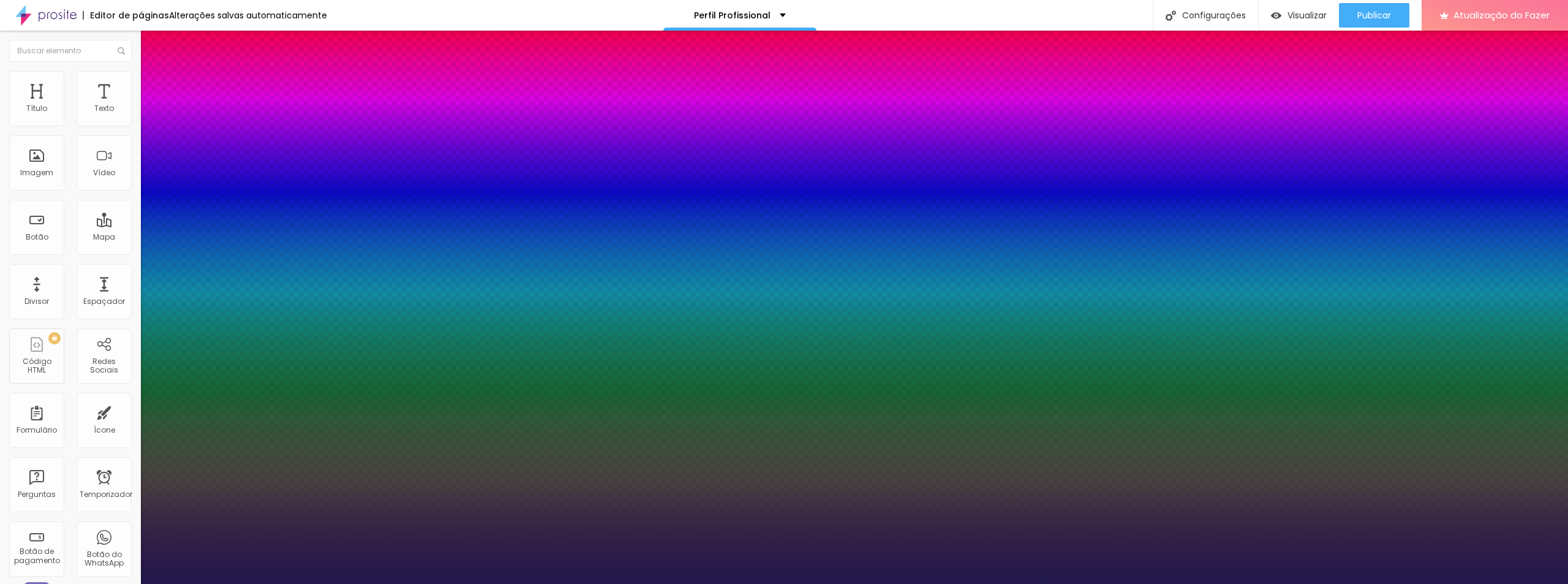
type input "29"
type input "30"
type input "31"
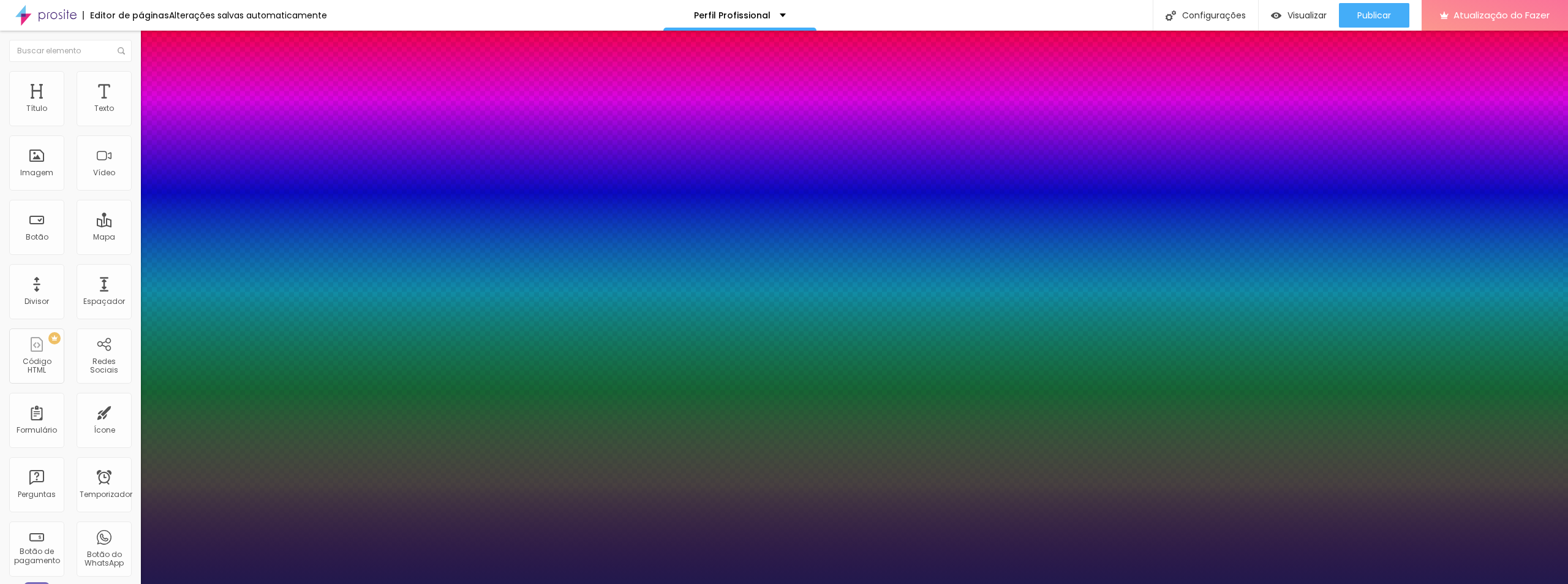
type input "31"
type input "33"
type input "34"
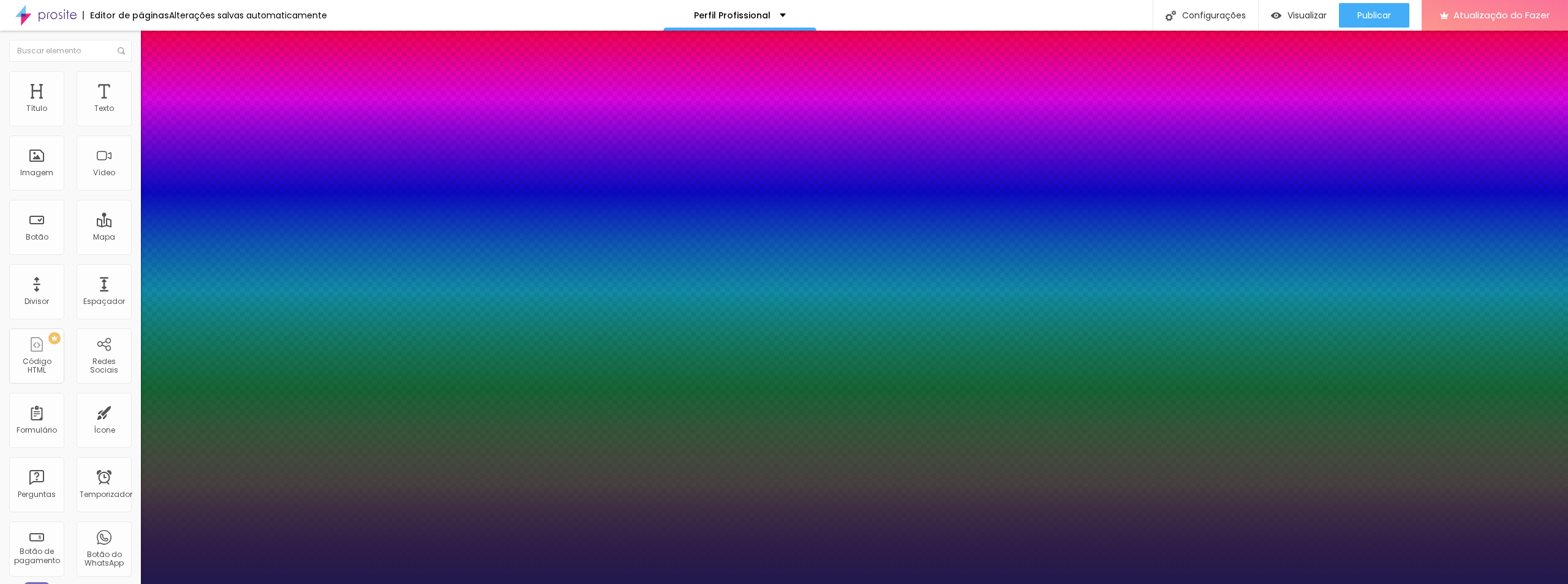
type input "35"
type input "36"
type input "35"
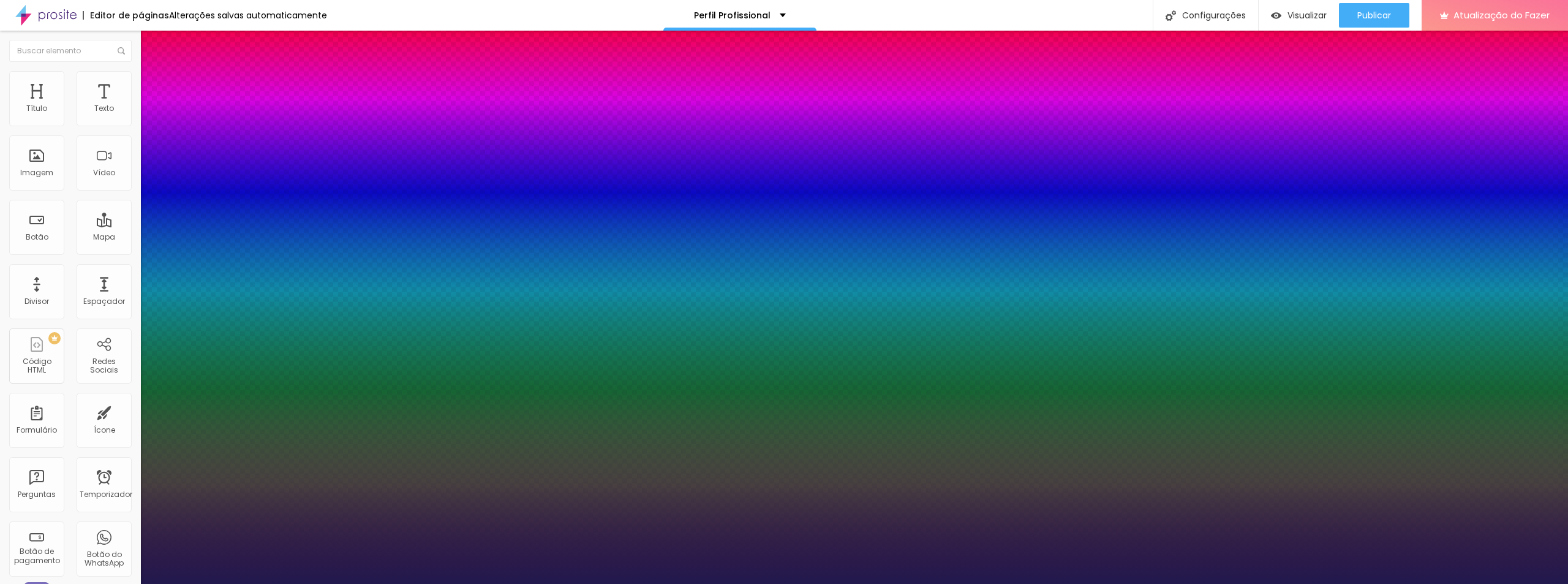
type input "35"
type input "34"
type input "33"
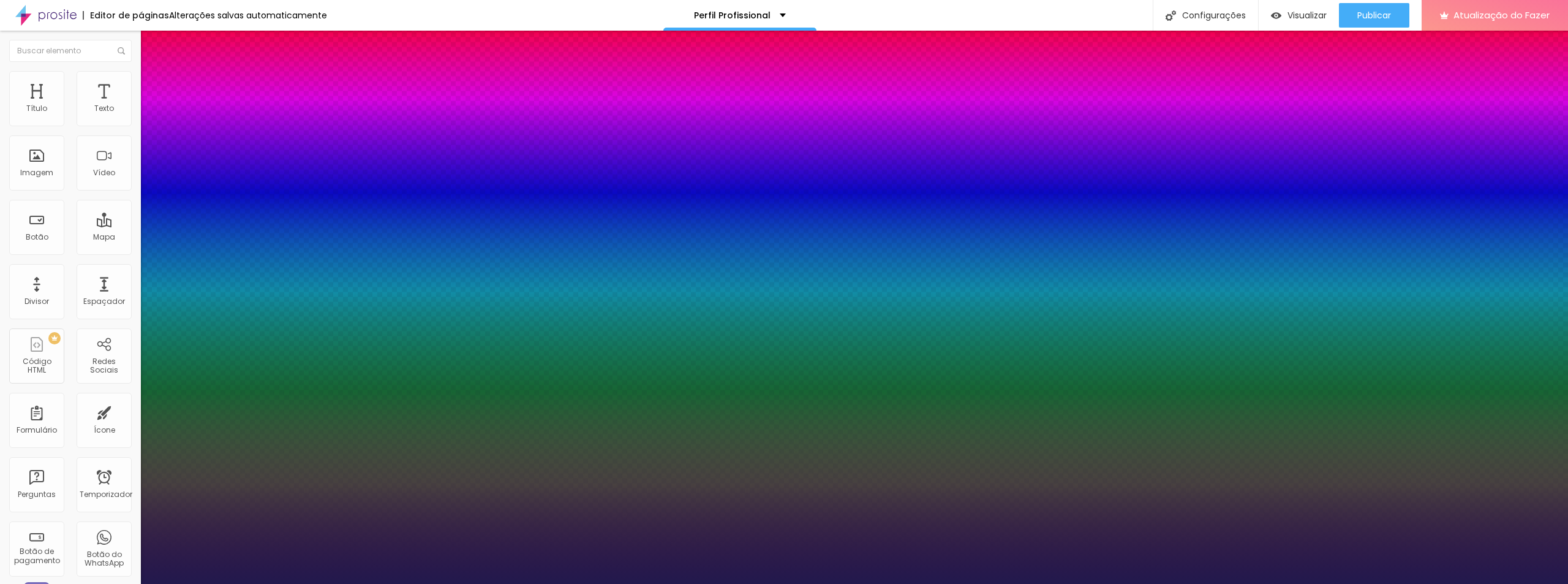
type input "32"
type input "31"
type input "30"
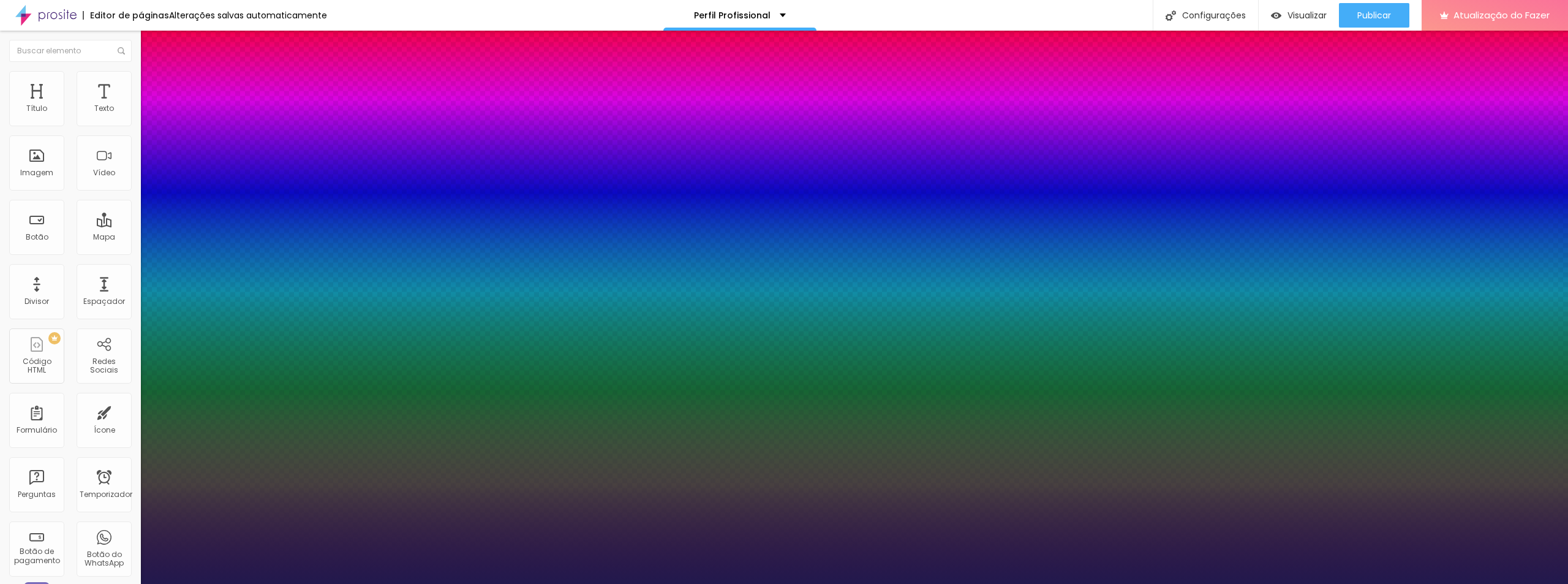
type input "30"
type input "29"
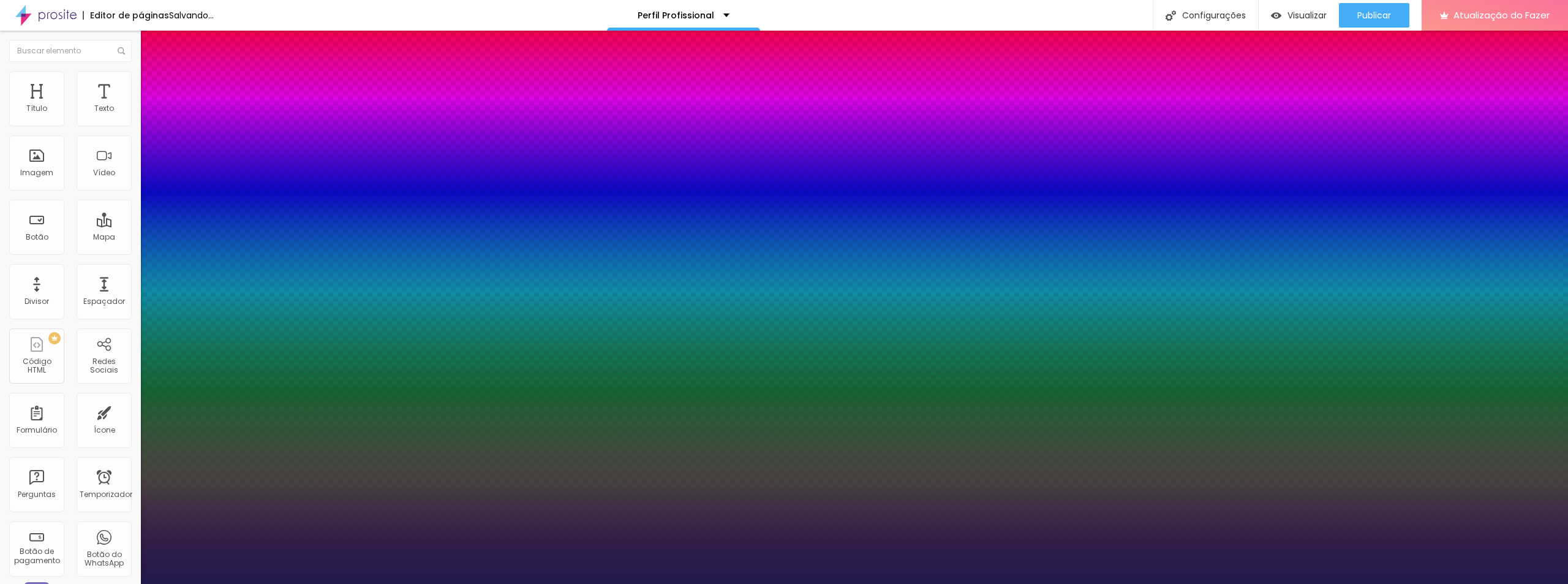
type input "1.1"
type input "1.3"
type input "1.7"
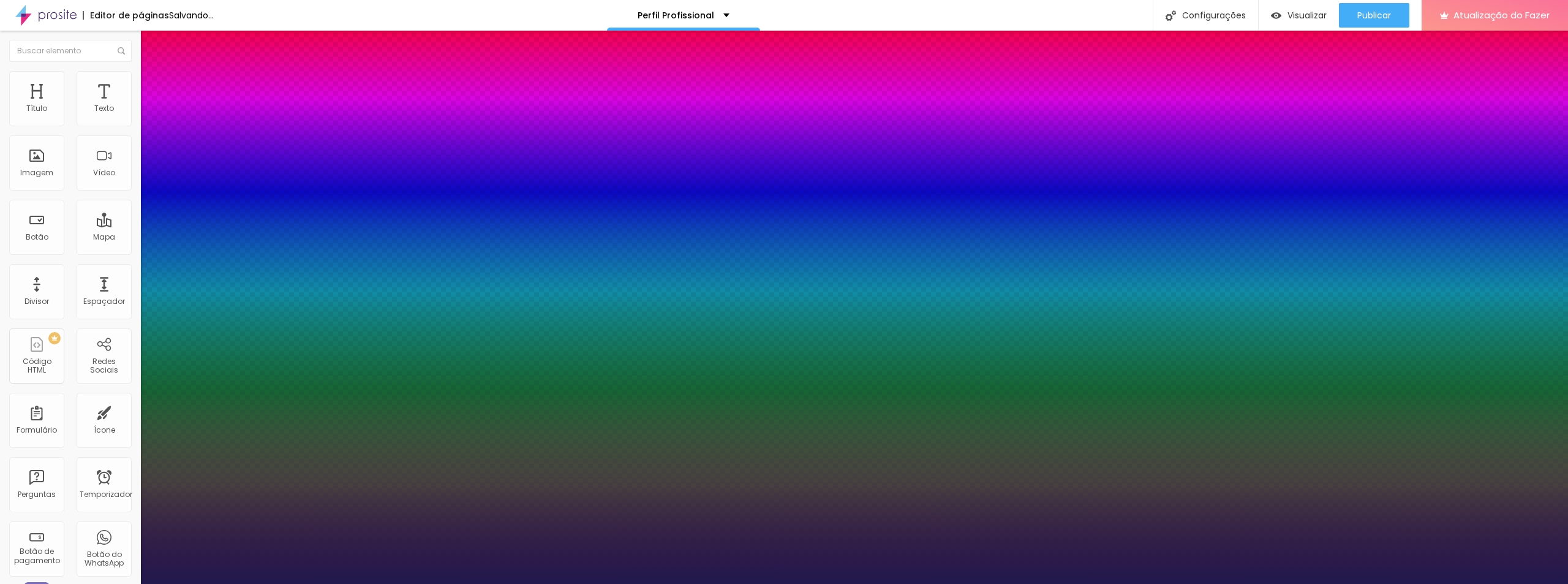
type input "1.7"
type input "2"
type input "2.3"
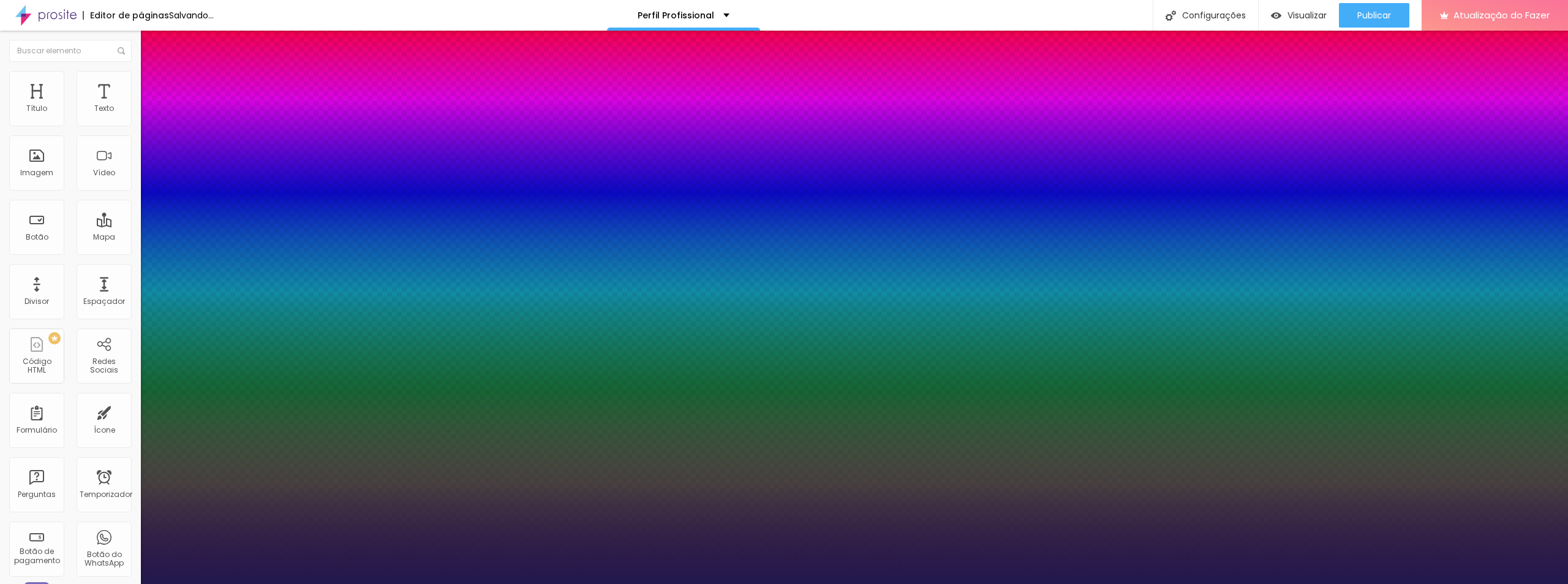
type input "2.6"
type input "2.8"
type input "2.6"
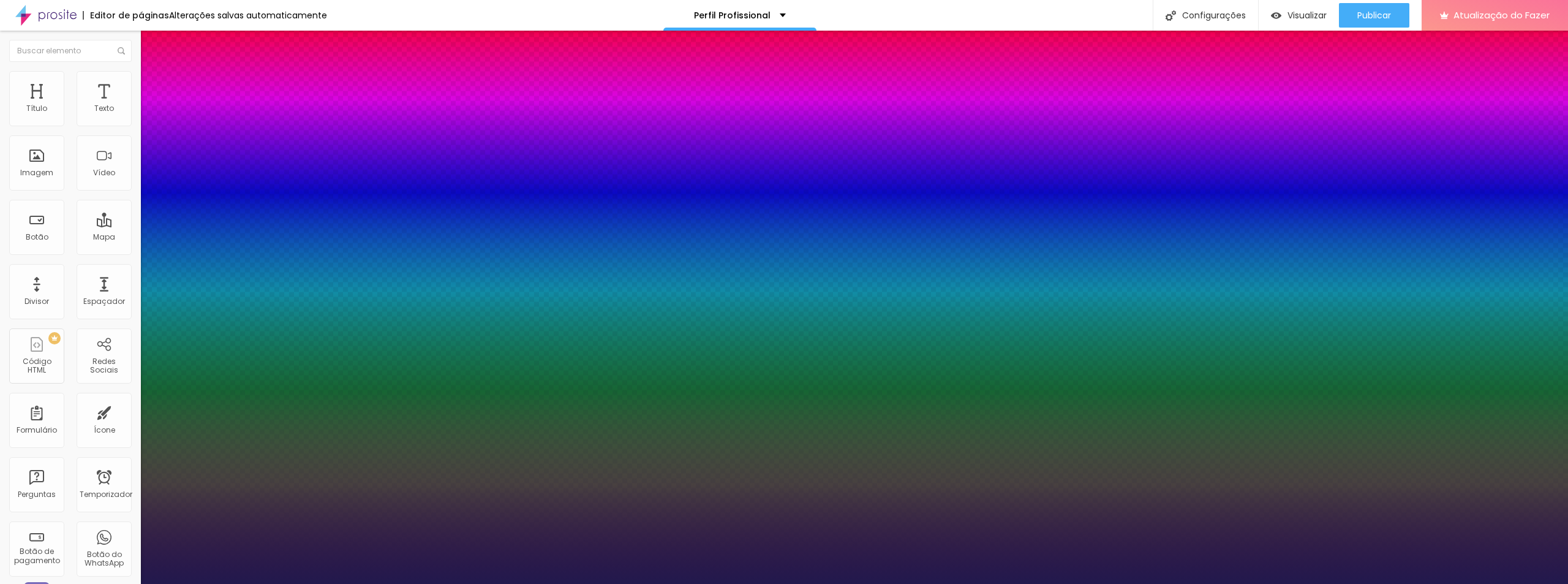
type input "2.6"
type input "2.4"
type input "2.2"
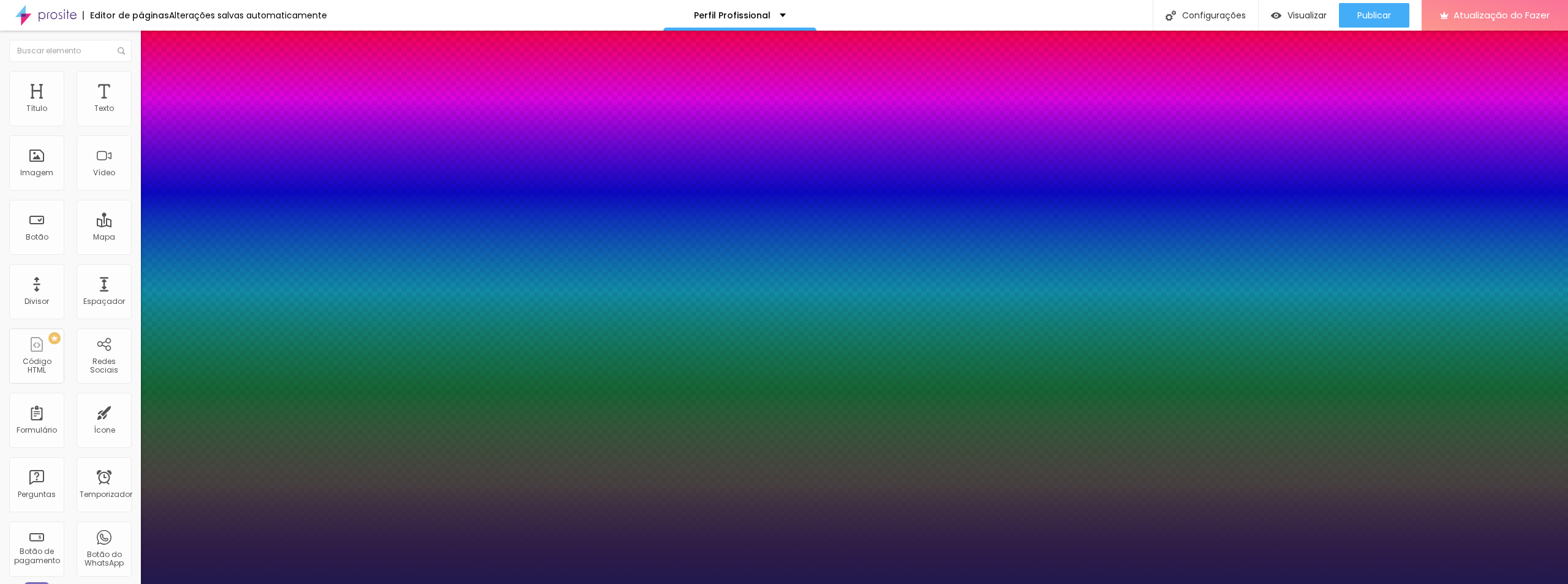
type input "1.9"
type input "1.7"
type input "1.5"
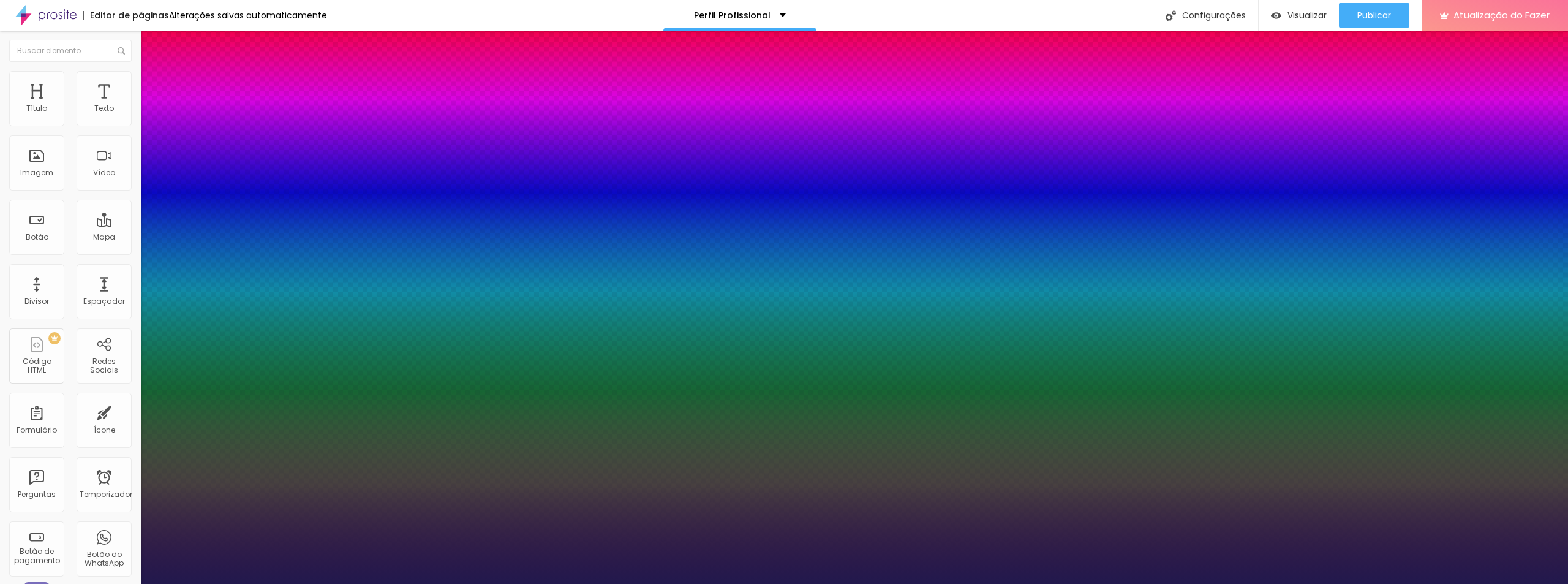
type input "1.5"
type input "1.3"
type input "1.1"
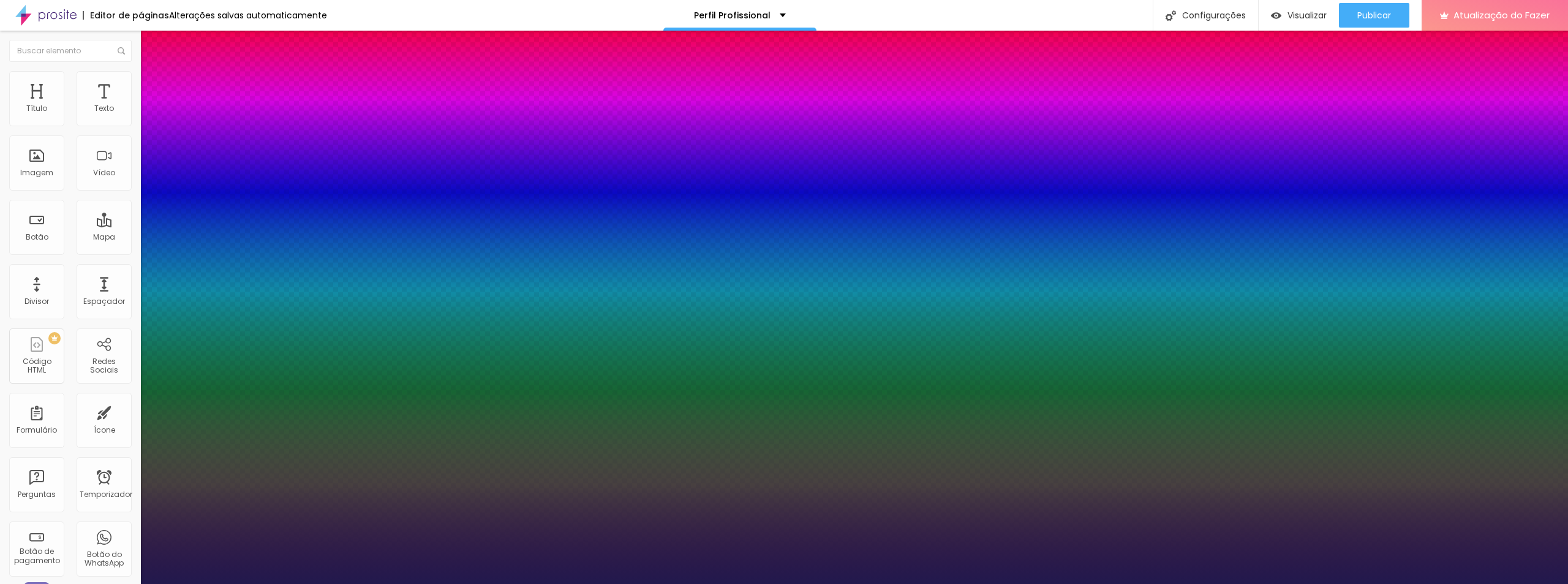
type input "1"
type input "0.8"
type input "0.7"
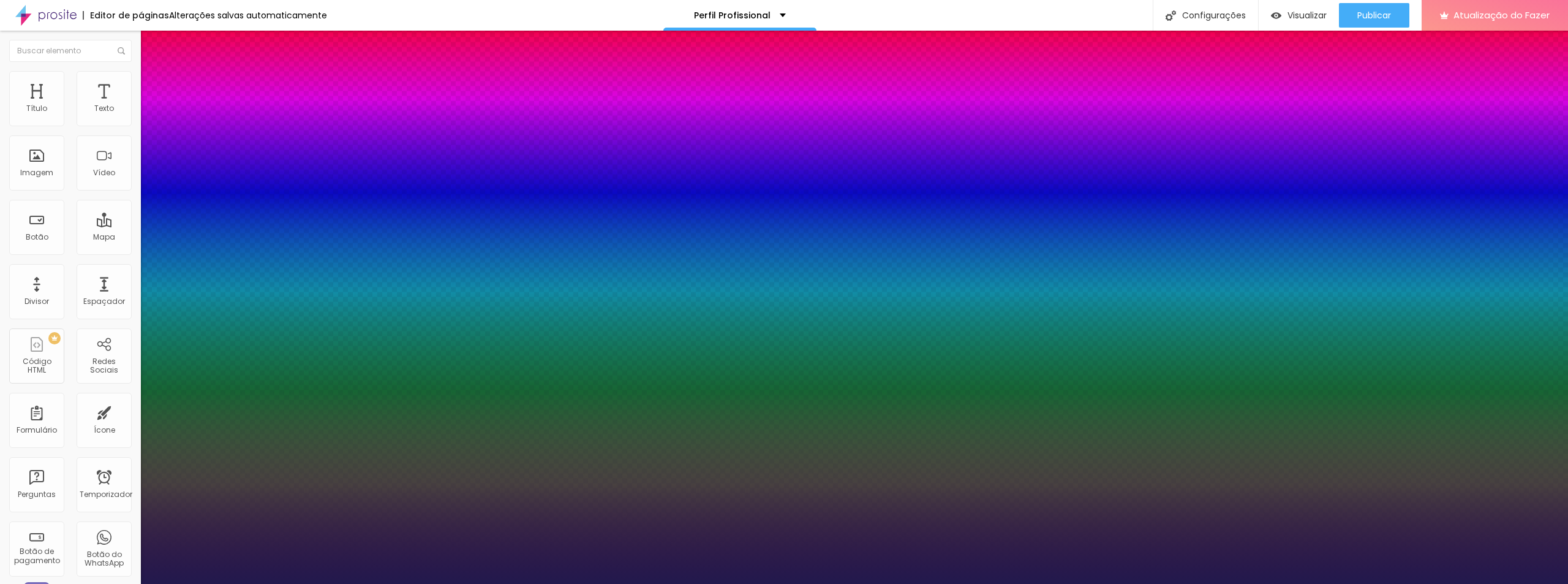
type input "0.7"
type input "0.6"
type input "0.5"
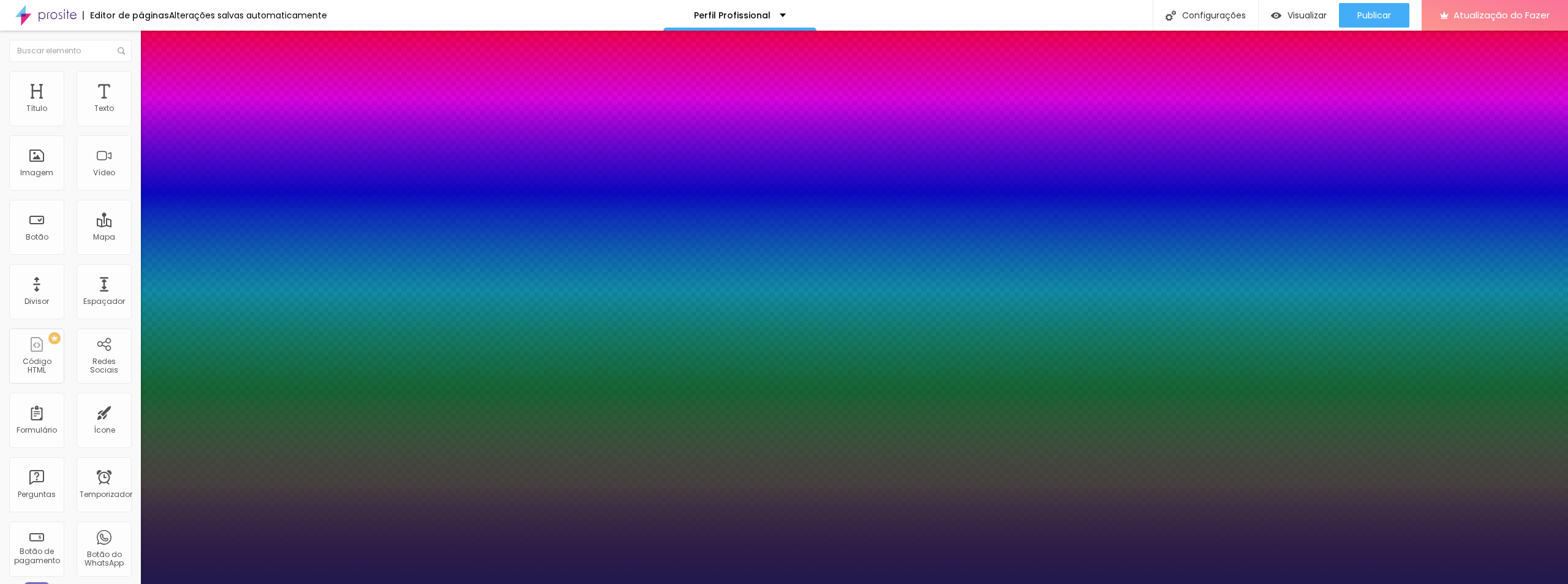
type input "0.3"
type input "0"
drag, startPoint x: 167, startPoint y: 237, endPoint x: 149, endPoint y: 237, distance: 18.0
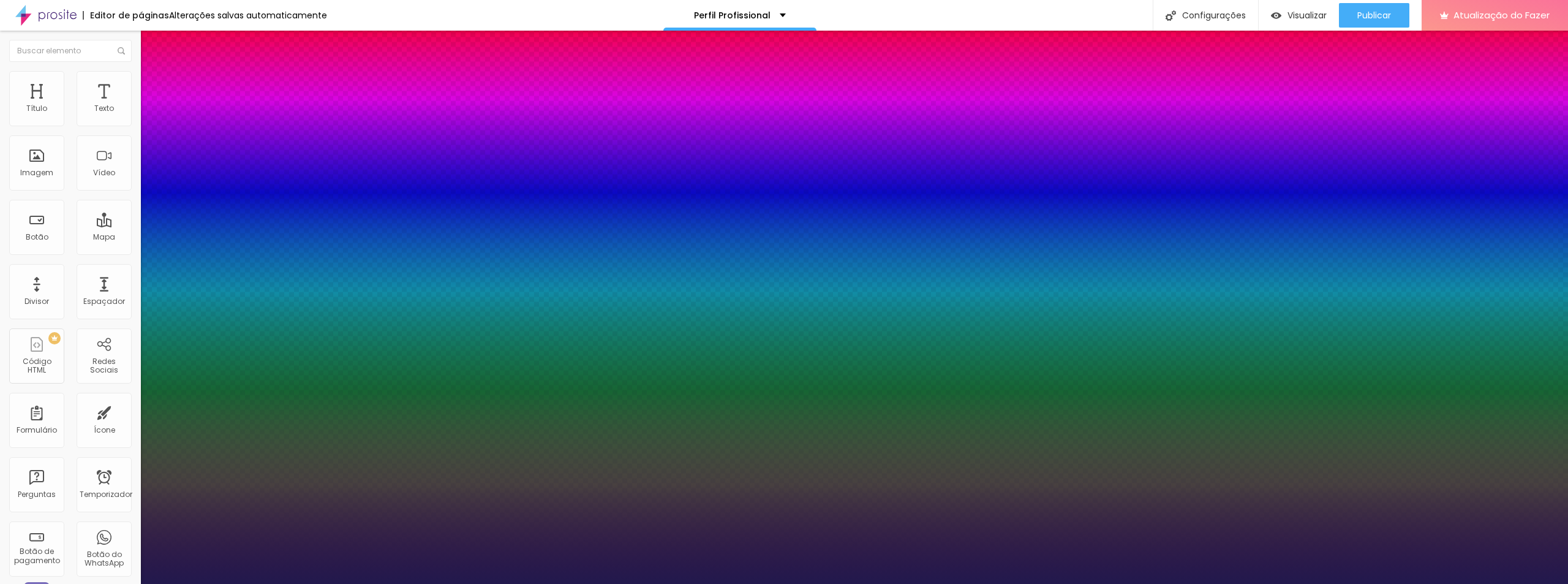
click at [1315, 583] on div at bounding box center [784, 584] width 1568 height 0
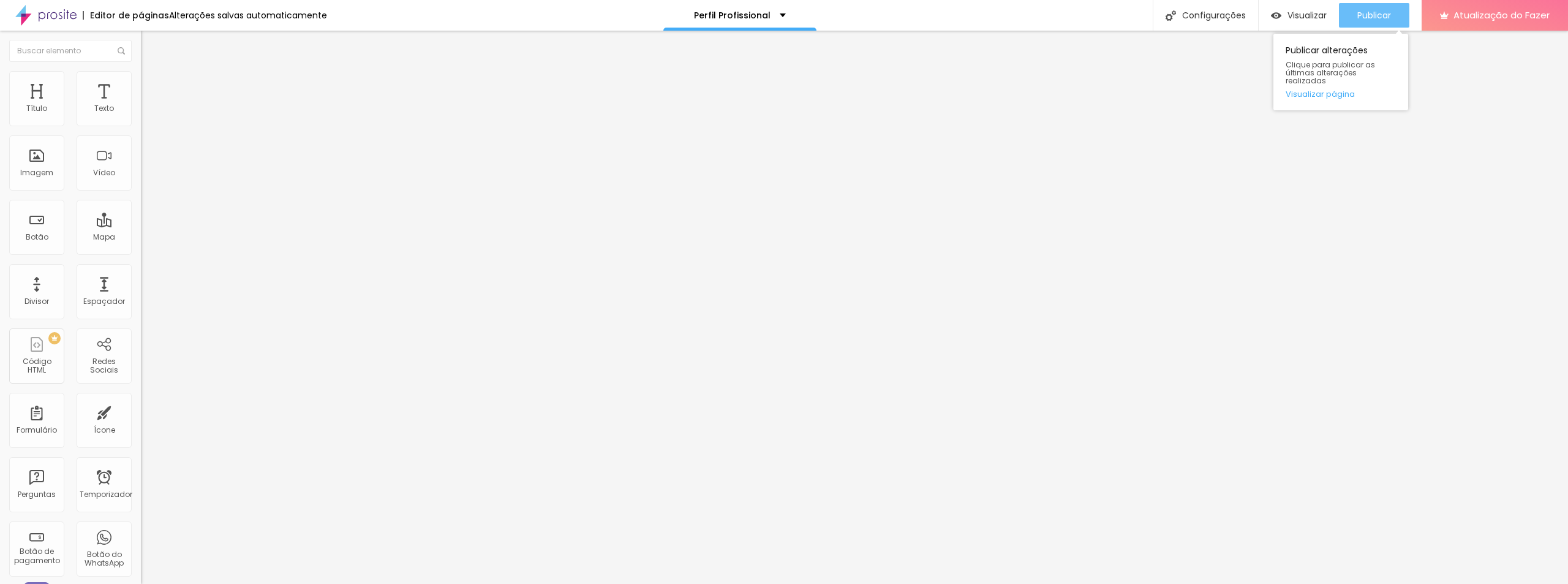
click at [1359, 12] on font "Publicar" at bounding box center [1374, 15] width 33 height 12
click at [1300, 16] on font "Visualizar" at bounding box center [1307, 15] width 39 height 12
click at [1290, 16] on font "Visualizar" at bounding box center [1307, 15] width 39 height 12
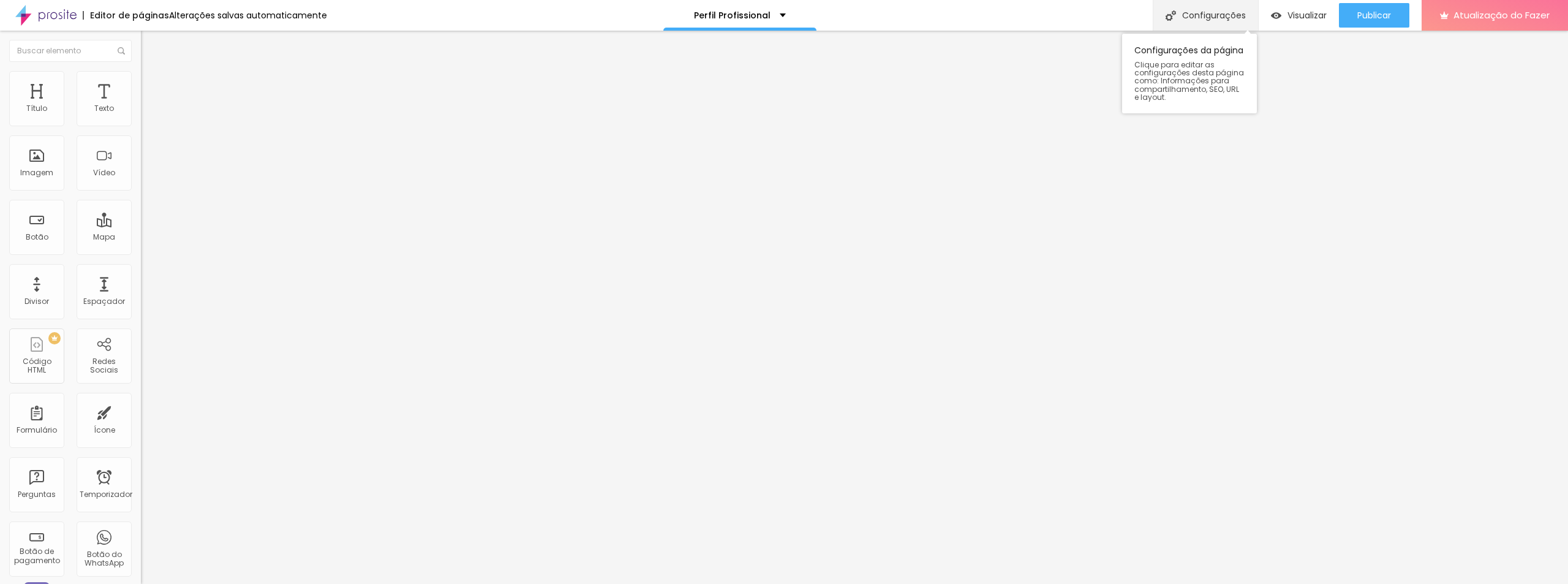
click at [1206, 17] on font "Configurações" at bounding box center [1214, 15] width 64 height 12
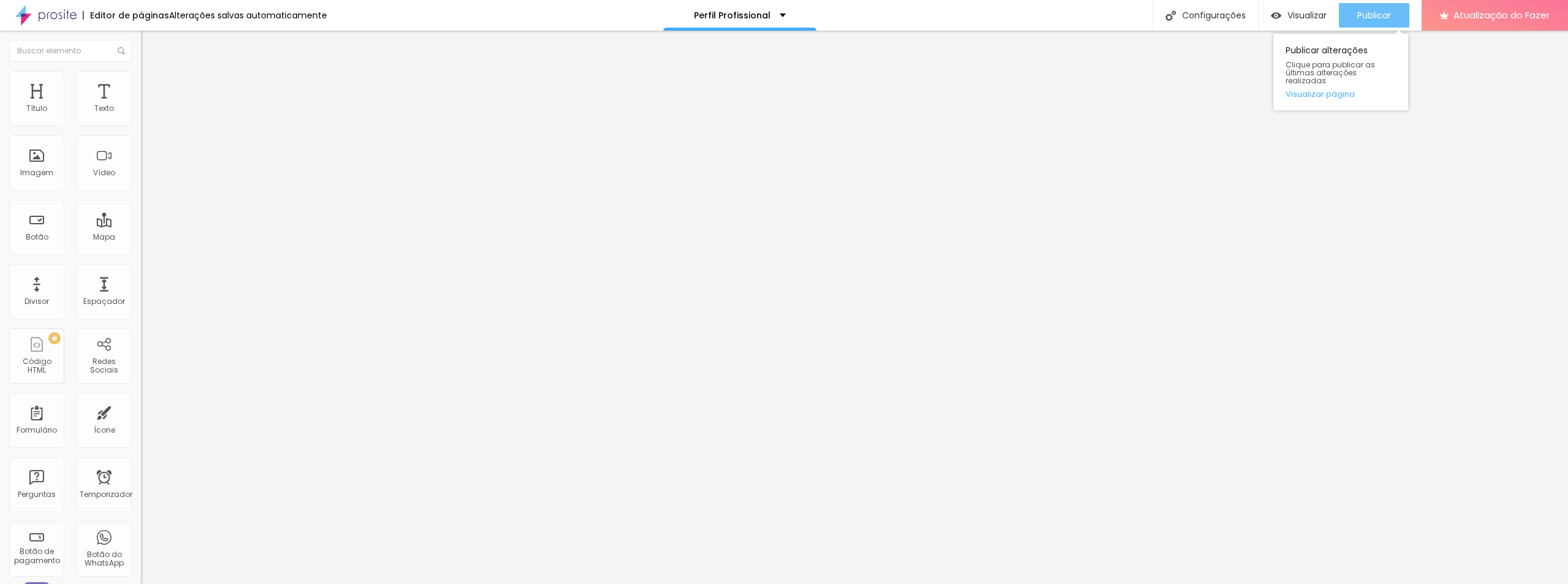
click at [1358, 18] on font "Publicar" at bounding box center [1374, 15] width 33 height 12
click at [152, 84] on font "Estilo" at bounding box center [162, 79] width 19 height 10
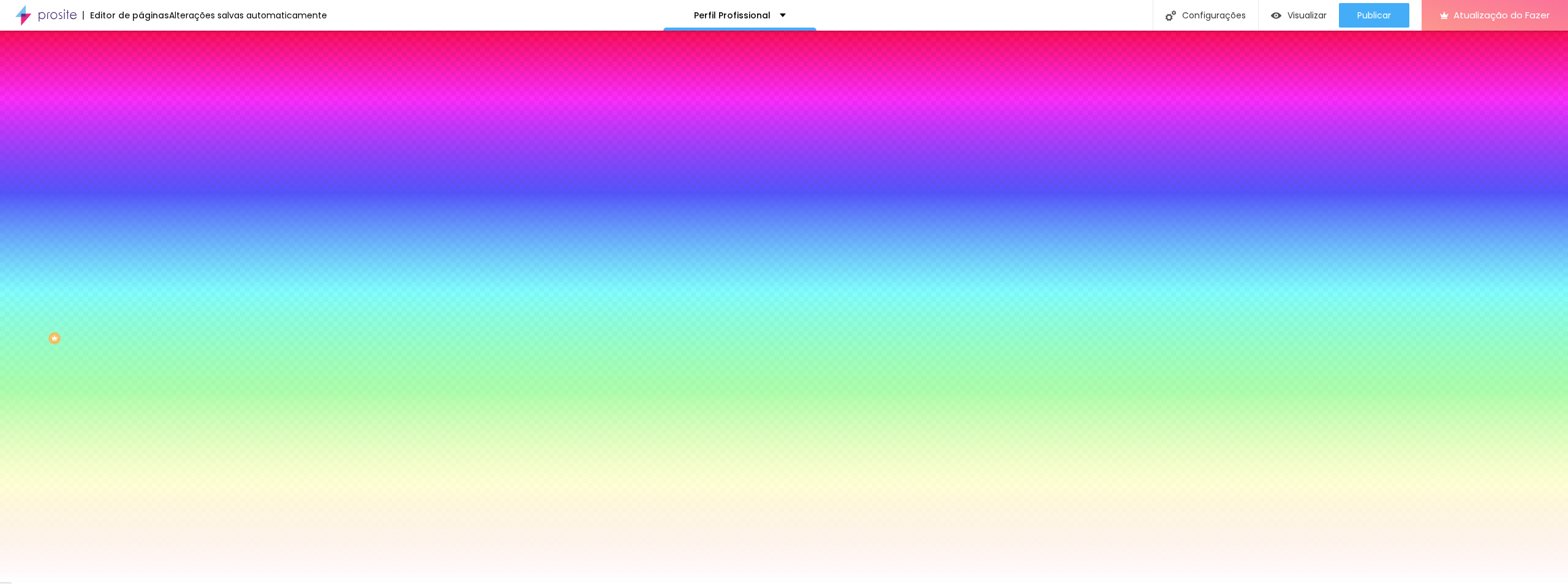
click at [152, 86] on font "Avançado" at bounding box center [172, 91] width 41 height 10
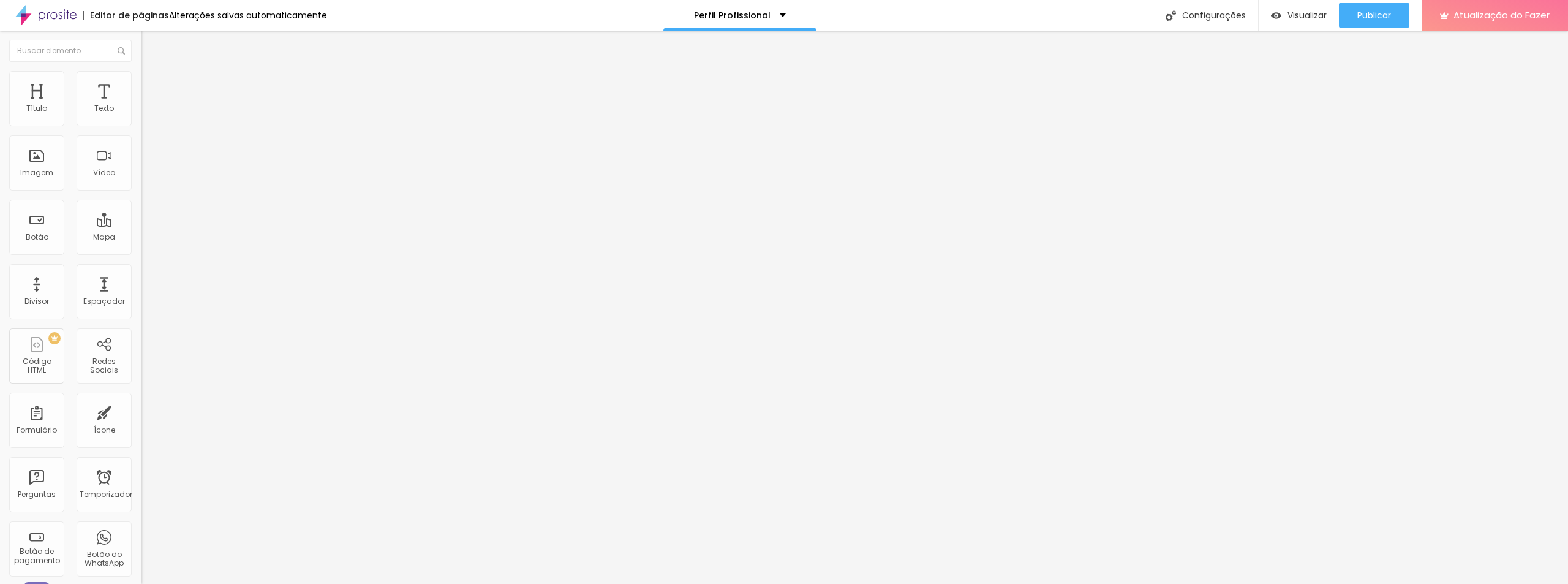
click at [141, 71] on li "Conteúdo" at bounding box center [211, 65] width 141 height 12
click at [146, 114] on icon "button" at bounding box center [149, 110] width 7 height 7
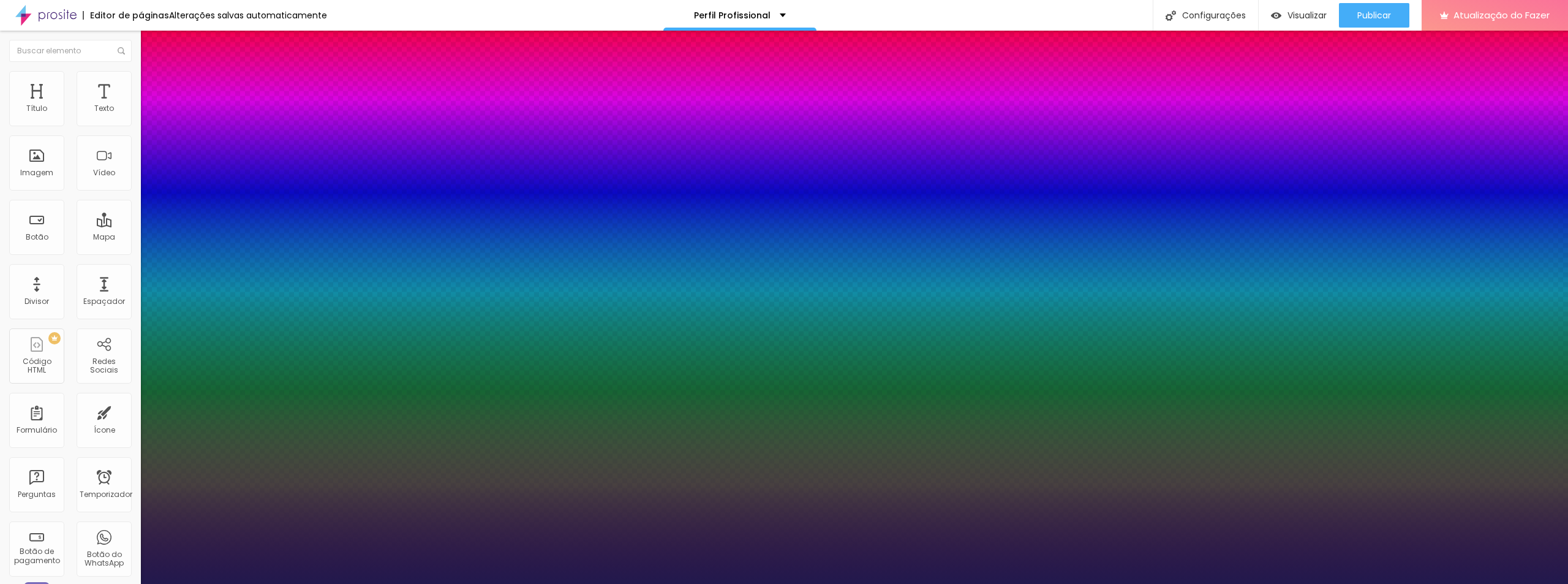
type input "1"
type input "14"
type input "1"
type input "15"
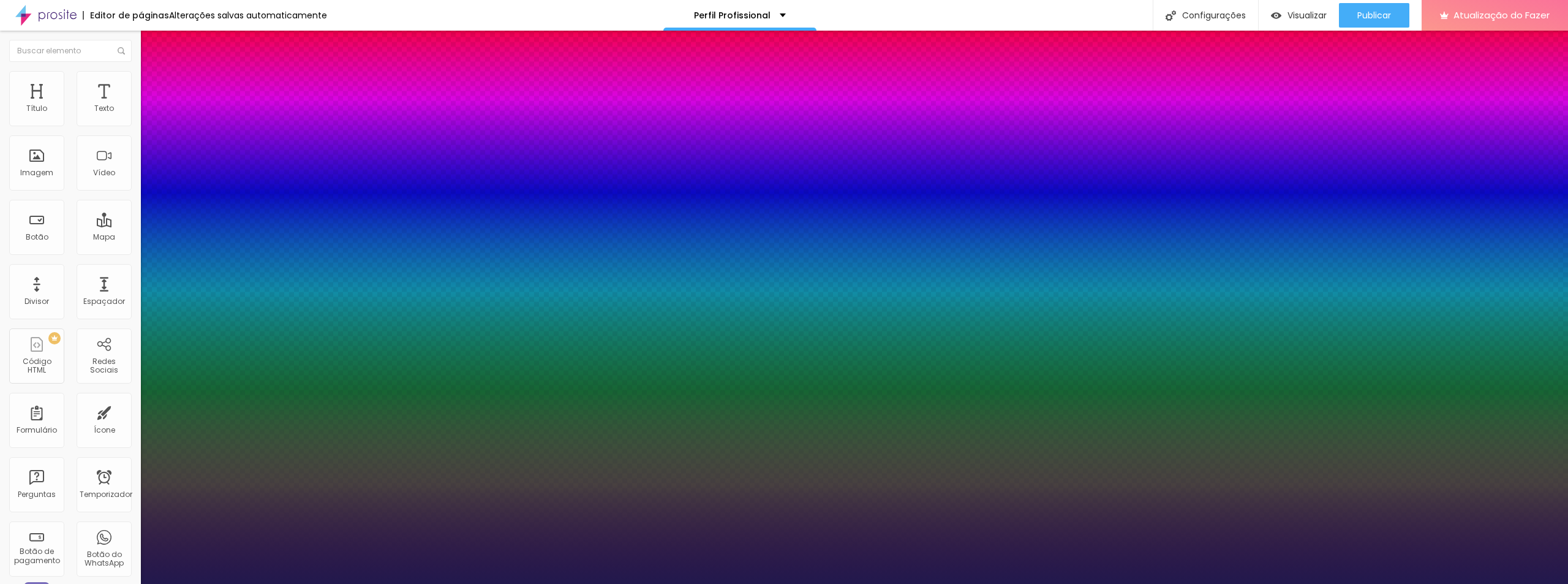
type input "15"
type input "1"
type input "18"
type input "1"
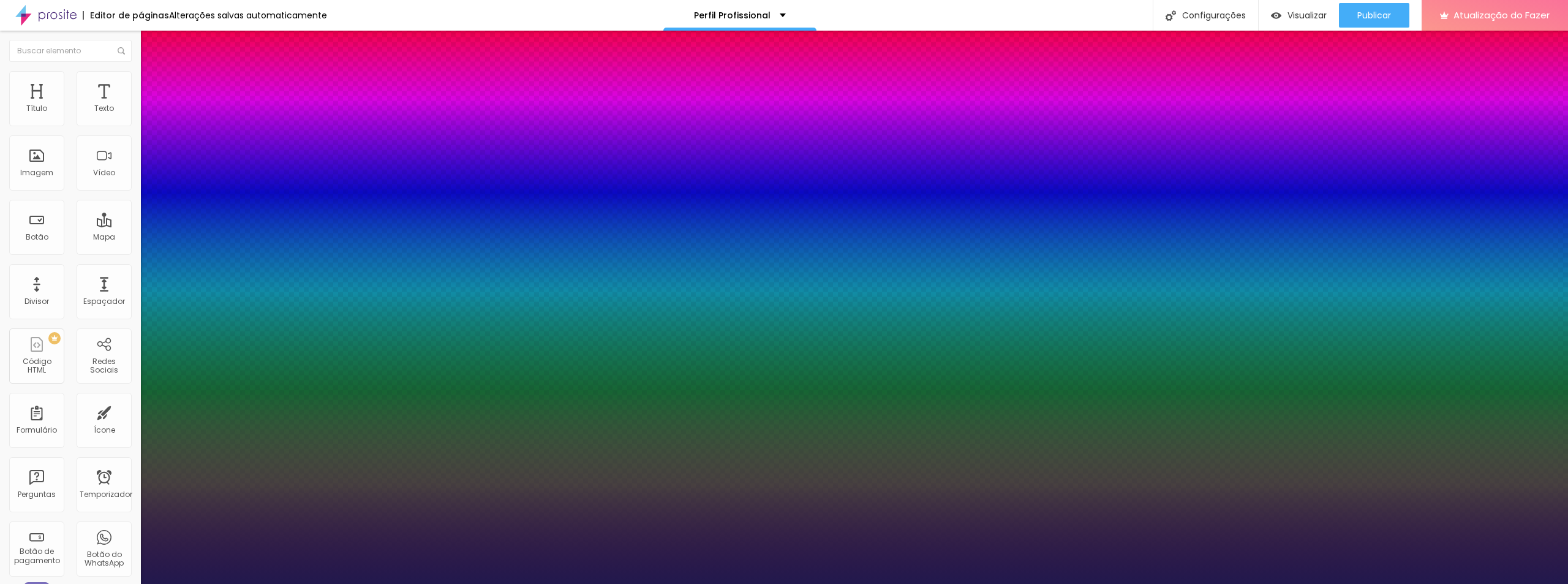
type input "20"
type input "1"
type input "21"
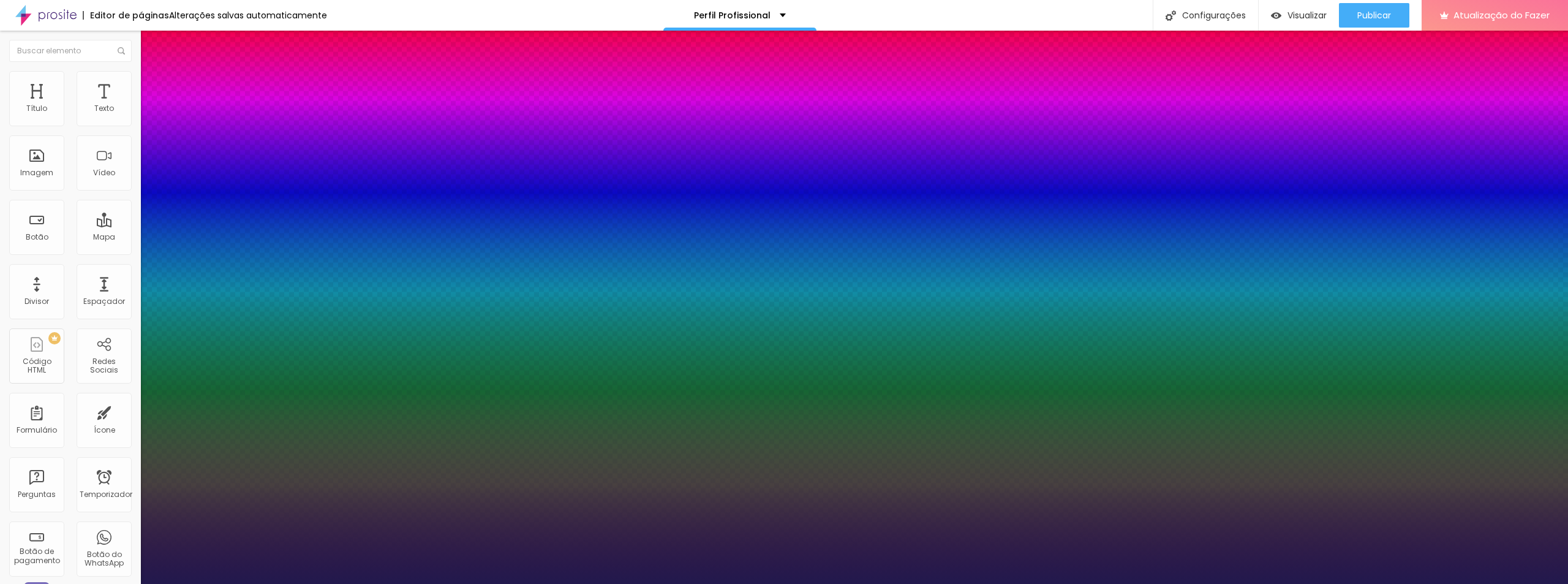
type input "1"
type input "23"
type input "1"
type input "24"
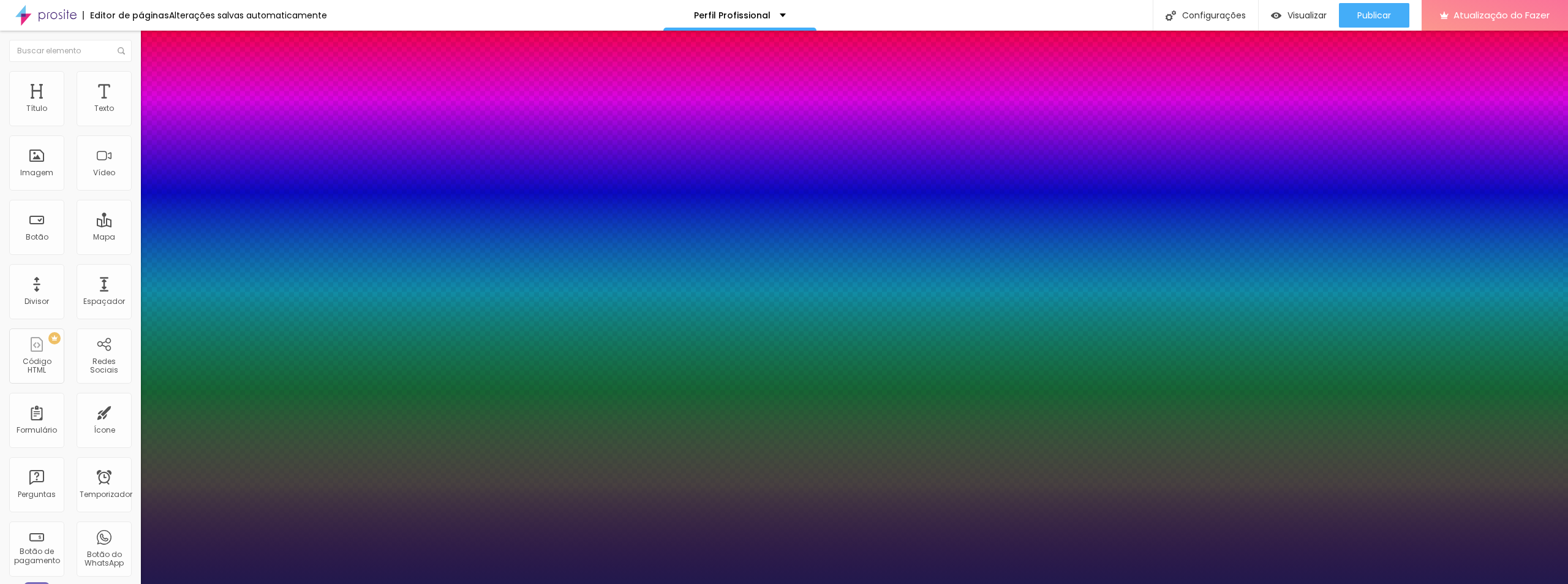
type input "24"
type input "1"
type input "25"
type input "1"
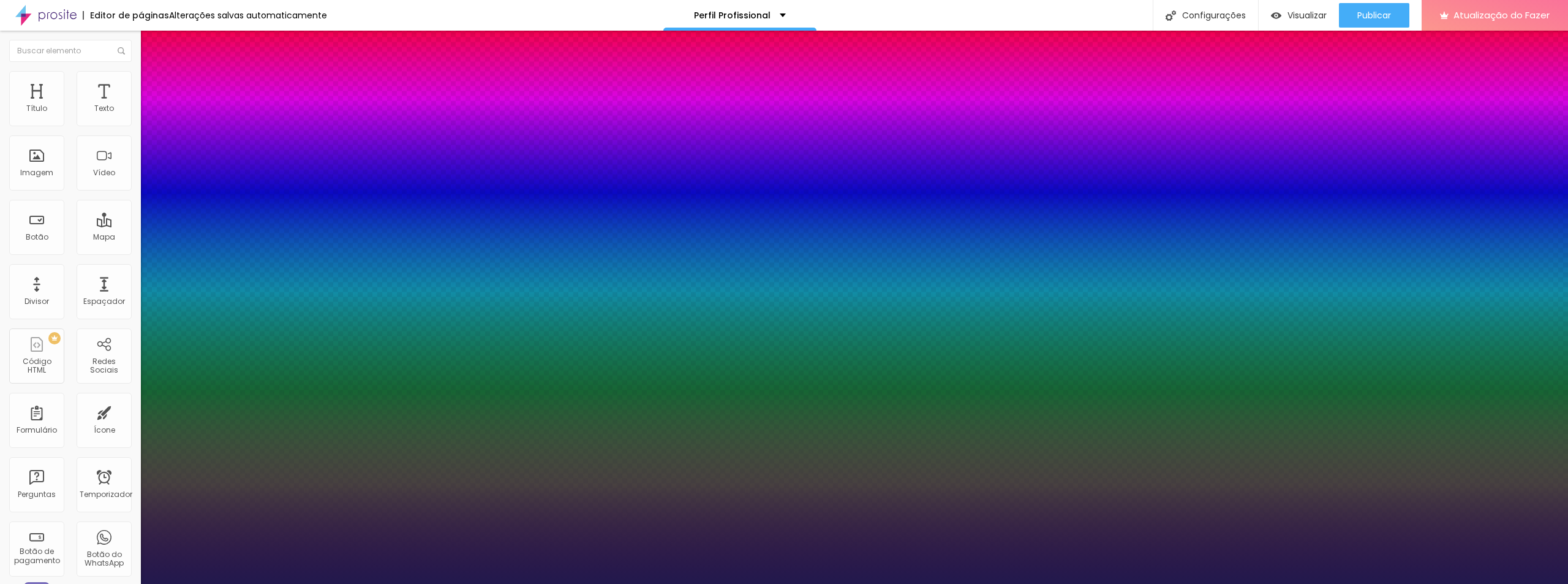
type input "26"
type input "1"
type input "27"
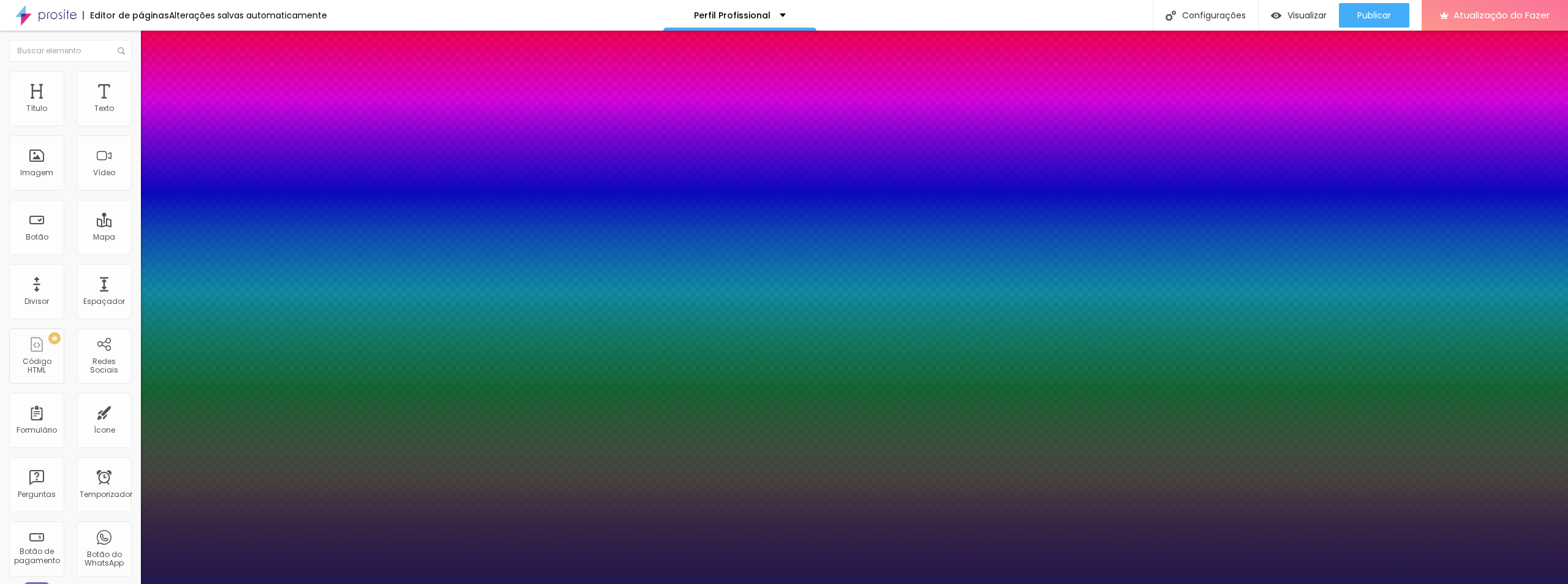
type input "1"
type input "29"
type input "1"
type input "32"
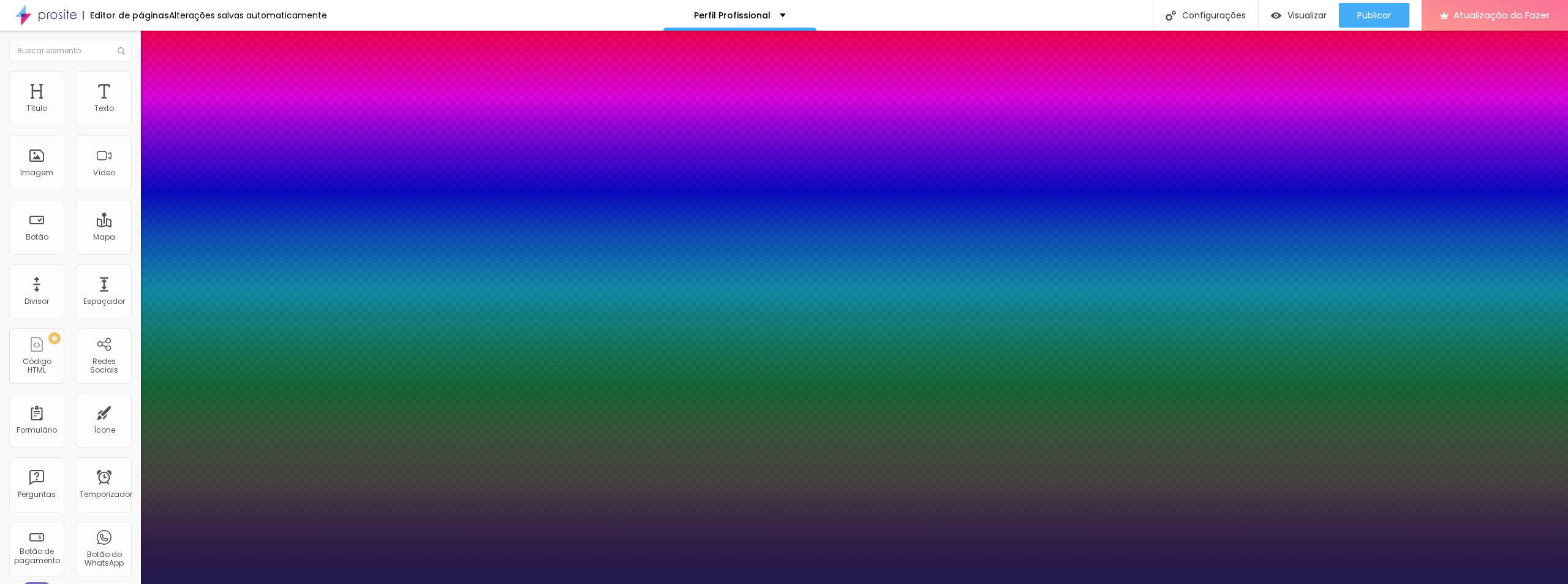
type input "32"
type input "1"
type input "33"
type input "1"
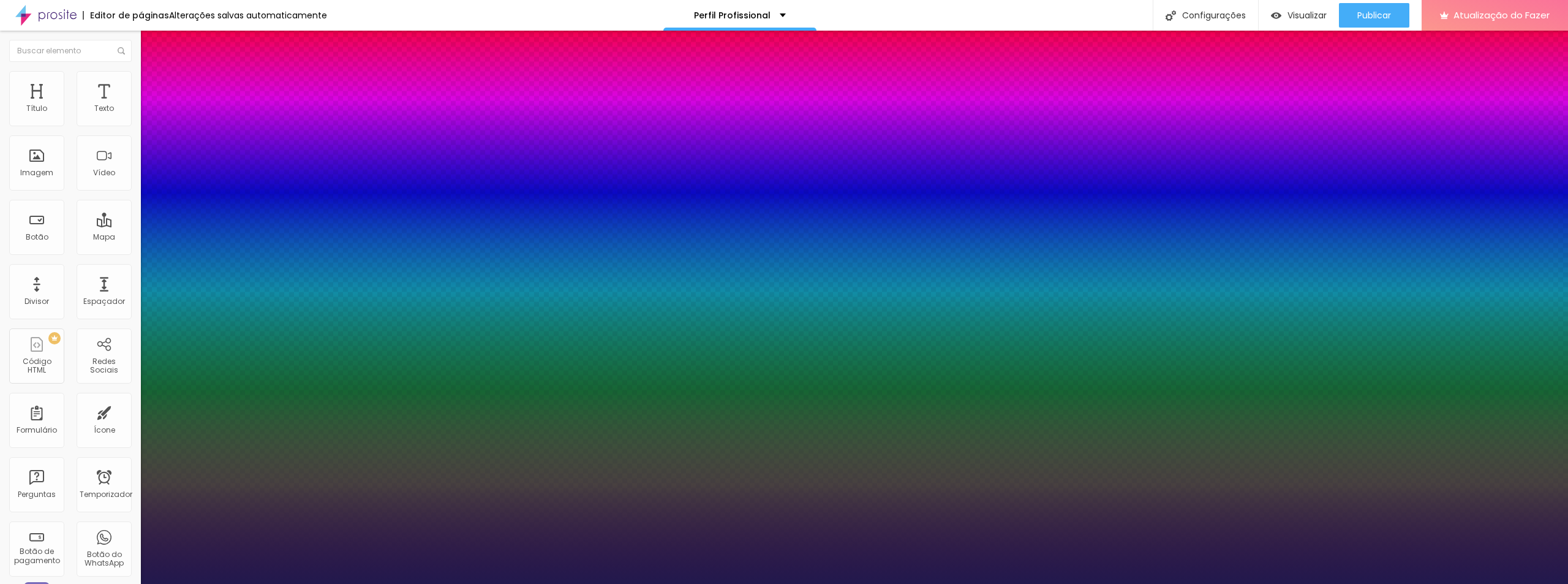
type input "36"
type input "1"
type input "37"
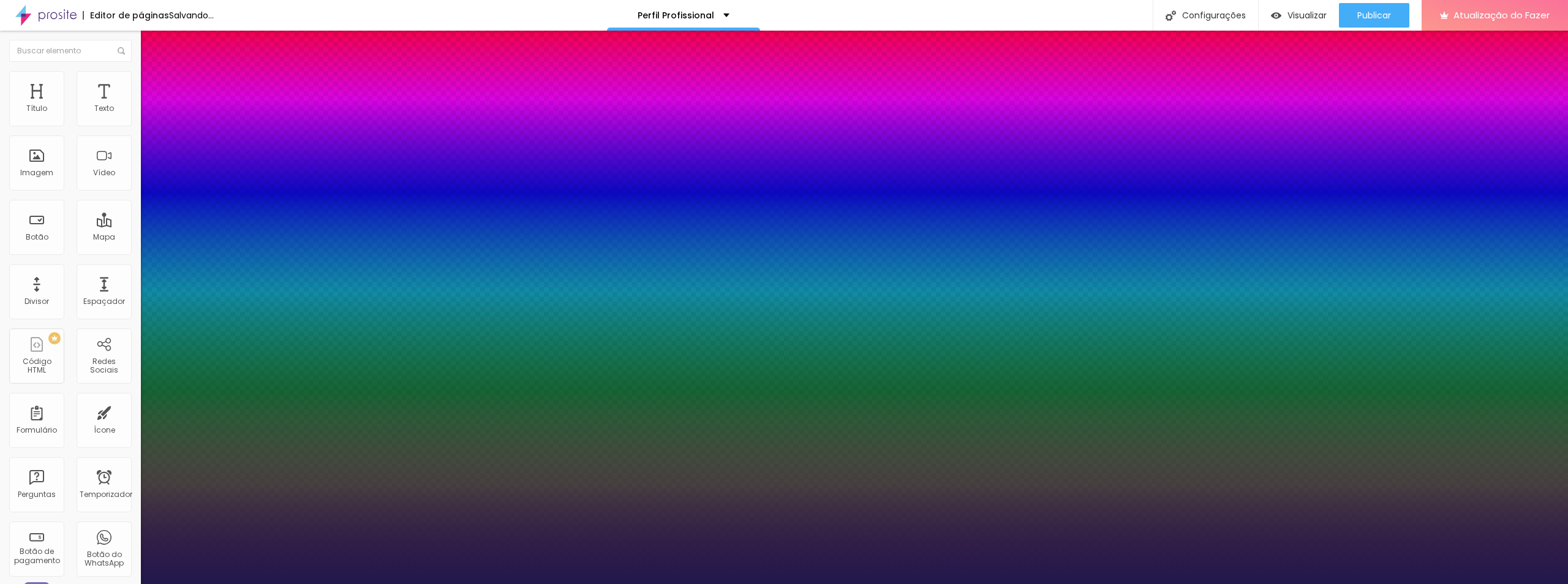
type input "1"
type input "36"
type input "1"
type input "35"
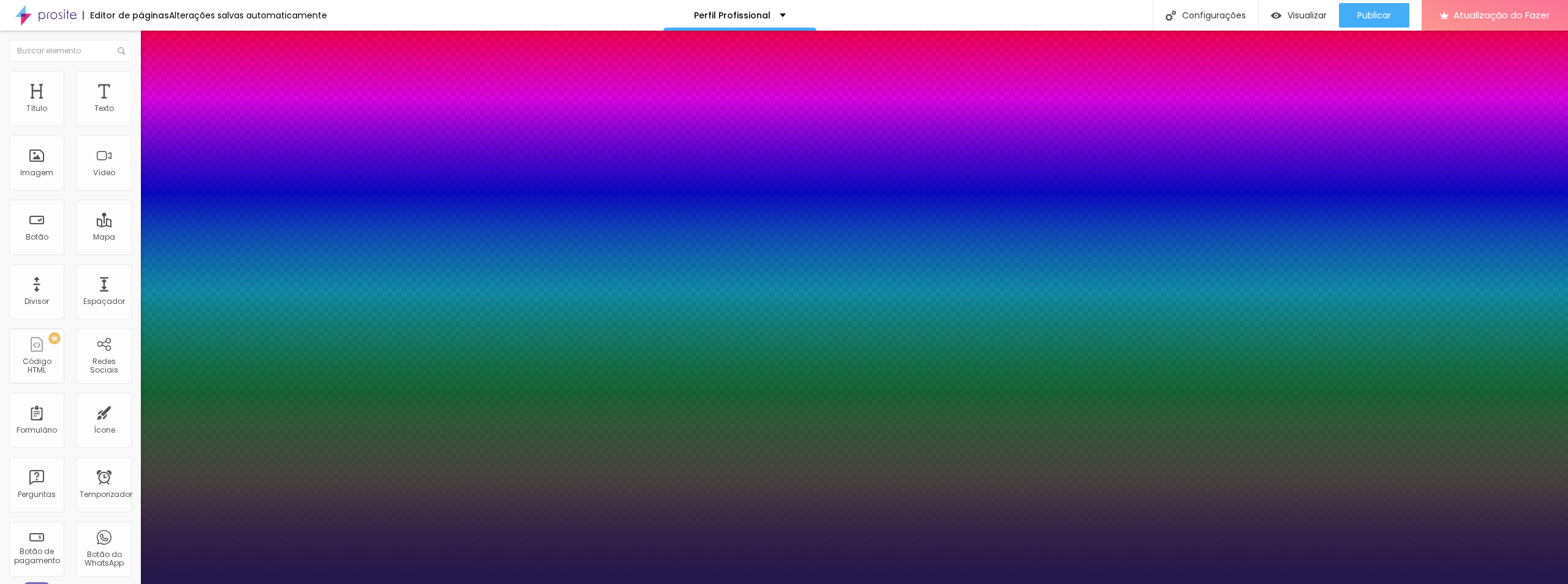
type input "35"
type input "1"
drag, startPoint x: 169, startPoint y: 208, endPoint x: 184, endPoint y: 206, distance: 15.1
type input "35"
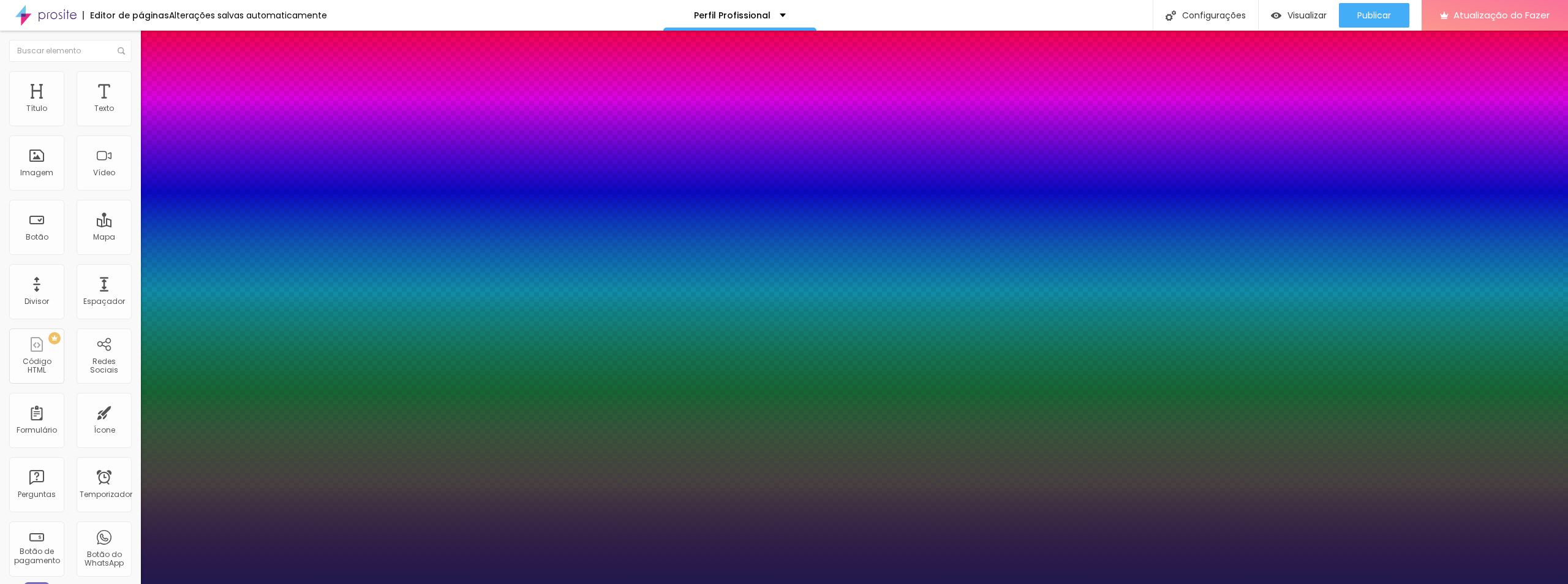
type input "0.1"
type input "1"
type input "0.5"
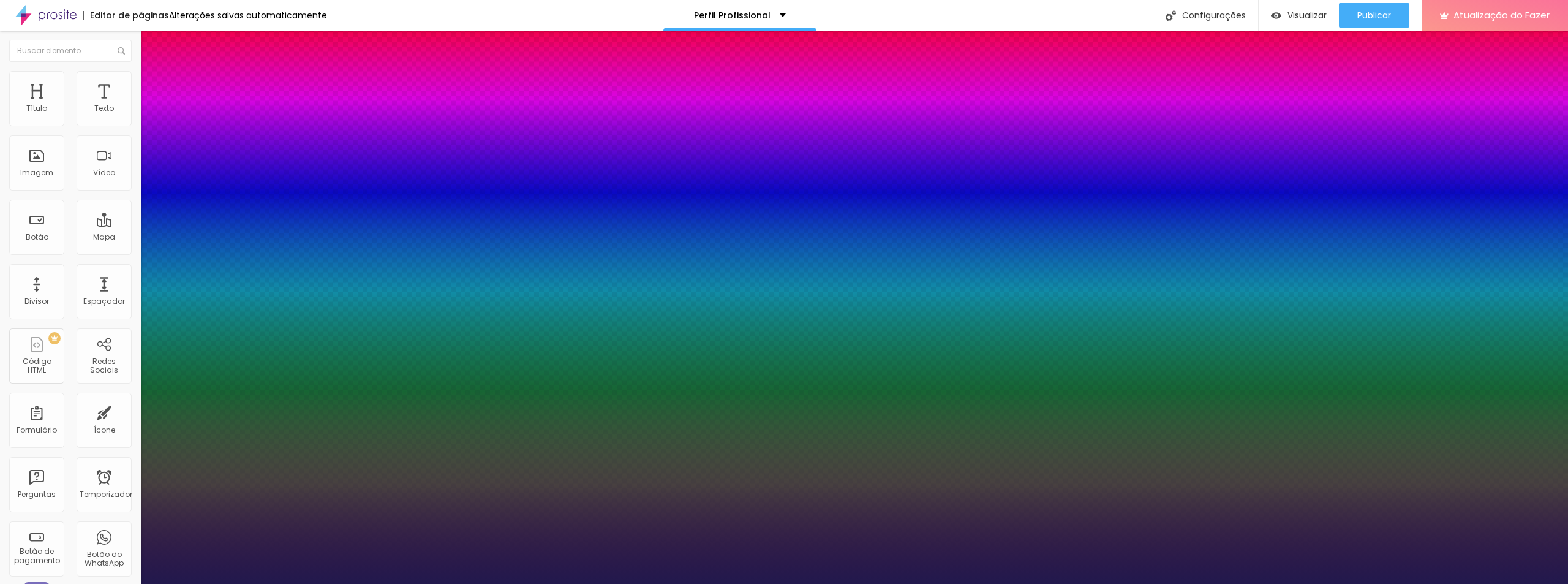
type input "1"
type input "0.6"
type input "1"
type input "0.9"
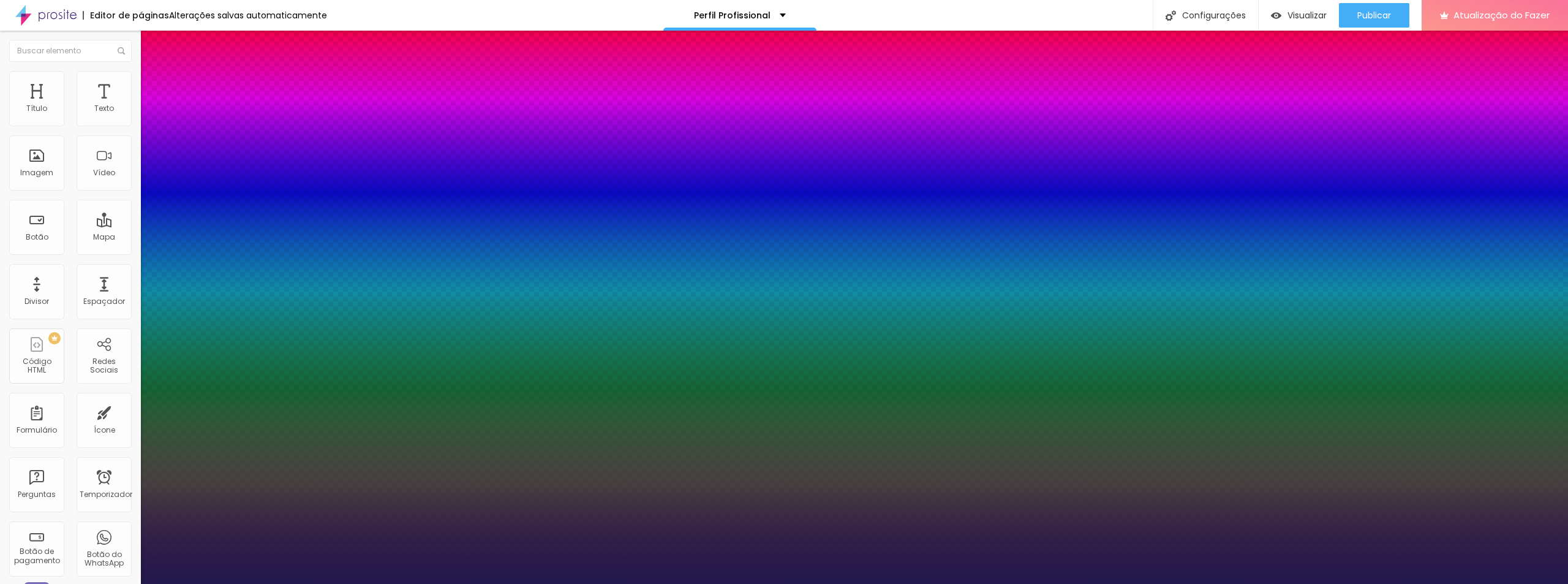
type input "0.9"
type input "1"
type input "1.3"
type input "1"
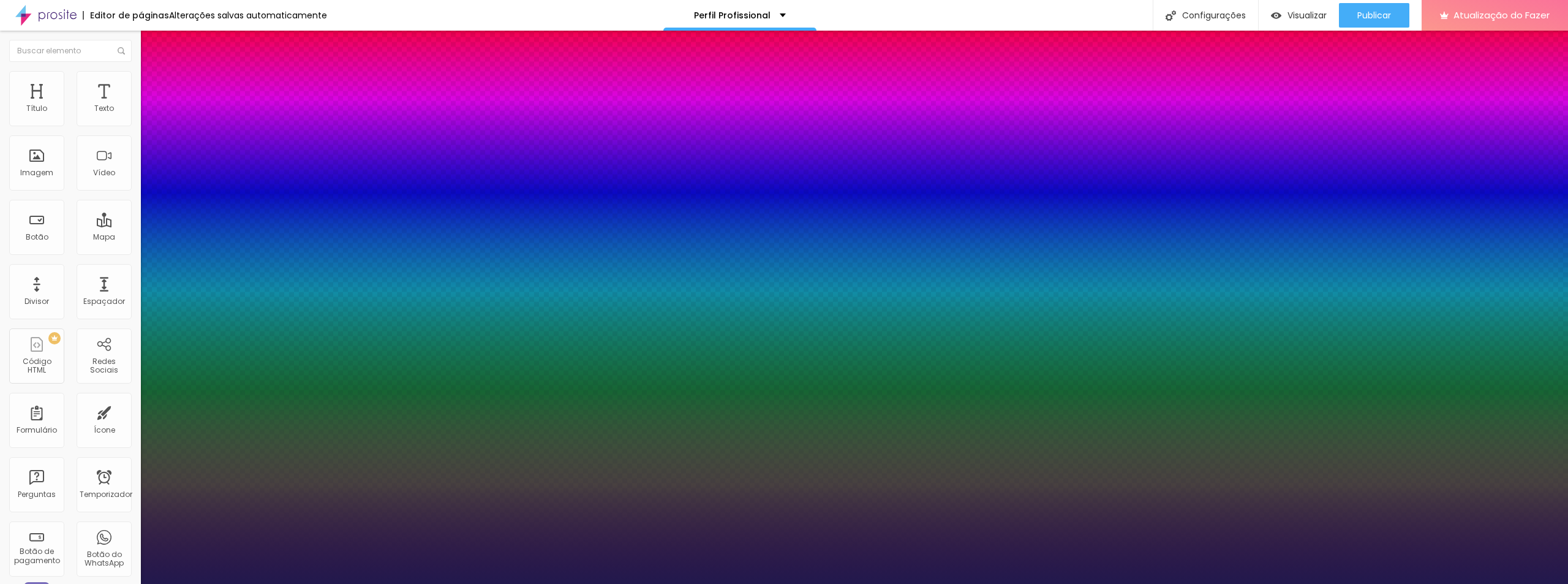
type input "1.6"
type input "1"
type input "1.8"
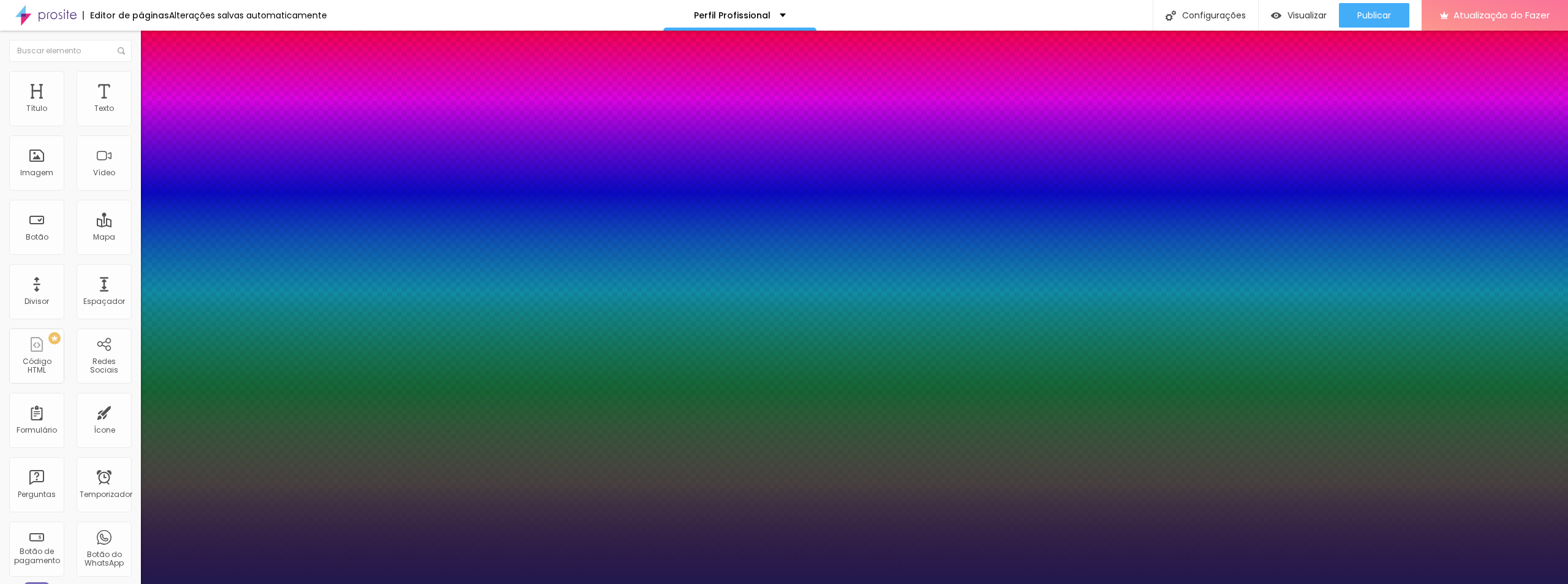
type input "1"
type input "2"
type input "1"
type input "2.1"
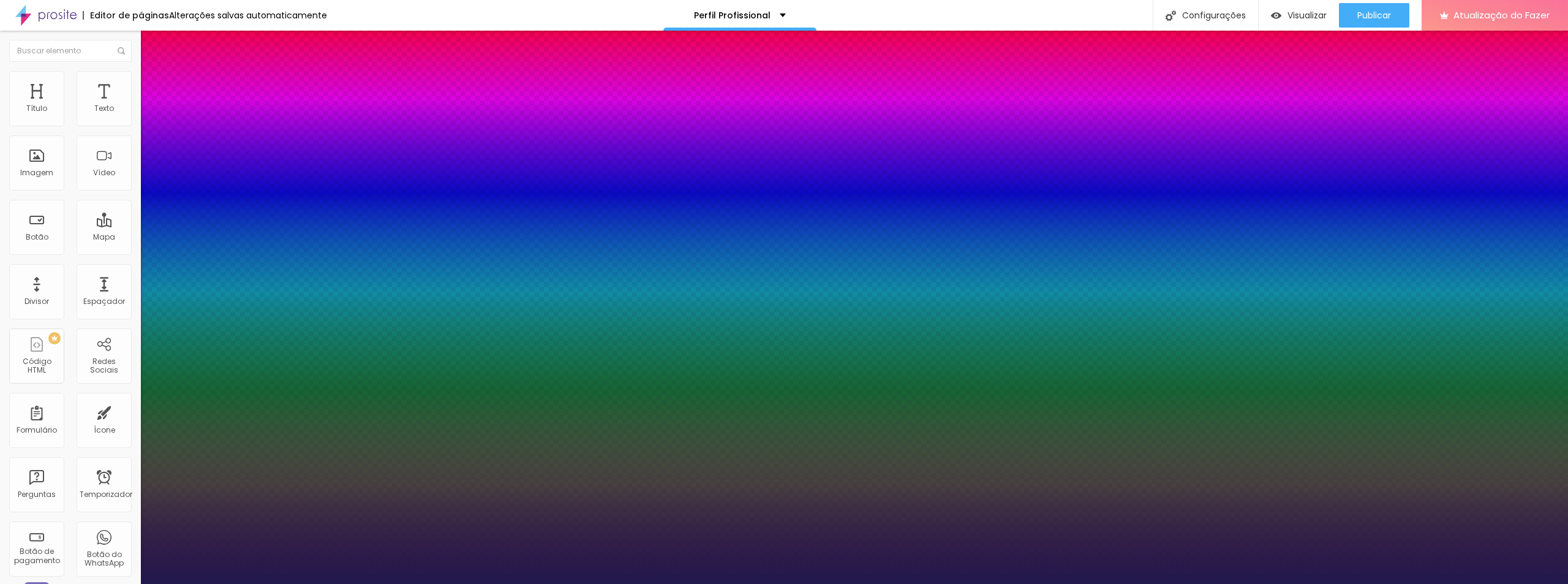
type input "2.1"
type input "1"
type input "2"
type input "1"
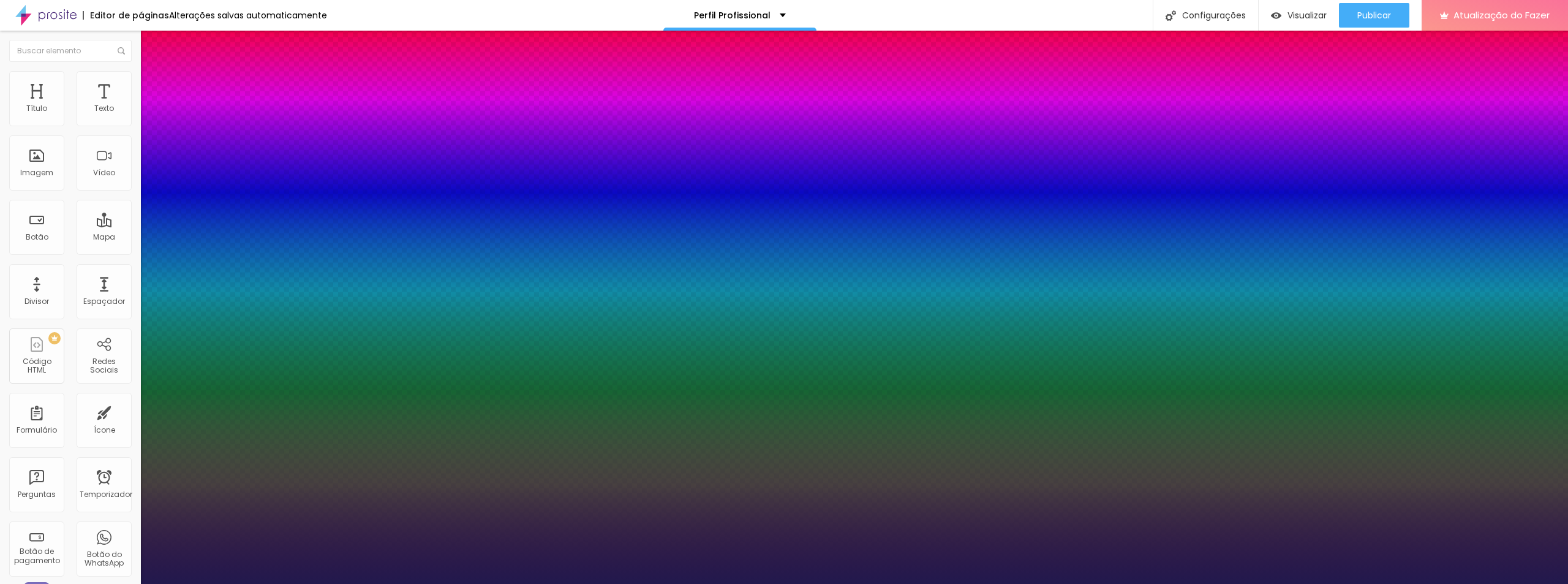
type input "1.7"
type input "1"
type input "1.3"
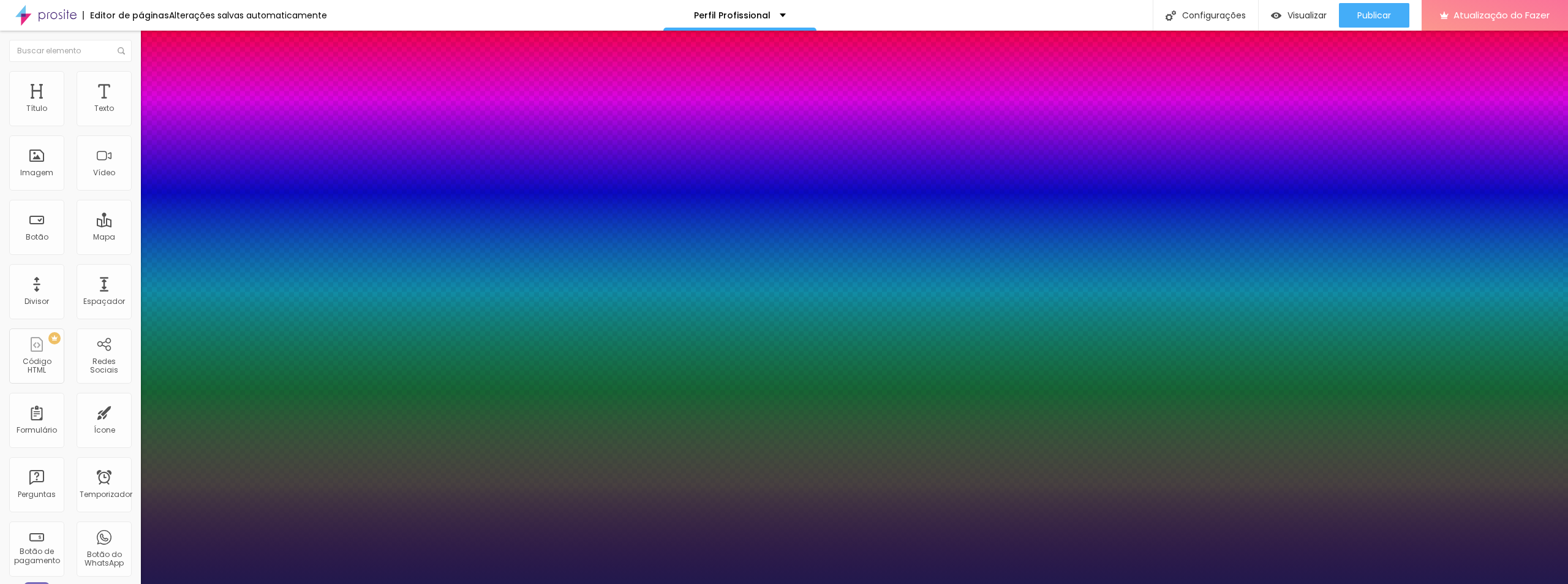
type input "1"
type input "0.8"
type input "1"
type input "0.1"
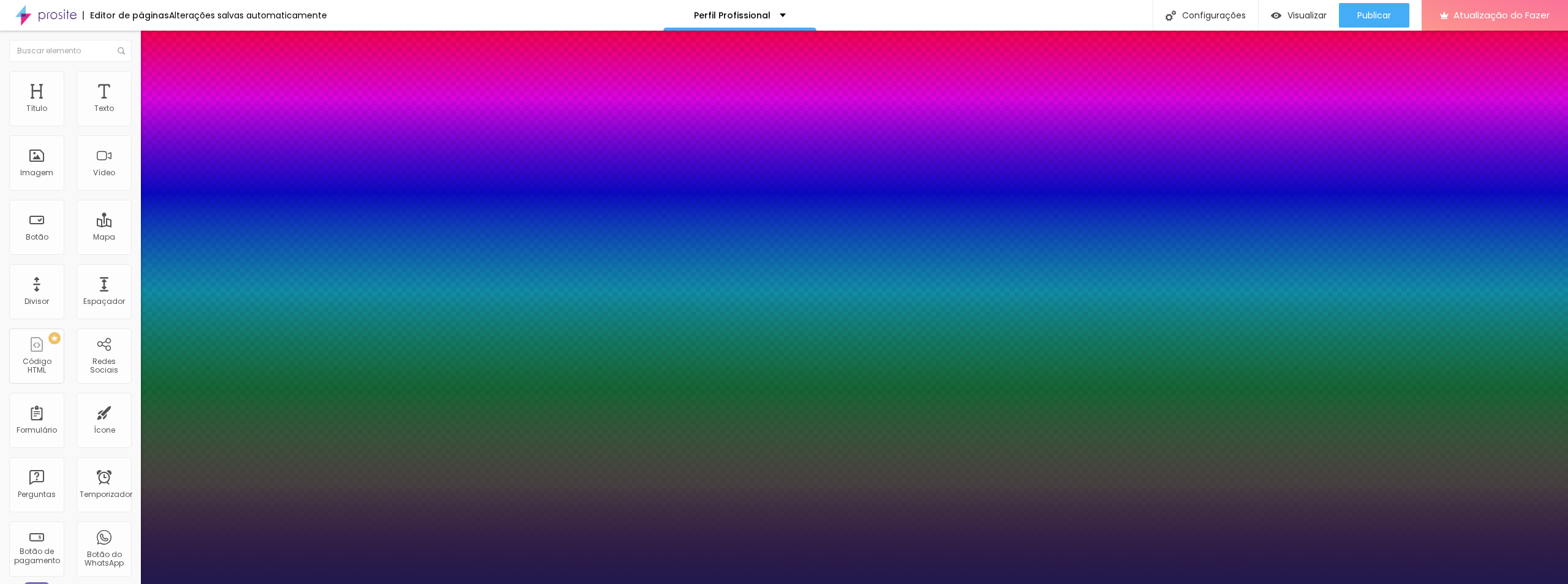
type input "0.1"
type input "1"
type input "0"
drag, startPoint x: 158, startPoint y: 236, endPoint x: 126, endPoint y: 254, distance: 36.7
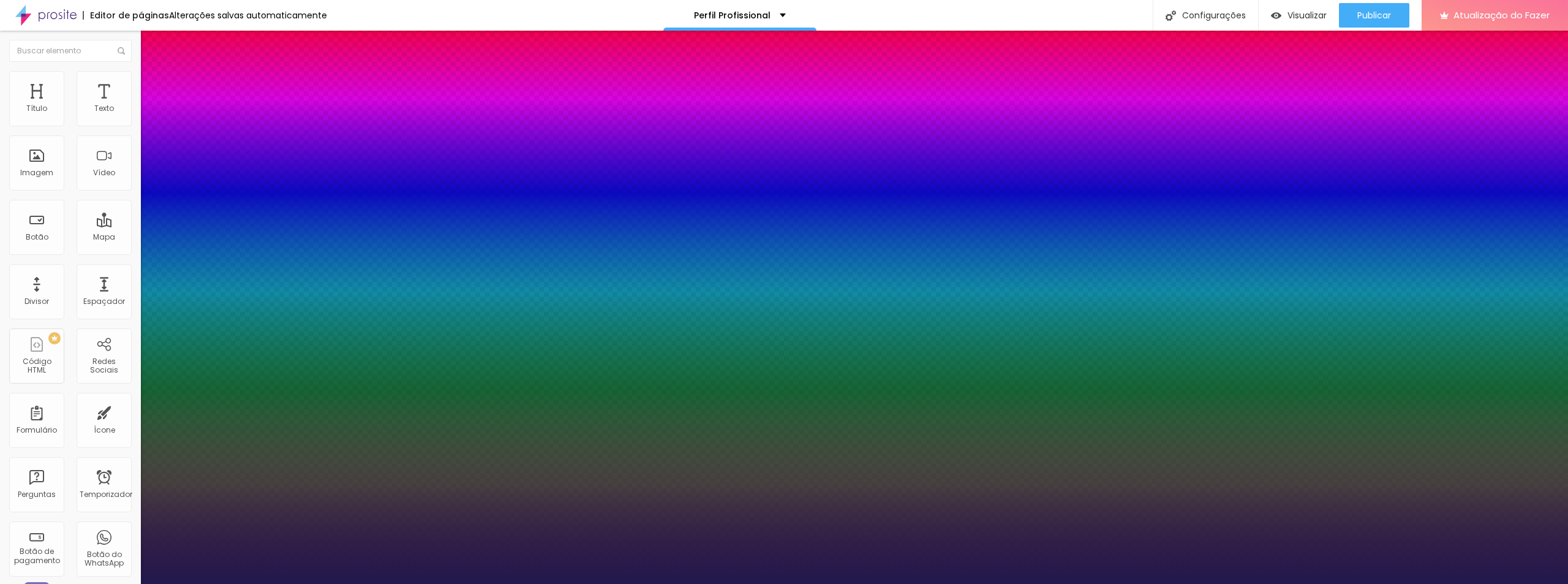
type input "0"
type input "24"
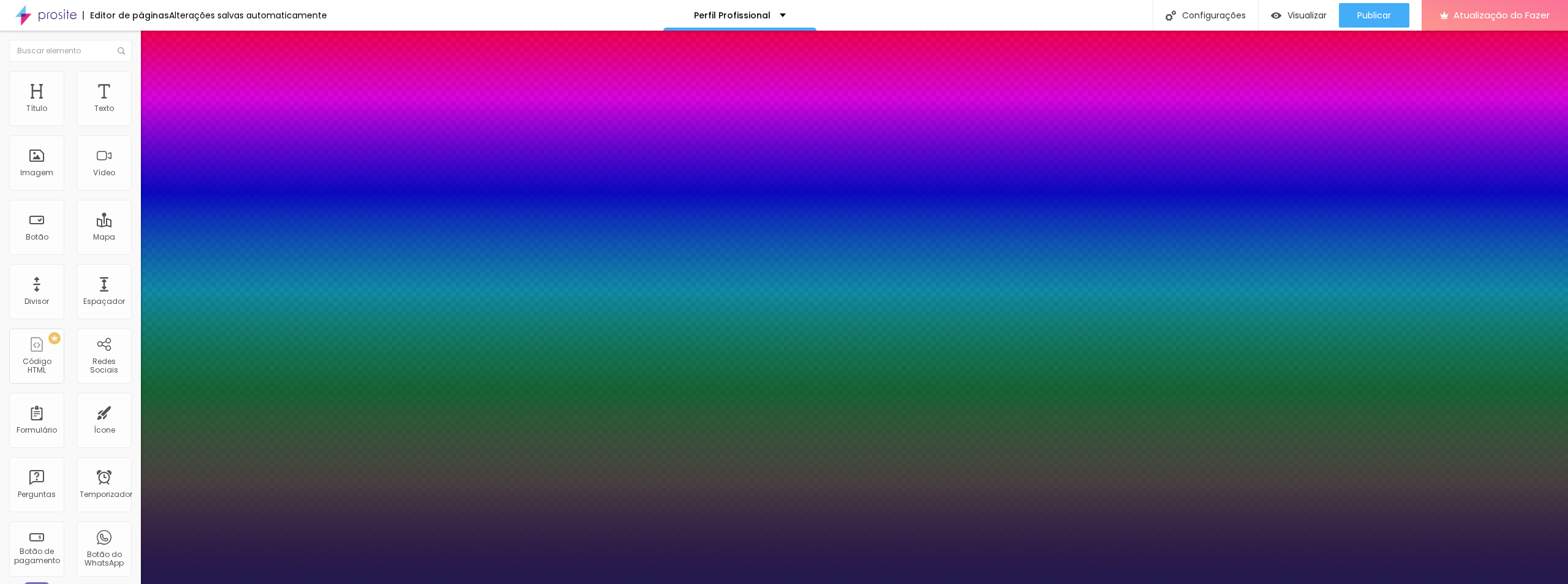
type input "32"
type input "44"
type input "52"
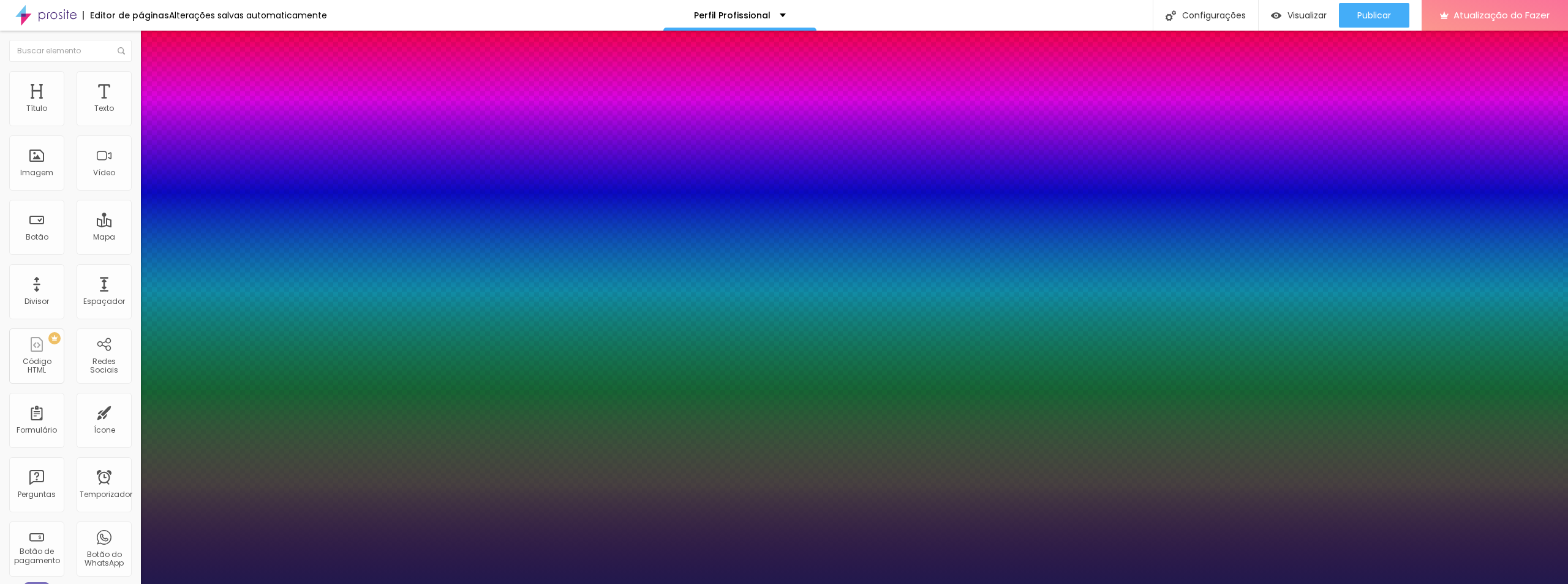
type input "52"
type input "60"
type input "64"
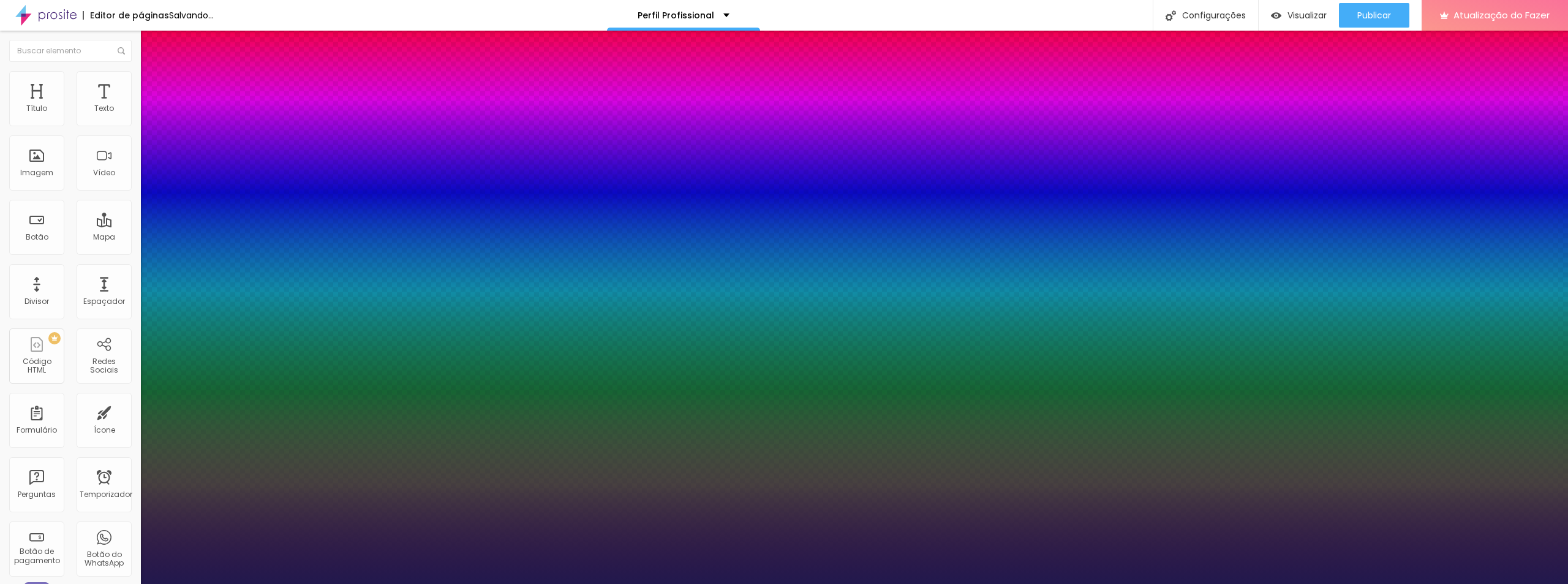
type input "66"
type input "69"
type input "68"
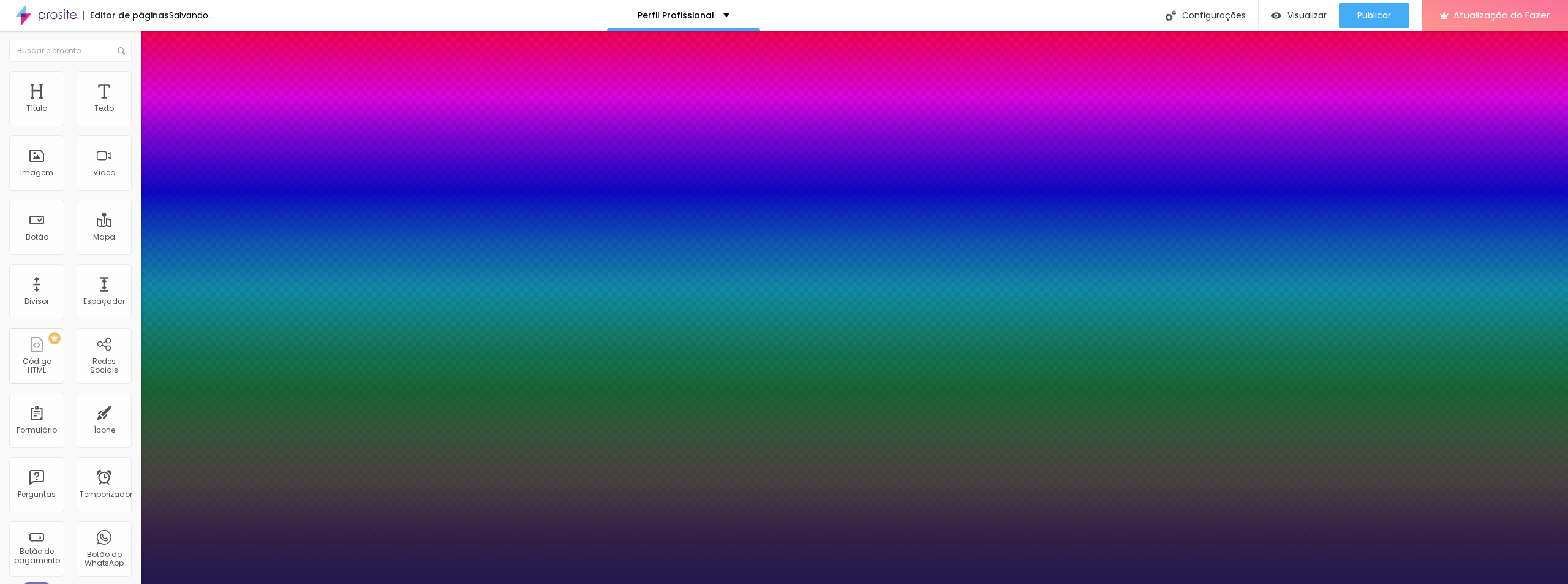
type input "68"
type input "64"
type input "57"
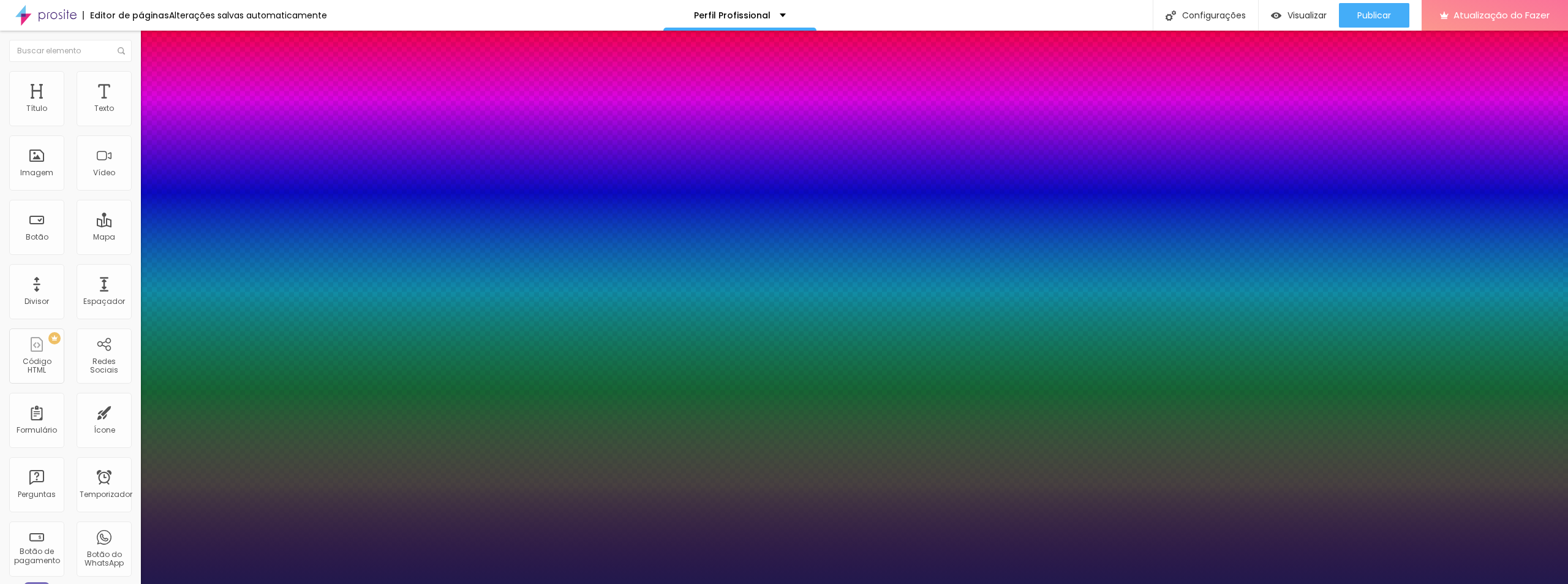
type input "26"
type input "1"
type input "0"
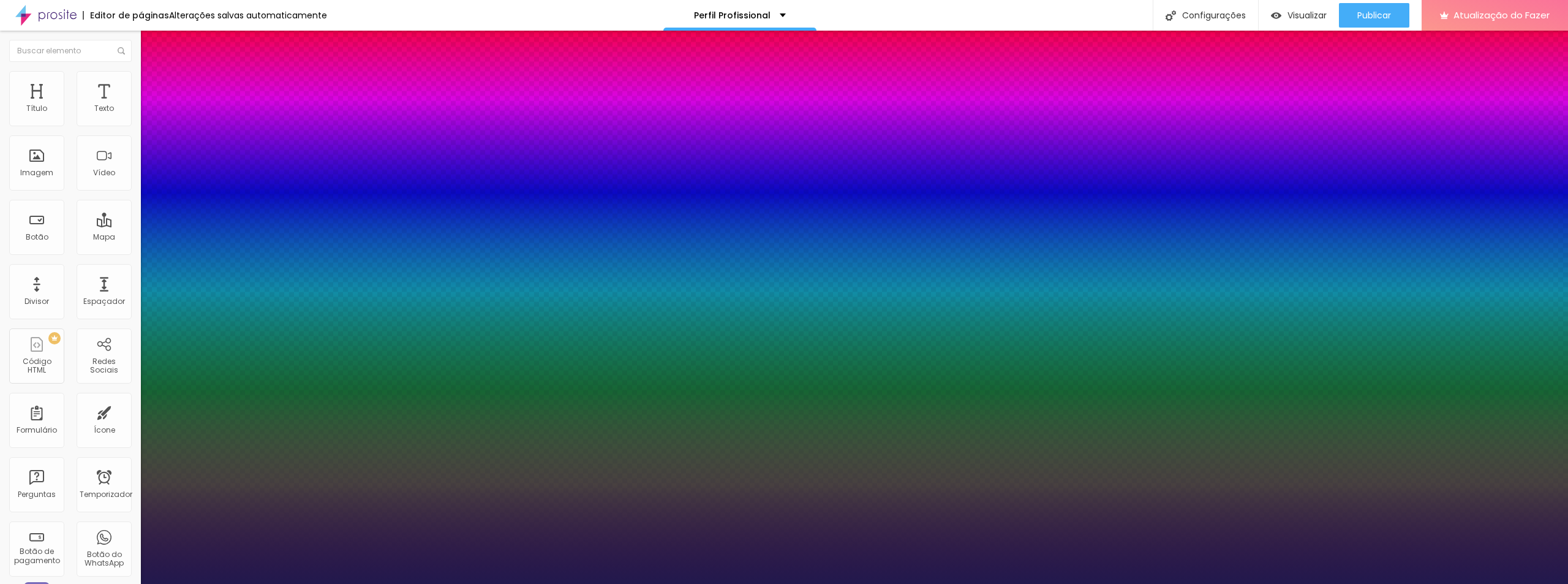
type input "0"
drag, startPoint x: 155, startPoint y: 265, endPoint x: 115, endPoint y: 286, distance: 45.2
type input "0"
type input "1.2"
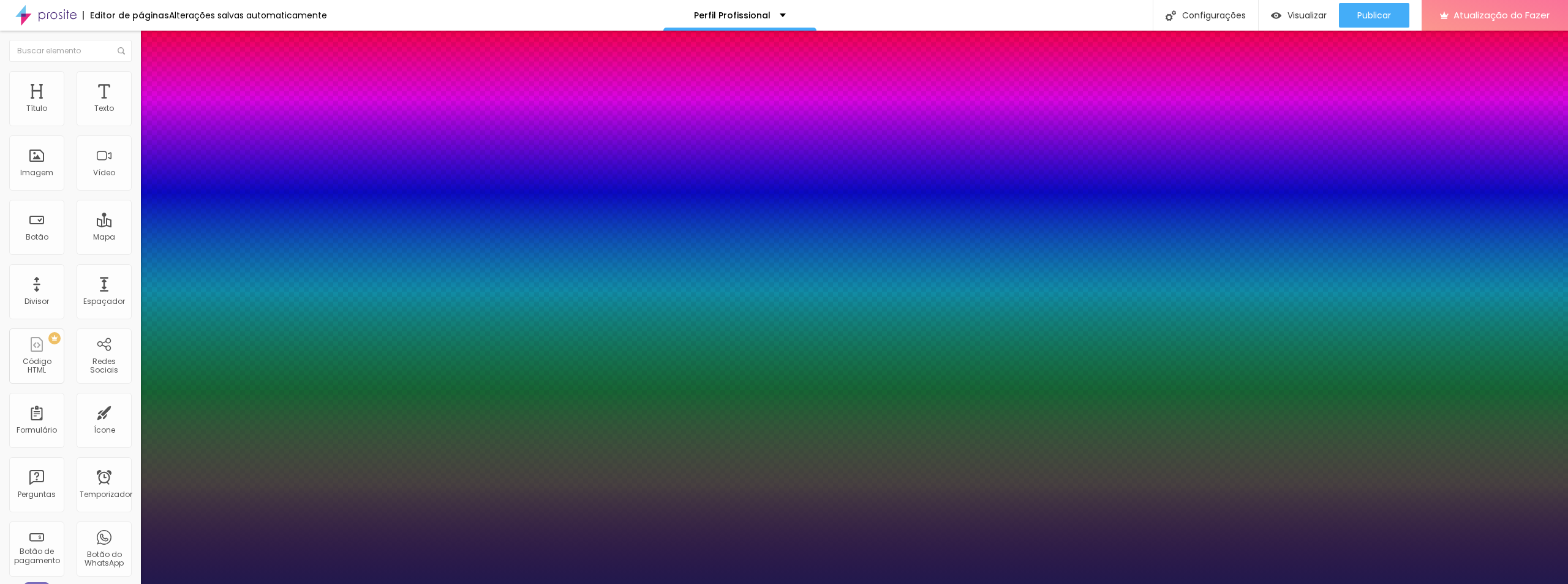
type input "1.2"
type input "1.1"
type input "1"
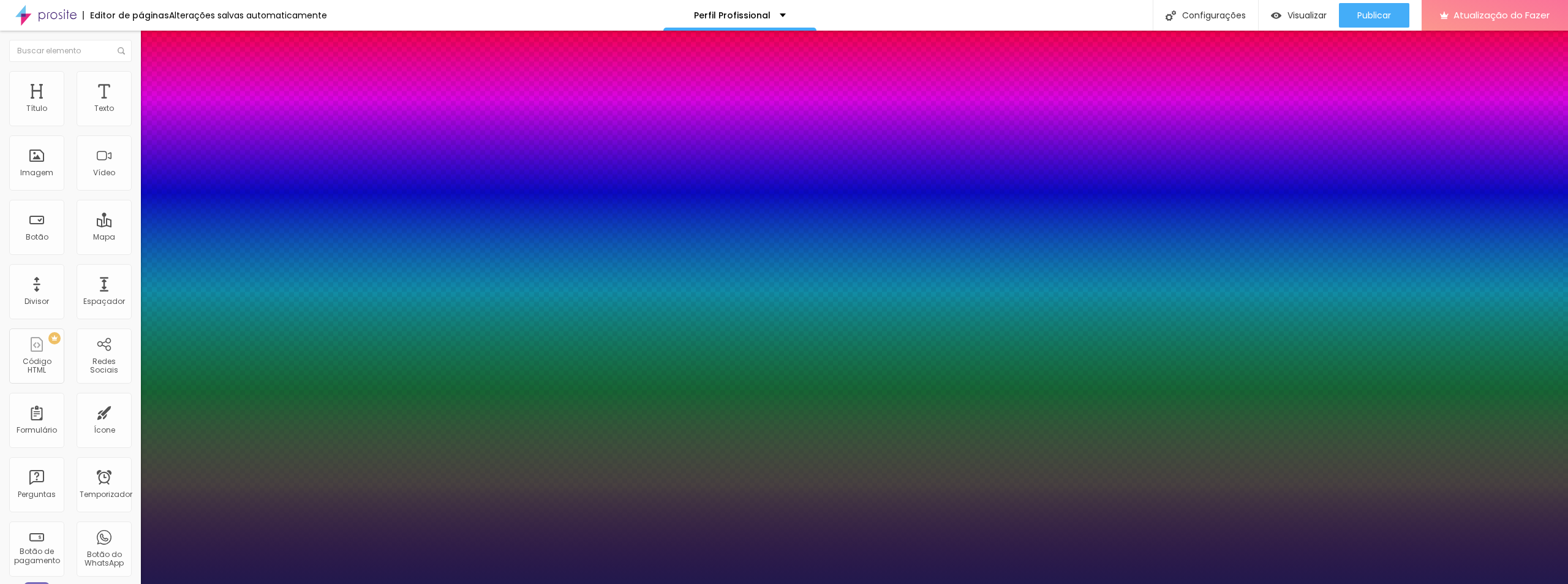
type input "0.9"
type input "0.8"
type input "0.9"
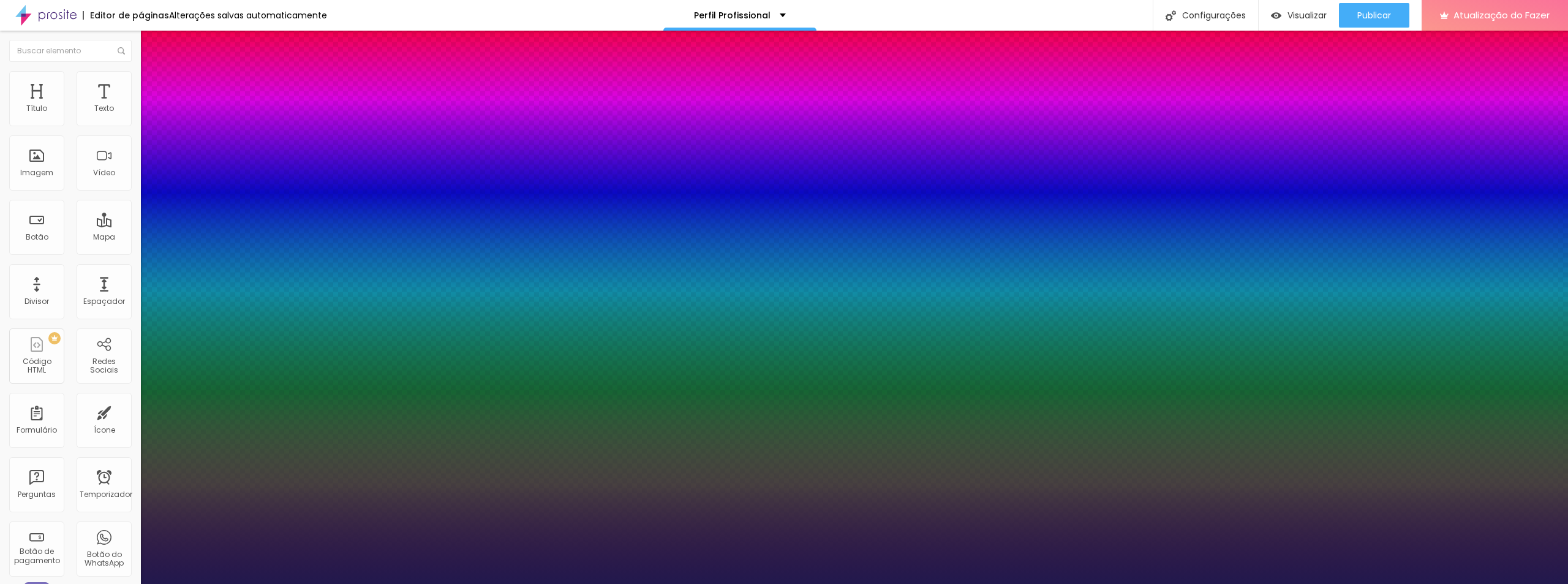
type input "0.9"
type input "1"
type input "1.1"
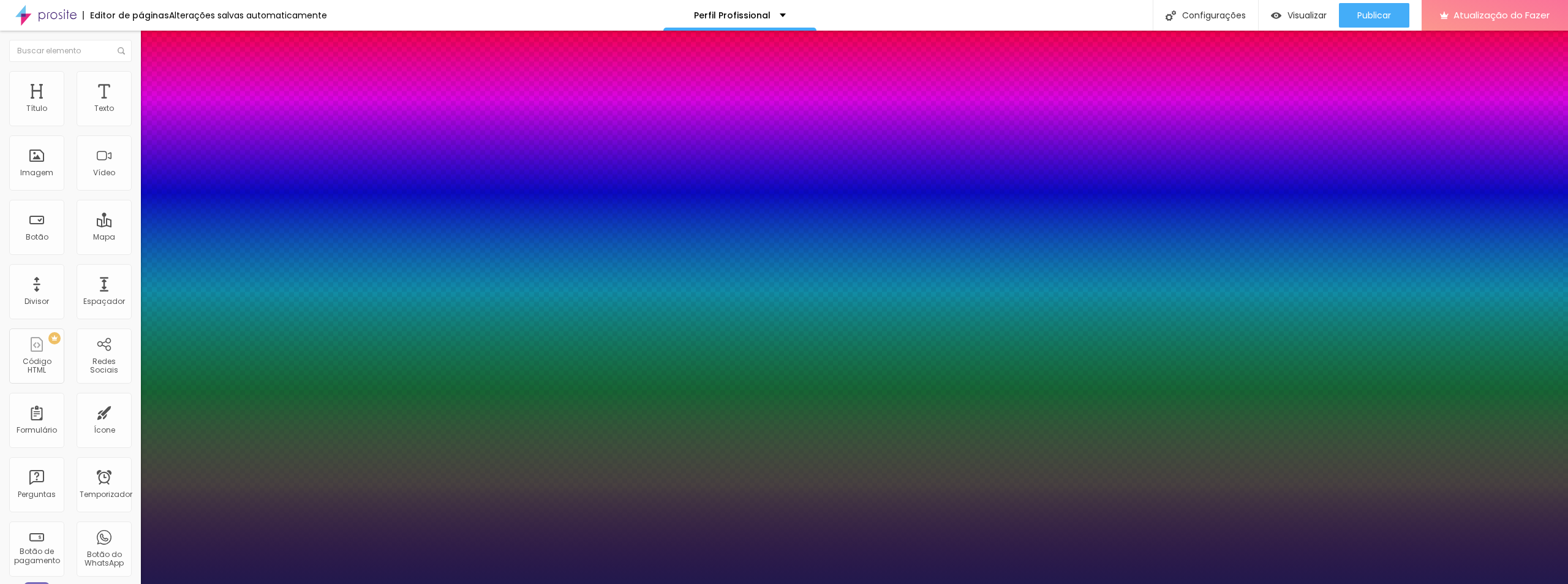
type input "1.2"
drag, startPoint x: 208, startPoint y: 293, endPoint x: 197, endPoint y: 291, distance: 11.2
type input "1.2"
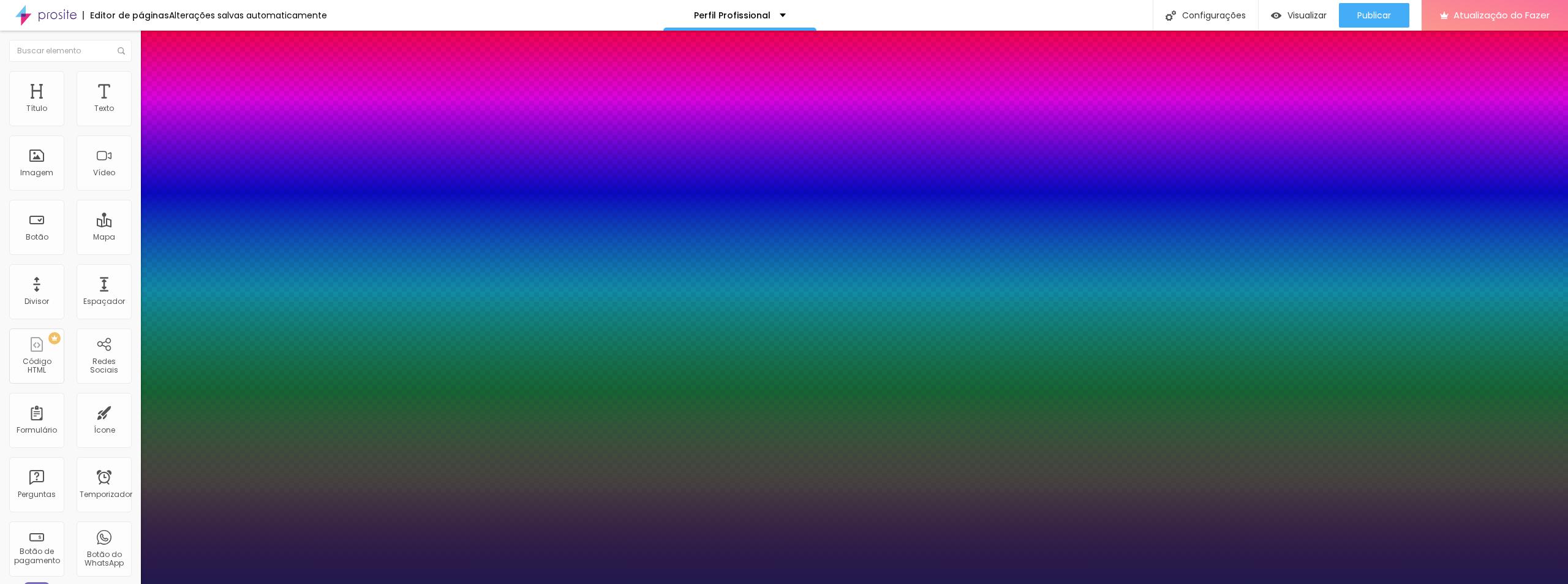
drag, startPoint x: 80, startPoint y: 121, endPoint x: 84, endPoint y: 129, distance: 8.9
click at [80, 583] on div at bounding box center [784, 584] width 1568 height 0
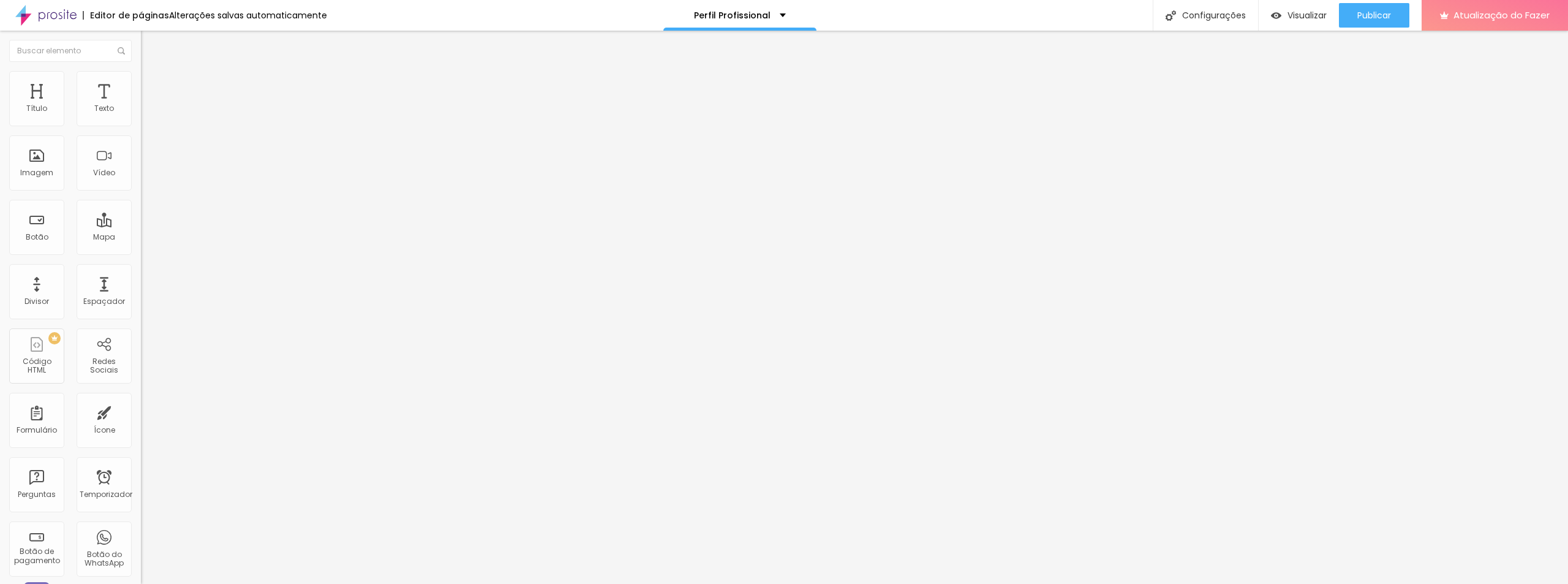
click at [146, 152] on icon "button" at bounding box center [149, 151] width 7 height 7
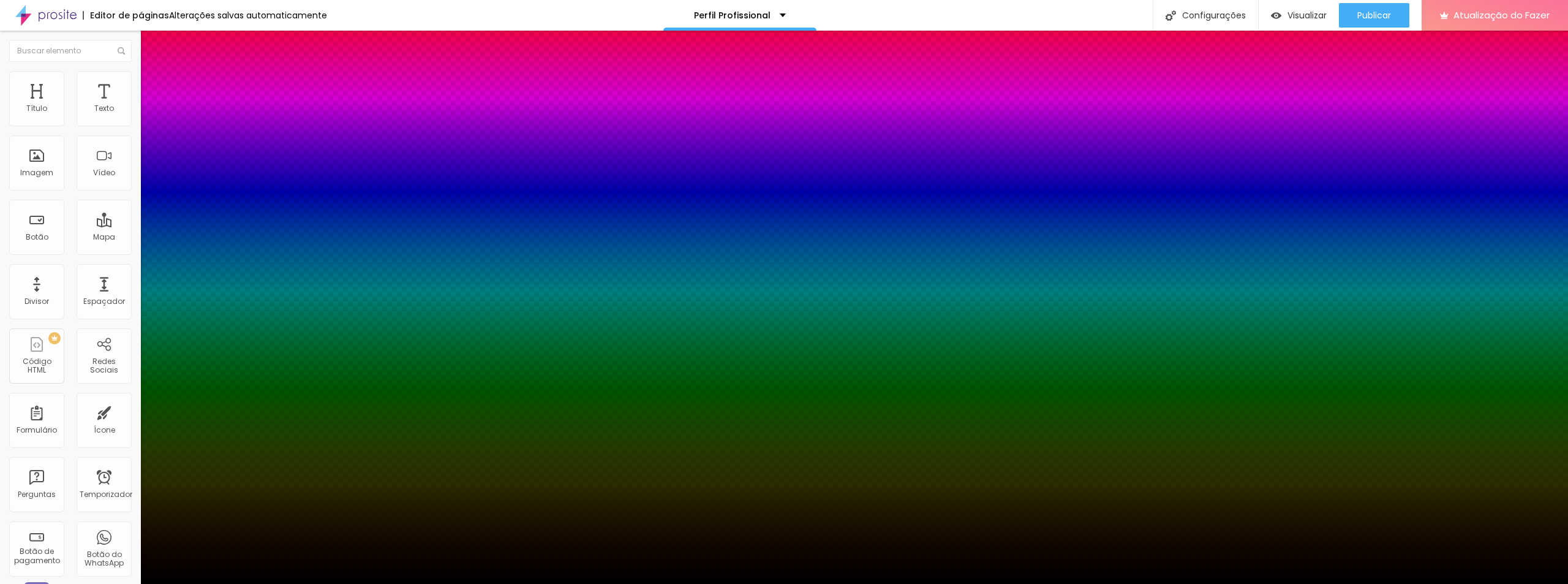
click at [213, 583] on div at bounding box center [784, 591] width 1568 height 0
click at [72, 583] on div at bounding box center [784, 584] width 1568 height 0
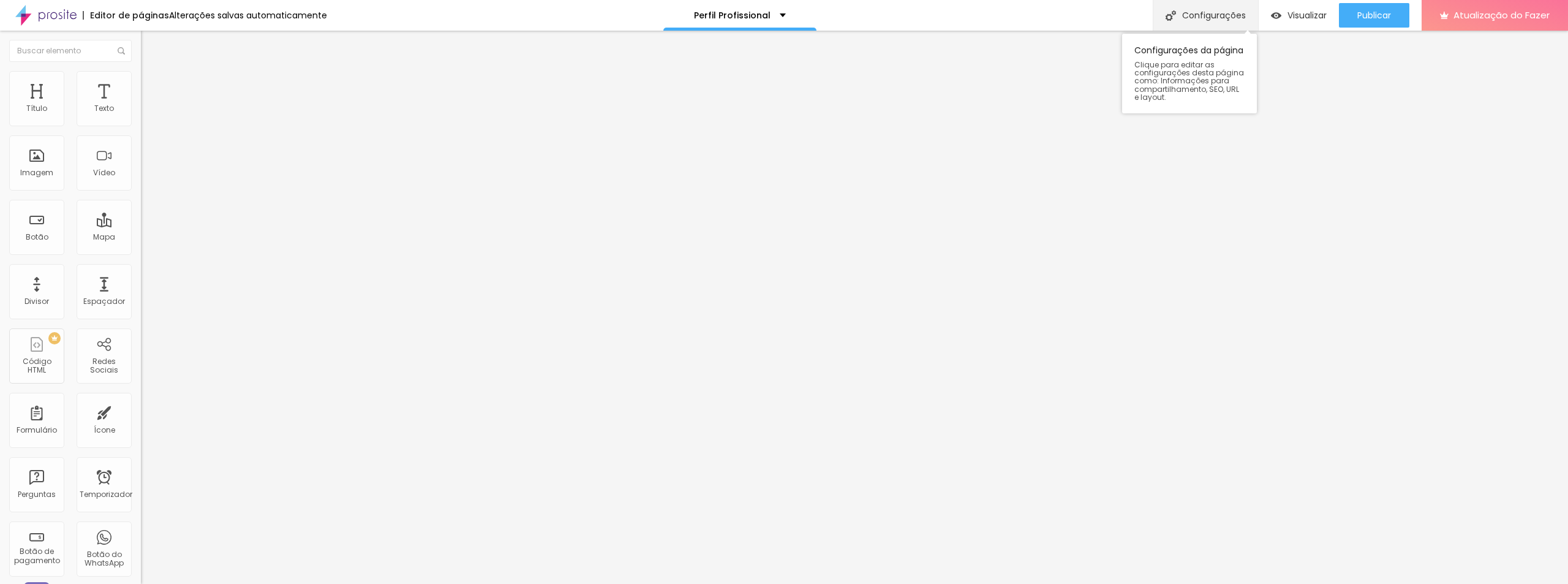
click at [1216, 20] on font "Configurações" at bounding box center [1214, 15] width 64 height 12
type input "58"
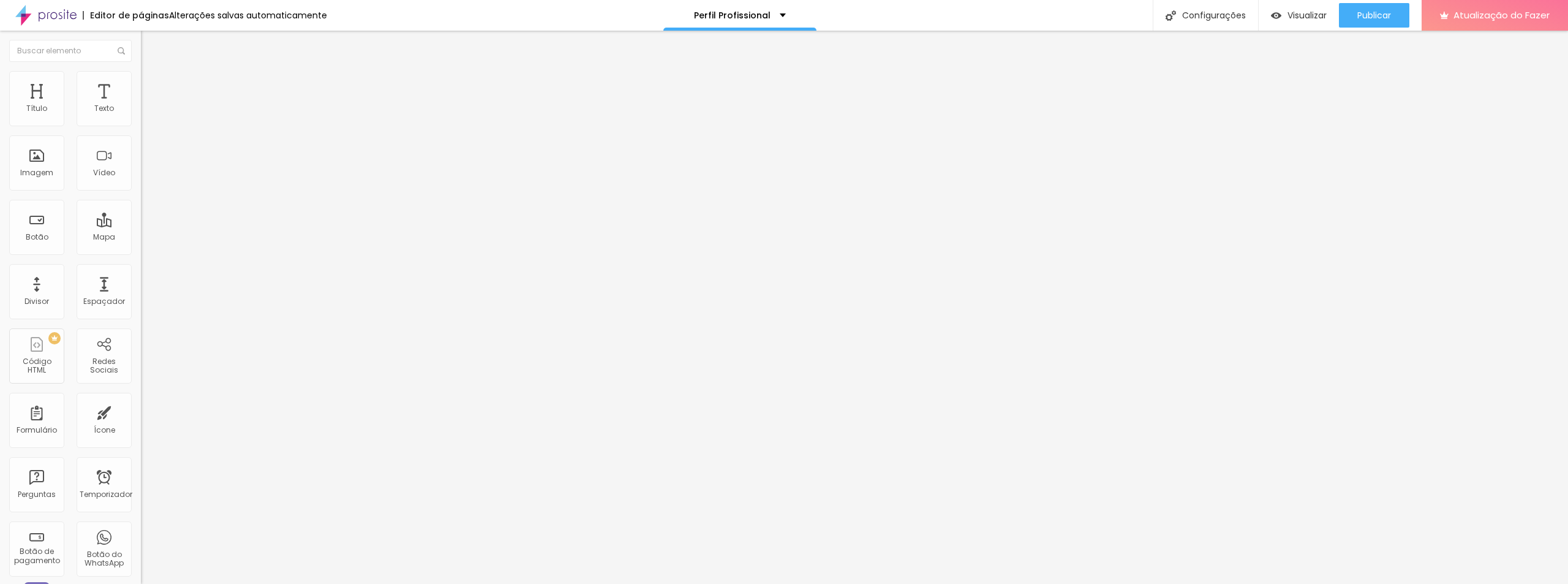
type input "60"
type input "62"
type input "66"
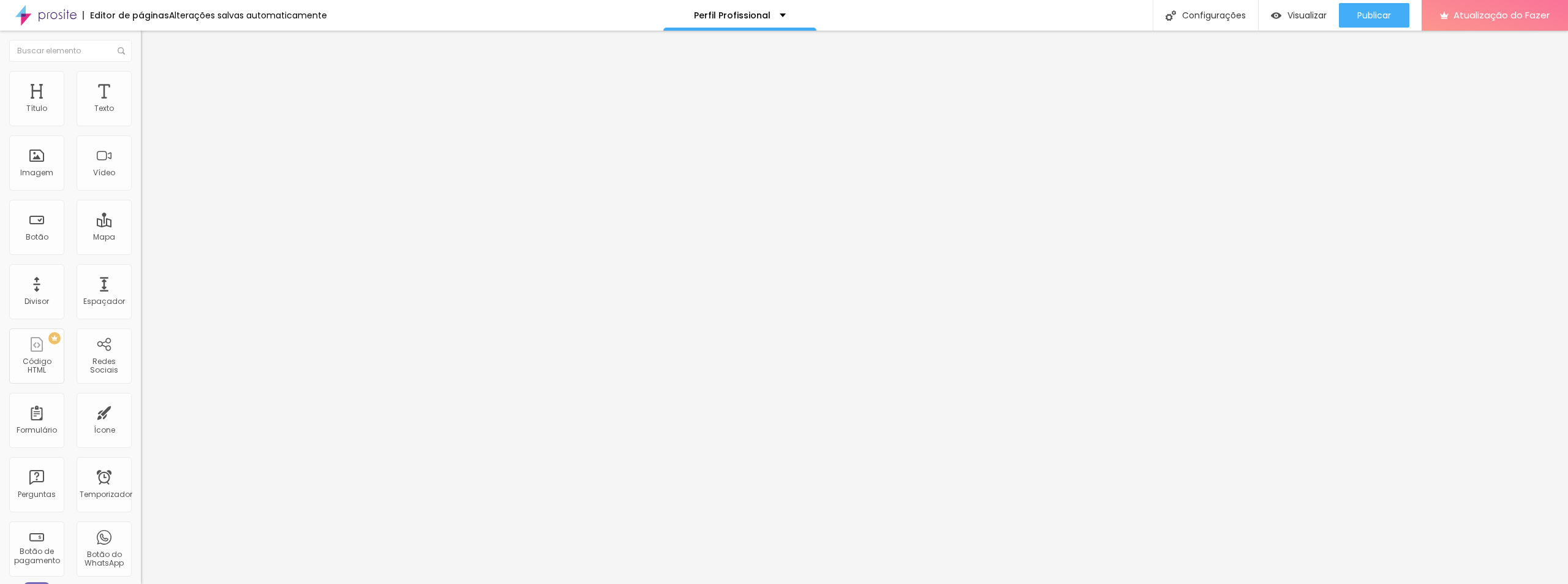
type input "66"
type input "68"
type input "70"
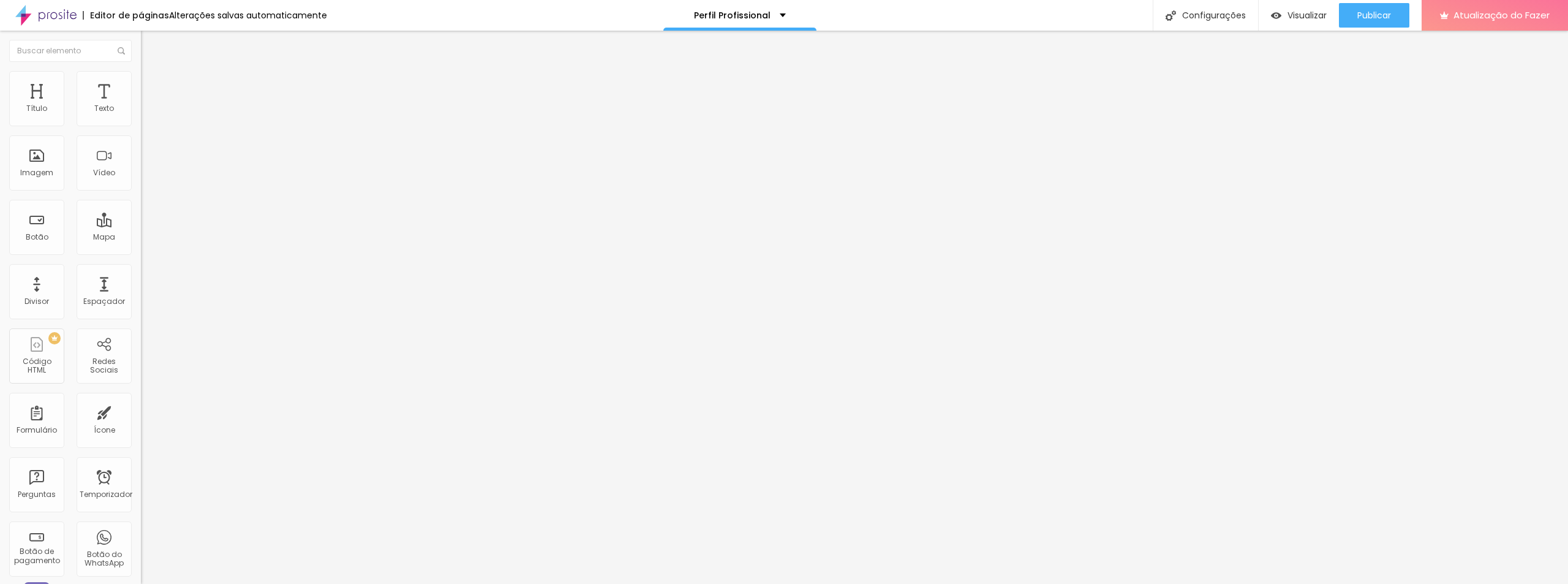
type input "72"
type input "74"
type input "76"
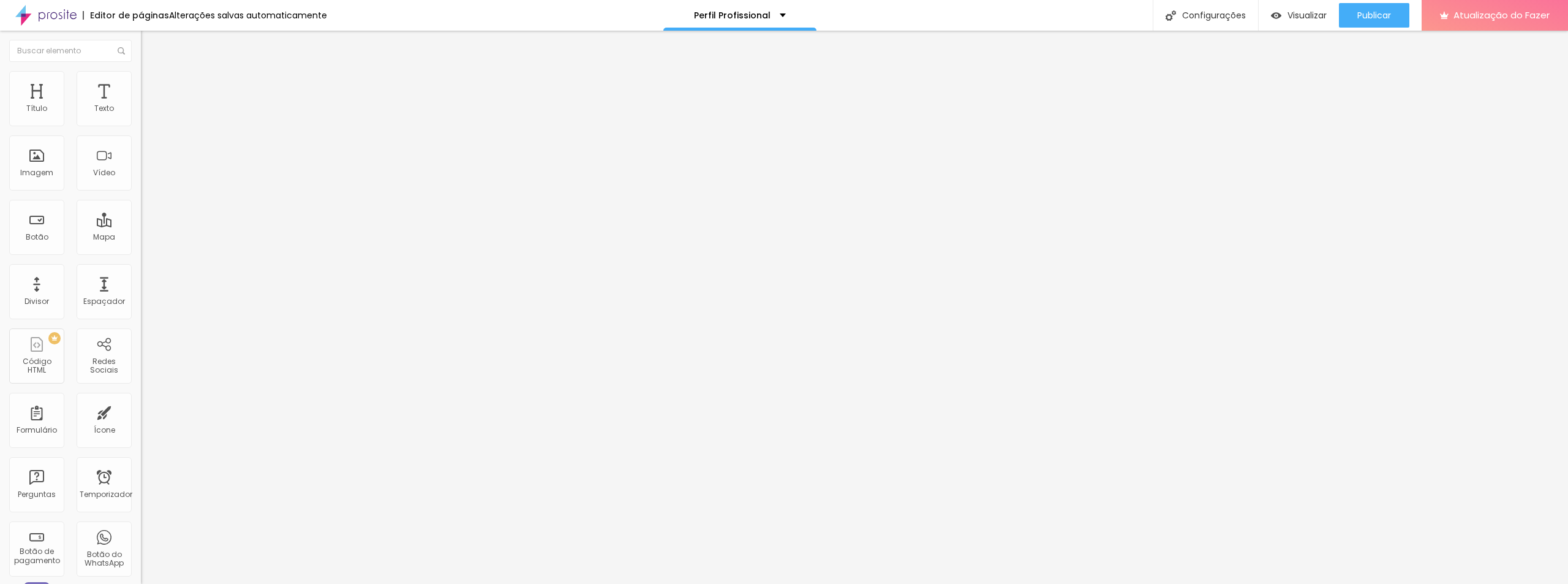
type input "76"
type input "78"
type input "74"
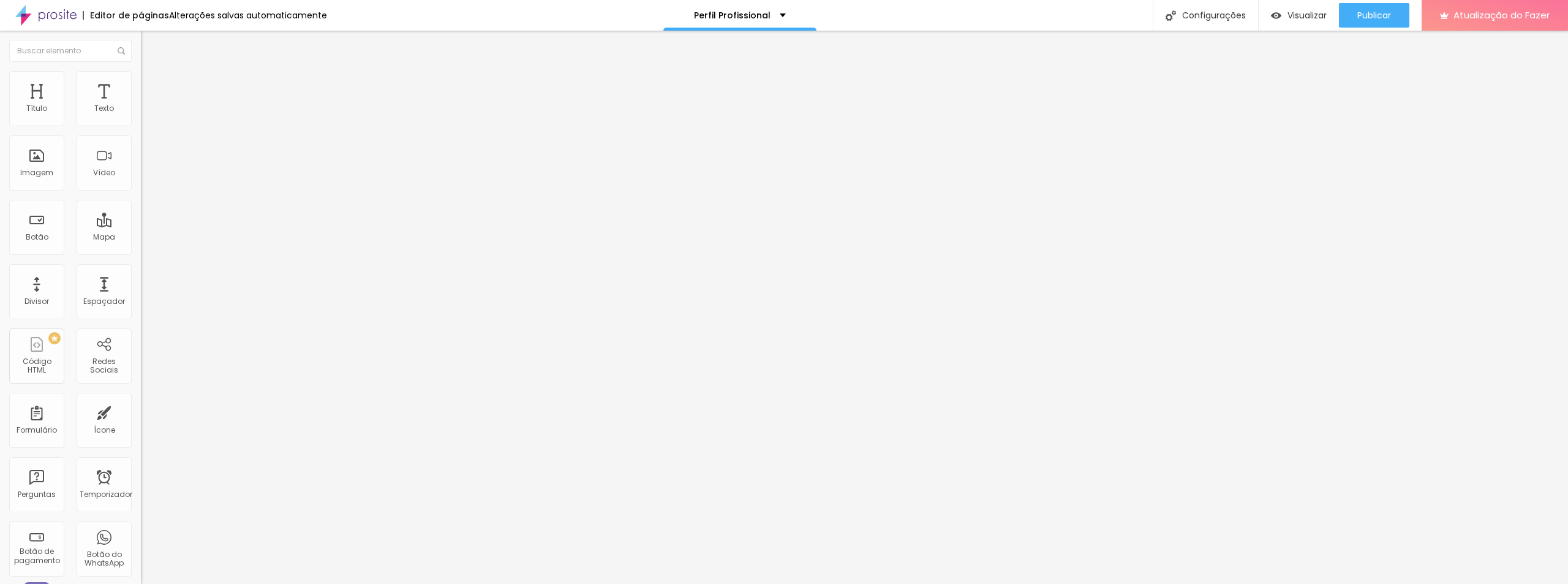
type input "72"
type input "70"
type input "68"
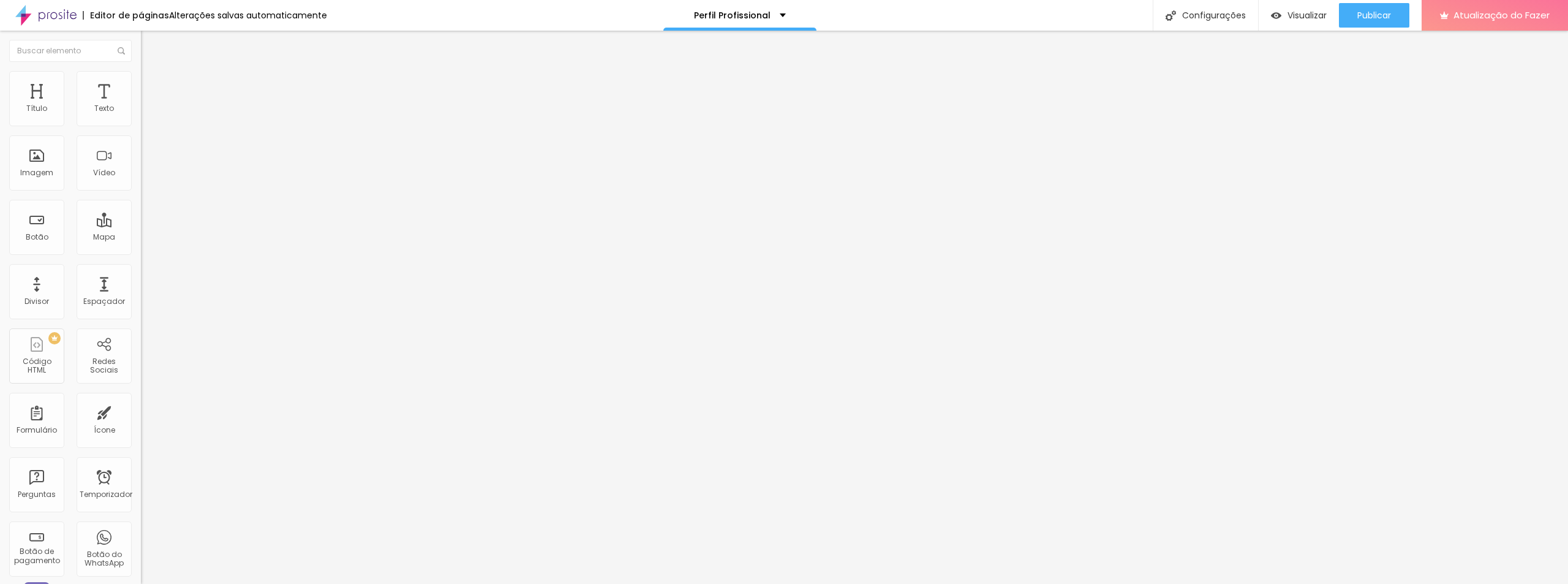
type input "68"
type input "66"
type input "64"
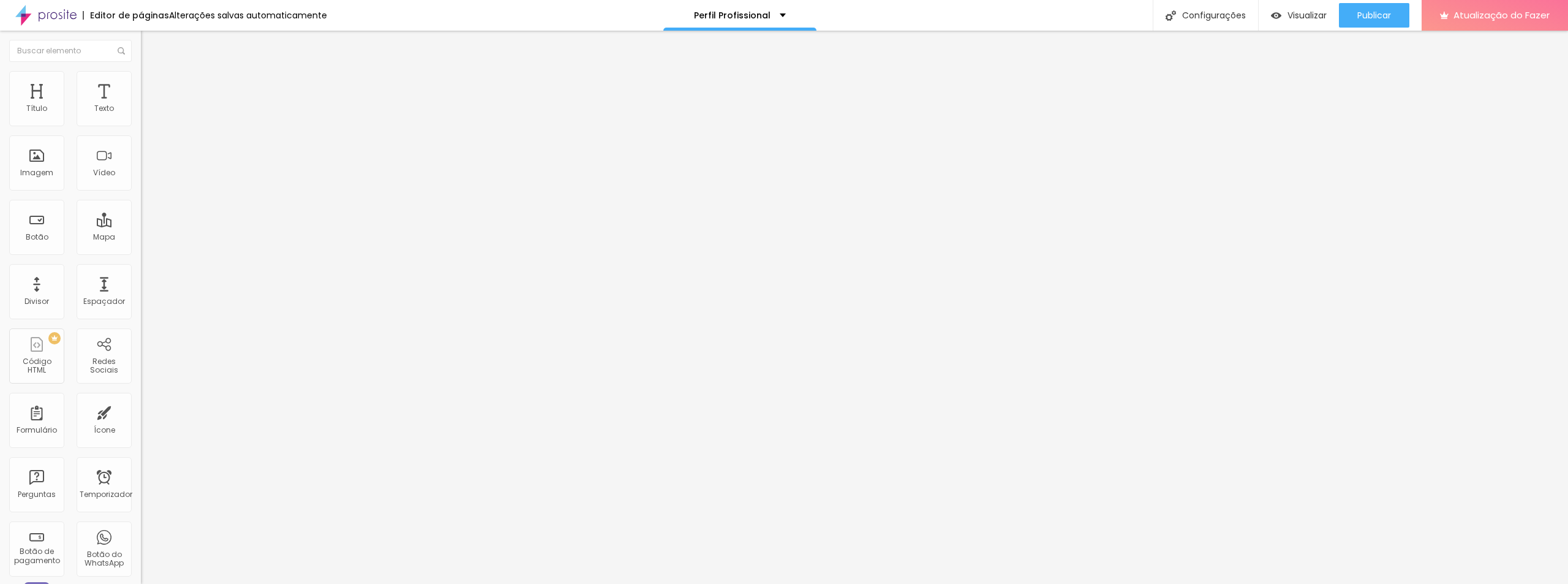
type input "62"
type input "60"
type input "58"
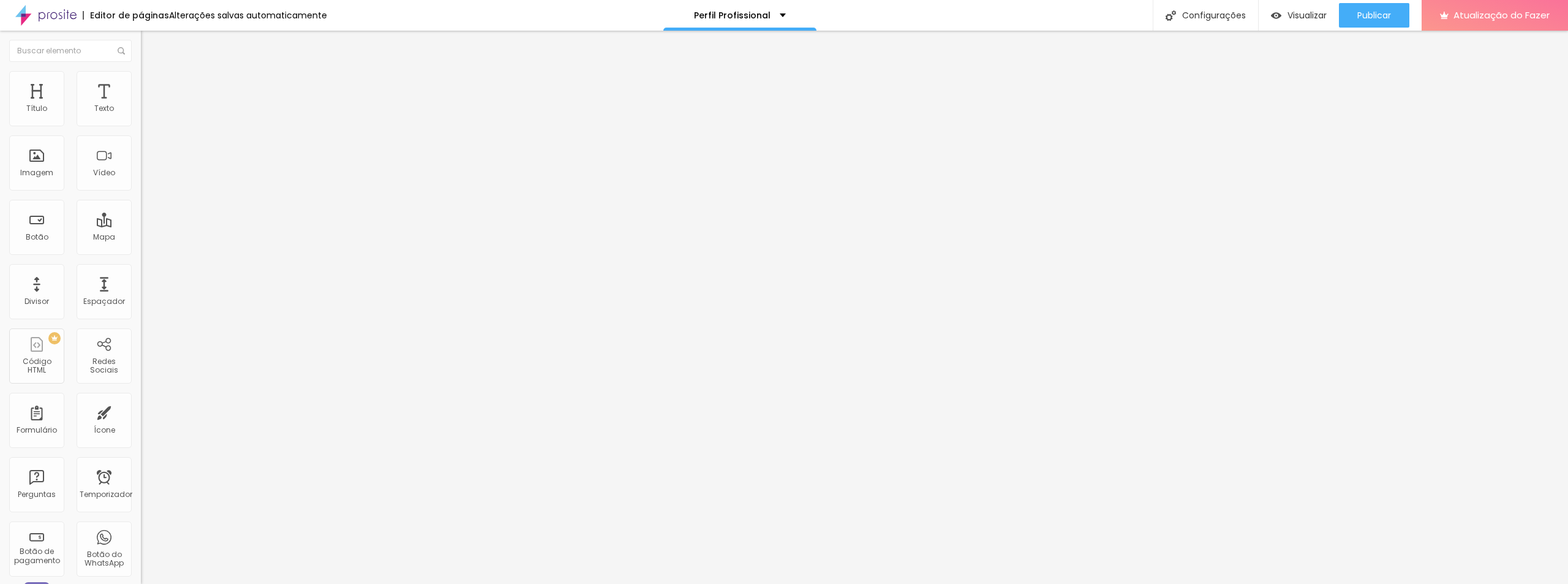
type input "58"
type input "56"
type input "54"
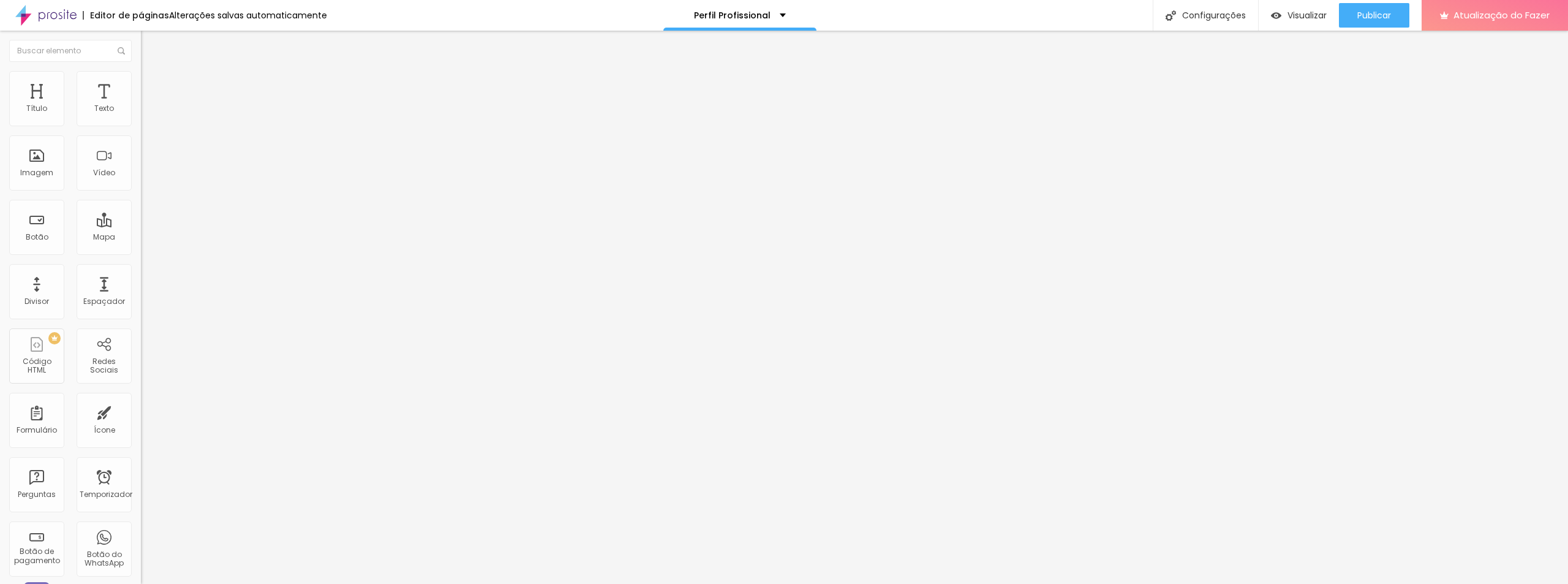
type input "52"
type input "50"
type input "48"
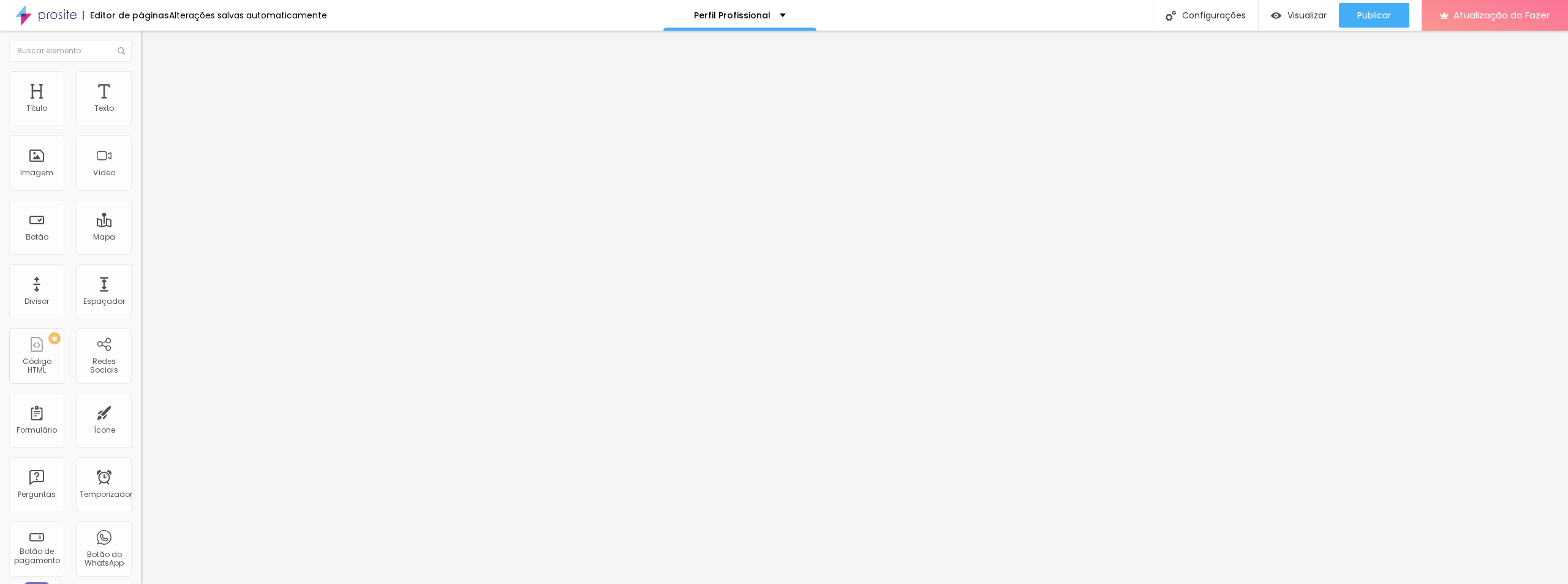
type input "48"
drag, startPoint x: 54, startPoint y: 225, endPoint x: 82, endPoint y: 203, distance: 35.6
click at [141, 142] on input "range" at bounding box center [180, 136] width 79 height 10
click at [155, 113] on font "Ícone de trocarte" at bounding box center [187, 107] width 65 height 10
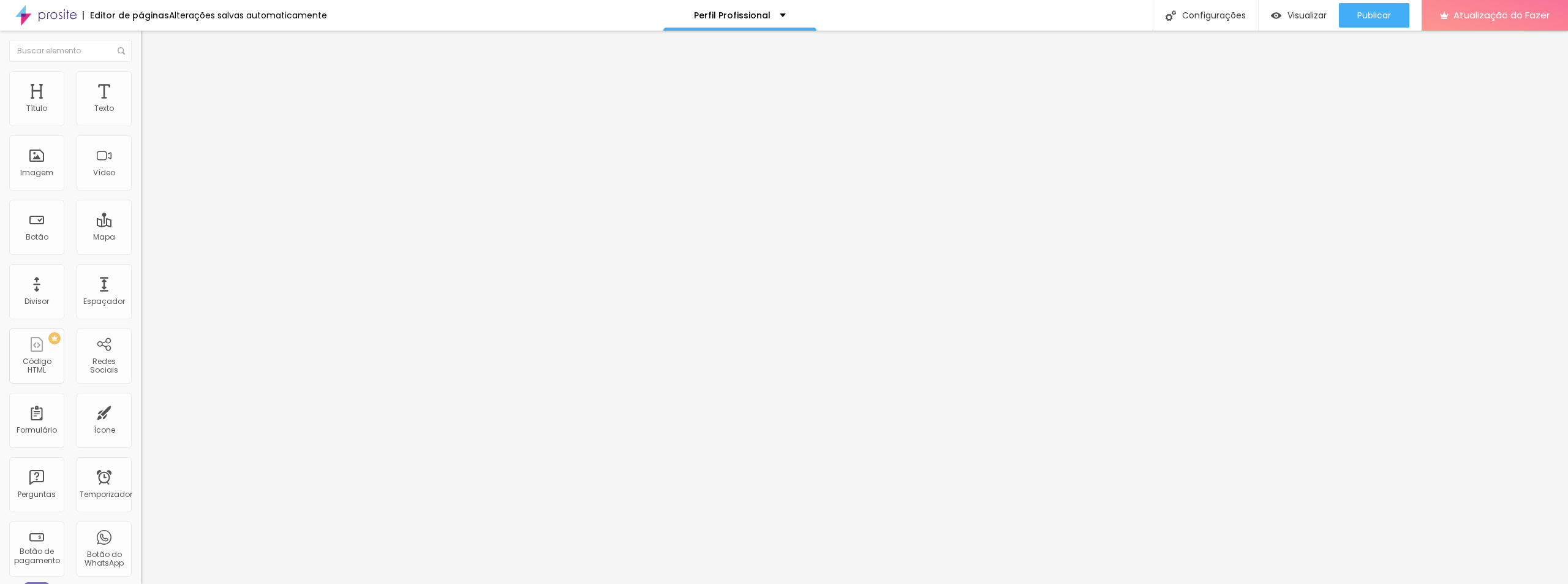
click at [141, 77] on li "Estilo" at bounding box center [211, 76] width 141 height 12
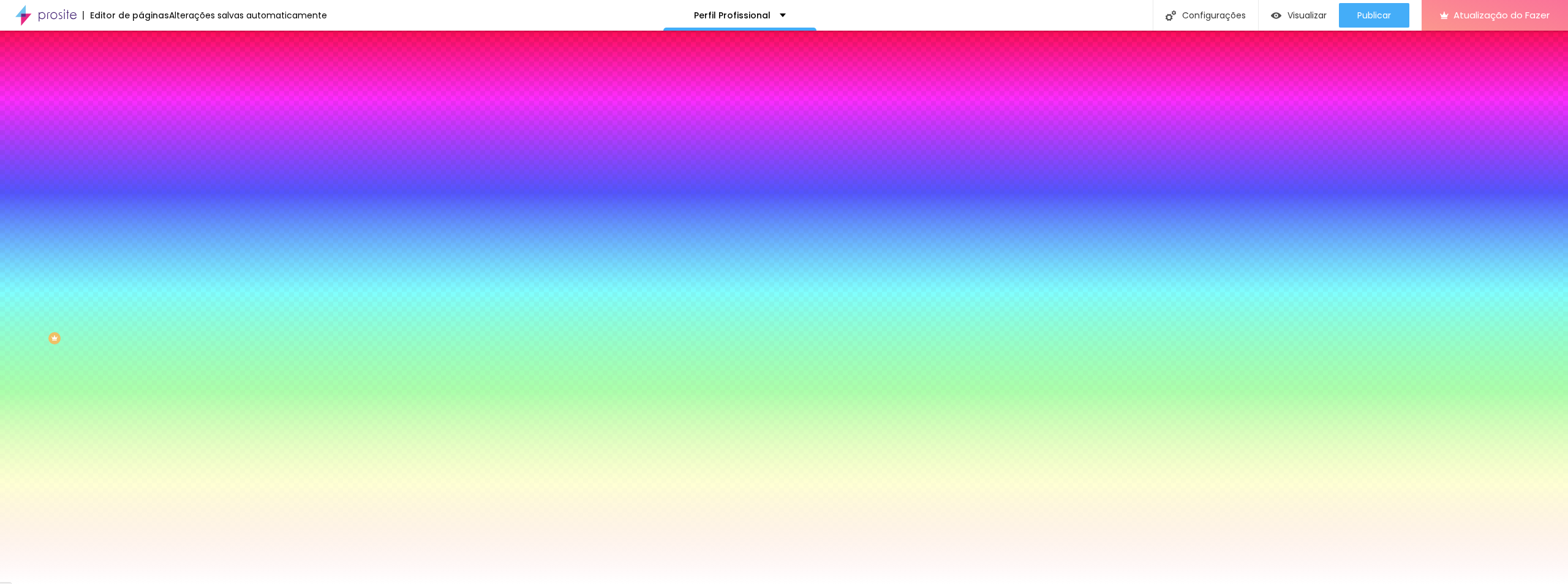
click at [151, 186] on icon "button" at bounding box center [151, 186] width 2 height 2
type input "7"
type input "9"
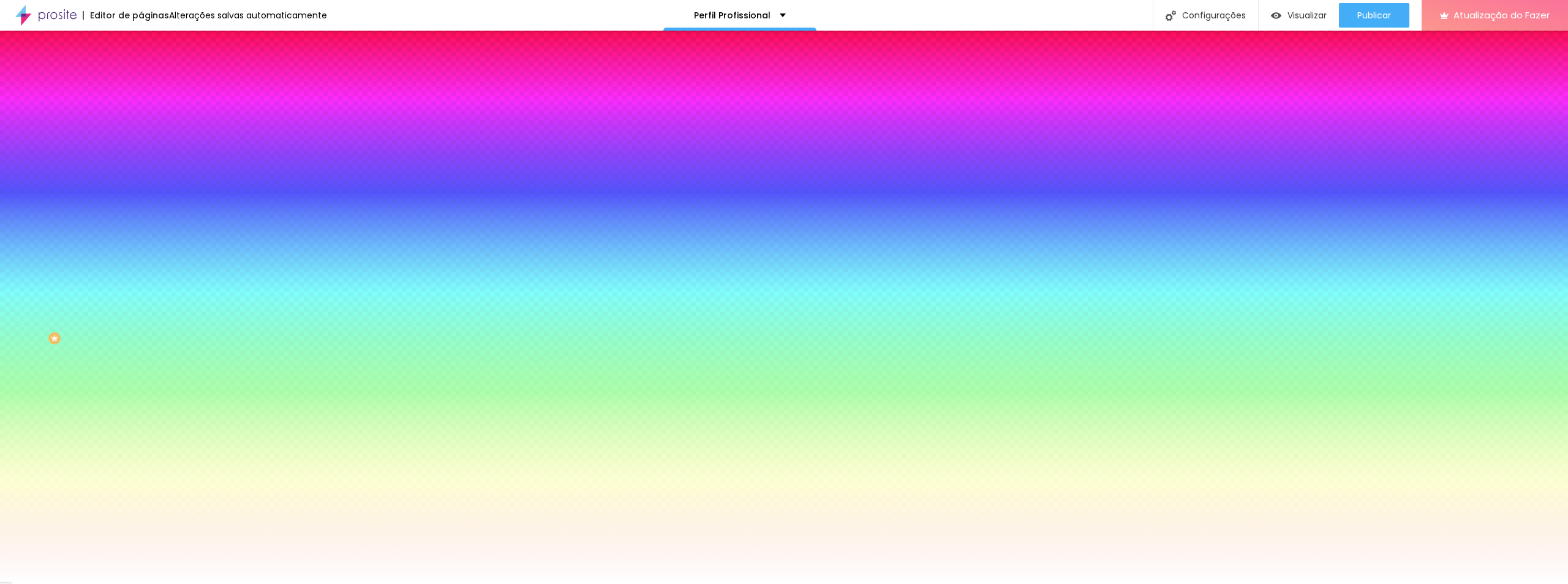
type input "11"
drag, startPoint x: 134, startPoint y: 225, endPoint x: 281, endPoint y: 235, distance: 147.3
drag, startPoint x: 150, startPoint y: 260, endPoint x: 235, endPoint y: 272, distance: 85.8
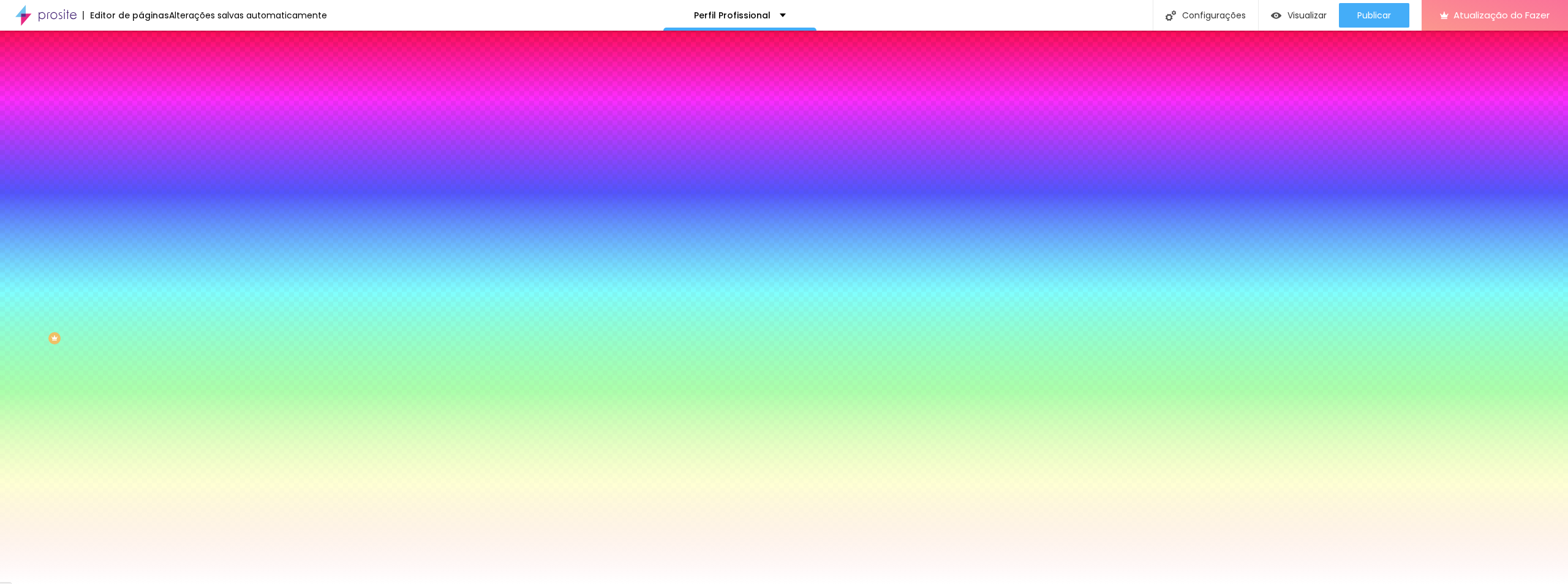
drag, startPoint x: 272, startPoint y: 224, endPoint x: 270, endPoint y: 233, distance: 9.2
click at [424, 583] on div at bounding box center [784, 584] width 1568 height 0
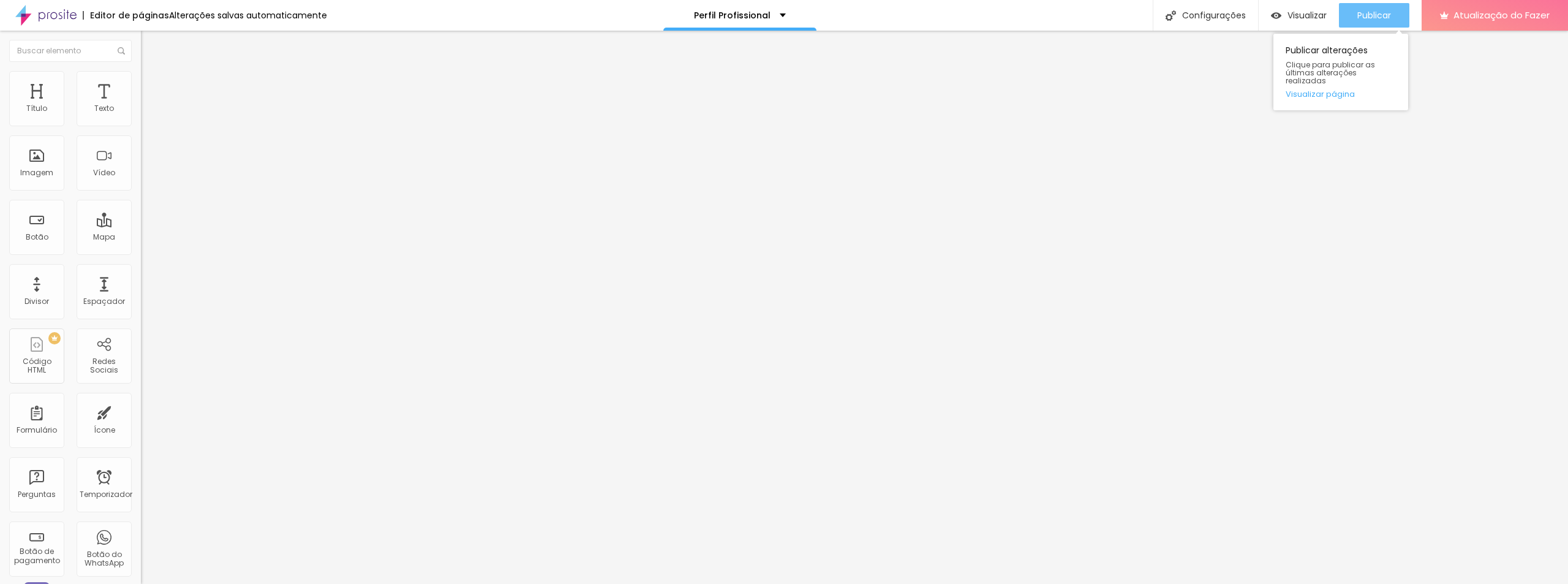
click at [1361, 13] on font "Publicar" at bounding box center [1374, 15] width 33 height 12
click at [1369, 15] on font "Publicar" at bounding box center [1374, 15] width 33 height 12
